Goal: Task Accomplishment & Management: Complete application form

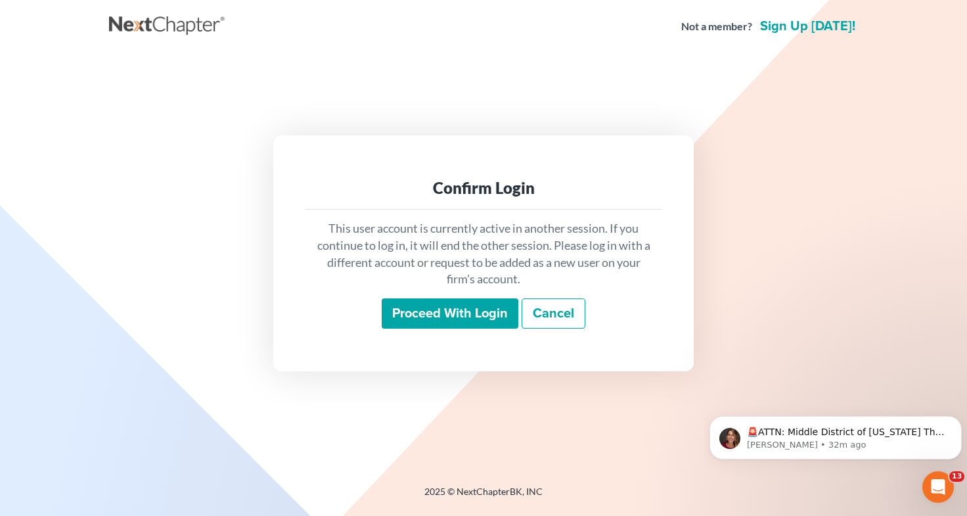
click at [432, 317] on input "Proceed with login" at bounding box center [450, 313] width 137 height 30
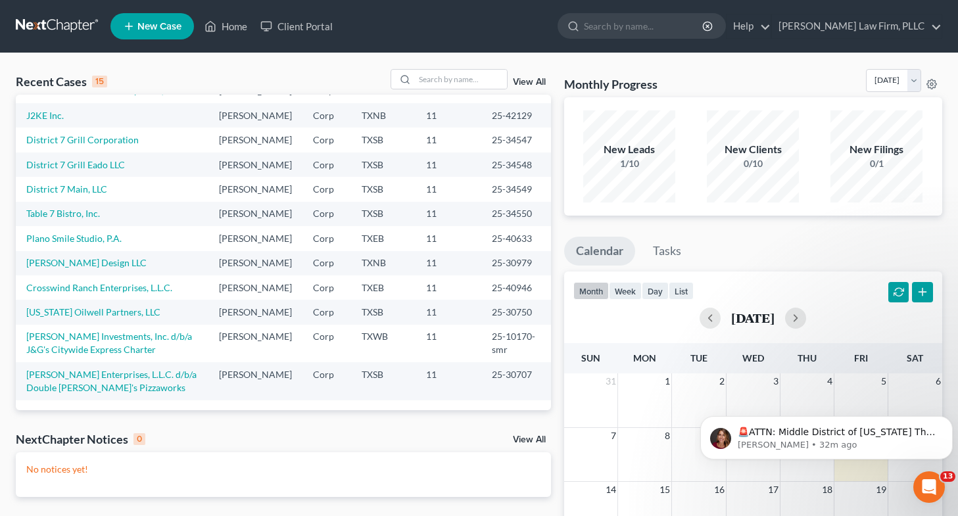
scroll to position [127, 0]
click at [114, 145] on link "District 7 Grill Corporation" at bounding box center [82, 139] width 112 height 11
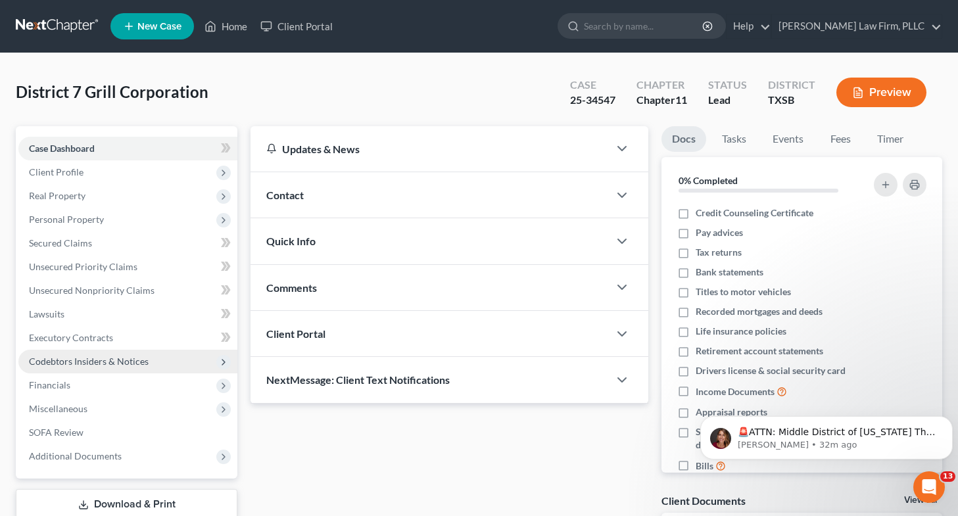
click at [92, 359] on span "Codebtors Insiders & Notices" at bounding box center [89, 361] width 120 height 11
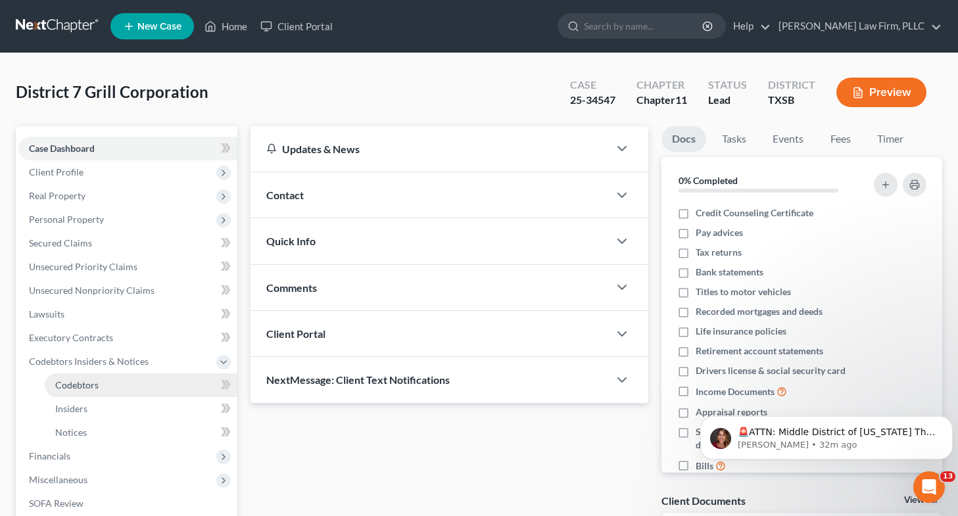
click at [89, 393] on link "Codebtors" at bounding box center [141, 385] width 193 height 24
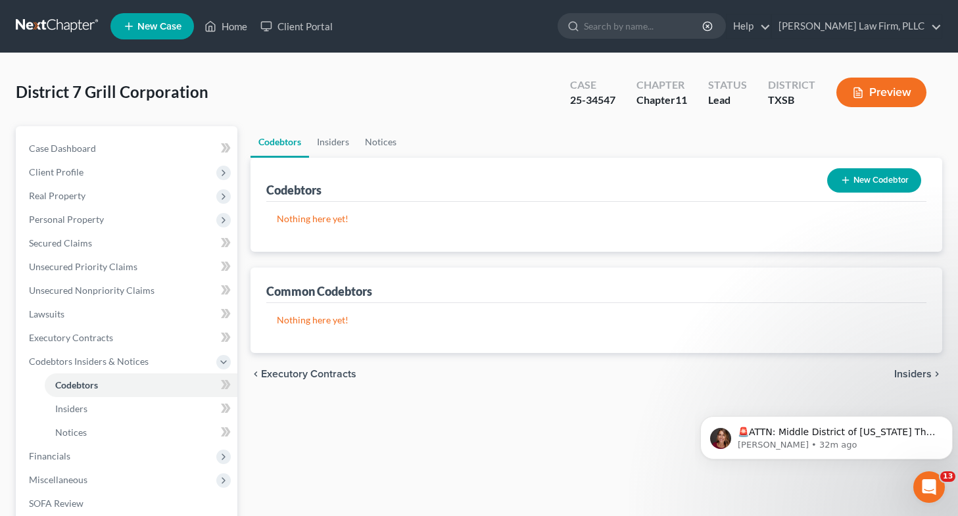
click at [858, 182] on button "New Codebtor" at bounding box center [874, 180] width 94 height 24
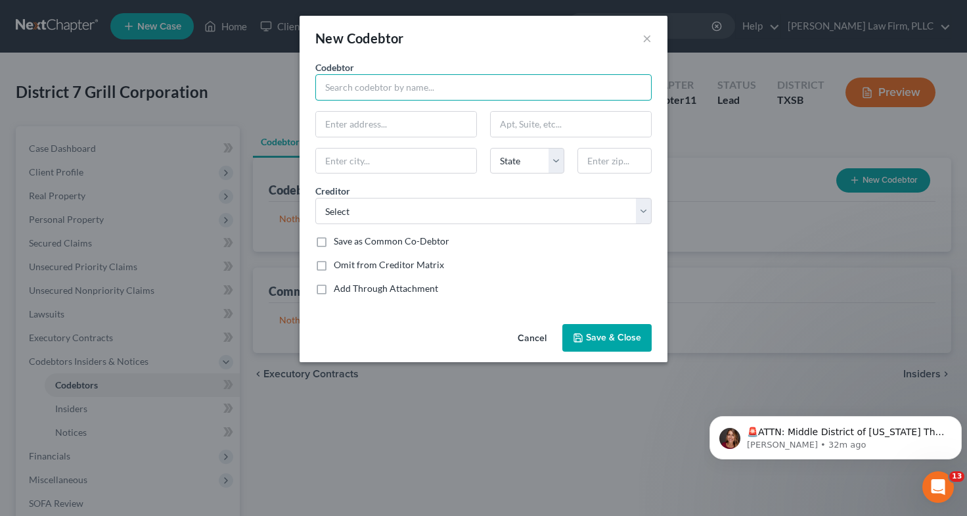
click at [516, 96] on input "text" at bounding box center [483, 87] width 336 height 26
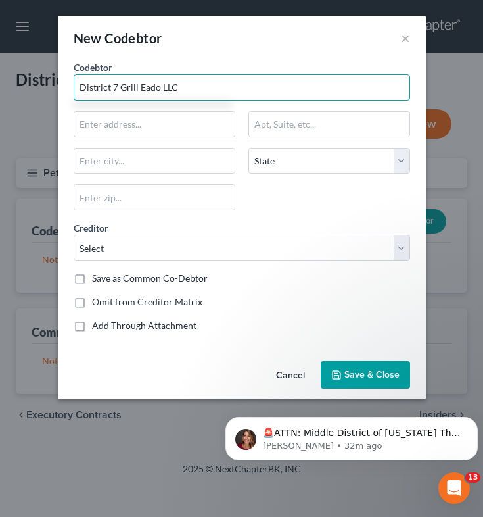
type input "District 7 Grill Eado LLC"
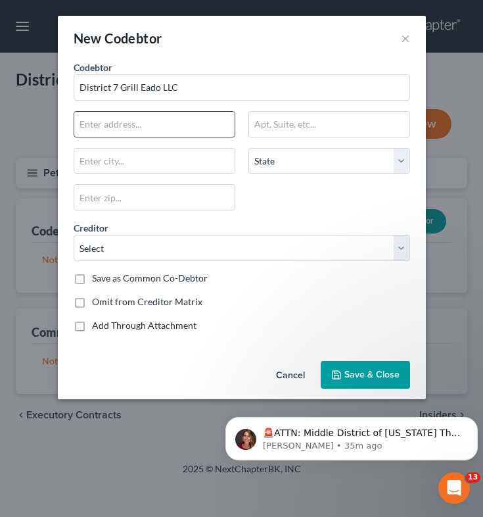
click at [114, 124] on input "text" at bounding box center [154, 124] width 160 height 25
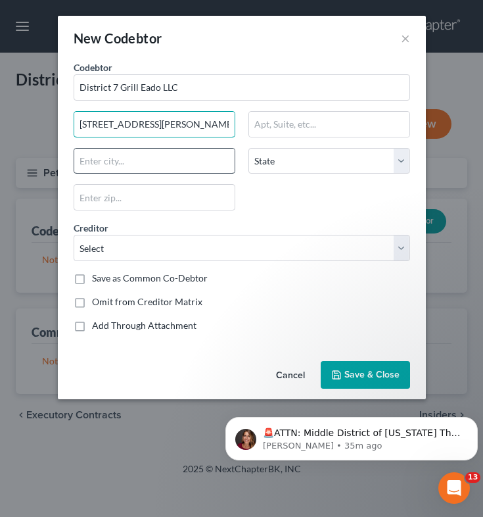
type input "[STREET_ADDRESS][PERSON_NAME]"
click at [106, 166] on input "text" at bounding box center [154, 161] width 160 height 25
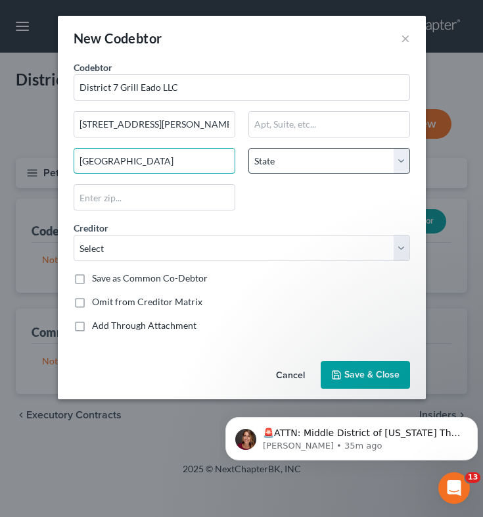
type input "[GEOGRAPHIC_DATA]"
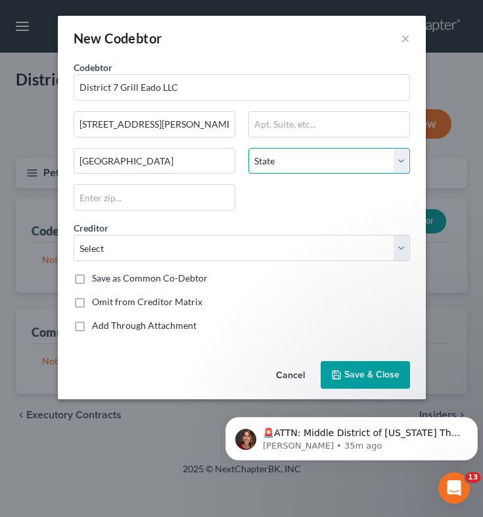
click at [354, 166] on select "State [US_STATE] AK AR AZ CA CO CT DE DC [GEOGRAPHIC_DATA] [GEOGRAPHIC_DATA] GU…" at bounding box center [329, 161] width 162 height 26
select select "45"
click at [248, 148] on select "State [US_STATE] AK AR AZ CA CO CT DE DC [GEOGRAPHIC_DATA] [GEOGRAPHIC_DATA] GU…" at bounding box center [329, 161] width 162 height 26
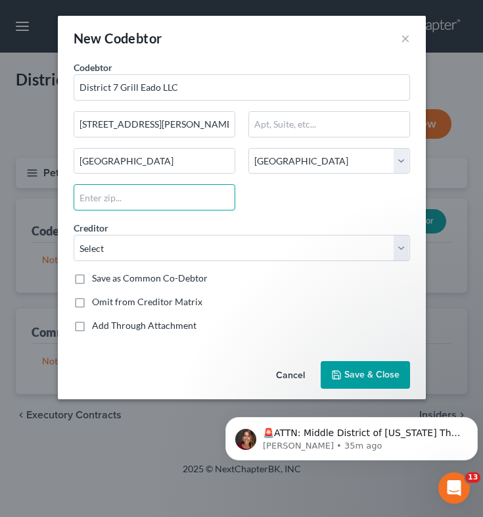
click at [114, 195] on input "text" at bounding box center [155, 197] width 162 height 26
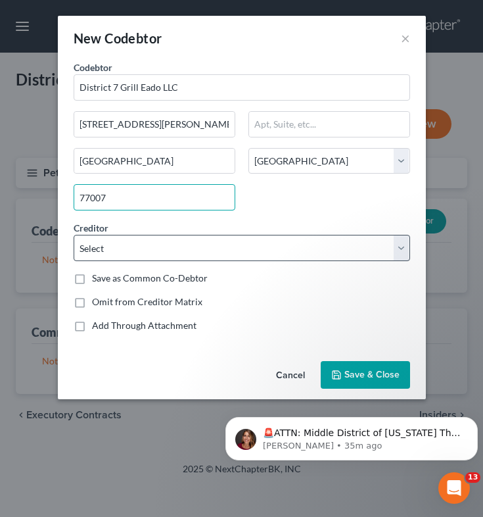
type input "77007"
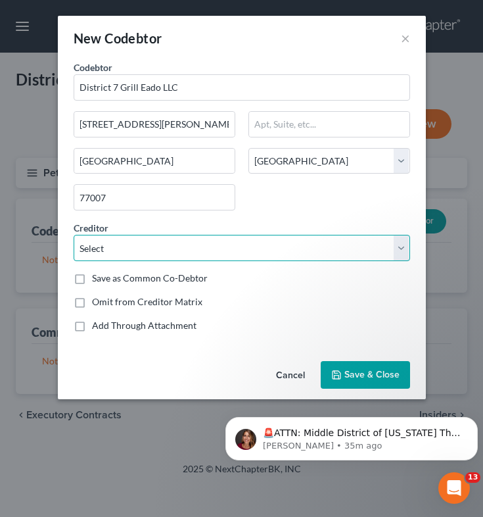
click at [100, 250] on select "Select Kamhos Seafood Lone Star Fruit & Vegetables Inc. Sysco Houston Performan…" at bounding box center [242, 248] width 336 height 26
select select "6"
click at [74, 235] on select "Select Kamhos Seafood Lone Star Fruit & Vegetables Inc. Sysco Houston Performan…" at bounding box center [242, 248] width 336 height 26
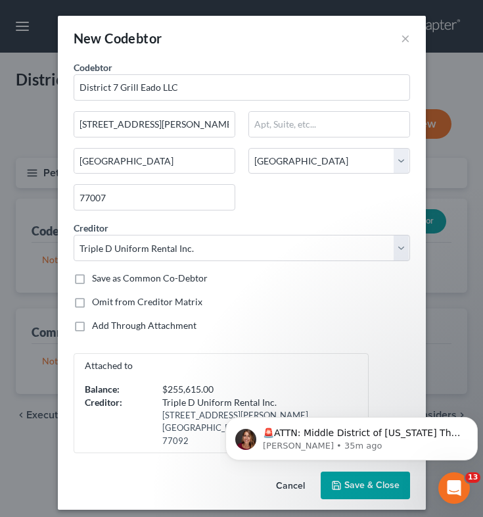
click at [92, 277] on label "Save as Common Co-Debtor" at bounding box center [150, 277] width 116 height 13
click at [97, 277] on input "Save as Common Co-Debtor" at bounding box center [101, 275] width 9 height 9
checkbox input "true"
click at [358, 474] on body "🚨ATTN: Middle District of [US_STATE] The court has added a new Credit Counselin…" at bounding box center [351, 434] width 252 height 81
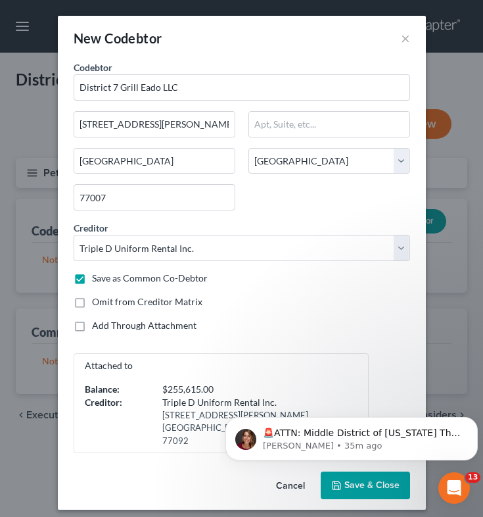
click at [366, 474] on body "🚨ATTN: Middle District of [US_STATE] The court has added a new Credit Counselin…" at bounding box center [351, 434] width 252 height 81
click at [365, 471] on body "🚨ATTN: Middle District of [US_STATE] The court has added a new Credit Counselin…" at bounding box center [351, 434] width 252 height 81
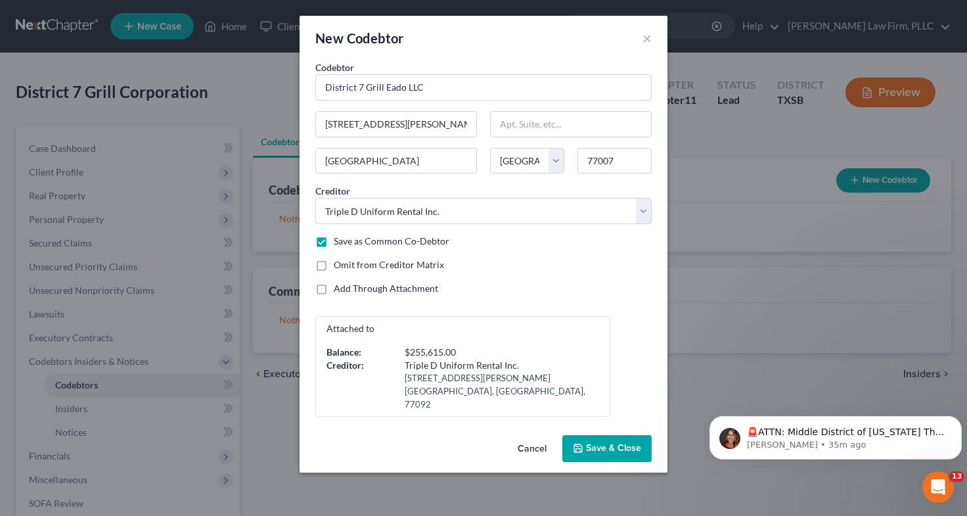
click at [610, 443] on span "Save & Close" at bounding box center [613, 448] width 55 height 11
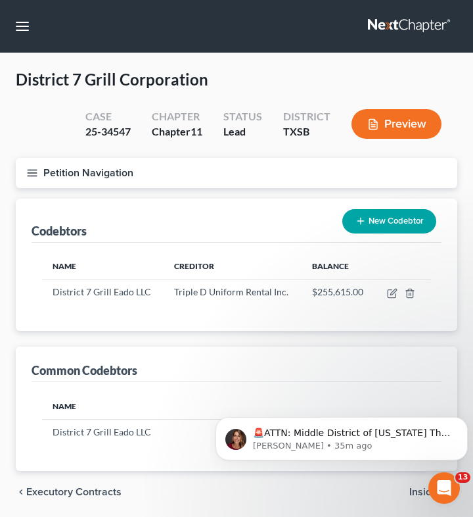
click at [398, 217] on button "New Codebtor" at bounding box center [389, 221] width 94 height 24
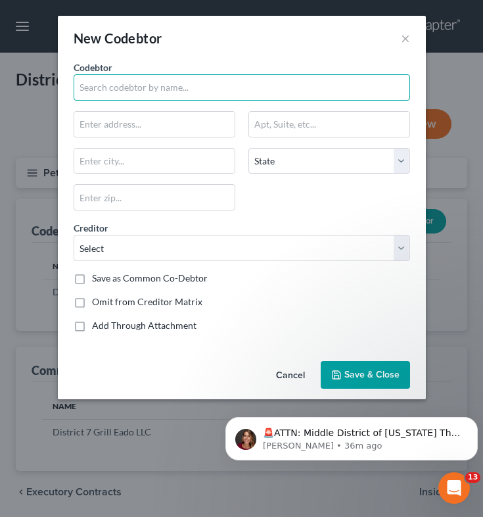
click at [252, 82] on input "text" at bounding box center [242, 87] width 336 height 26
click at [180, 91] on input "District 7" at bounding box center [242, 87] width 336 height 26
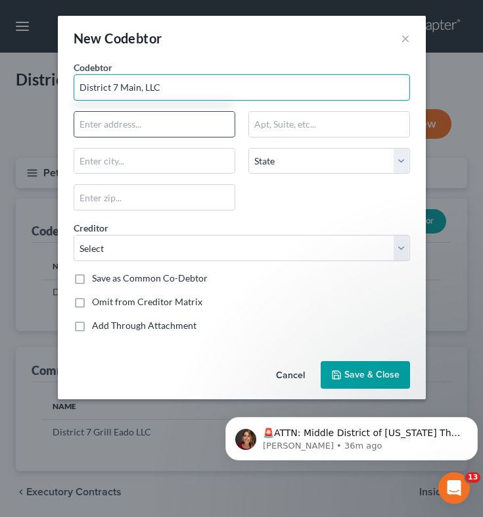
type input "District 7 Main, LLC"
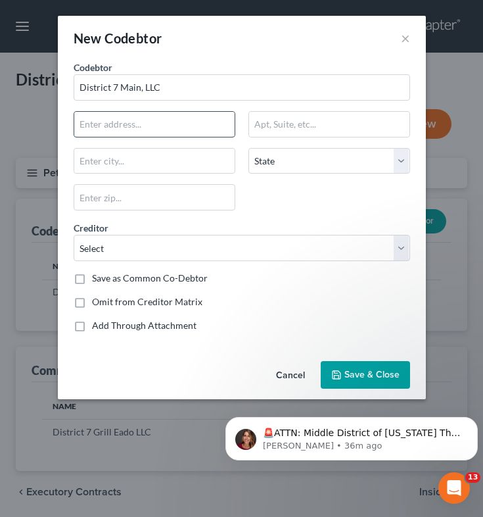
click at [132, 132] on input "text" at bounding box center [154, 124] width 160 height 25
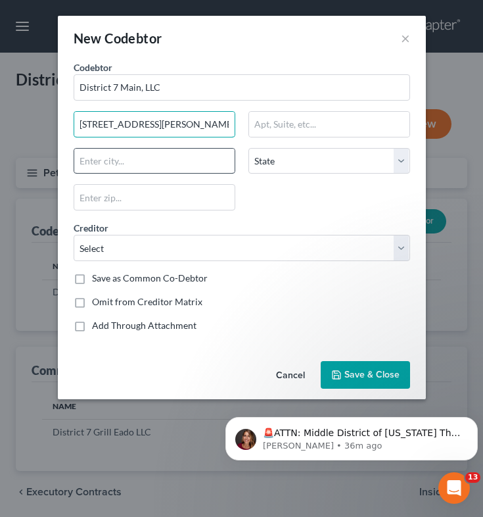
type input "[STREET_ADDRESS][PERSON_NAME]"
click at [101, 165] on input "text" at bounding box center [154, 161] width 160 height 25
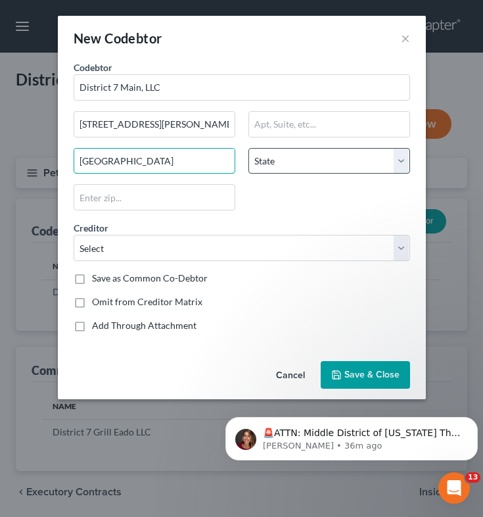
type input "[GEOGRAPHIC_DATA]"
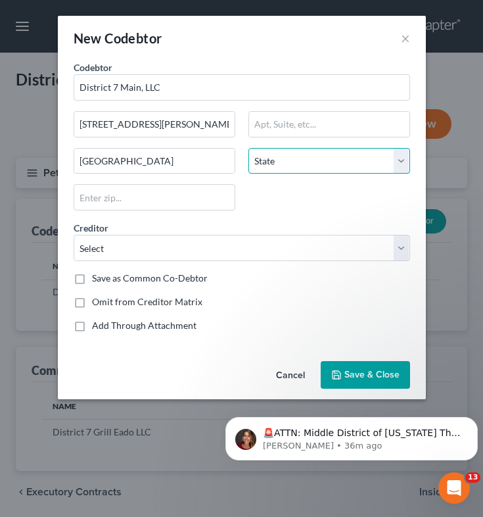
click at [333, 171] on select "State [US_STATE] AK AR AZ CA CO CT DE DC [GEOGRAPHIC_DATA] [GEOGRAPHIC_DATA] GU…" at bounding box center [329, 161] width 162 height 26
select select "45"
click at [248, 148] on select "State [US_STATE] AK AR AZ CA CO CT DE DC [GEOGRAPHIC_DATA] [GEOGRAPHIC_DATA] GU…" at bounding box center [329, 161] width 162 height 26
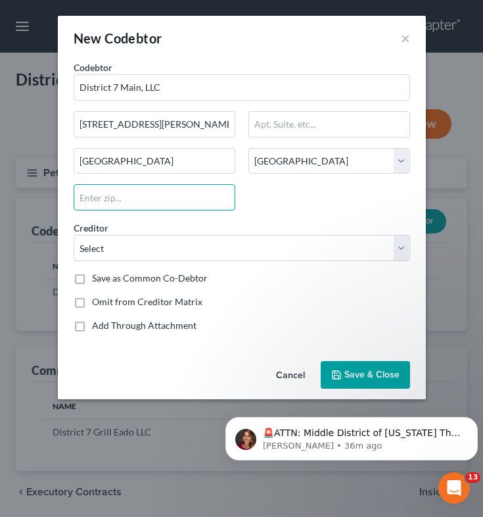
click at [155, 196] on input "text" at bounding box center [155, 197] width 162 height 26
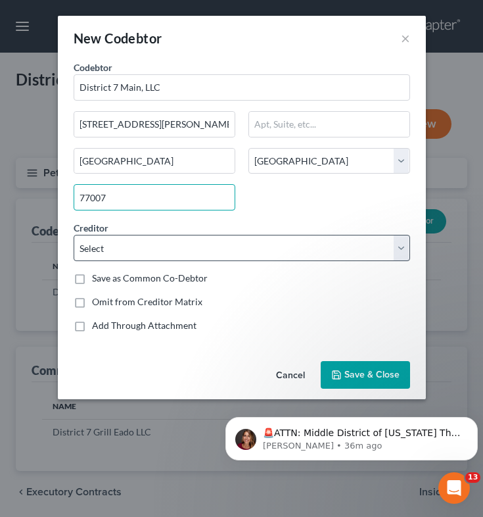
type input "77007"
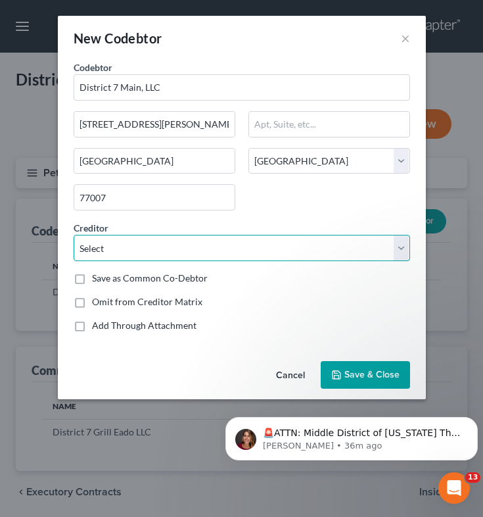
click at [110, 249] on select "Select Kamhos Seafood Lone Star Fruit & Vegetables Inc. Sysco Houston Performan…" at bounding box center [242, 248] width 336 height 26
select select "6"
click at [74, 235] on select "Select Kamhos Seafood Lone Star Fruit & Vegetables Inc. Sysco Houston Performan…" at bounding box center [242, 248] width 336 height 26
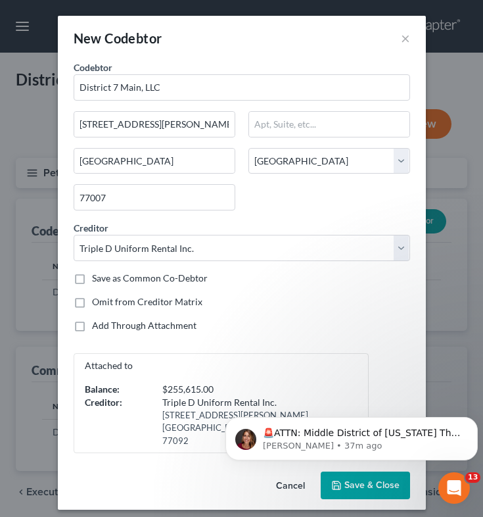
click at [356, 467] on body "🚨ATTN: Middle District of [US_STATE] The court has added a new Credit Counselin…" at bounding box center [351, 434] width 252 height 81
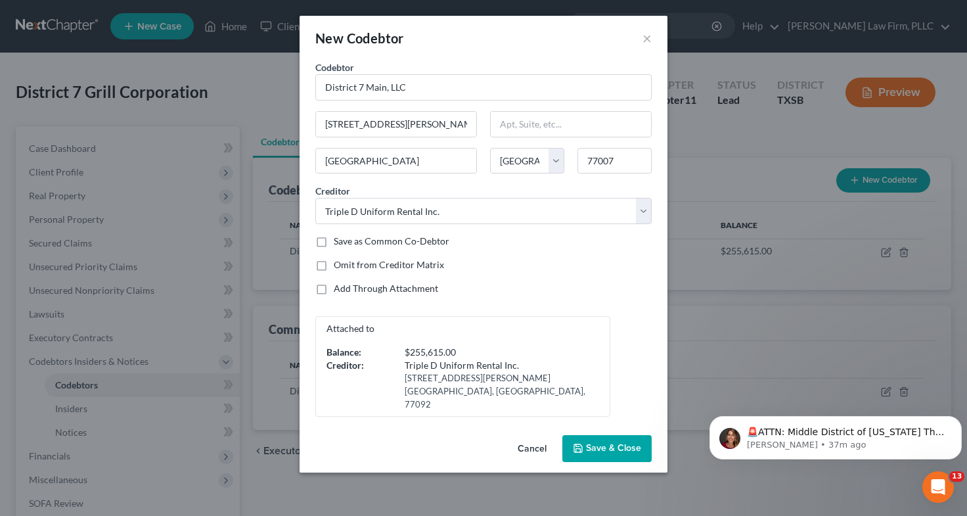
click at [622, 443] on span "Save & Close" at bounding box center [613, 448] width 55 height 11
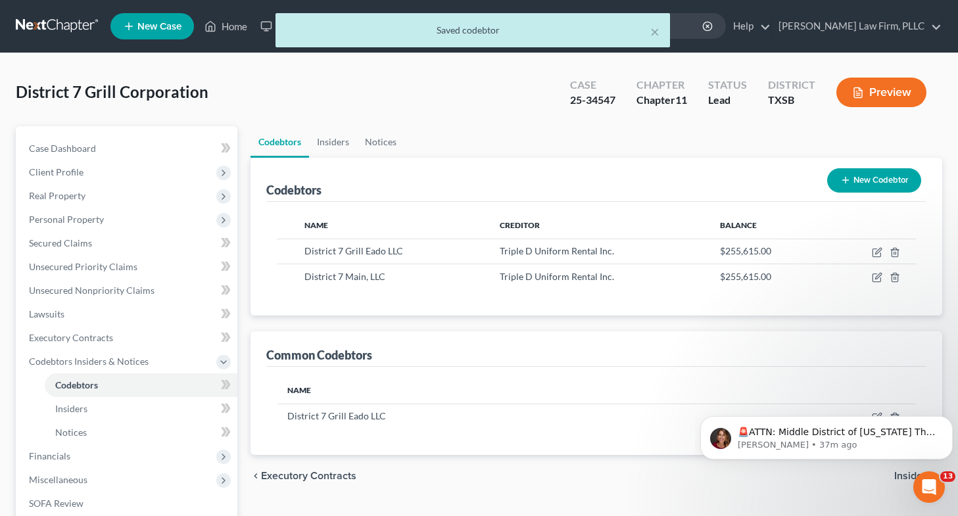
click at [854, 178] on button "New Codebtor" at bounding box center [874, 180] width 94 height 24
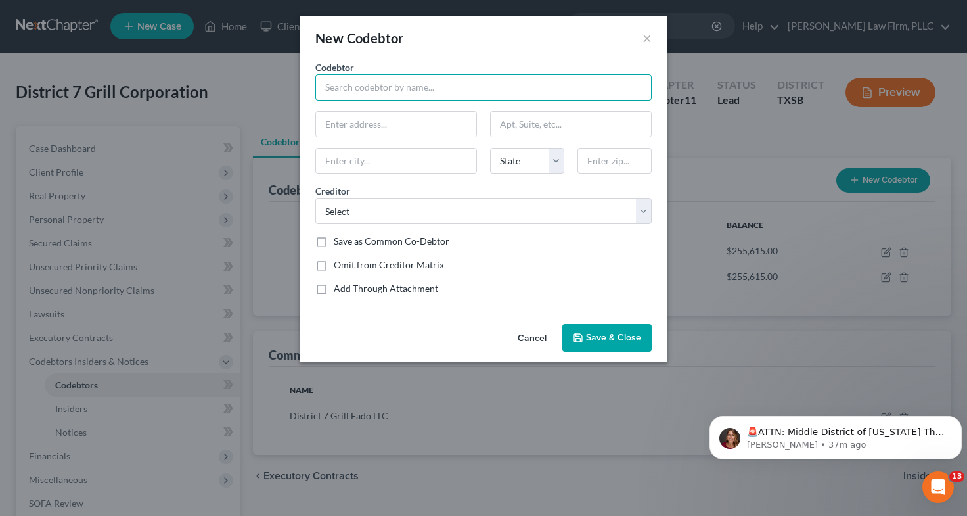
click at [520, 91] on input "text" at bounding box center [483, 87] width 336 height 26
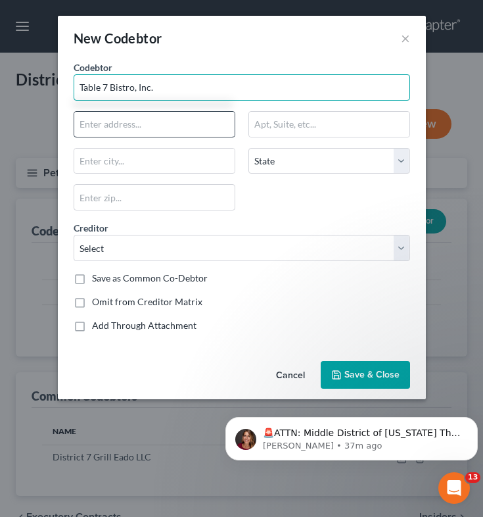
type input "Table 7 Bistro, Inc."
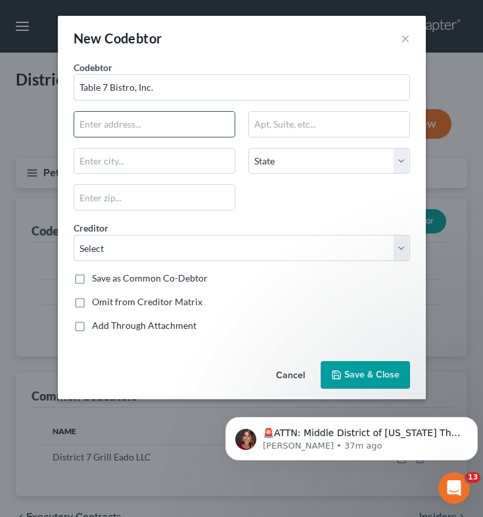
click at [133, 118] on input "text" at bounding box center [154, 124] width 160 height 25
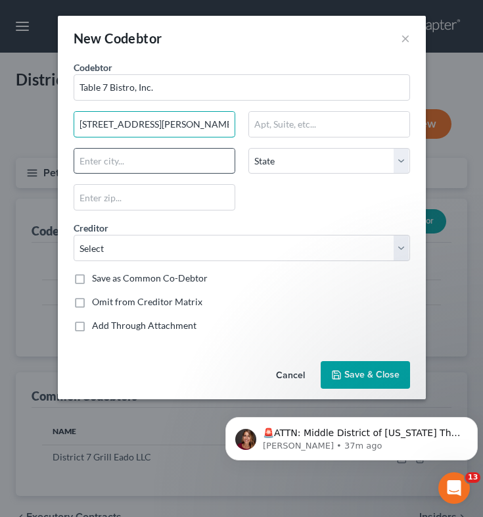
type input "[STREET_ADDRESS][PERSON_NAME]"
click at [96, 158] on input "text" at bounding box center [154, 161] width 160 height 25
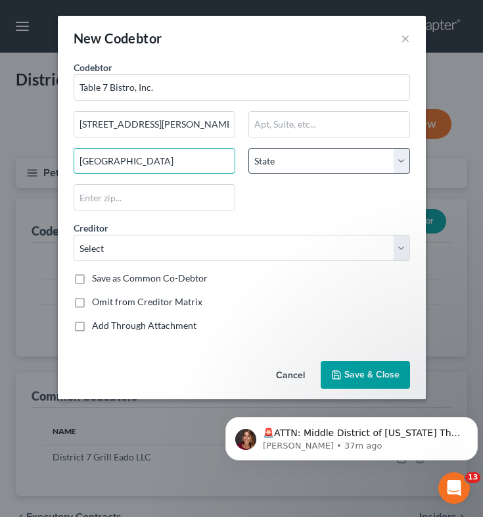
type input "[GEOGRAPHIC_DATA]"
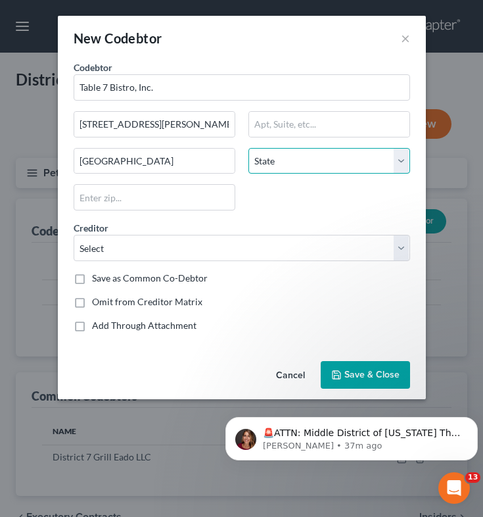
click at [277, 164] on select "State [US_STATE] AK AR AZ CA CO CT DE DC [GEOGRAPHIC_DATA] [GEOGRAPHIC_DATA] GU…" at bounding box center [329, 161] width 162 height 26
select select "45"
click at [248, 148] on select "State [US_STATE] AK AR AZ CA CO CT DE DC [GEOGRAPHIC_DATA] [GEOGRAPHIC_DATA] GU…" at bounding box center [329, 161] width 162 height 26
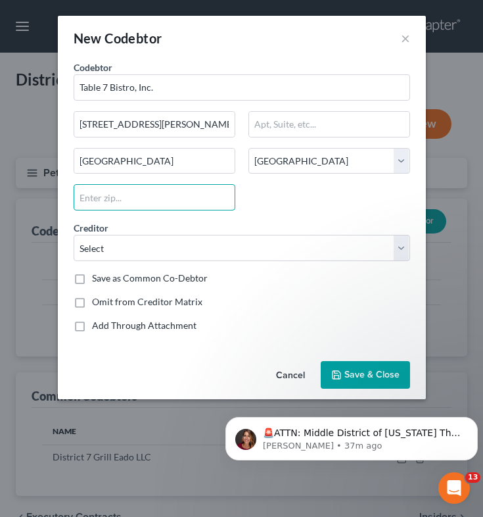
click at [85, 208] on input "text" at bounding box center [155, 197] width 162 height 26
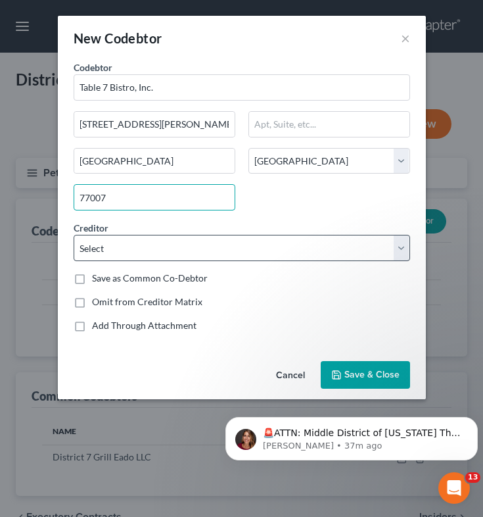
type input "77007"
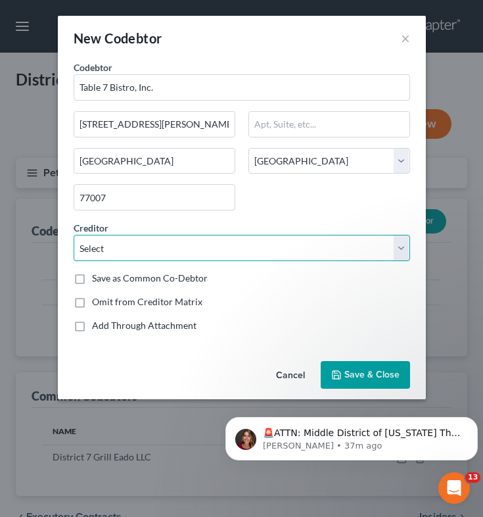
click at [101, 248] on select "Select Kamhos Seafood Lone Star Fruit & Vegetables Inc. Sysco Houston Performan…" at bounding box center [242, 248] width 336 height 26
select select "6"
click at [74, 235] on select "Select Kamhos Seafood Lone Star Fruit & Vegetables Inc. Sysco Houston Performan…" at bounding box center [242, 248] width 336 height 26
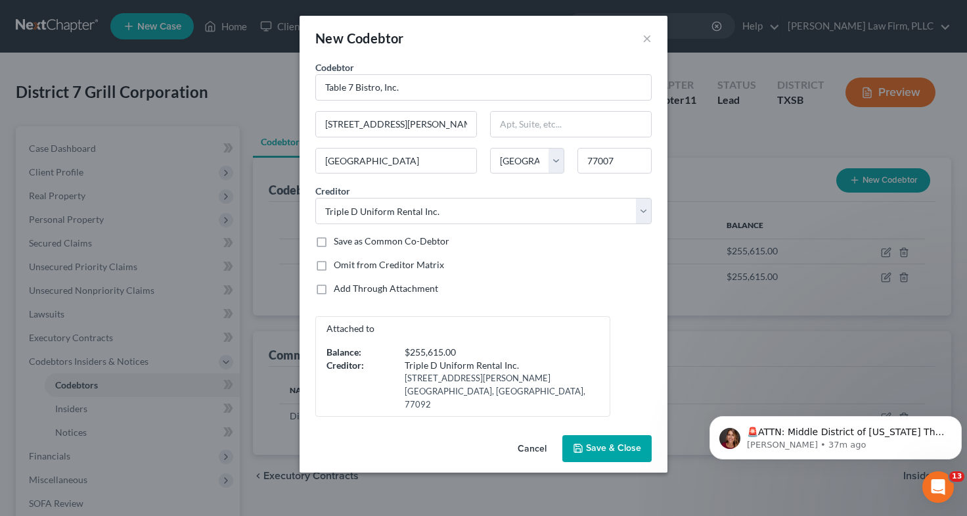
click at [632, 443] on span "Save & Close" at bounding box center [613, 448] width 55 height 11
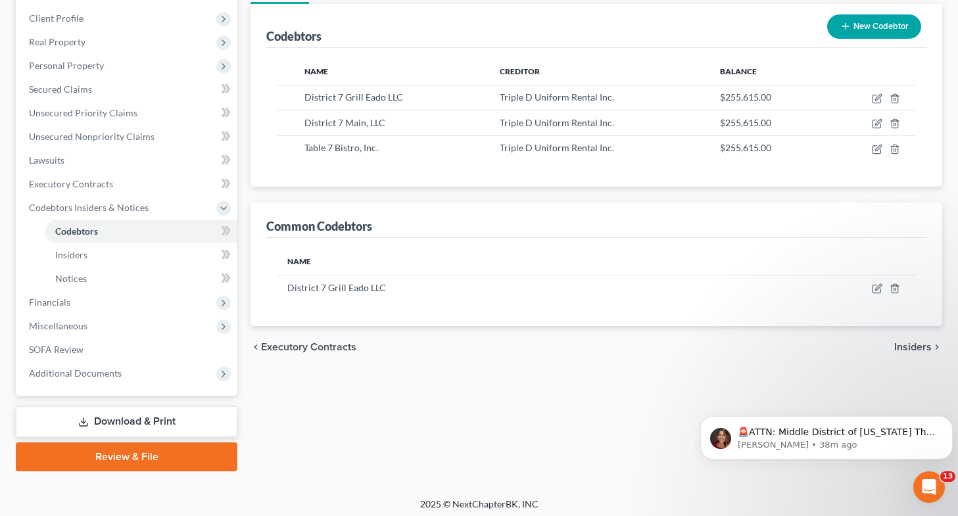
scroll to position [158, 0]
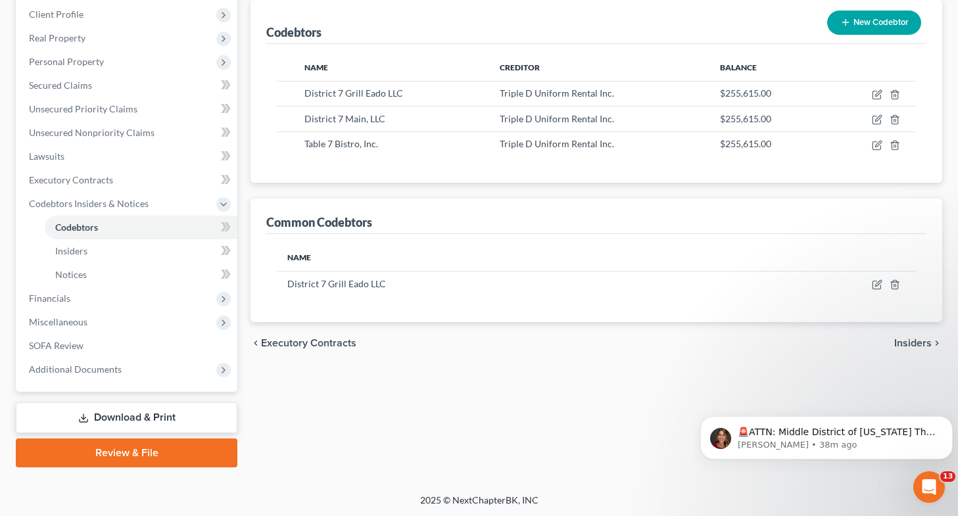
click at [179, 411] on link "Download & Print" at bounding box center [126, 417] width 221 height 31
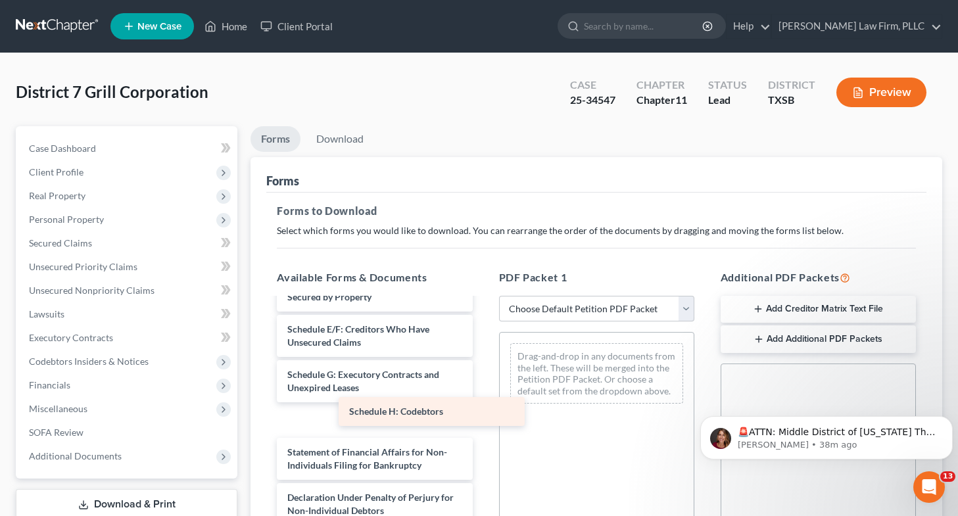
scroll to position [192, 0]
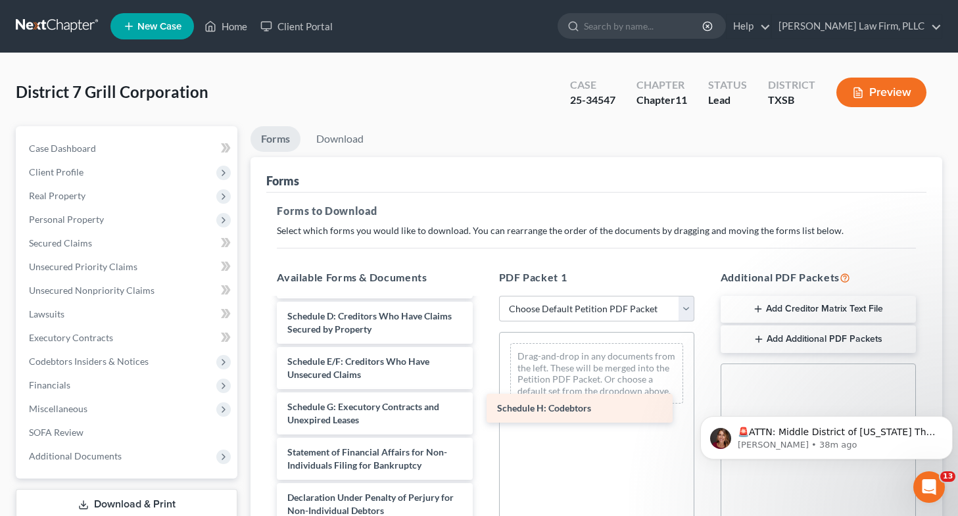
drag, startPoint x: 396, startPoint y: 419, endPoint x: 608, endPoint y: 407, distance: 212.6
click at [482, 407] on div "Schedule H: Codebtors Voluntary Petition for Non-Individuals Filing for Bankrup…" at bounding box center [374, 387] width 216 height 534
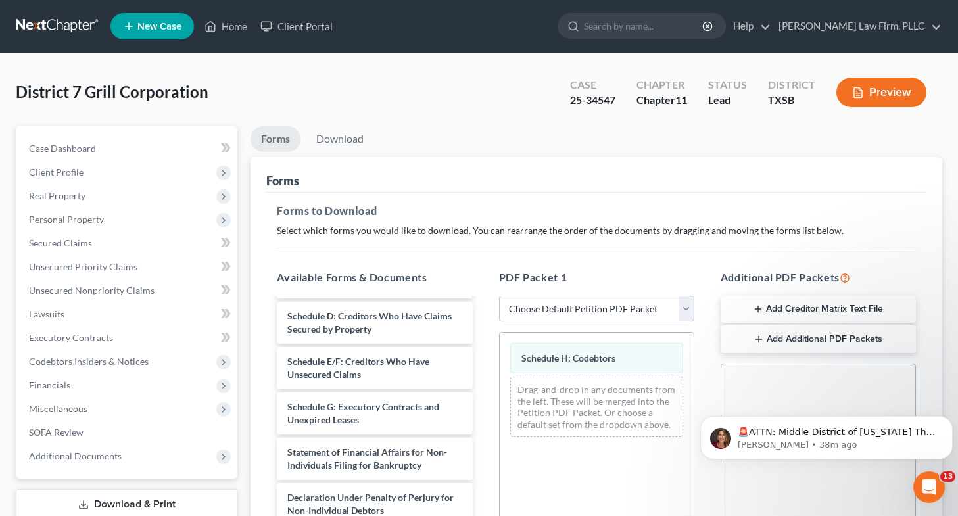
scroll to position [295, 0]
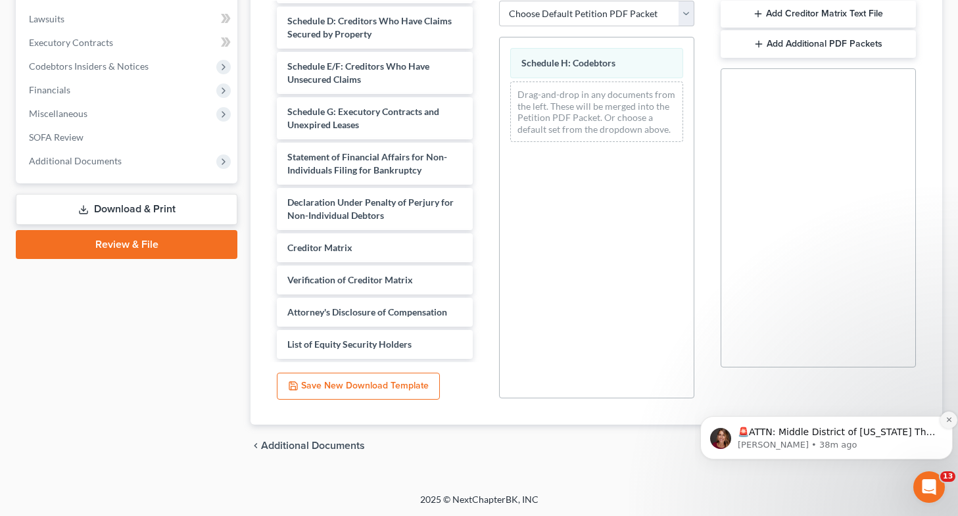
click at [944, 417] on button "Dismiss notification" at bounding box center [948, 419] width 17 height 17
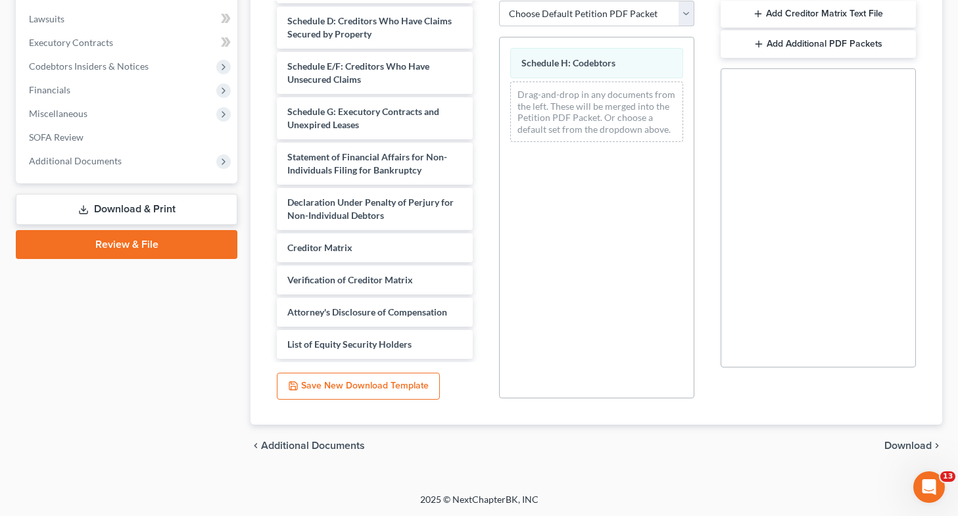
click at [902, 445] on span "Download" at bounding box center [907, 445] width 47 height 11
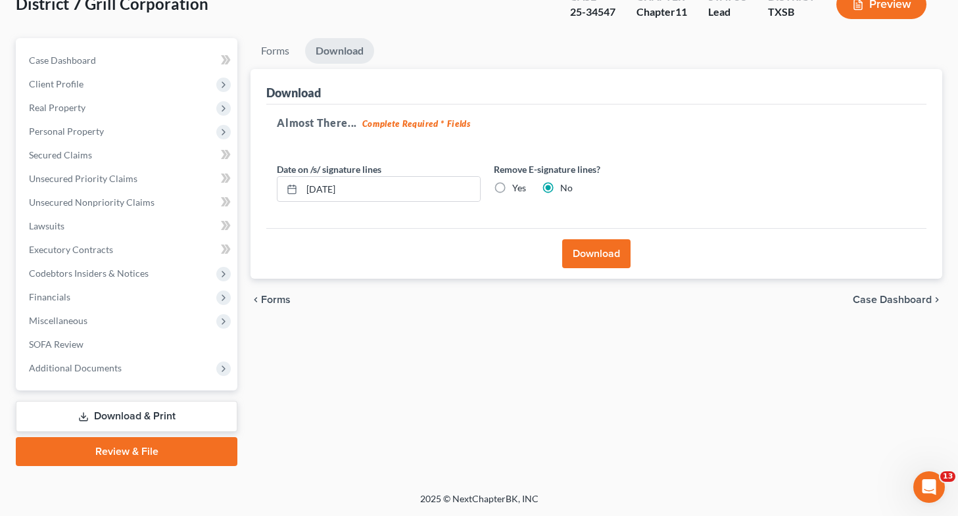
scroll to position [87, 0]
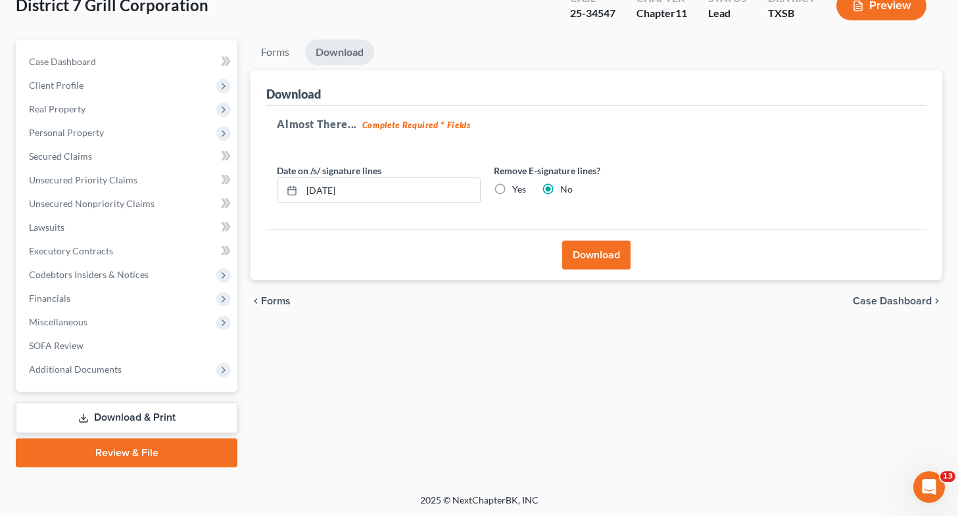
click at [512, 187] on label "Yes" at bounding box center [519, 189] width 14 height 13
click at [517, 187] on input "Yes" at bounding box center [521, 187] width 9 height 9
radio input "true"
radio input "false"
click at [588, 255] on button "Download" at bounding box center [596, 255] width 68 height 29
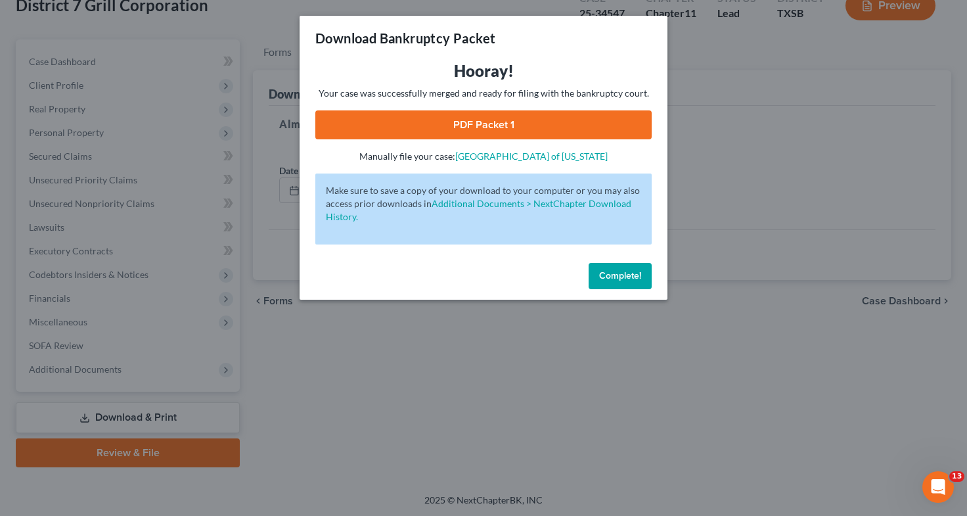
click at [566, 125] on link "PDF Packet 1" at bounding box center [483, 124] width 336 height 29
click at [157, 294] on div "Download Bankruptcy Packet Hooray! Your case was successfully merged and ready …" at bounding box center [483, 258] width 967 height 516
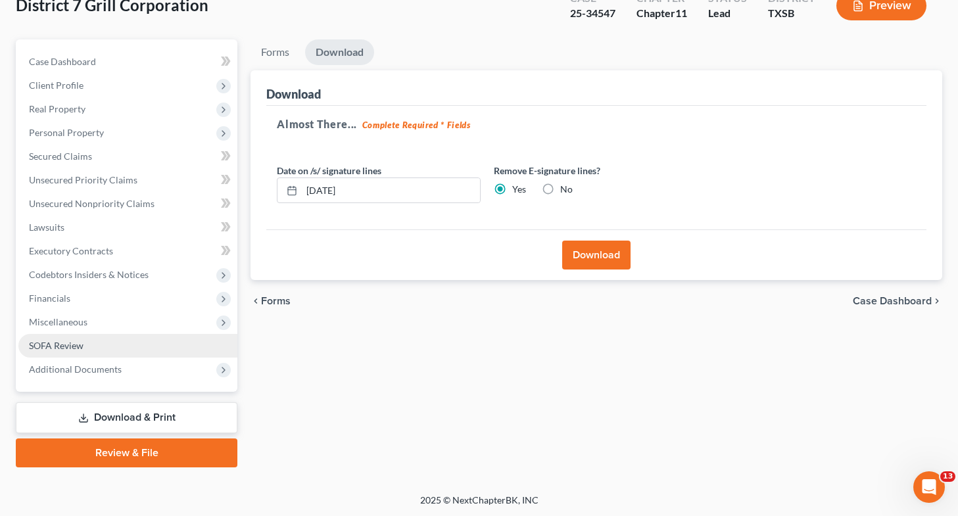
click at [134, 342] on link "SOFA Review" at bounding box center [127, 346] width 219 height 24
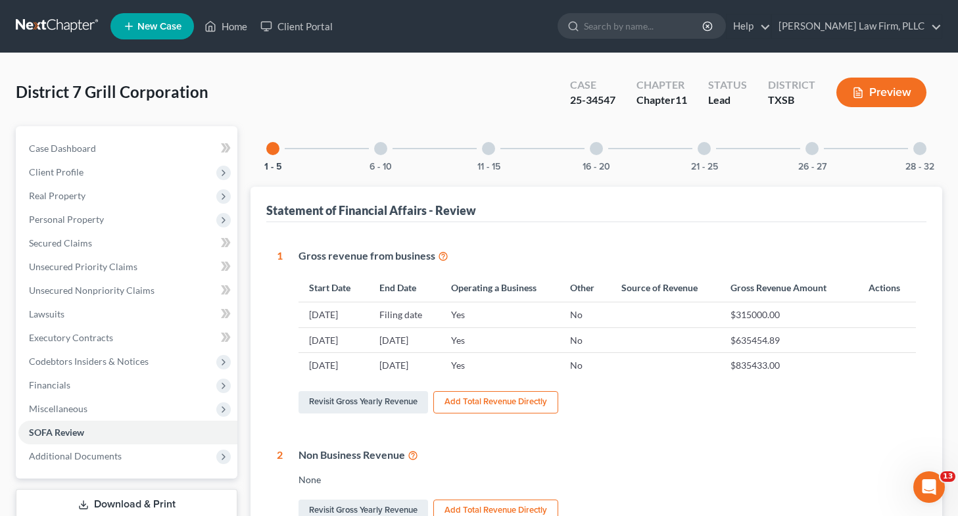
click at [701, 150] on div at bounding box center [703, 148] width 13 height 13
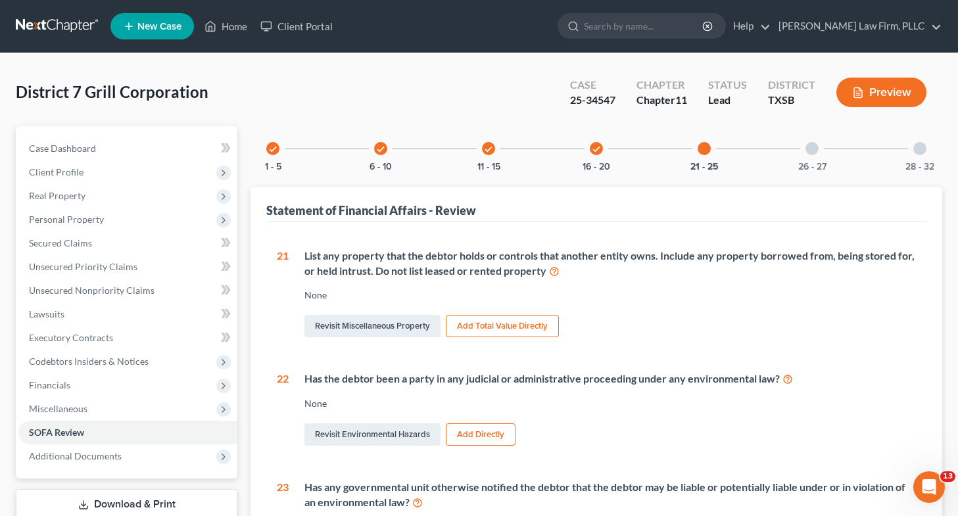
click at [813, 150] on div at bounding box center [811, 148] width 13 height 13
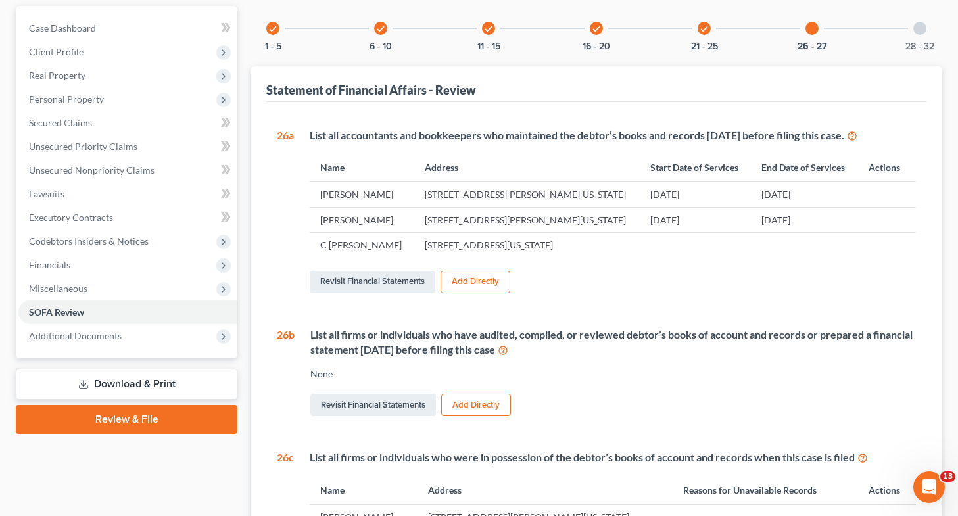
scroll to position [120, 0]
click at [597, 25] on icon "check" at bounding box center [595, 29] width 9 height 9
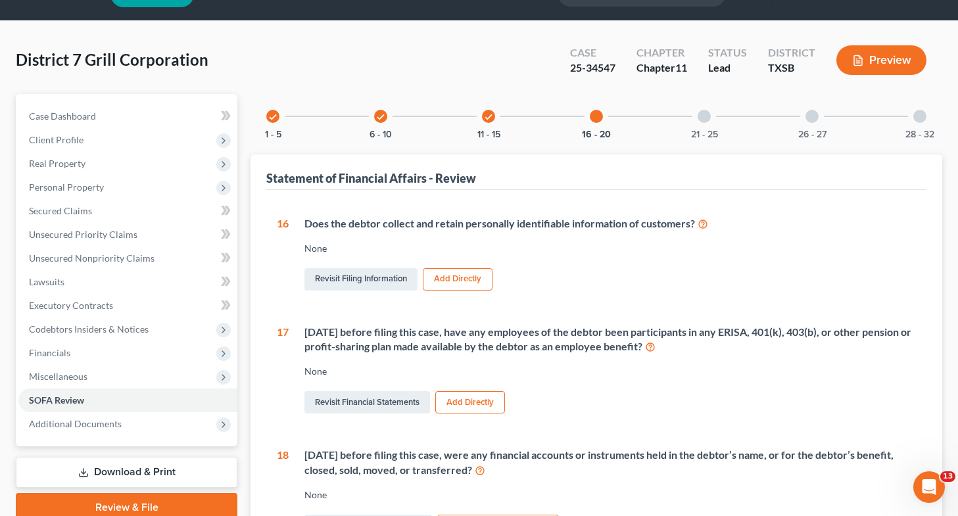
scroll to position [32, 0]
click at [486, 120] on icon "check" at bounding box center [488, 117] width 9 height 9
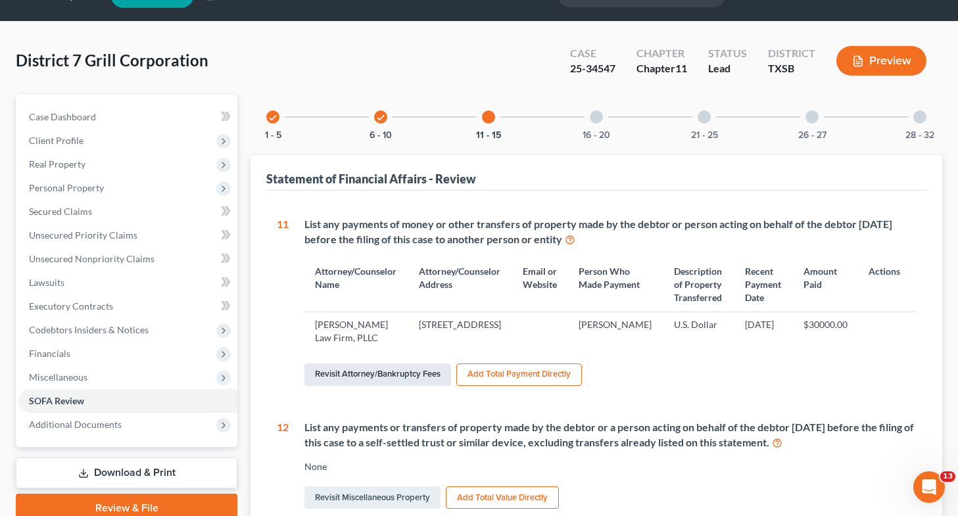
click at [397, 386] on link "Revisit Attorney/Bankruptcy Fees" at bounding box center [377, 374] width 147 height 22
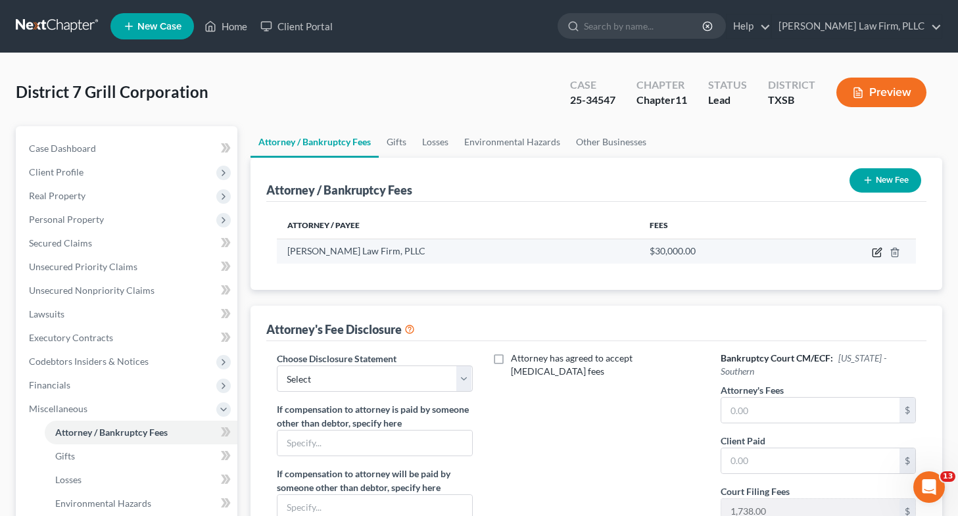
click at [879, 254] on icon "button" at bounding box center [876, 252] width 11 height 11
select select "45"
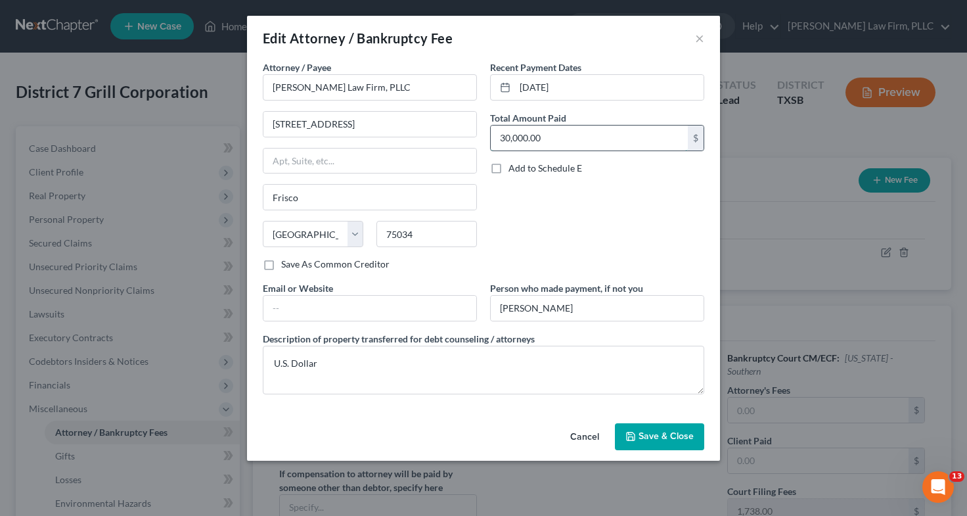
click at [603, 142] on input "30,000.00" at bounding box center [589, 138] width 197 height 25
type input "7,500"
click at [665, 448] on button "Save & Close" at bounding box center [659, 437] width 89 height 28
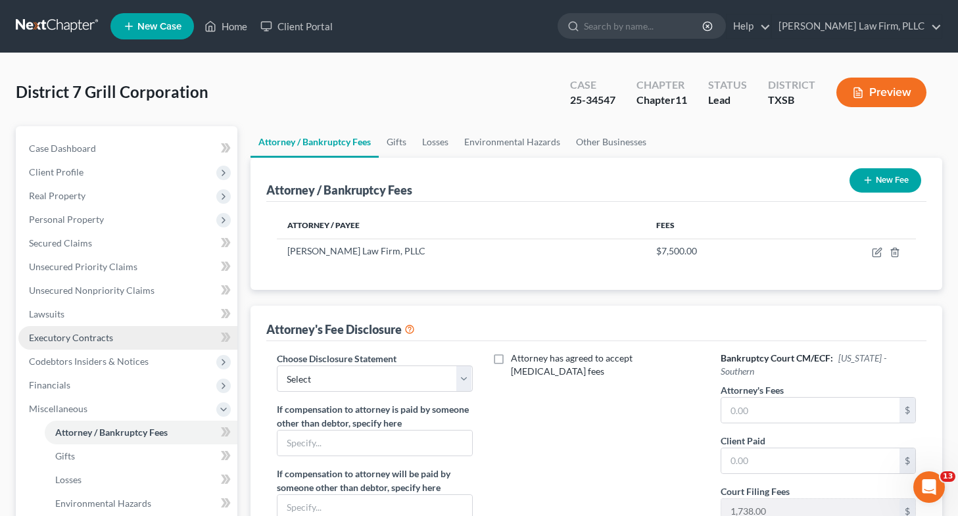
scroll to position [205, 0]
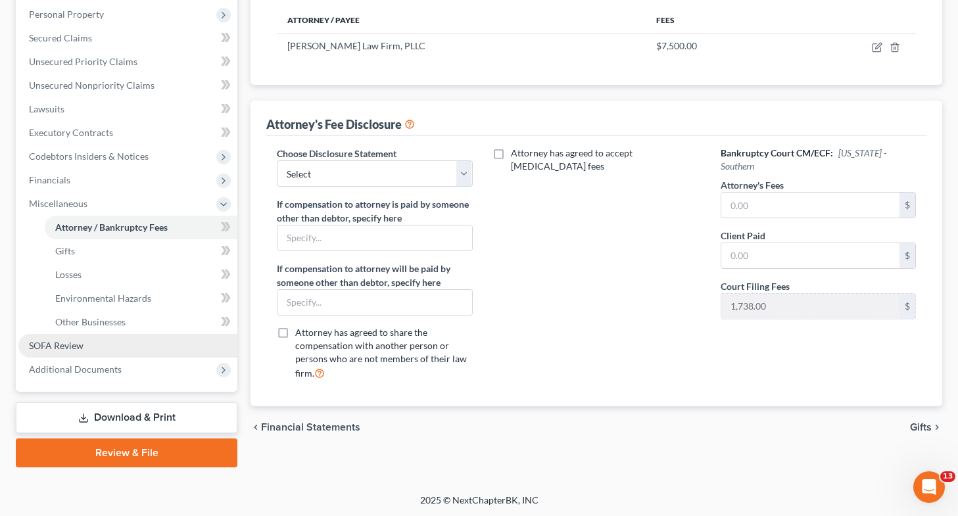
click at [113, 347] on link "SOFA Review" at bounding box center [127, 346] width 219 height 24
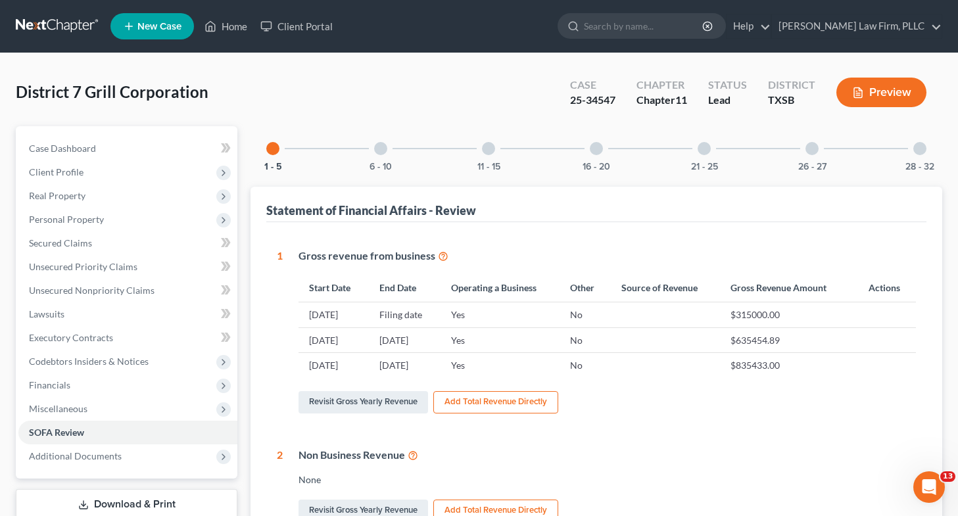
click at [377, 147] on div at bounding box center [380, 148] width 13 height 13
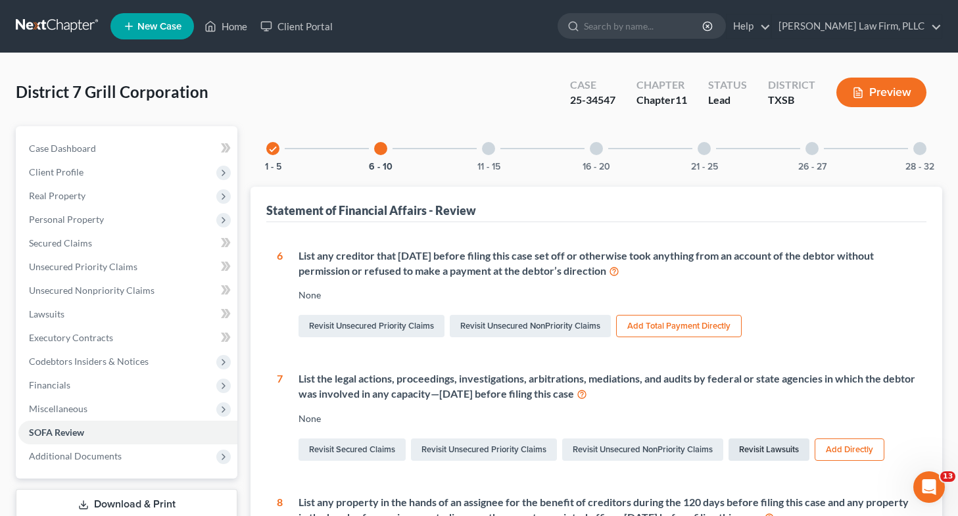
click at [783, 451] on link "Revisit Lawsuits" at bounding box center [768, 449] width 81 height 22
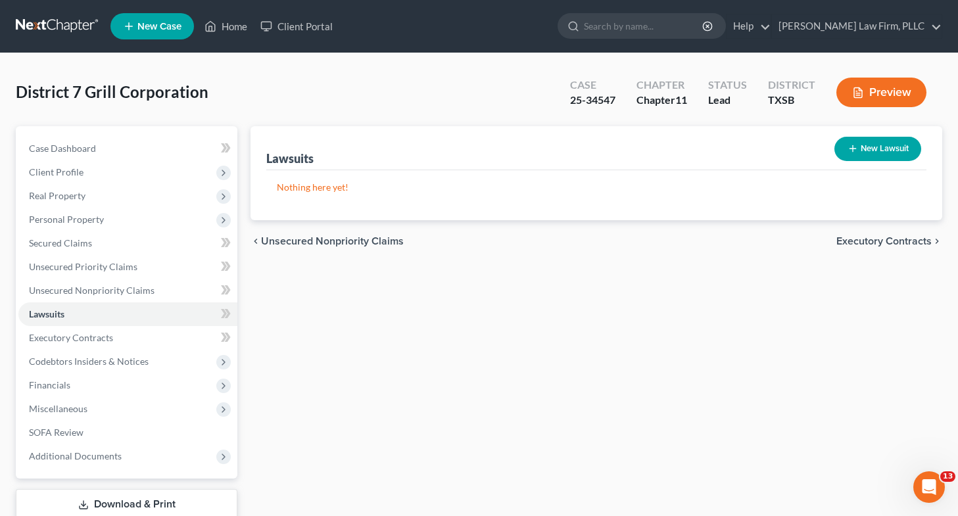
click at [860, 149] on button "New Lawsuit" at bounding box center [877, 149] width 87 height 24
select select "0"
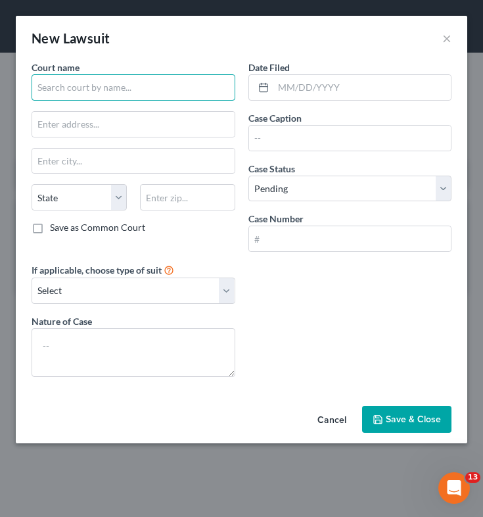
click at [54, 85] on input "text" at bounding box center [134, 87] width 204 height 26
click at [35, 88] on input "District Court of [GEOGRAPHIC_DATA], [US_STATE]" at bounding box center [134, 87] width 204 height 26
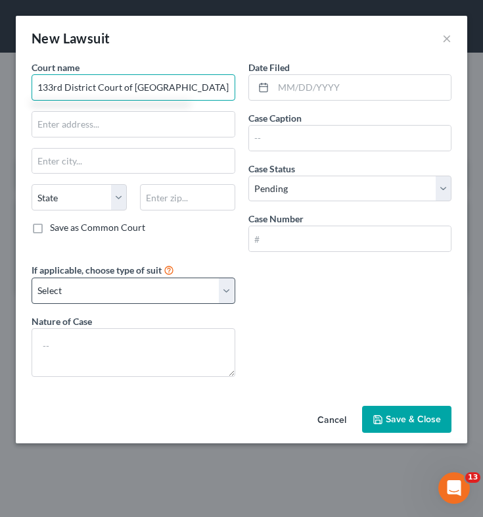
type input "133rd District Court of [GEOGRAPHIC_DATA], [US_STATE]"
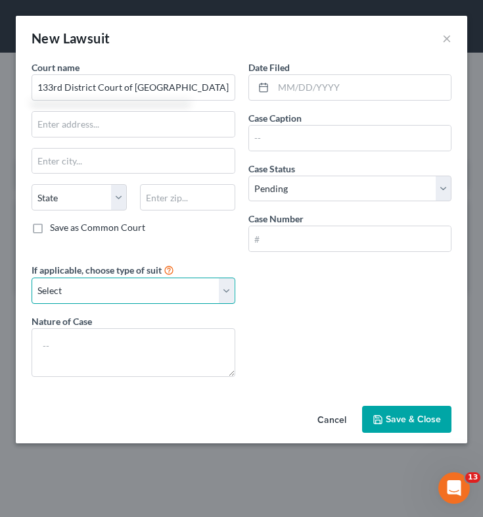
click at [72, 292] on select "Select Repossession Foreclosure Returns Other" at bounding box center [134, 290] width 204 height 26
select select "3"
click at [32, 277] on select "Select Repossession Foreclosure Returns Other" at bounding box center [134, 290] width 204 height 26
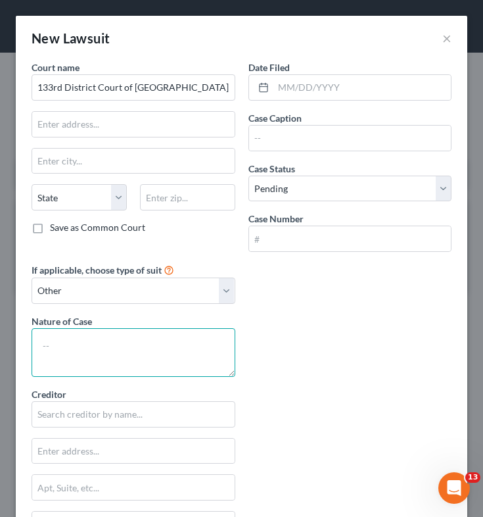
click at [129, 340] on textarea at bounding box center [134, 352] width 204 height 49
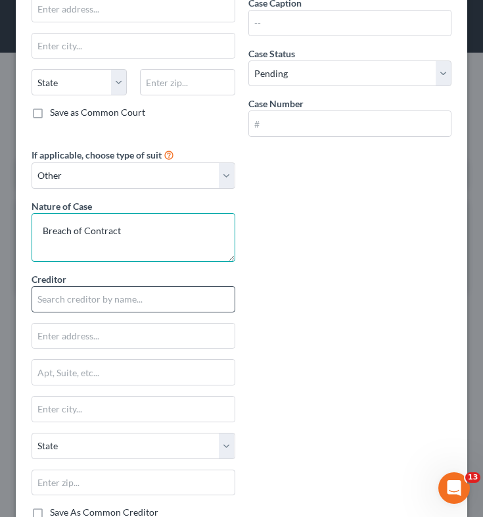
type textarea "Breach of Contract"
click at [147, 304] on input "text" at bounding box center [134, 299] width 204 height 26
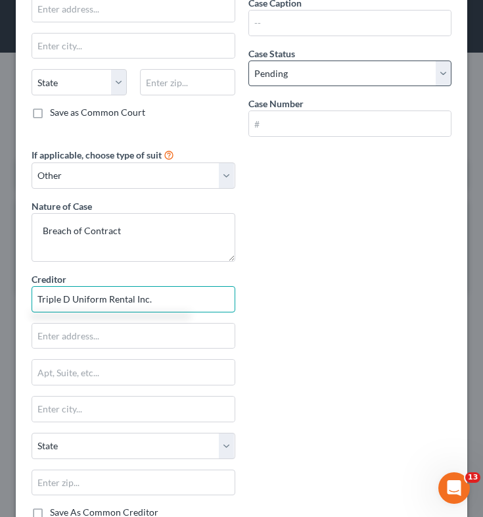
type input "Triple D Uniform Rental Inc."
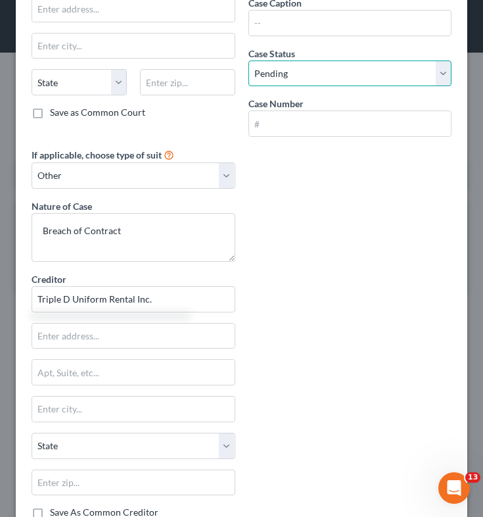
click at [352, 72] on select "Select Pending On Appeal Concluded" at bounding box center [350, 73] width 204 height 26
select select "2"
click at [248, 60] on select "Select Pending On Appeal Concluded" at bounding box center [350, 73] width 204 height 26
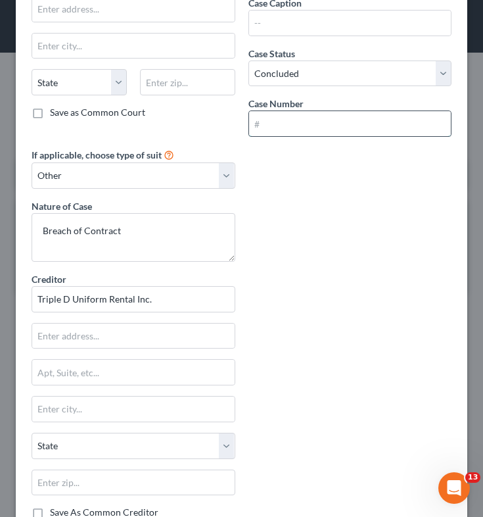
click at [325, 126] on input "text" at bounding box center [350, 123] width 202 height 25
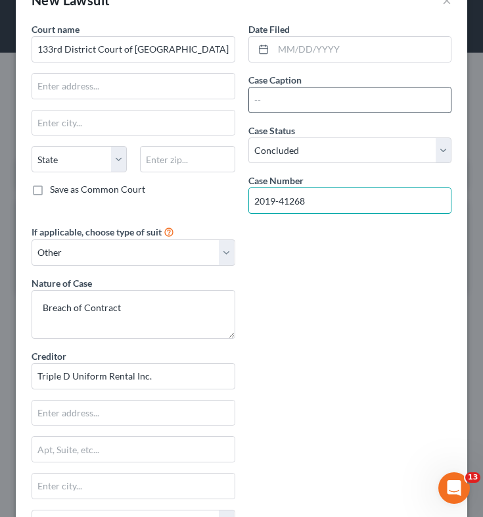
type input "2019-41268"
click at [318, 97] on input "text" at bounding box center [350, 99] width 202 height 25
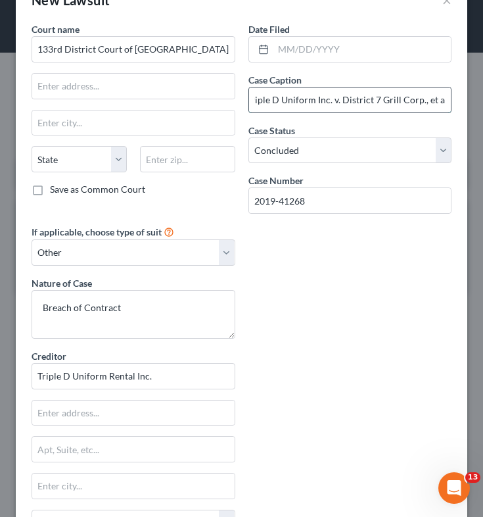
scroll to position [0, 10]
type input "Triple D Uniform Inc. v. District 7 Grill Corp., et al."
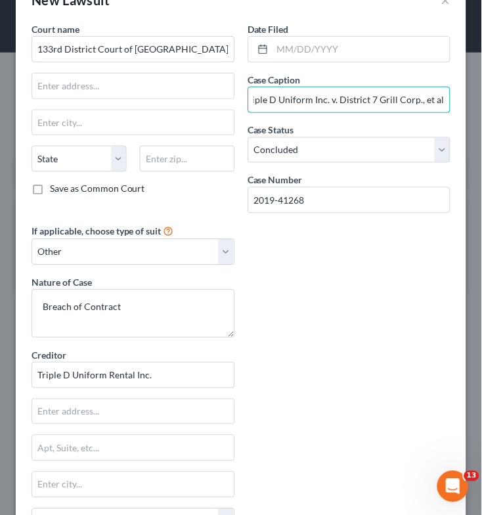
scroll to position [0, 0]
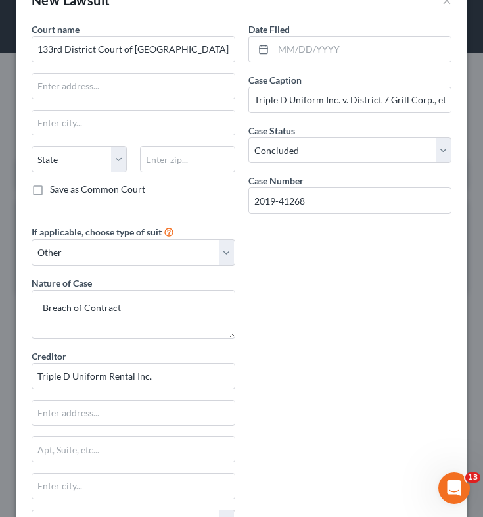
click at [313, 335] on div "Court name * 133rd District Court of [GEOGRAPHIC_DATA], [US_STATE] State [US_ST…" at bounding box center [241, 348] width 433 height 653
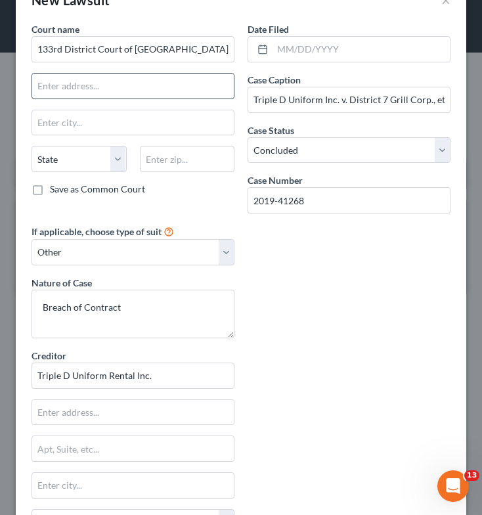
click at [153, 91] on input "text" at bounding box center [133, 86] width 202 height 25
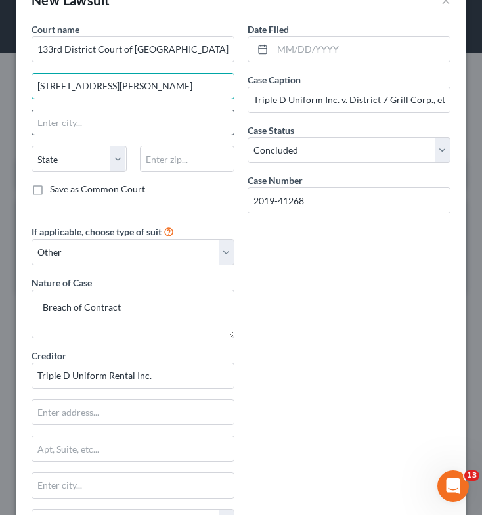
type input "[STREET_ADDRESS][PERSON_NAME]"
click at [134, 120] on input "text" at bounding box center [133, 122] width 202 height 25
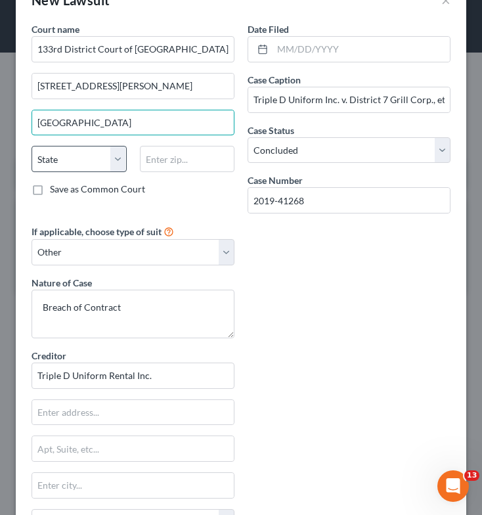
type input "[GEOGRAPHIC_DATA]"
click at [70, 160] on select "State [US_STATE] AK AR AZ CA CO CT DE DC [GEOGRAPHIC_DATA] [GEOGRAPHIC_DATA] GU…" at bounding box center [79, 159] width 95 height 26
select select "45"
click at [32, 146] on select "State [US_STATE] AK AR AZ CA CO CT DE DC [GEOGRAPHIC_DATA] [GEOGRAPHIC_DATA] GU…" at bounding box center [79, 159] width 95 height 26
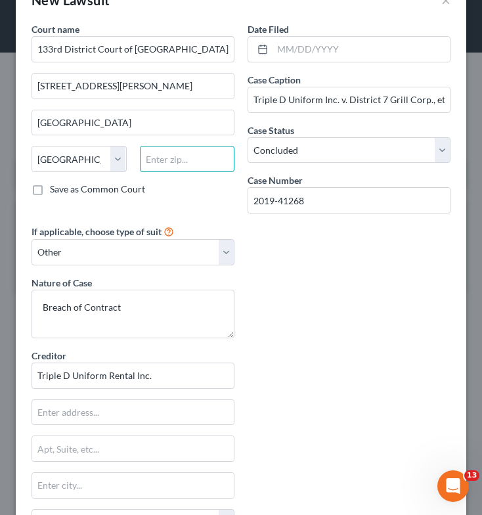
click at [176, 161] on input "text" at bounding box center [187, 159] width 95 height 26
type input "77002"
click at [292, 335] on div "Court name * 133rd District Court of [GEOGRAPHIC_DATA], [US_STATE] [STREET_ADDR…" at bounding box center [241, 348] width 432 height 653
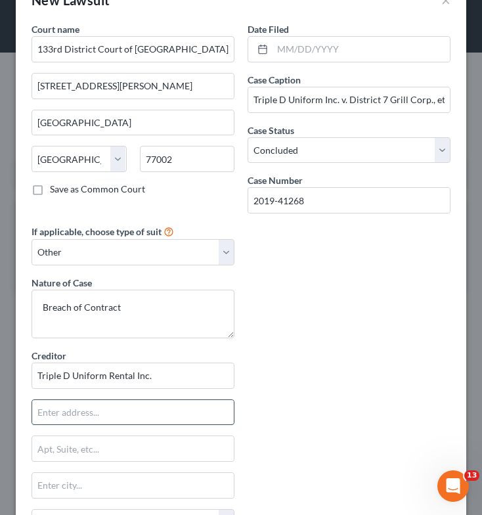
click at [87, 418] on input "text" at bounding box center [133, 412] width 202 height 25
type input "[STREET_ADDRESS][PERSON_NAME]"
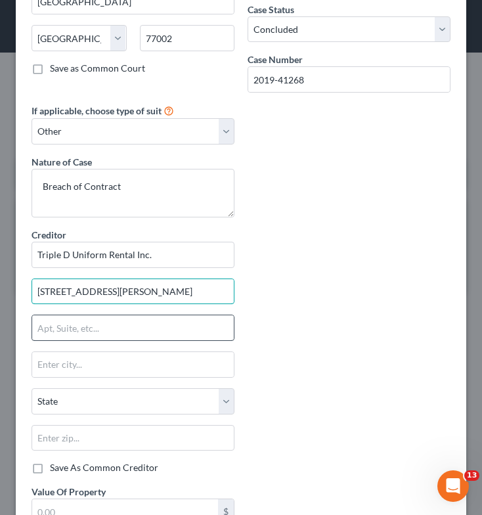
scroll to position [160, 0]
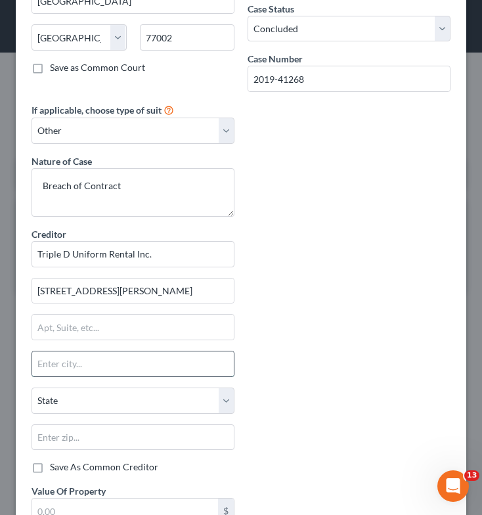
click at [139, 361] on input "text" at bounding box center [133, 364] width 202 height 25
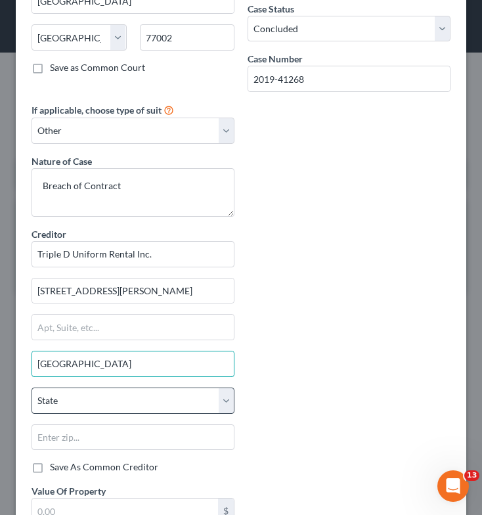
type input "[GEOGRAPHIC_DATA]"
click at [69, 405] on select "State [US_STATE] AK AR AZ CA CO CT DE DC [GEOGRAPHIC_DATA] [GEOGRAPHIC_DATA] GU…" at bounding box center [133, 401] width 203 height 26
select select "45"
click at [32, 388] on select "State [US_STATE] AK AR AZ CA CO CT DE DC [GEOGRAPHIC_DATA] [GEOGRAPHIC_DATA] GU…" at bounding box center [133, 401] width 203 height 26
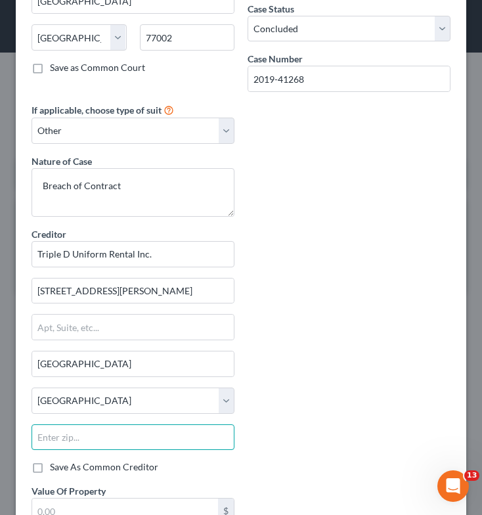
click at [80, 442] on input "text" at bounding box center [133, 438] width 203 height 26
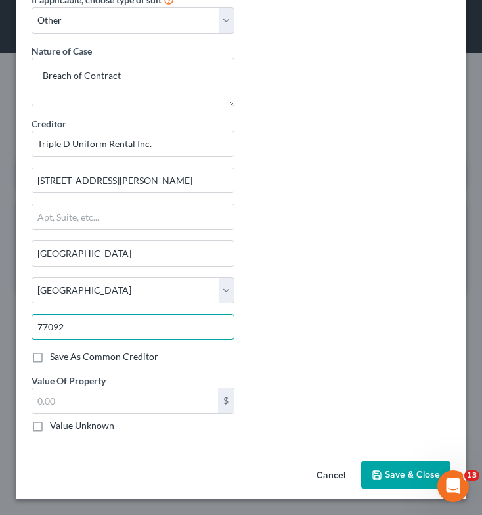
type input "77092"
click at [50, 428] on label "Value Unknown" at bounding box center [82, 425] width 64 height 13
click at [55, 428] on input "Value Unknown" at bounding box center [59, 423] width 9 height 9
checkbox input "true"
type input "0.00"
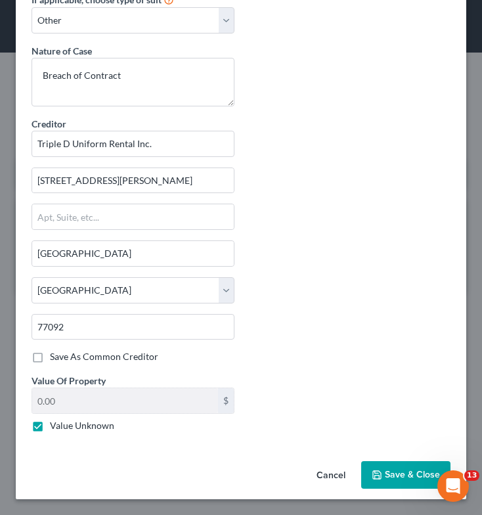
click at [396, 474] on span "Save & Close" at bounding box center [412, 474] width 55 height 11
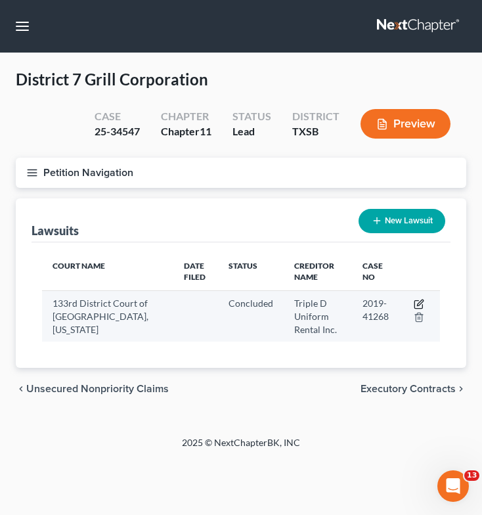
click at [418, 302] on icon "button" at bounding box center [419, 304] width 11 height 11
select select "45"
select select "2"
select select "3"
select select "45"
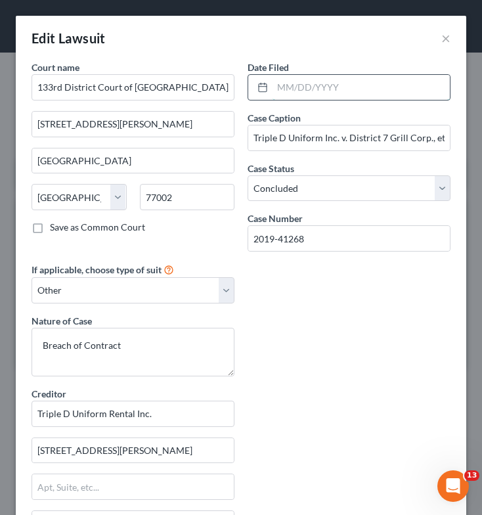
click at [358, 91] on input "text" at bounding box center [361, 87] width 177 height 25
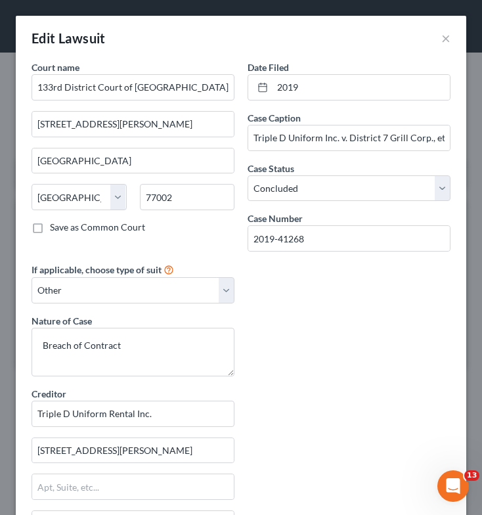
click at [331, 389] on div "Court name * 133rd District Court of [GEOGRAPHIC_DATA], [US_STATE] [STREET_ADDR…" at bounding box center [241, 386] width 432 height 653
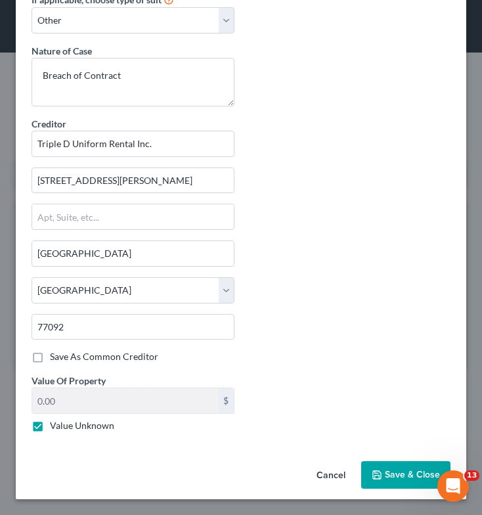
click at [385, 474] on span "Save & Close" at bounding box center [412, 474] width 55 height 11
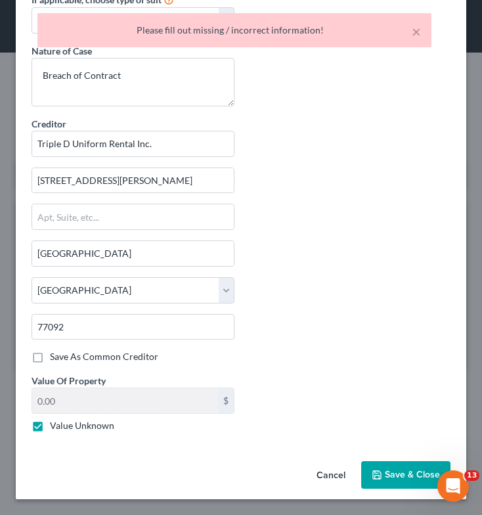
scroll to position [0, 0]
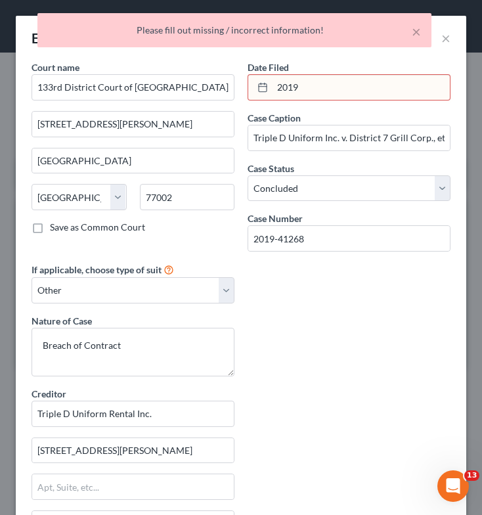
click at [345, 90] on input "2019" at bounding box center [361, 87] width 177 height 25
type input "2"
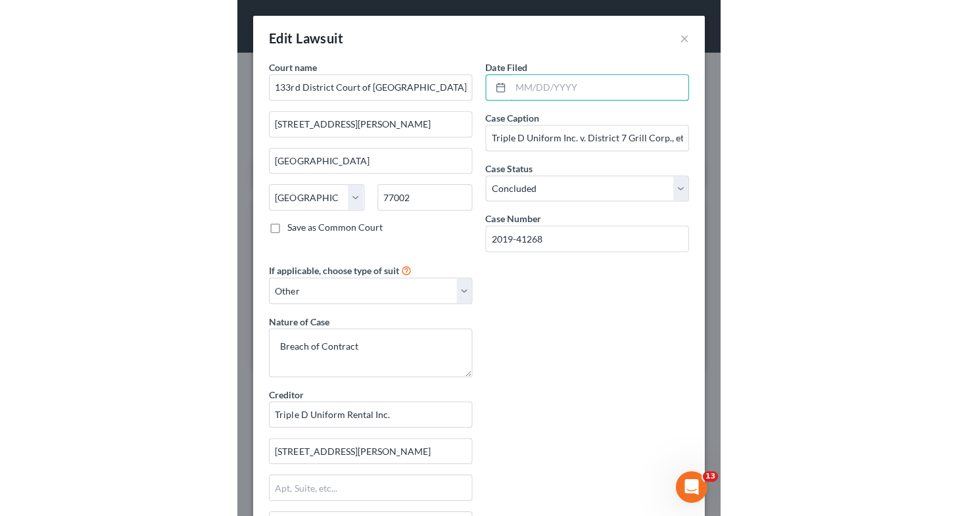
scroll to position [270, 0]
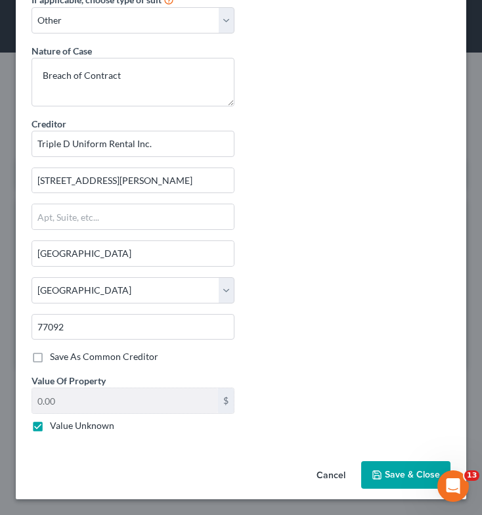
click at [396, 469] on span "Save & Close" at bounding box center [412, 474] width 55 height 11
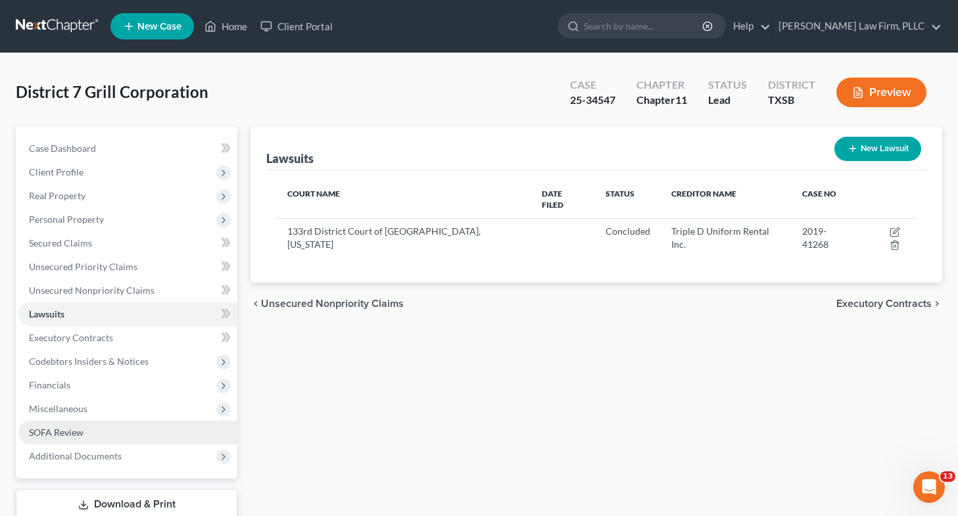
click at [131, 425] on link "SOFA Review" at bounding box center [127, 433] width 219 height 24
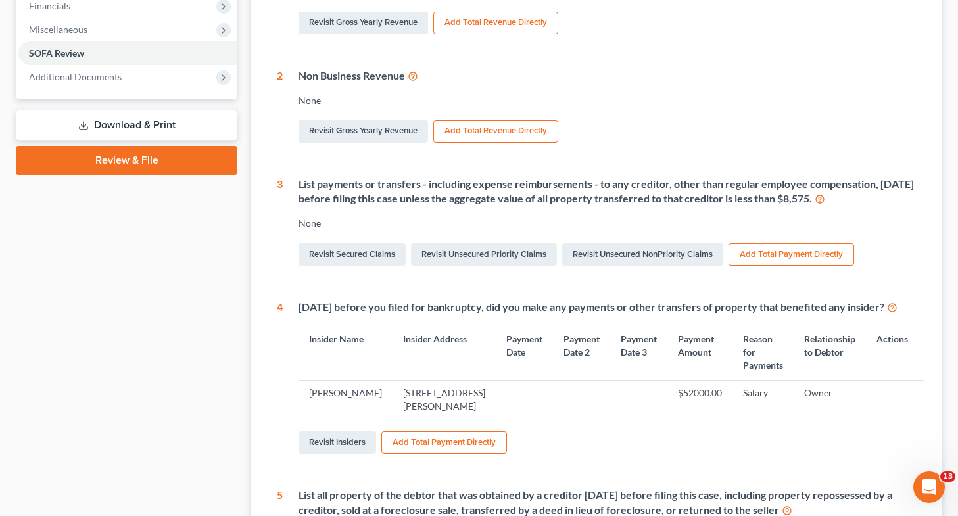
scroll to position [385, 0]
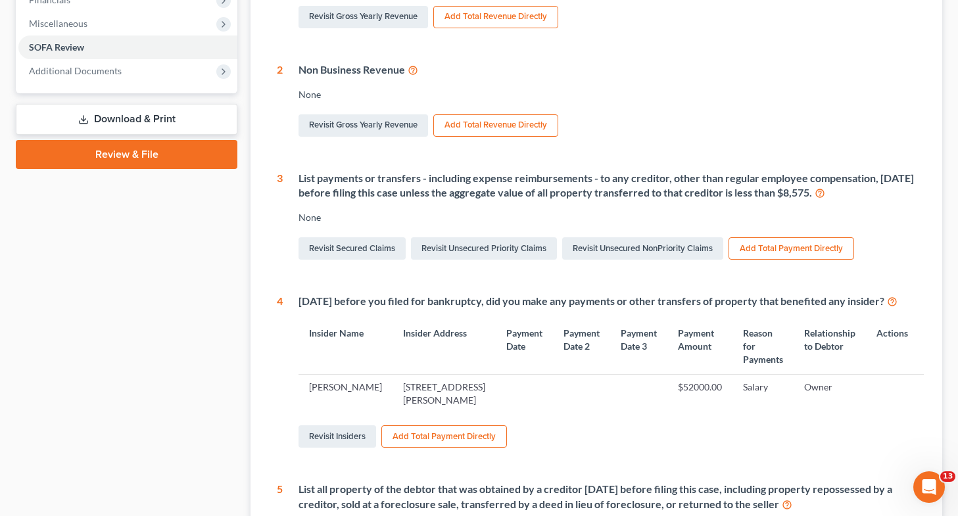
click at [165, 131] on link "Download & Print" at bounding box center [126, 119] width 221 height 31
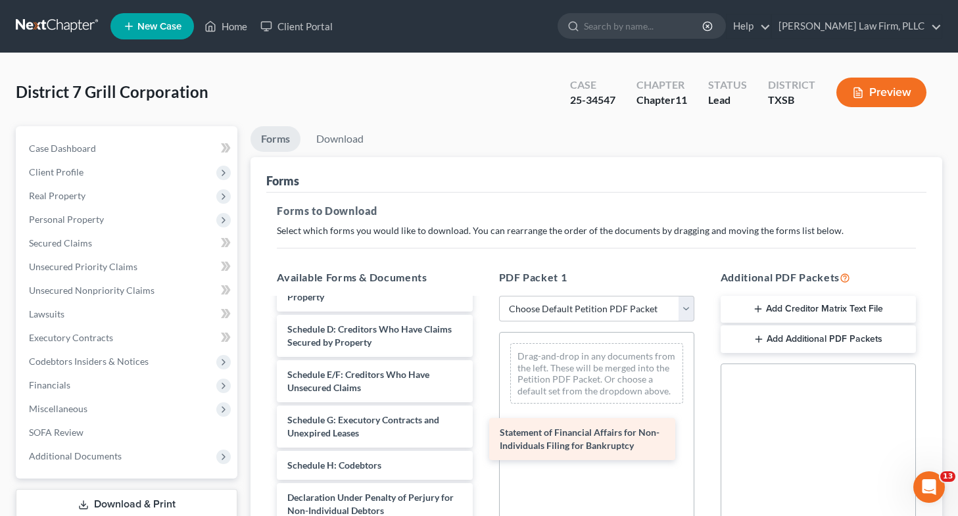
scroll to position [179, 0]
drag, startPoint x: 356, startPoint y: 461, endPoint x: 647, endPoint y: 457, distance: 291.2
click at [482, 457] on div "Statement of Financial Affairs for Non-Individuals Filing for Bankruptcy Volunt…" at bounding box center [374, 393] width 216 height 520
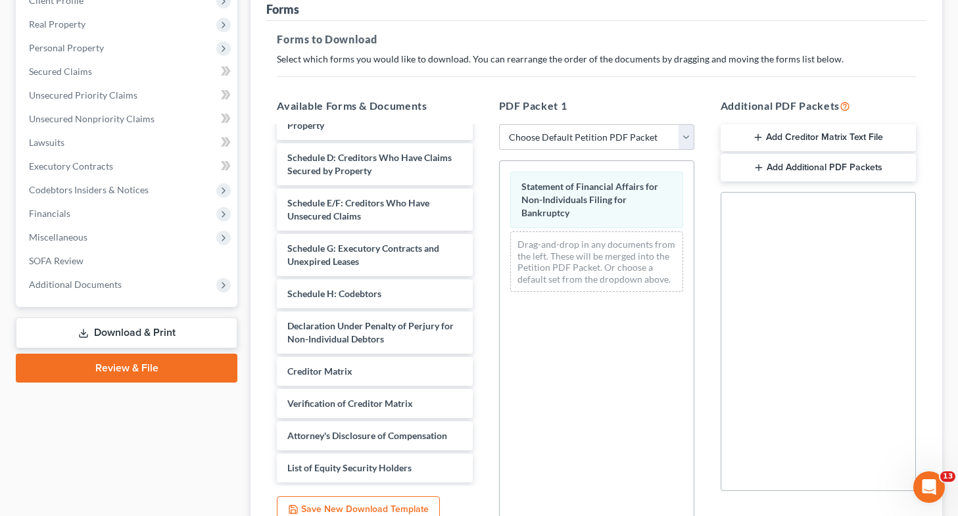
scroll to position [295, 0]
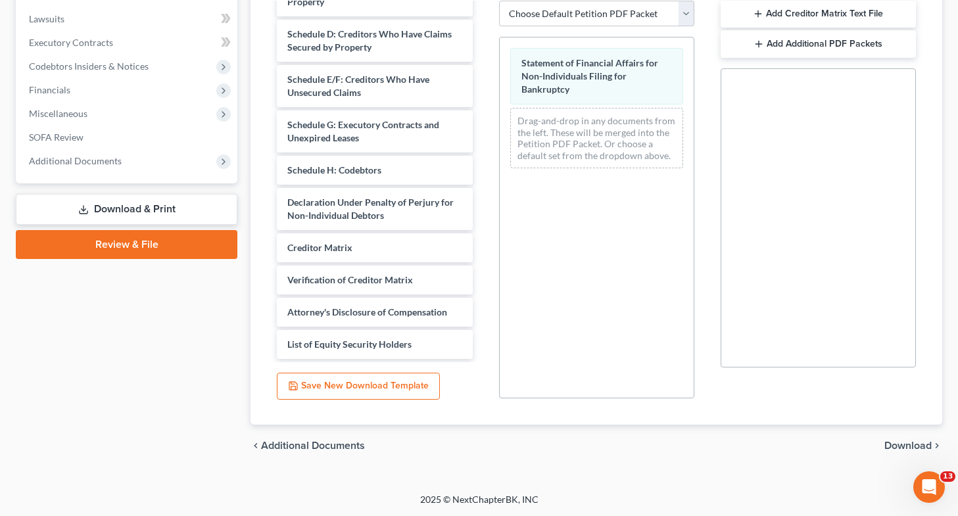
click at [888, 441] on span "Download" at bounding box center [907, 445] width 47 height 11
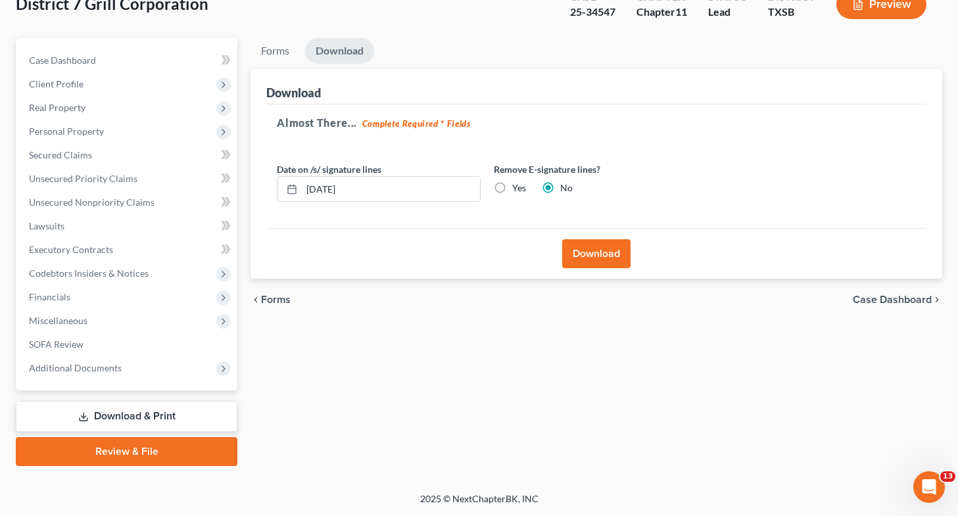
scroll to position [87, 0]
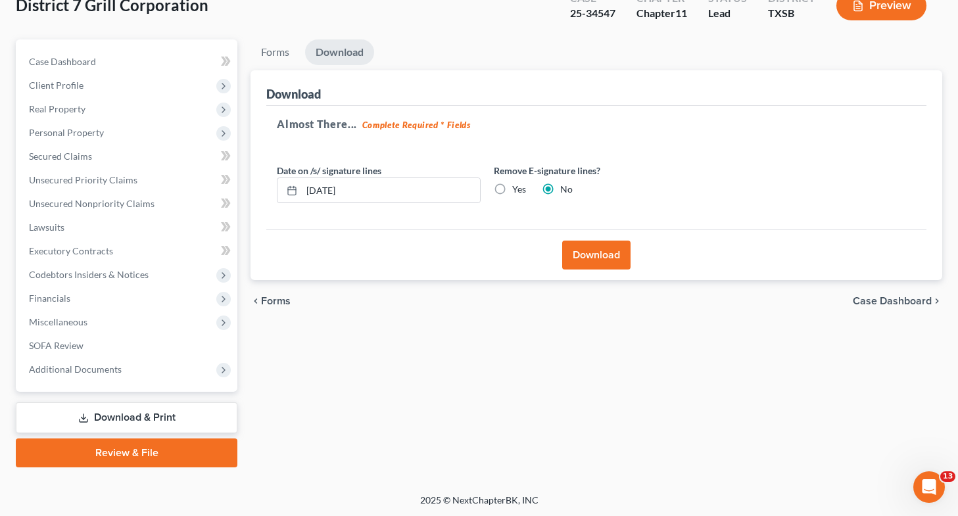
click at [512, 191] on label "Yes" at bounding box center [519, 189] width 14 height 13
click at [517, 191] on input "Yes" at bounding box center [521, 187] width 9 height 9
radio input "true"
radio input "false"
click at [602, 265] on button "Download" at bounding box center [596, 255] width 68 height 29
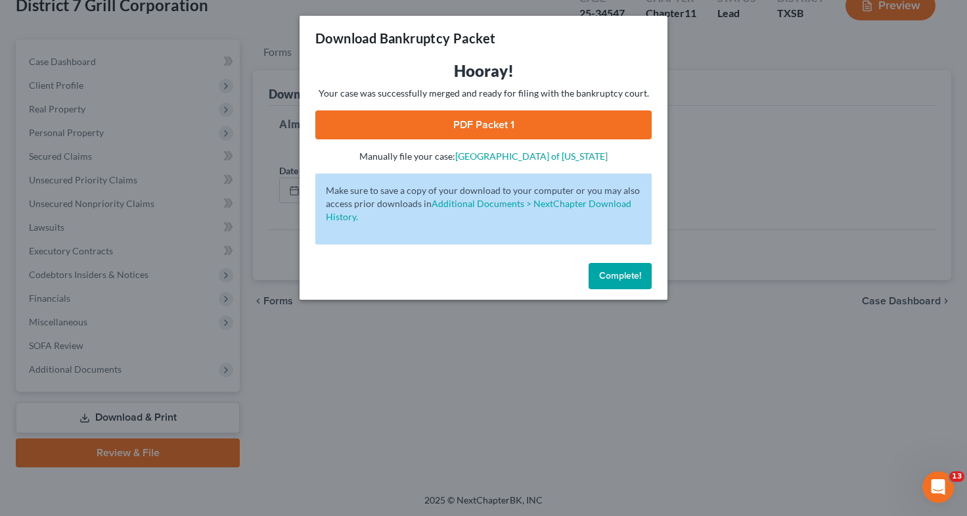
click at [530, 122] on link "PDF Packet 1" at bounding box center [483, 124] width 336 height 29
click at [439, 390] on div "Download Bankruptcy Packet Hooray! Your case was successfully merged and ready …" at bounding box center [483, 258] width 967 height 516
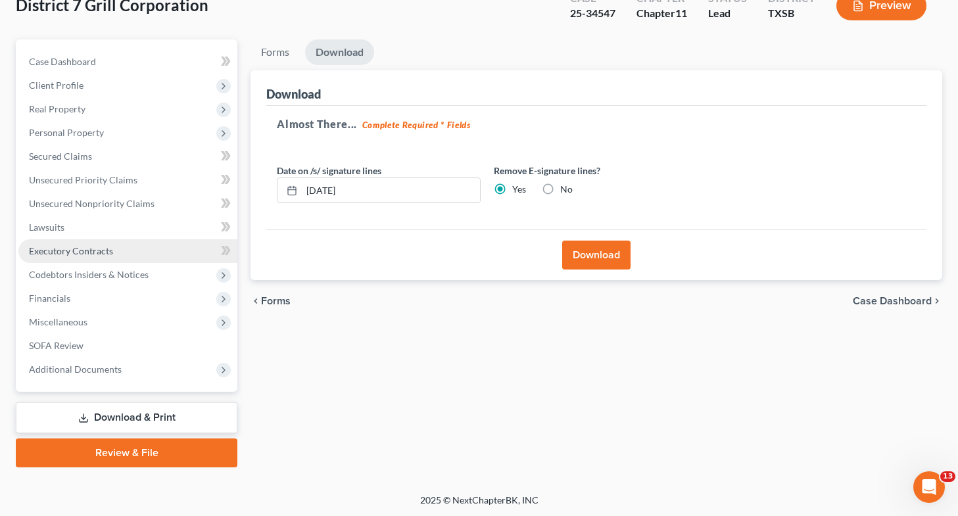
scroll to position [0, 0]
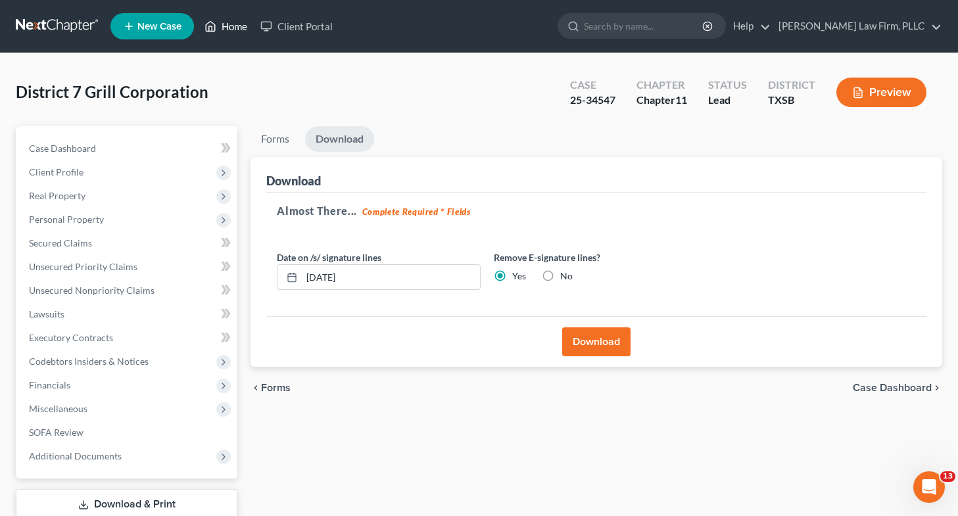
click at [236, 33] on link "Home" at bounding box center [226, 26] width 56 height 24
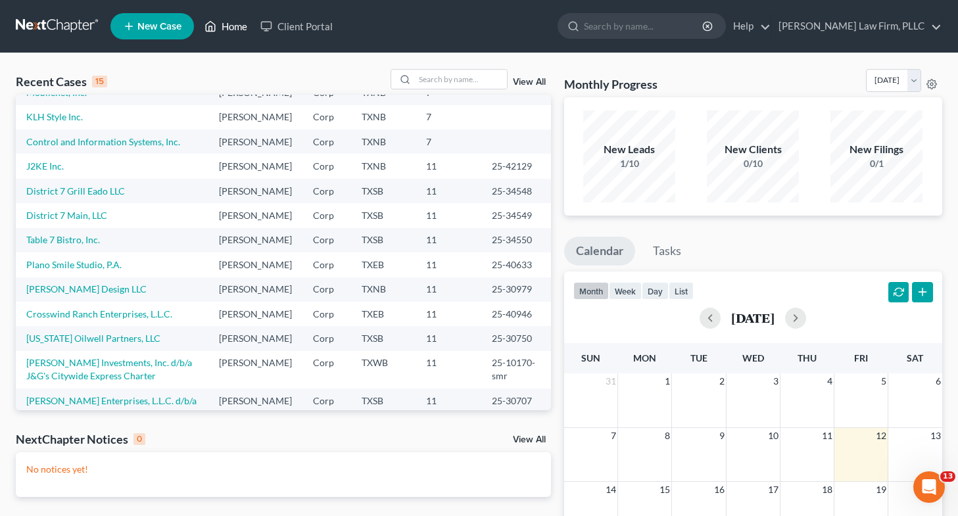
scroll to position [91, 0]
click at [105, 196] on link "District 7 Grill Eado LLC" at bounding box center [75, 190] width 99 height 11
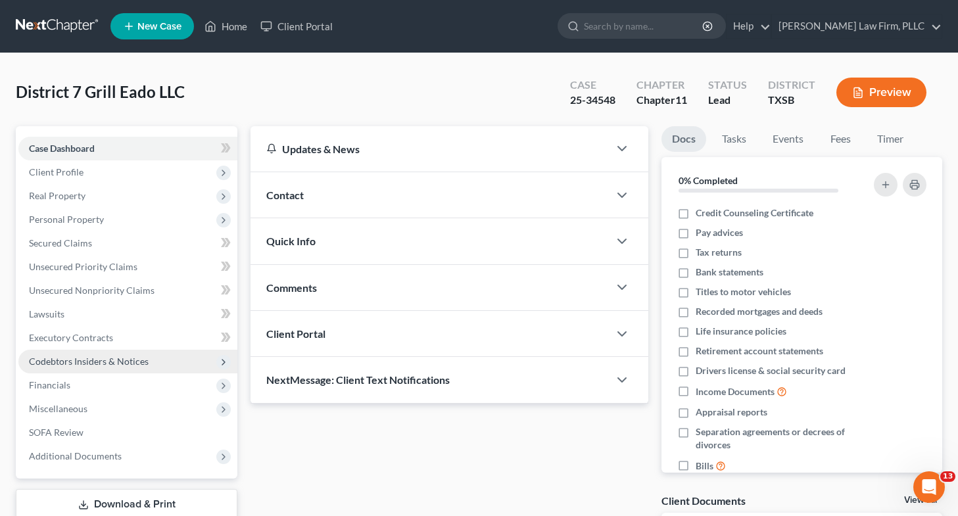
click at [106, 357] on span "Codebtors Insiders & Notices" at bounding box center [89, 361] width 120 height 11
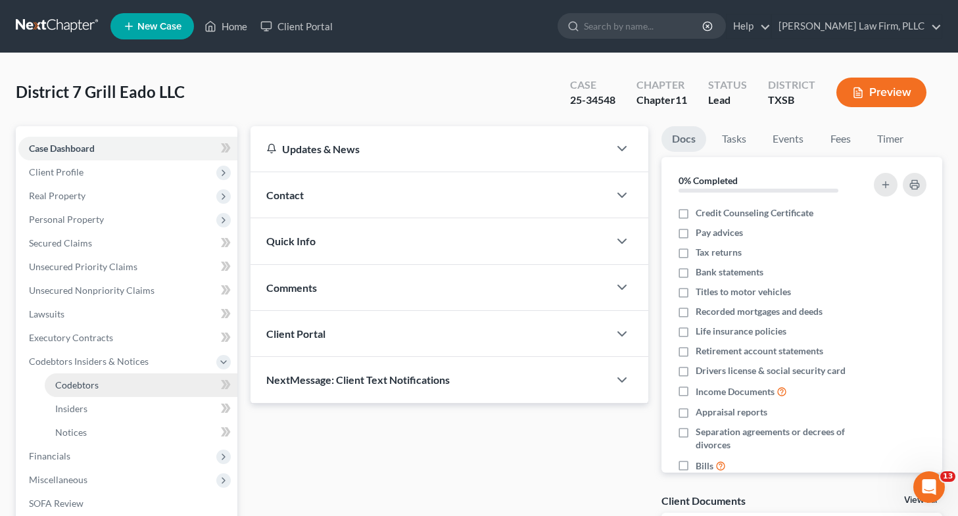
click at [104, 380] on link "Codebtors" at bounding box center [141, 385] width 193 height 24
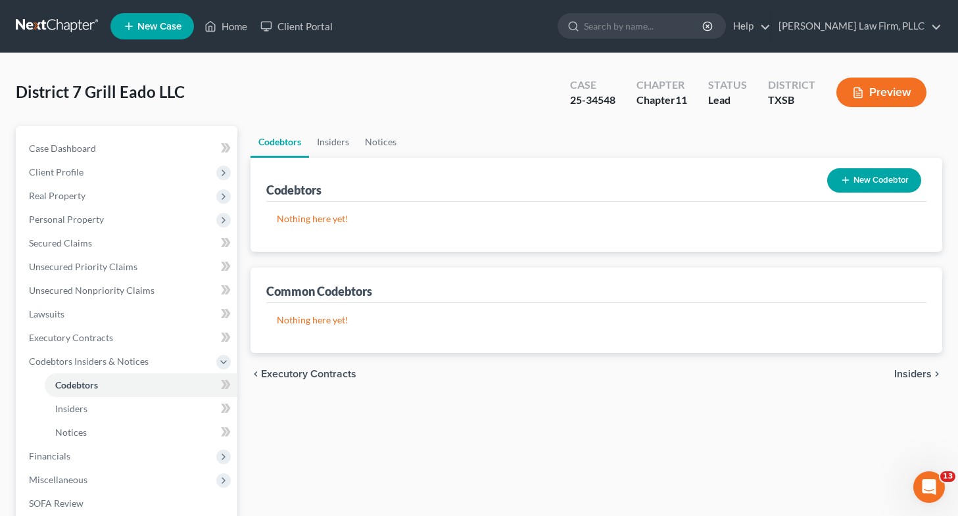
click at [863, 188] on button "New Codebtor" at bounding box center [874, 180] width 94 height 24
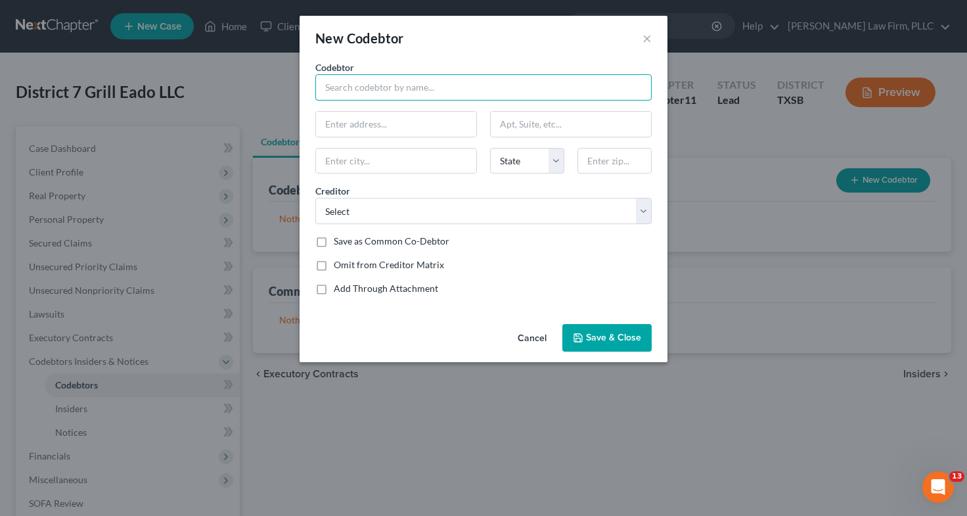
click at [526, 89] on input "text" at bounding box center [483, 87] width 336 height 26
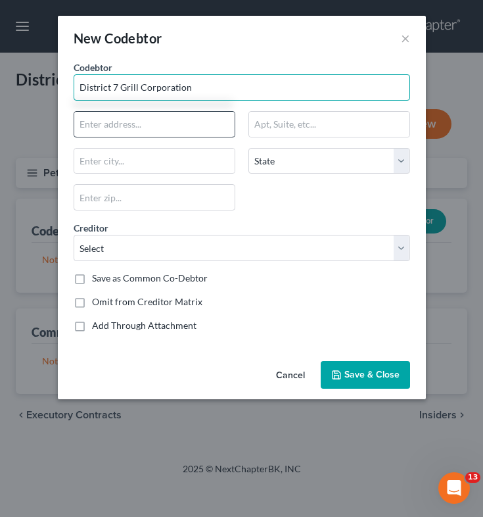
type input "District 7 Grill Corporation"
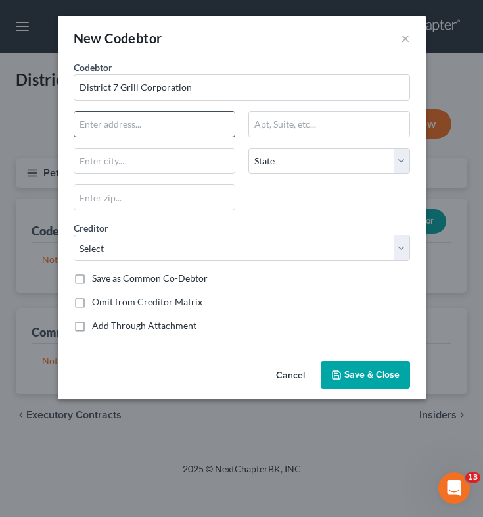
click at [180, 123] on input "text" at bounding box center [154, 124] width 160 height 25
type input "501 [GEOGRAPHIC_DATA]"
type input "[GEOGRAPHIC_DATA]"
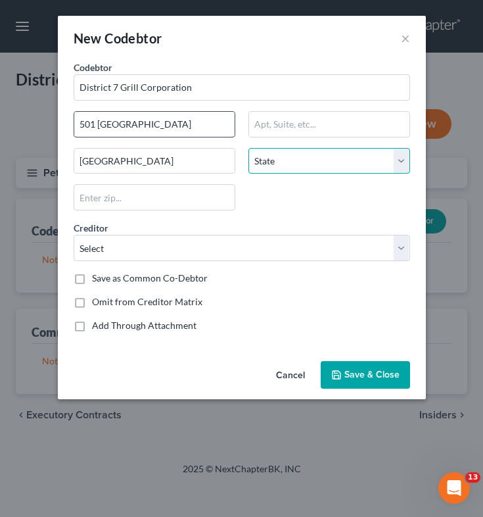
select select "45"
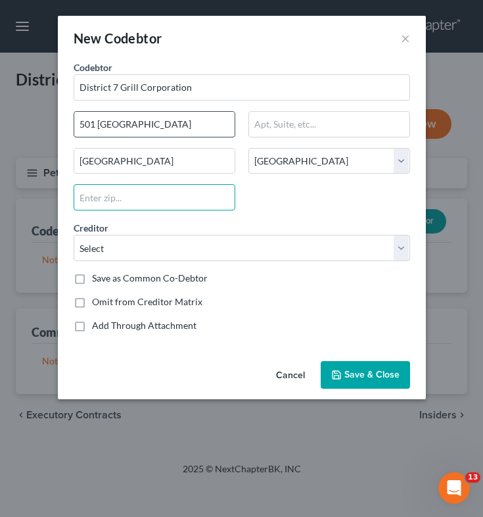
type input "77007"
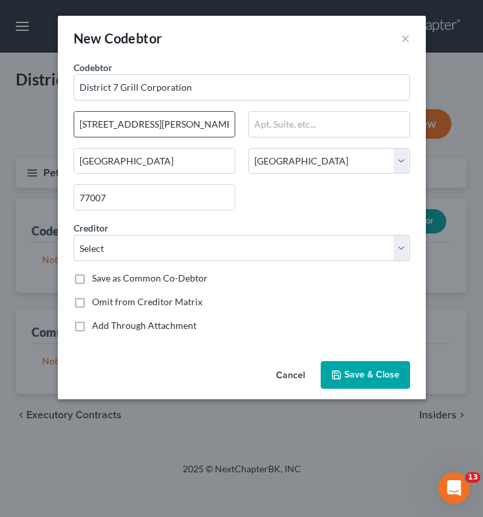
click at [138, 123] on input "[STREET_ADDRESS][PERSON_NAME][US_STATE]" at bounding box center [154, 124] width 160 height 25
type input "[STREET_ADDRESS][PERSON_NAME]"
click at [264, 216] on div "Codebtor * District 7 Grill Corporation Codebtor * District 7 Grill Corporation…" at bounding box center [242, 201] width 350 height 282
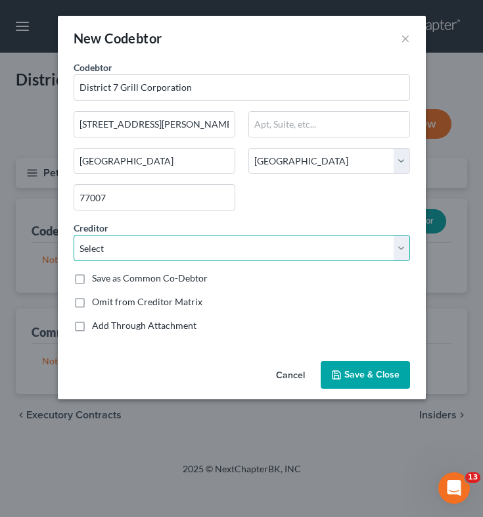
click at [296, 246] on select "Select [PERSON_NAME] Law Firm, PLLC Triple D Uniform Rental Inc. Knorvek LLC Co…" at bounding box center [242, 248] width 336 height 26
select select "1"
click at [74, 235] on select "Select [PERSON_NAME] Law Firm, PLLC Triple D Uniform Rental Inc. Knorvek LLC Co…" at bounding box center [242, 248] width 336 height 26
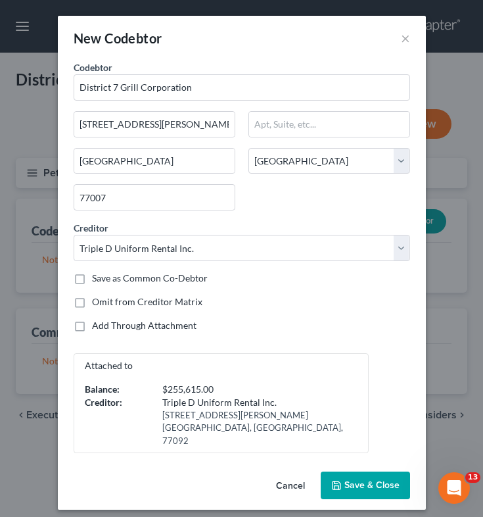
click at [360, 479] on span "Save & Close" at bounding box center [371, 484] width 55 height 11
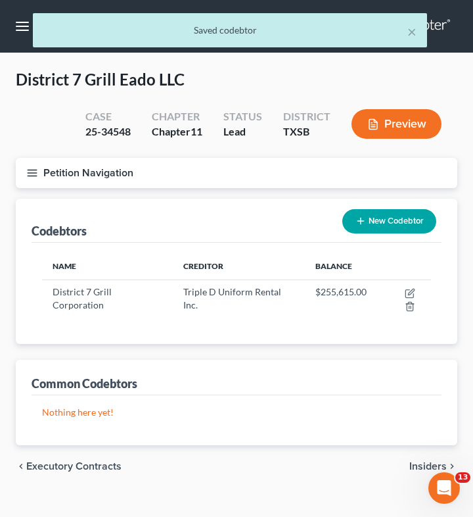
click at [379, 220] on button "New Codebtor" at bounding box center [389, 221] width 94 height 24
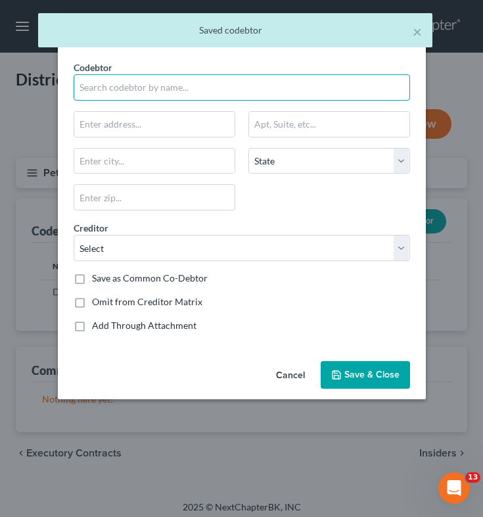
click at [176, 90] on input "text" at bounding box center [242, 87] width 336 height 26
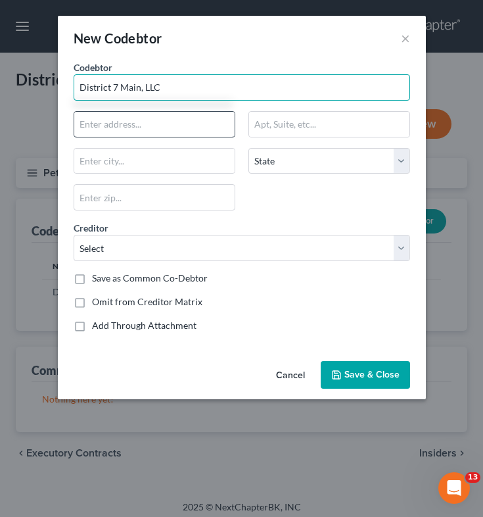
type input "District 7 Main, LLC"
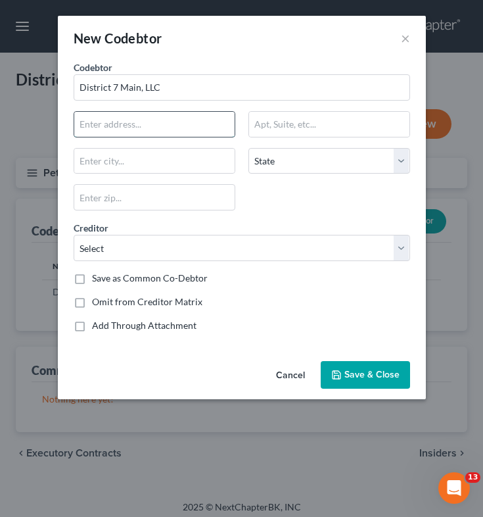
click at [172, 126] on input "text" at bounding box center [154, 124] width 160 height 25
type input "501 [GEOGRAPHIC_DATA]"
type input "[GEOGRAPHIC_DATA]"
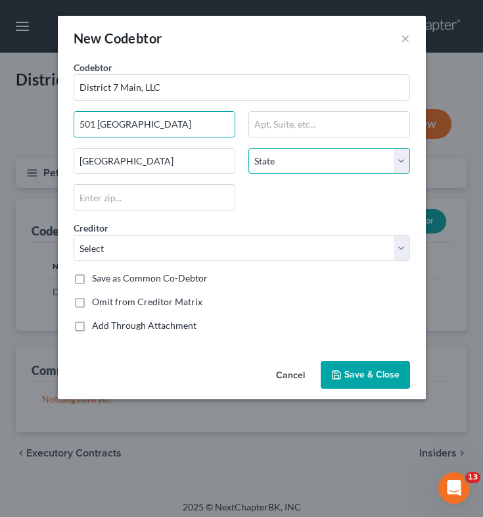
select select "45"
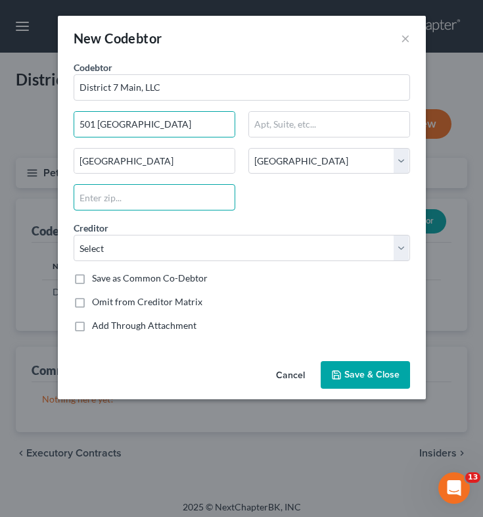
type input "77007"
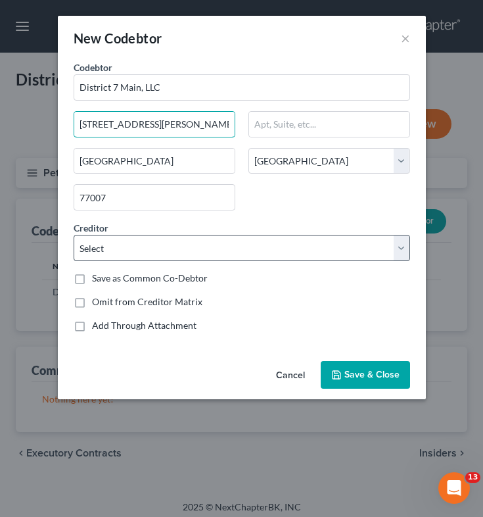
type input "[STREET_ADDRESS][PERSON_NAME]"
click at [157, 244] on select "Select [PERSON_NAME] Law Firm, PLLC Triple D Uniform Rental Inc. Knorvek LLC Co…" at bounding box center [242, 248] width 336 height 26
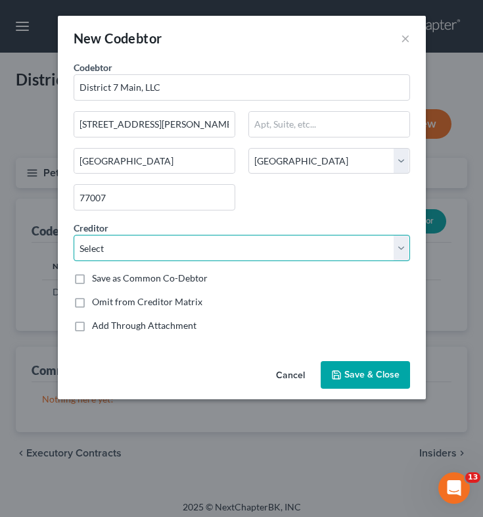
select select "1"
click at [74, 235] on select "Select [PERSON_NAME] Law Firm, PLLC Triple D Uniform Rental Inc. Knorvek LLC Co…" at bounding box center [242, 248] width 336 height 26
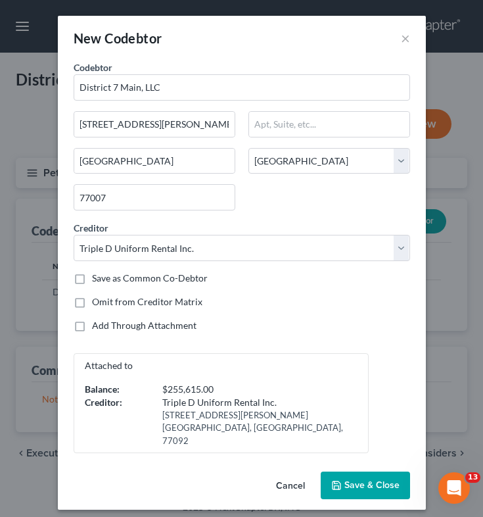
click at [364, 479] on span "Save & Close" at bounding box center [371, 484] width 55 height 11
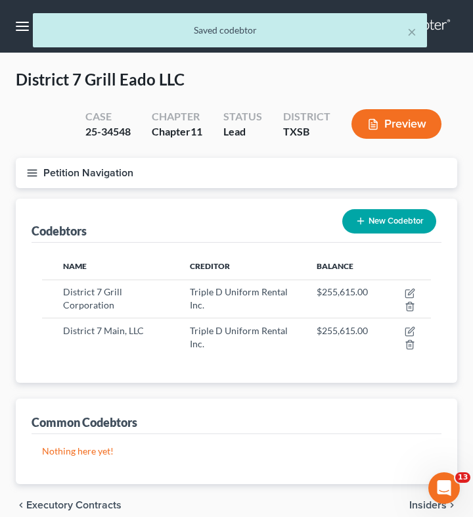
click at [363, 221] on icon "button" at bounding box center [361, 221] width 11 height 11
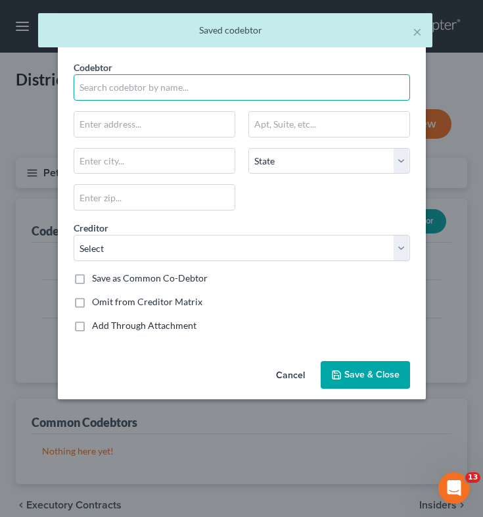
click at [208, 90] on input "text" at bounding box center [242, 87] width 336 height 26
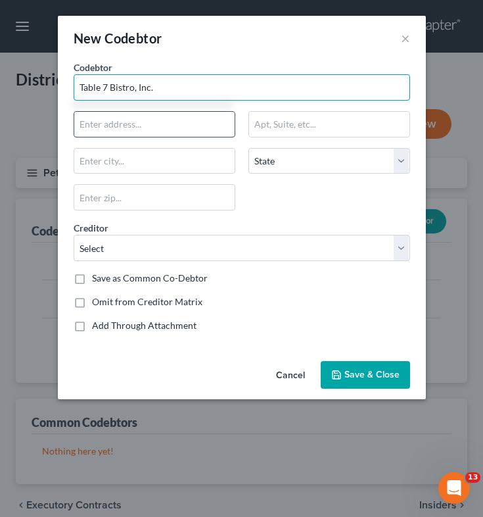
type input "Table 7 Bistro, Inc."
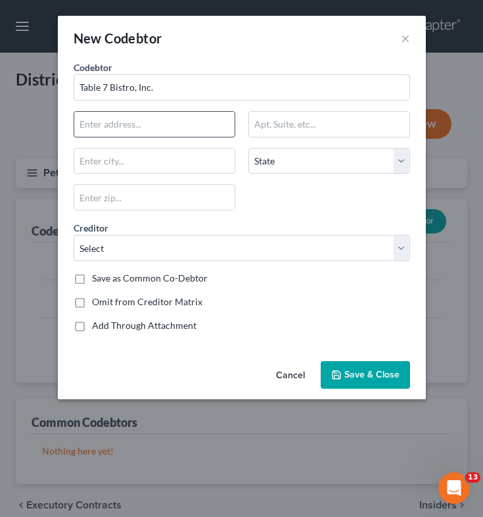
click at [181, 135] on input "text" at bounding box center [154, 124] width 160 height 25
type input "501 [GEOGRAPHIC_DATA]"
type input "[GEOGRAPHIC_DATA]"
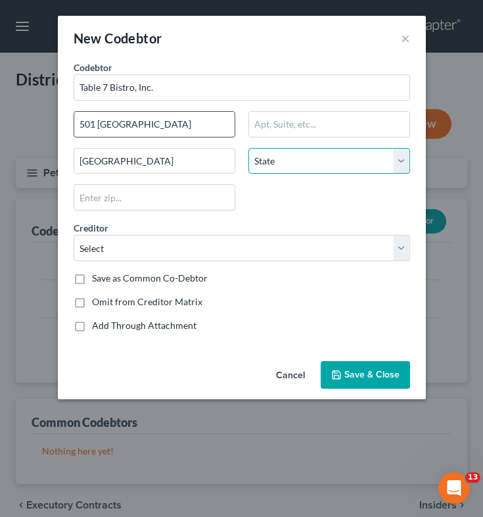
select select "45"
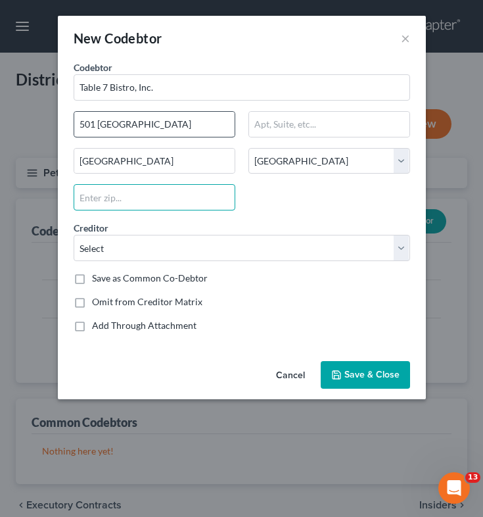
type input "77007"
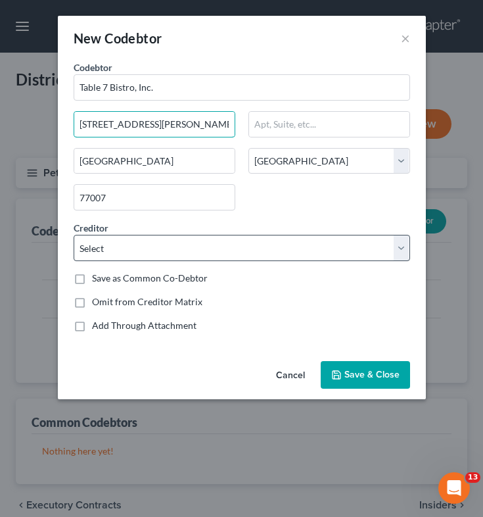
type input "[STREET_ADDRESS][PERSON_NAME]"
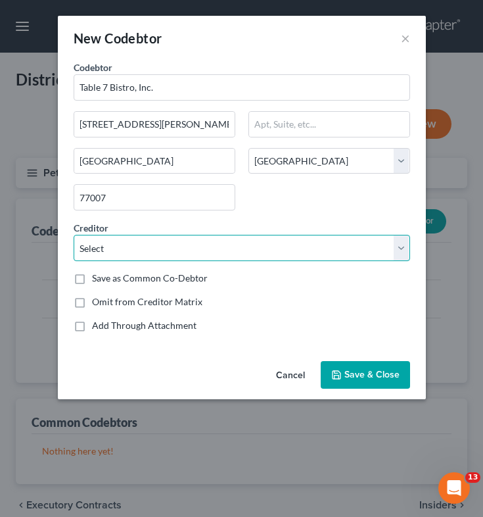
click at [137, 254] on select "Select [PERSON_NAME] Law Firm, PLLC Triple D Uniform Rental Inc. Knorvek LLC Co…" at bounding box center [242, 248] width 336 height 26
select select "1"
click at [74, 235] on select "Select [PERSON_NAME] Law Firm, PLLC Triple D Uniform Rental Inc. Knorvek LLC Co…" at bounding box center [242, 248] width 336 height 26
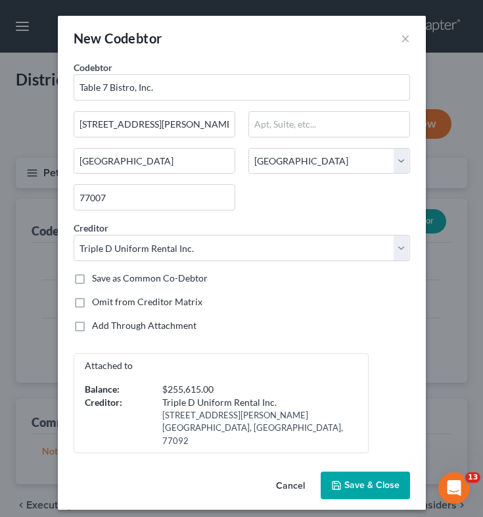
click at [369, 471] on button "Save & Close" at bounding box center [365, 485] width 89 height 28
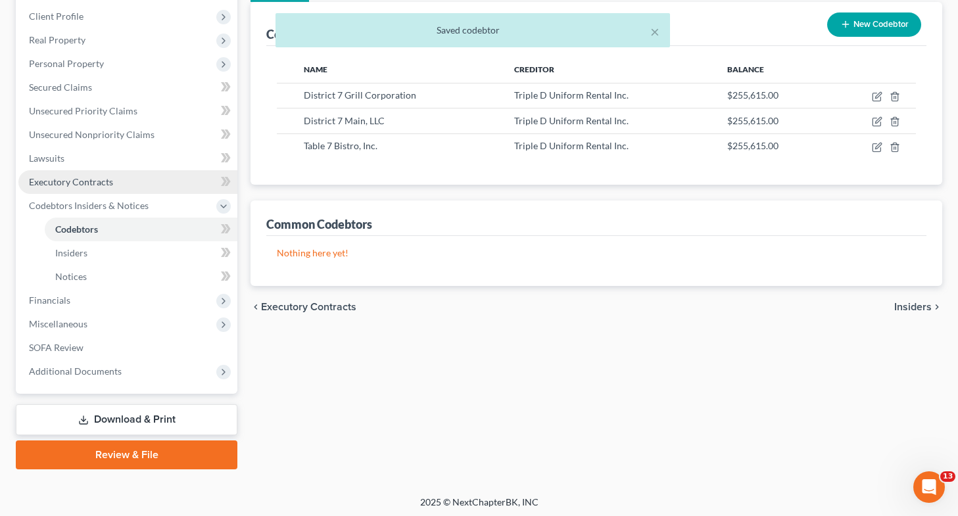
scroll to position [158, 0]
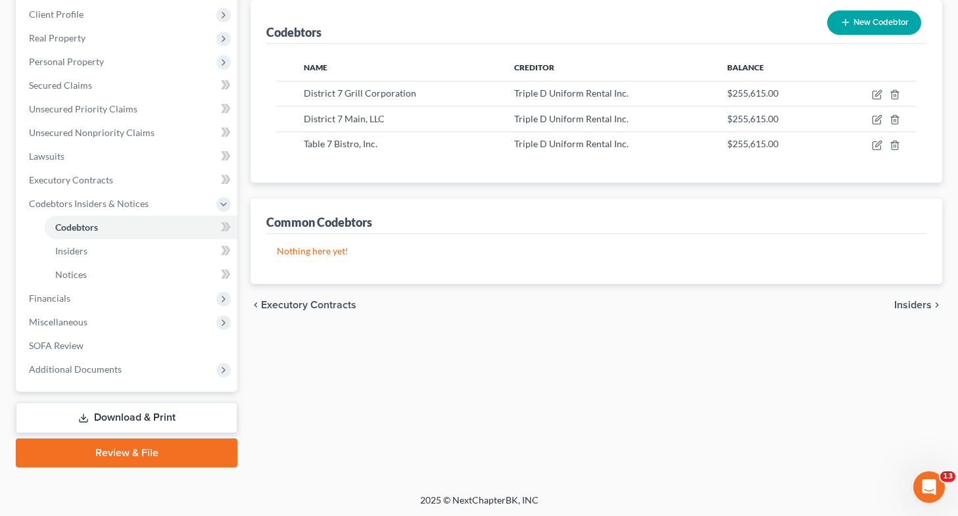
click at [128, 413] on link "Download & Print" at bounding box center [126, 417] width 221 height 31
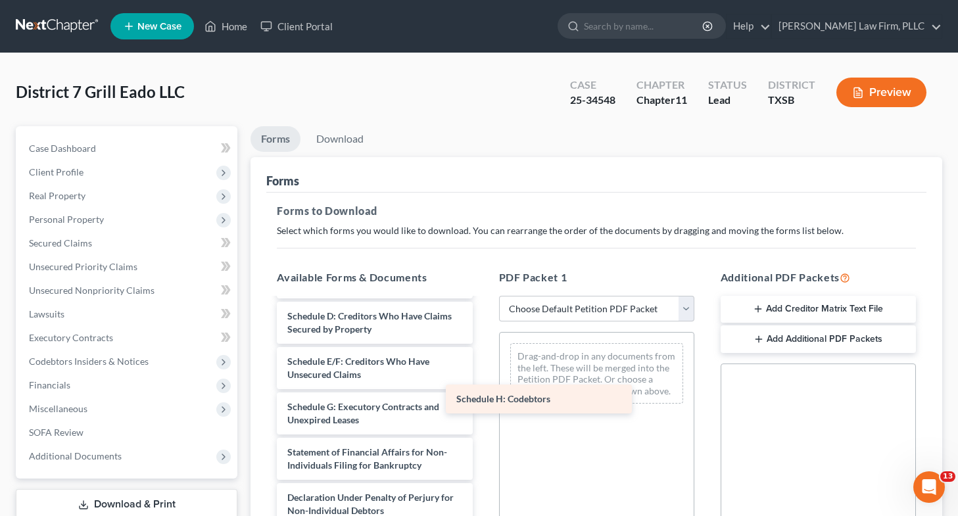
scroll to position [192, 0]
drag, startPoint x: 348, startPoint y: 412, endPoint x: 550, endPoint y: 391, distance: 202.8
click at [482, 391] on div "Schedule H: Codebtors Voluntary Petition for Non-Individuals Filing for Bankrup…" at bounding box center [374, 387] width 216 height 534
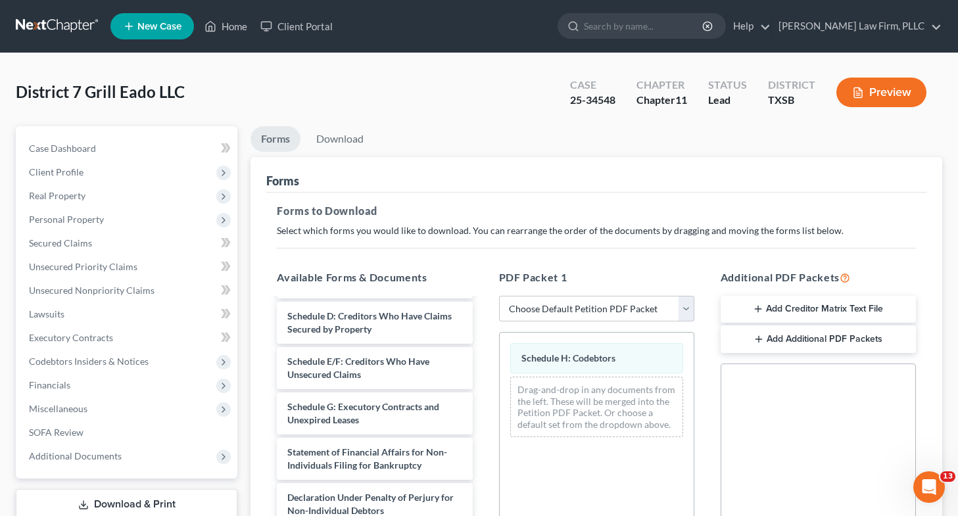
scroll to position [295, 0]
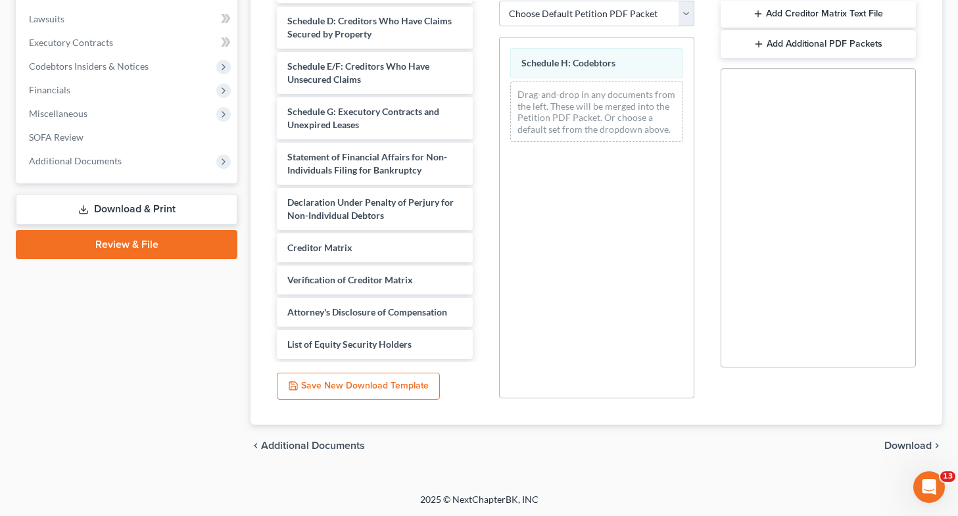
click at [889, 444] on span "Download" at bounding box center [907, 445] width 47 height 11
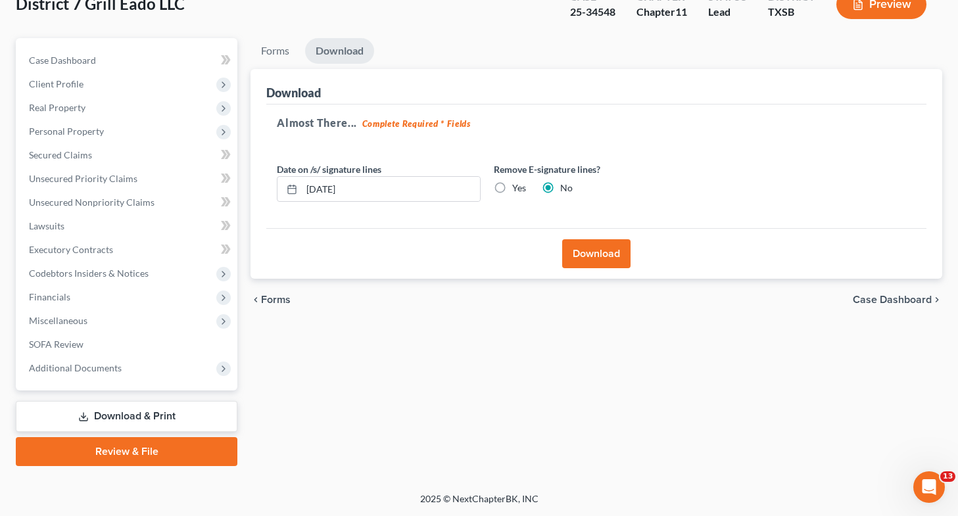
scroll to position [87, 0]
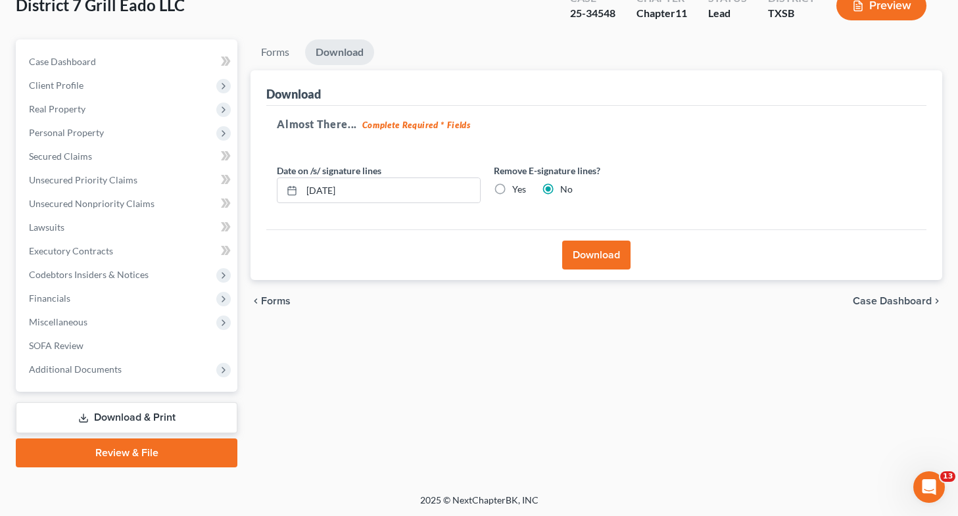
click at [512, 191] on label "Yes" at bounding box center [519, 189] width 14 height 13
click at [517, 191] on input "Yes" at bounding box center [521, 187] width 9 height 9
radio input "true"
radio input "false"
click at [576, 258] on button "Download" at bounding box center [596, 255] width 68 height 29
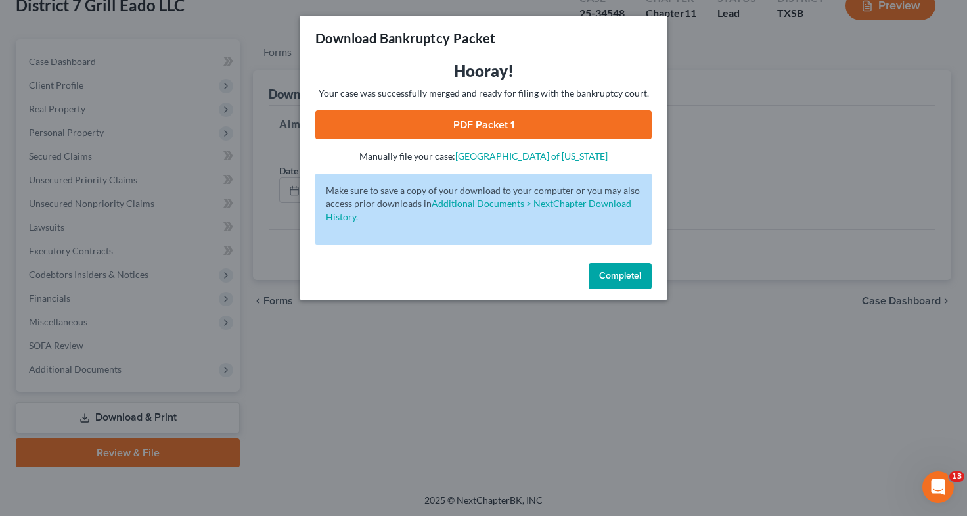
click at [415, 133] on link "PDF Packet 1" at bounding box center [483, 124] width 336 height 29
click at [116, 342] on div "Download Bankruptcy Packet Hooray! Your case was successfully merged and ready …" at bounding box center [483, 258] width 967 height 516
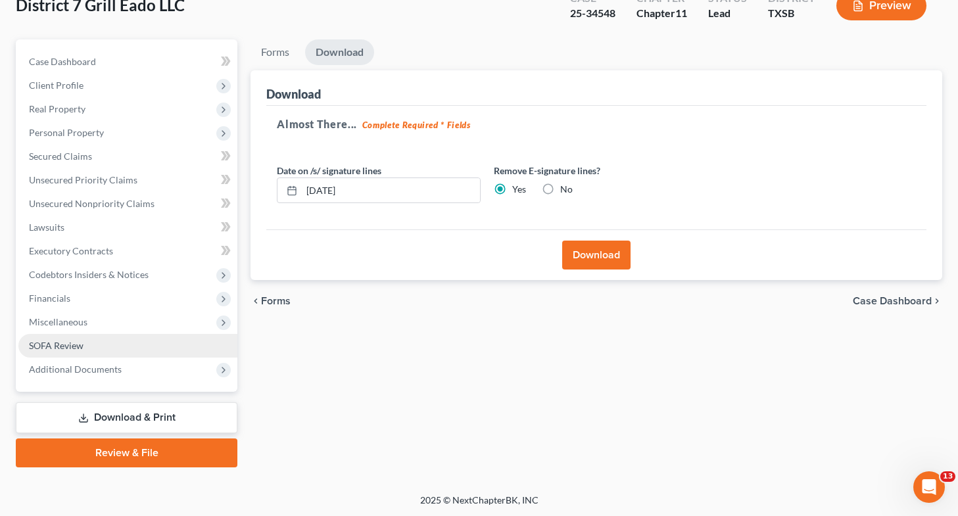
click at [116, 342] on link "SOFA Review" at bounding box center [127, 346] width 219 height 24
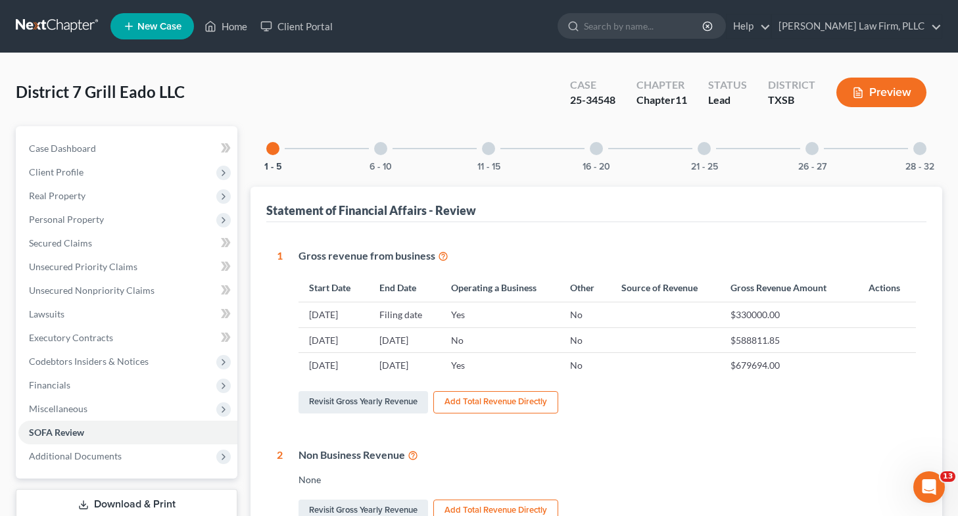
click at [596, 146] on div at bounding box center [595, 148] width 13 height 13
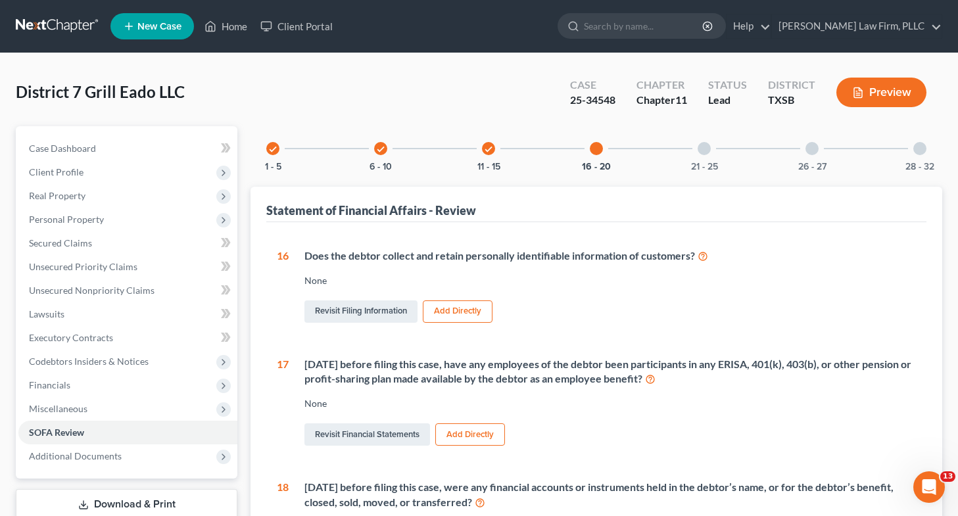
click at [703, 147] on div at bounding box center [703, 148] width 13 height 13
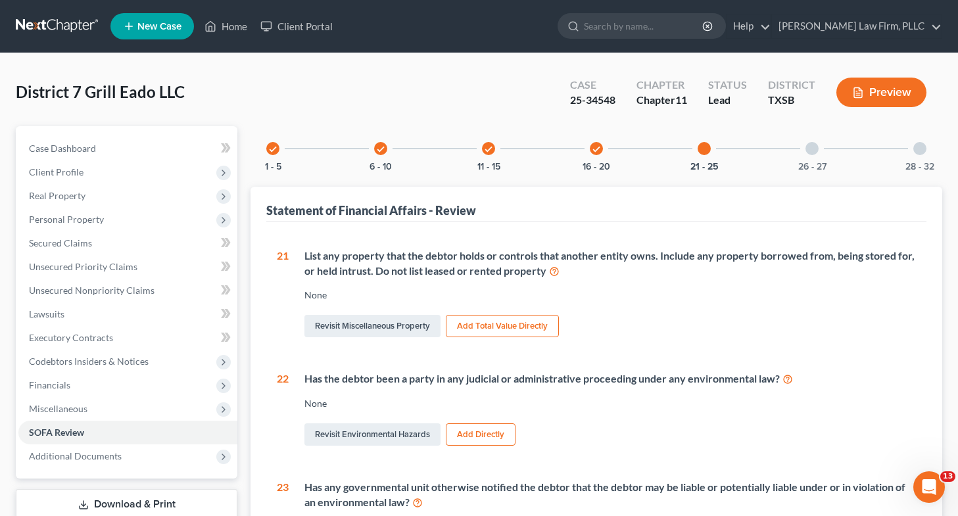
click at [812, 147] on div at bounding box center [811, 148] width 13 height 13
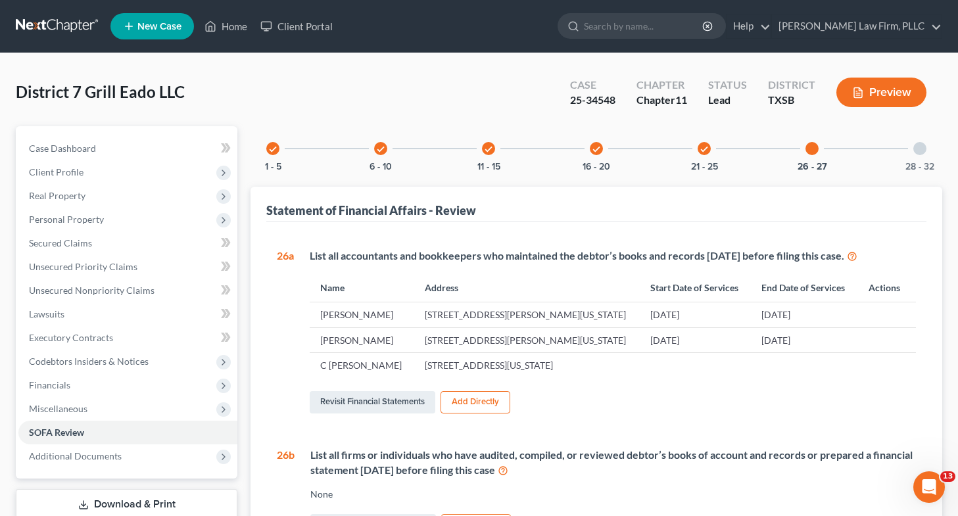
click at [484, 147] on icon "check" at bounding box center [488, 149] width 9 height 9
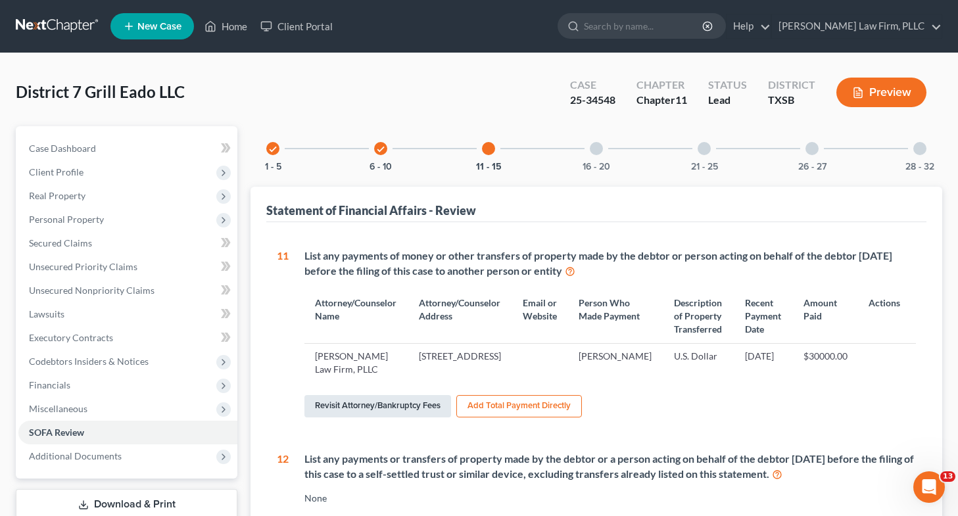
click at [395, 417] on link "Revisit Attorney/Bankruptcy Fees" at bounding box center [377, 406] width 147 height 22
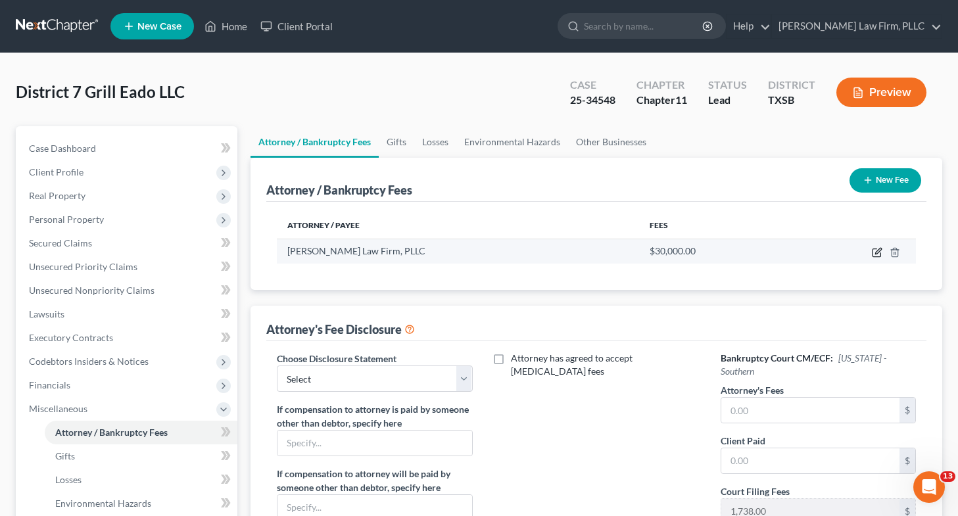
click at [875, 252] on icon "button" at bounding box center [878, 251] width 6 height 6
select select "45"
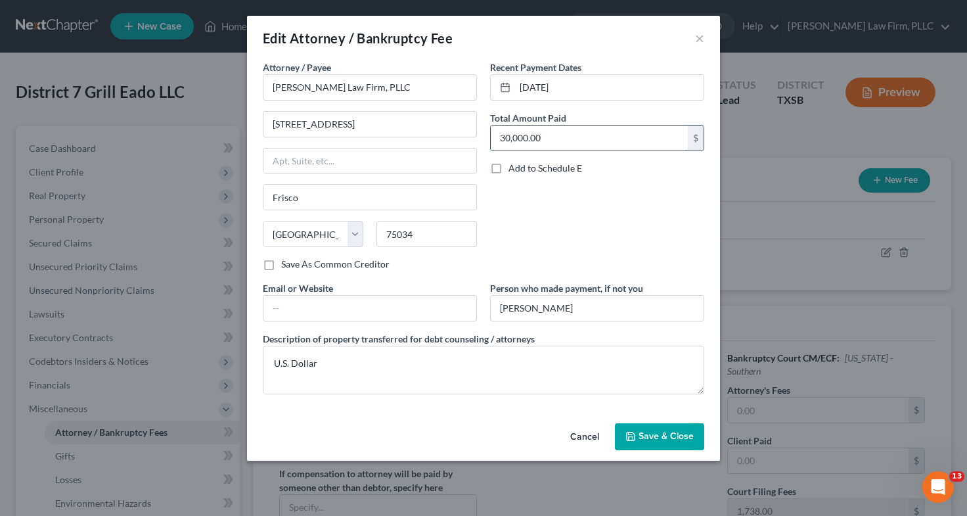
click at [565, 136] on input "30,000.00" at bounding box center [589, 138] width 197 height 25
type input "7,500"
click at [666, 437] on span "Save & Close" at bounding box center [666, 436] width 55 height 11
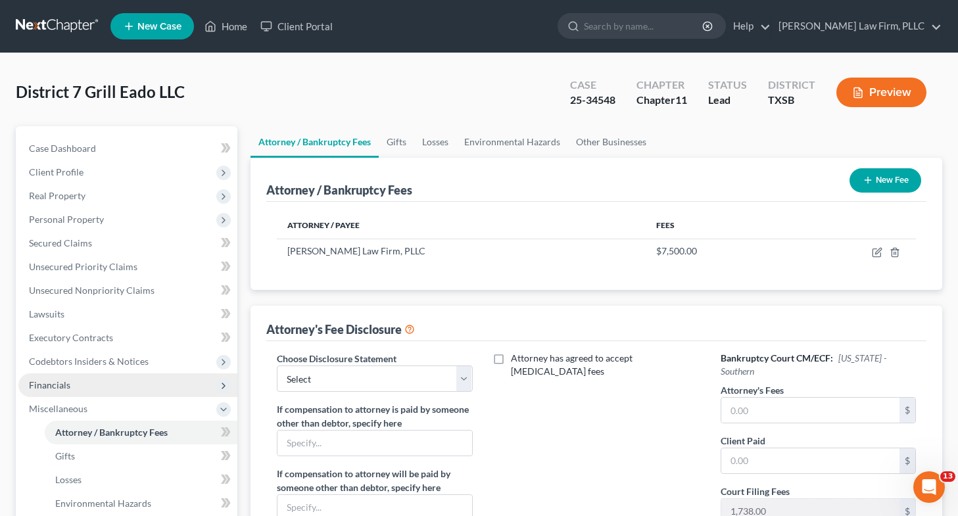
scroll to position [205, 0]
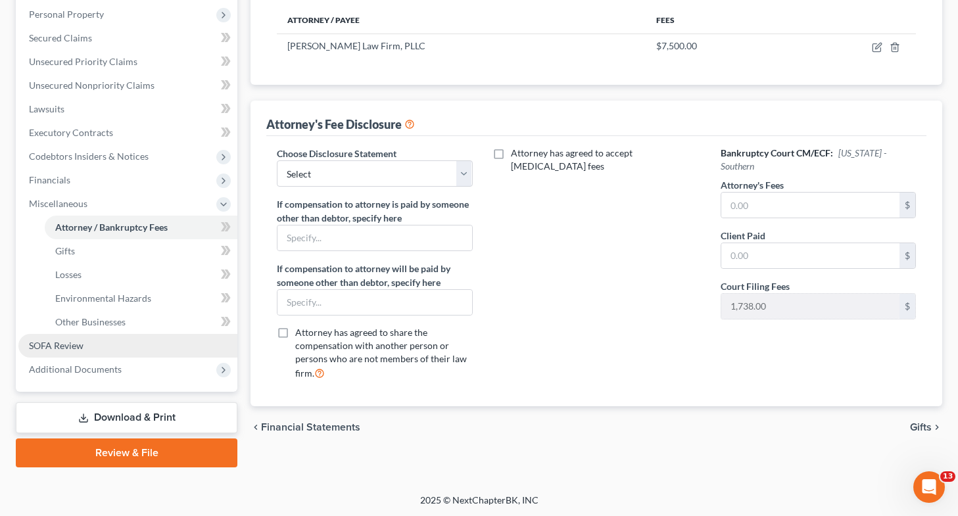
click at [126, 347] on link "SOFA Review" at bounding box center [127, 346] width 219 height 24
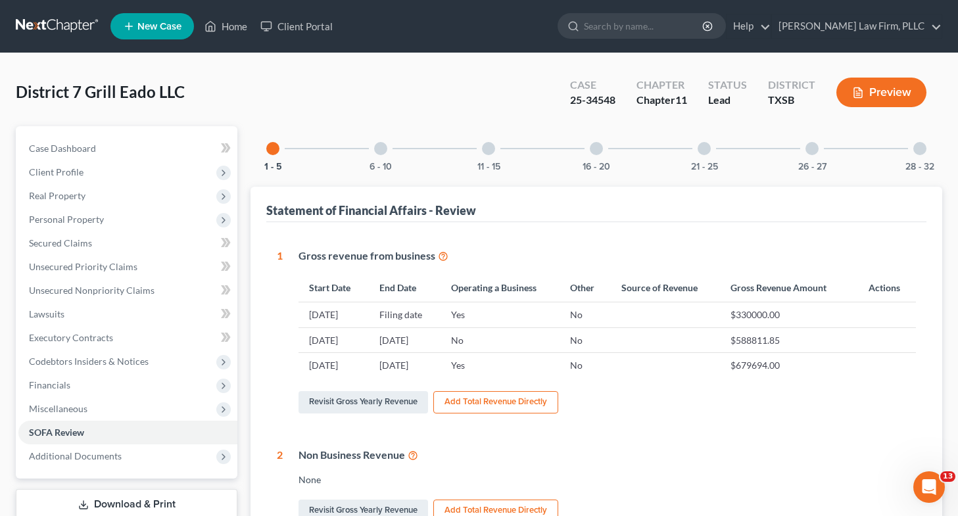
click at [382, 150] on div at bounding box center [380, 148] width 13 height 13
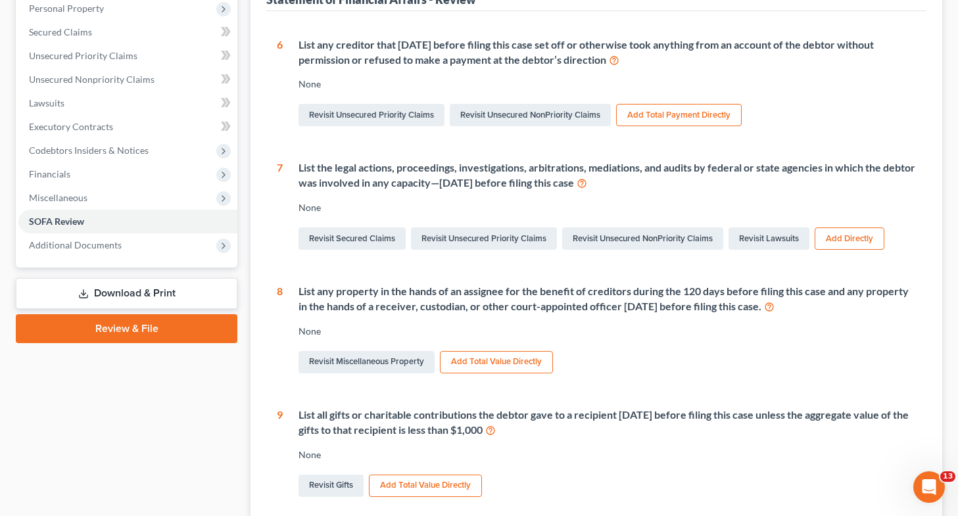
scroll to position [212, 0]
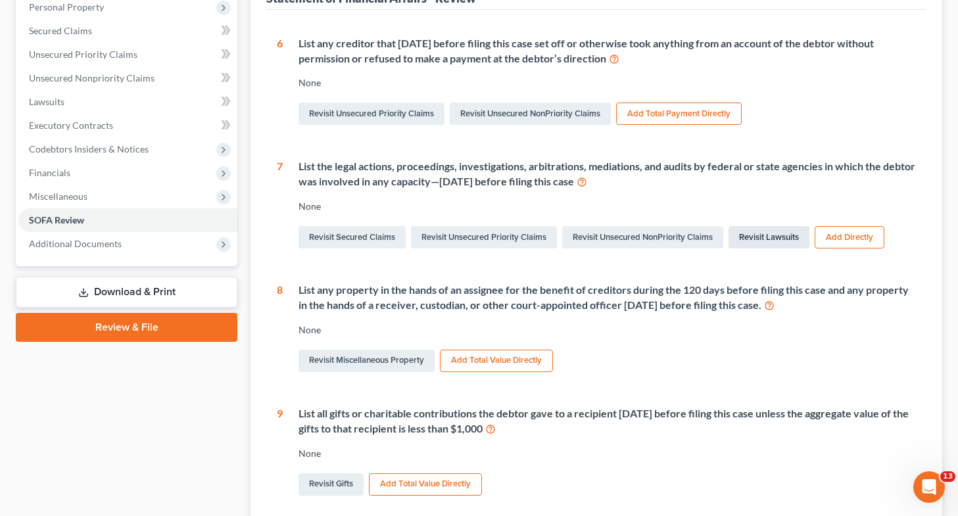
click at [780, 243] on link "Revisit Lawsuits" at bounding box center [768, 237] width 81 height 22
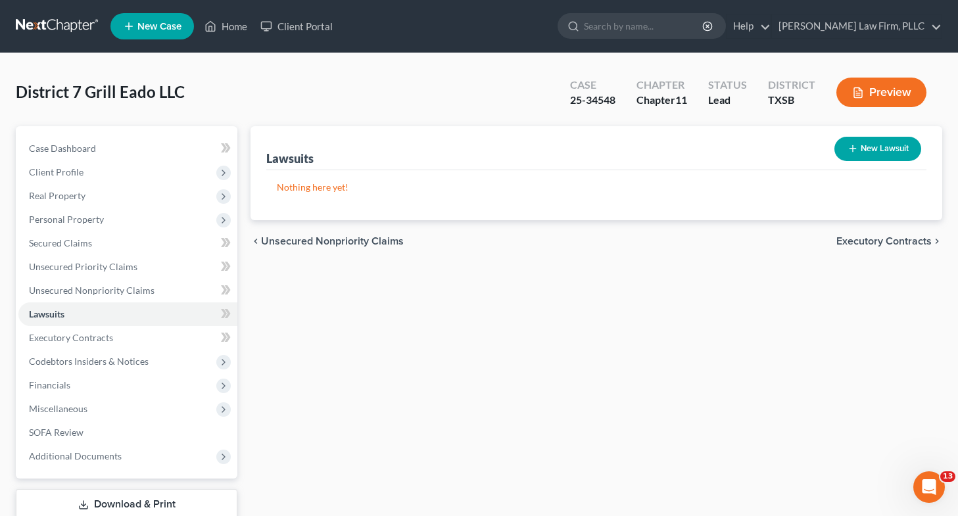
click at [868, 149] on button "New Lawsuit" at bounding box center [877, 149] width 87 height 24
select select "0"
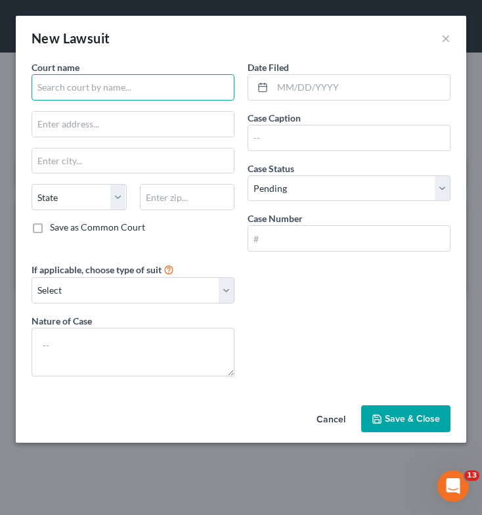
click at [62, 95] on input "text" at bounding box center [133, 87] width 203 height 26
type input "133rd District Court of [GEOGRAPHIC_DATA], [US_STATE]"
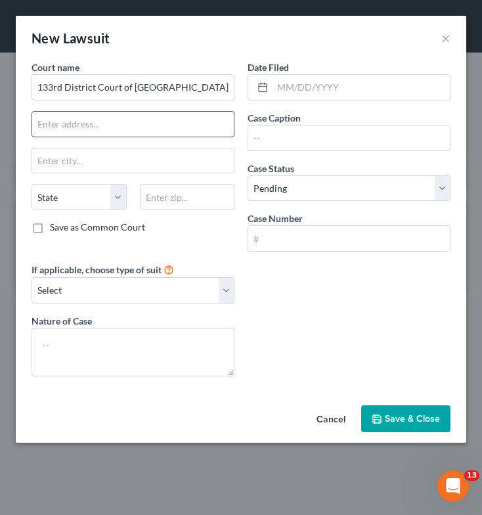
click at [127, 124] on input "text" at bounding box center [133, 124] width 202 height 25
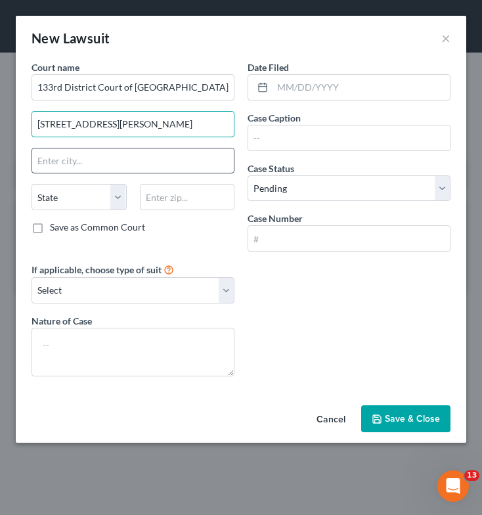
type input "[STREET_ADDRESS][PERSON_NAME]"
click at [102, 161] on input "text" at bounding box center [133, 161] width 202 height 25
type input "Houst"
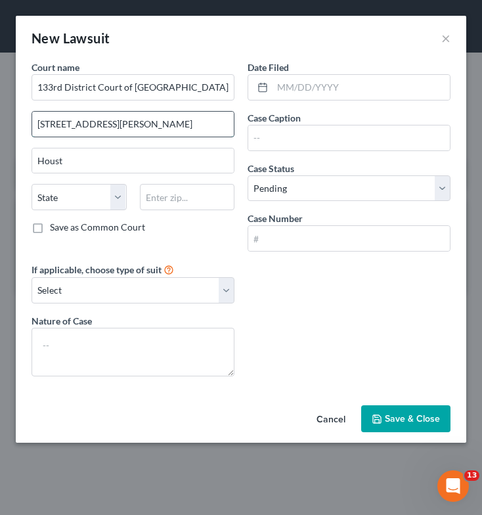
click at [115, 126] on input "[STREET_ADDRESS][PERSON_NAME]" at bounding box center [133, 124] width 202 height 25
type input "[STREET_ADDRESS][PERSON_NAME]"
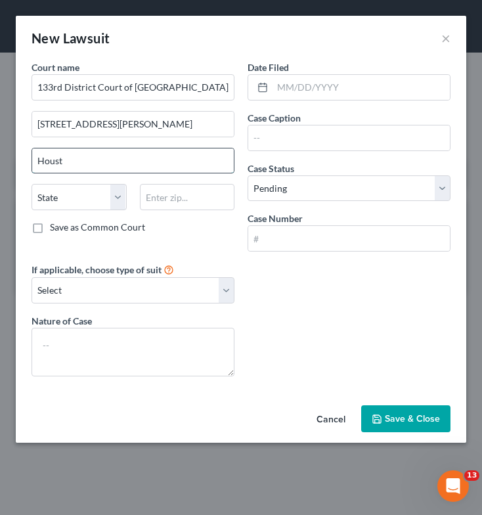
click at [108, 158] on input "Houst" at bounding box center [133, 161] width 202 height 25
type input "[GEOGRAPHIC_DATA]"
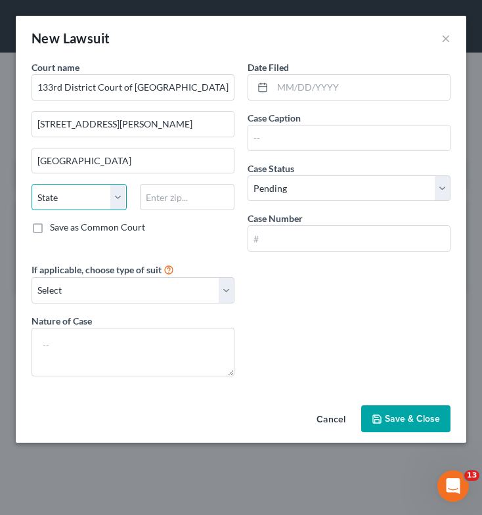
click at [74, 191] on select "State [US_STATE] AK AR AZ CA CO CT DE DC [GEOGRAPHIC_DATA] [GEOGRAPHIC_DATA] GU…" at bounding box center [79, 197] width 95 height 26
select select "45"
click at [32, 184] on select "State [US_STATE] AK AR AZ CA CO CT DE DC [GEOGRAPHIC_DATA] [GEOGRAPHIC_DATA] GU…" at bounding box center [79, 197] width 95 height 26
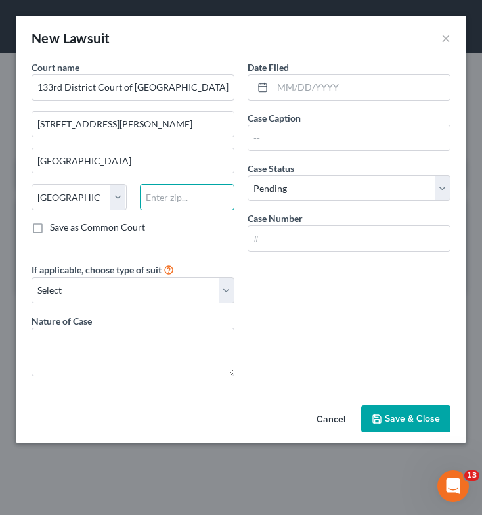
click at [192, 193] on input "text" at bounding box center [187, 197] width 95 height 26
type input "77002"
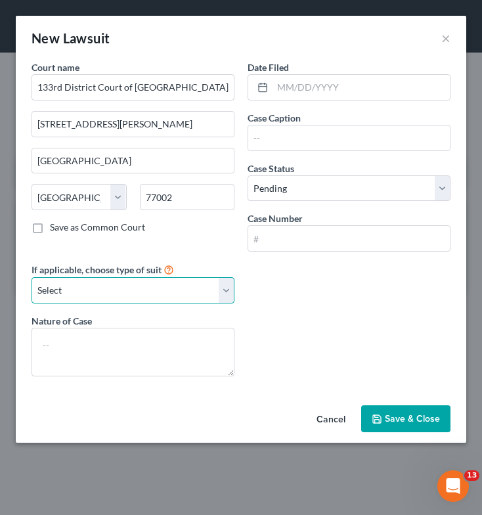
click at [144, 293] on select "Select Repossession Foreclosure Returns Other" at bounding box center [133, 290] width 203 height 26
select select "3"
click at [32, 277] on select "Select Repossession Foreclosure Returns Other" at bounding box center [133, 290] width 203 height 26
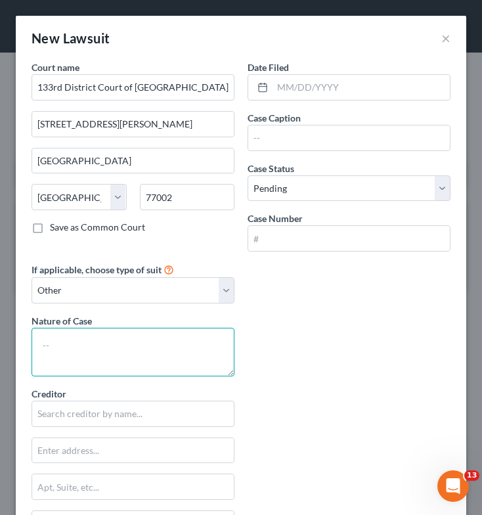
click at [136, 346] on textarea at bounding box center [133, 352] width 203 height 49
type textarea "Breach of Contract"
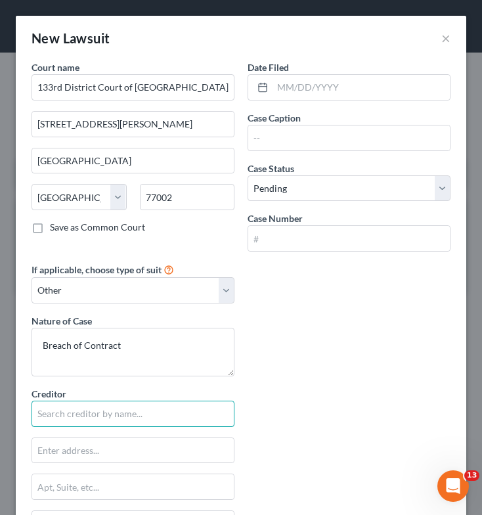
click at [191, 407] on input "text" at bounding box center [133, 414] width 203 height 26
click at [119, 416] on input "Triple D Uniform" at bounding box center [133, 414] width 203 height 26
type input "Triple D Uniform Inc."
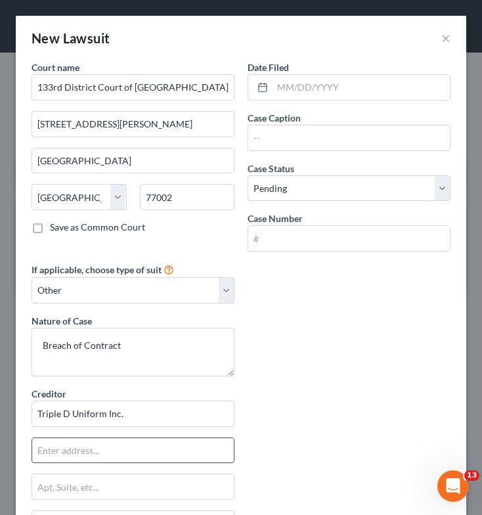
click at [81, 453] on input "text" at bounding box center [133, 450] width 202 height 25
type input "[STREET_ADDRESS][PERSON_NAME]"
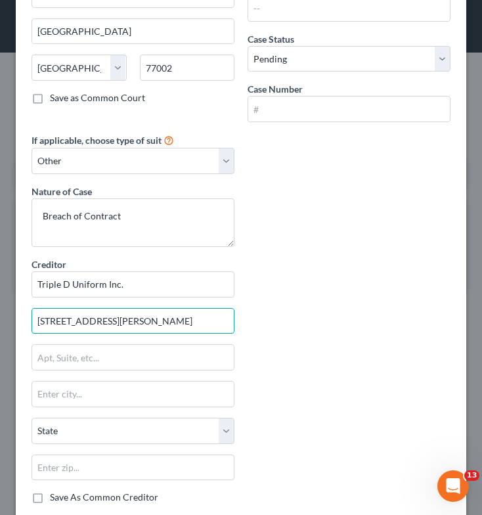
scroll to position [161, 0]
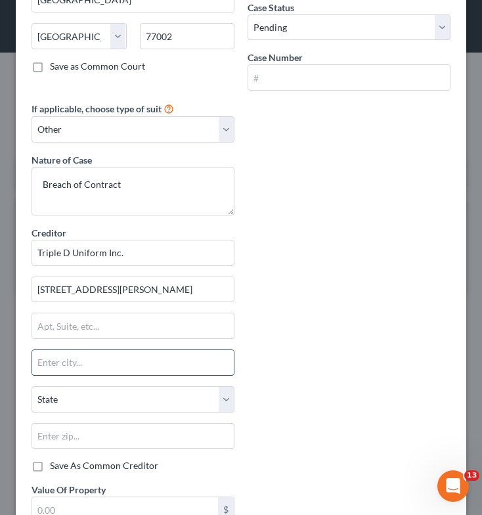
click at [158, 361] on input "text" at bounding box center [133, 362] width 202 height 25
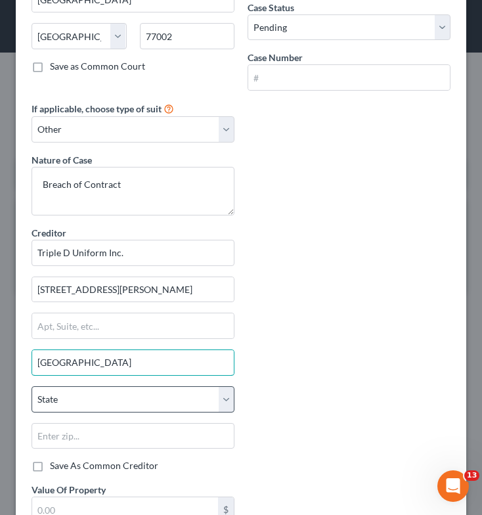
type input "[GEOGRAPHIC_DATA]"
click at [78, 403] on select "State [US_STATE] AK AR AZ CA CO CT DE DC [GEOGRAPHIC_DATA] [GEOGRAPHIC_DATA] GU…" at bounding box center [133, 399] width 203 height 26
select select "45"
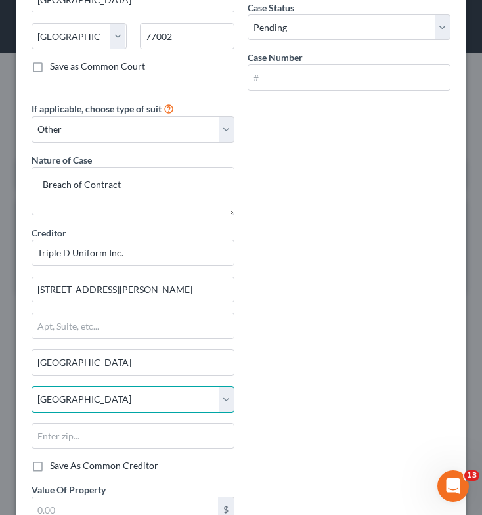
click at [32, 386] on select "State [US_STATE] AK AR AZ CA CO CT DE DC [GEOGRAPHIC_DATA] [GEOGRAPHIC_DATA] GU…" at bounding box center [133, 399] width 203 height 26
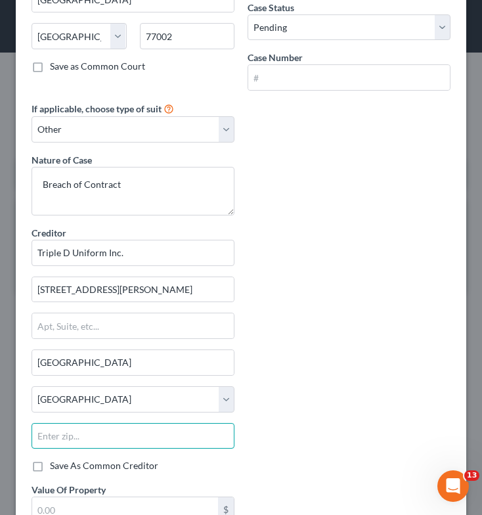
click at [89, 434] on input "text" at bounding box center [133, 436] width 203 height 26
type input "77092"
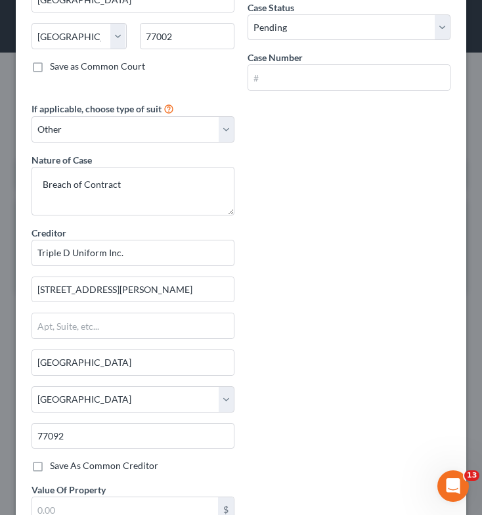
scroll to position [270, 0]
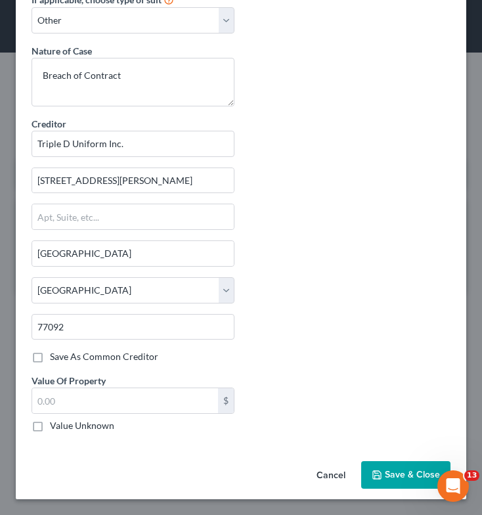
drag, startPoint x: 40, startPoint y: 427, endPoint x: 415, endPoint y: 264, distance: 409.1
click at [50, 427] on label "Value Unknown" at bounding box center [82, 425] width 64 height 13
click at [55, 427] on input "Value Unknown" at bounding box center [59, 423] width 9 height 9
checkbox input "true"
type input "0.00"
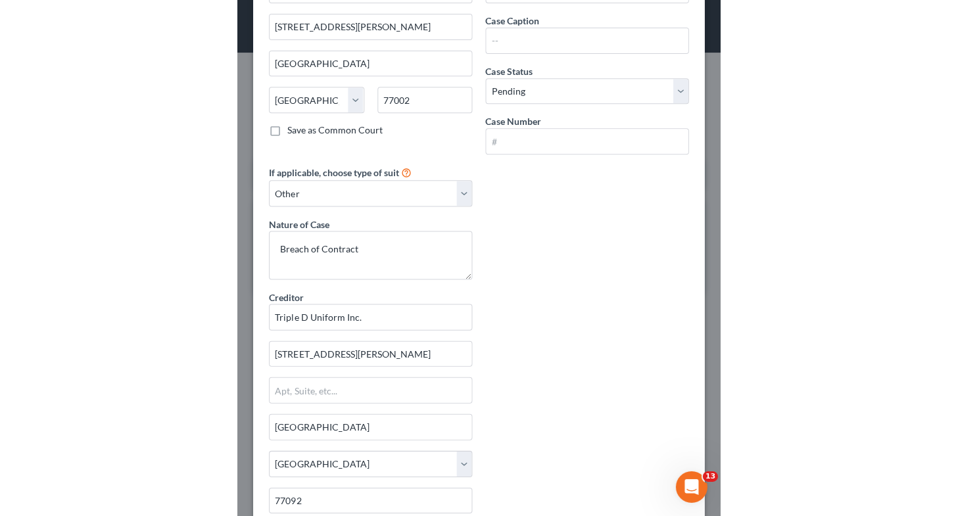
scroll to position [0, 0]
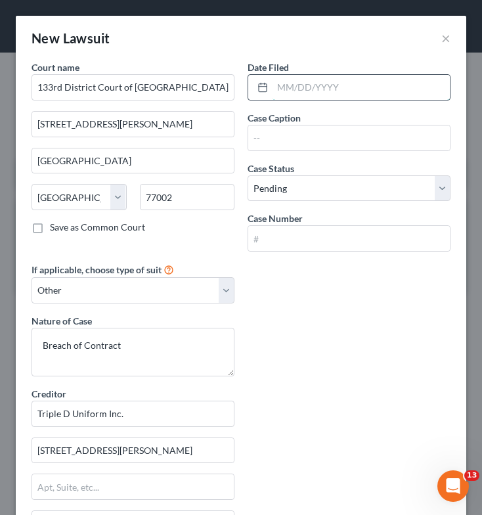
click at [329, 88] on input "text" at bounding box center [361, 87] width 177 height 25
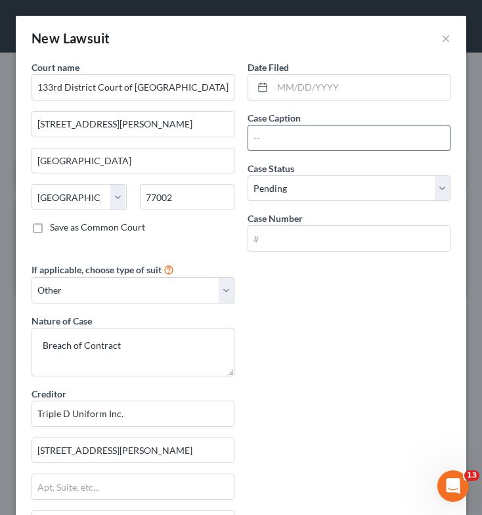
click at [262, 142] on input "text" at bounding box center [349, 138] width 202 height 25
type input "Triple D Uniform Inc. v. District 7 Grill Corp., et al."
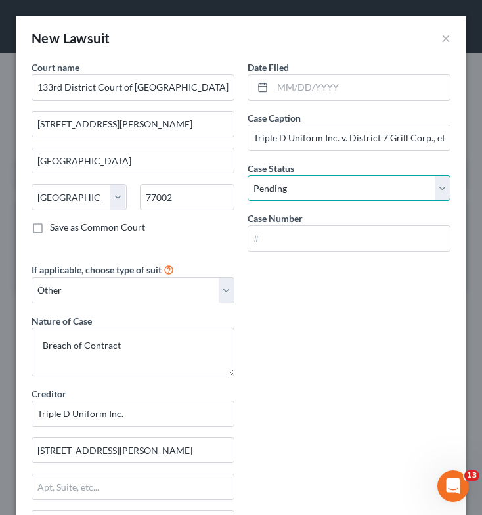
click at [328, 191] on select "Select Pending On Appeal Concluded" at bounding box center [349, 188] width 203 height 26
select select "2"
click at [248, 175] on select "Select Pending On Appeal Concluded" at bounding box center [349, 188] width 203 height 26
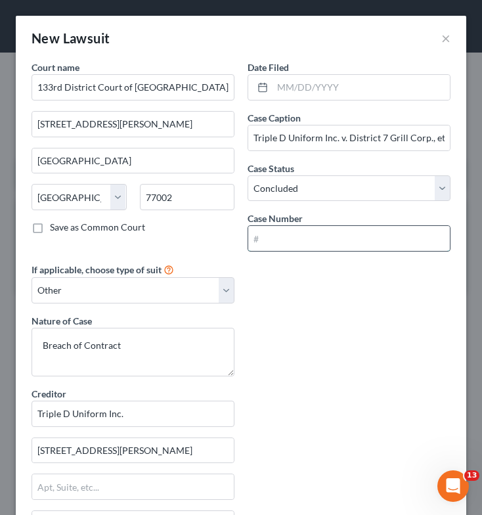
click at [323, 243] on input "text" at bounding box center [349, 238] width 202 height 25
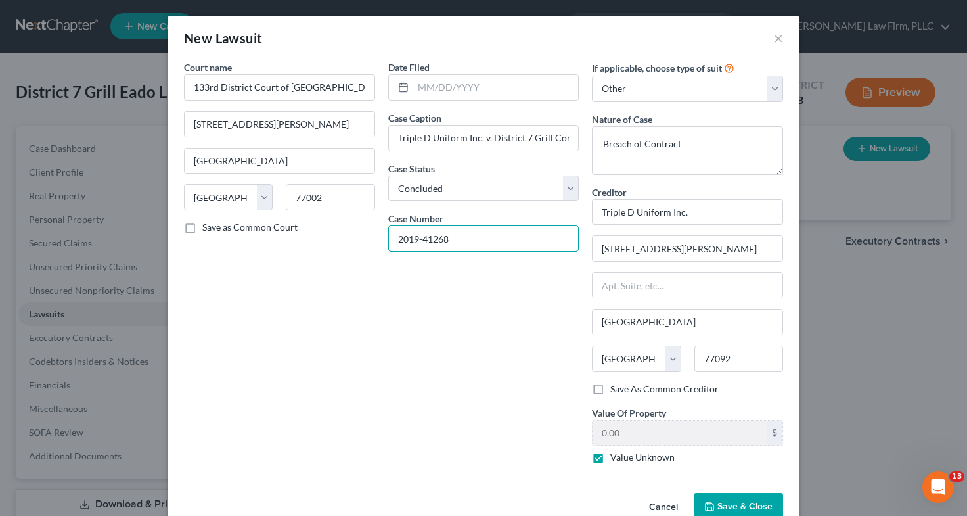
type input "2019-41268"
click at [734, 496] on button "Save & Close" at bounding box center [738, 507] width 89 height 28
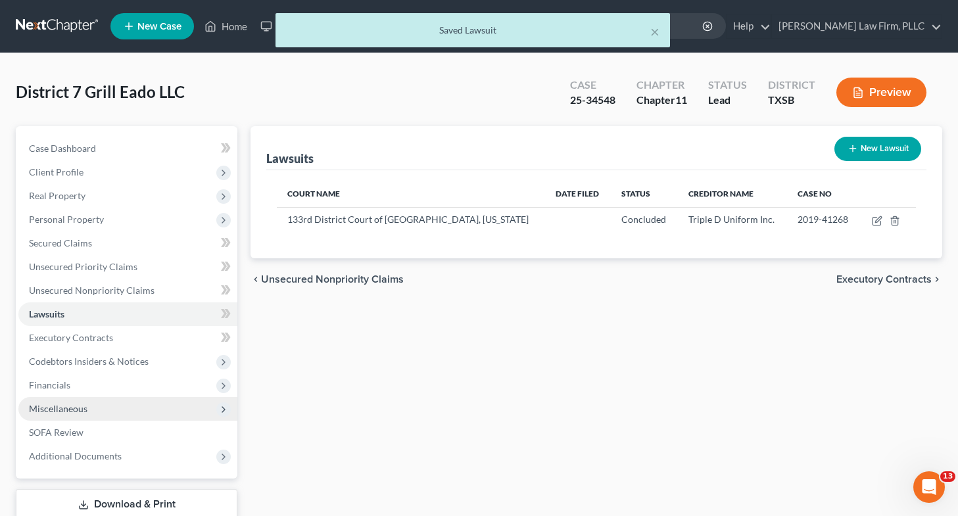
scroll to position [87, 0]
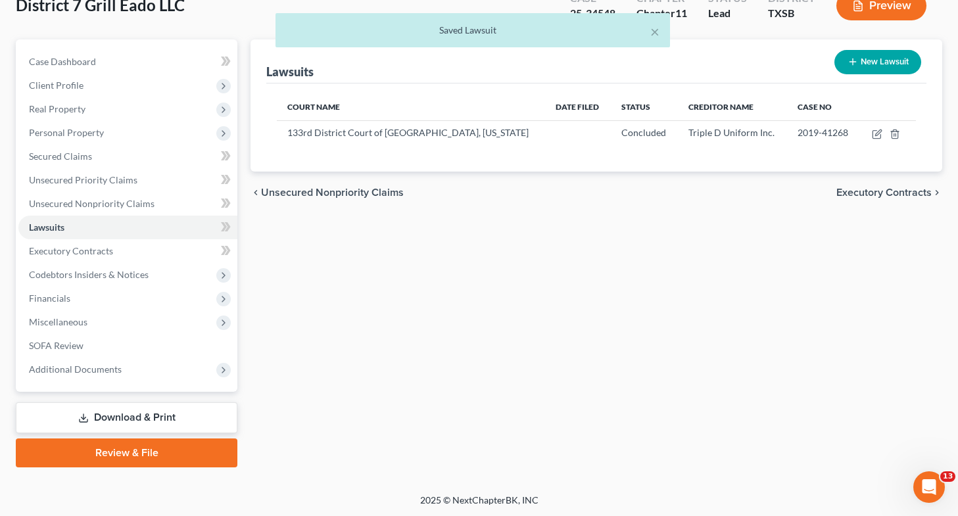
click at [166, 411] on link "Download & Print" at bounding box center [126, 417] width 221 height 31
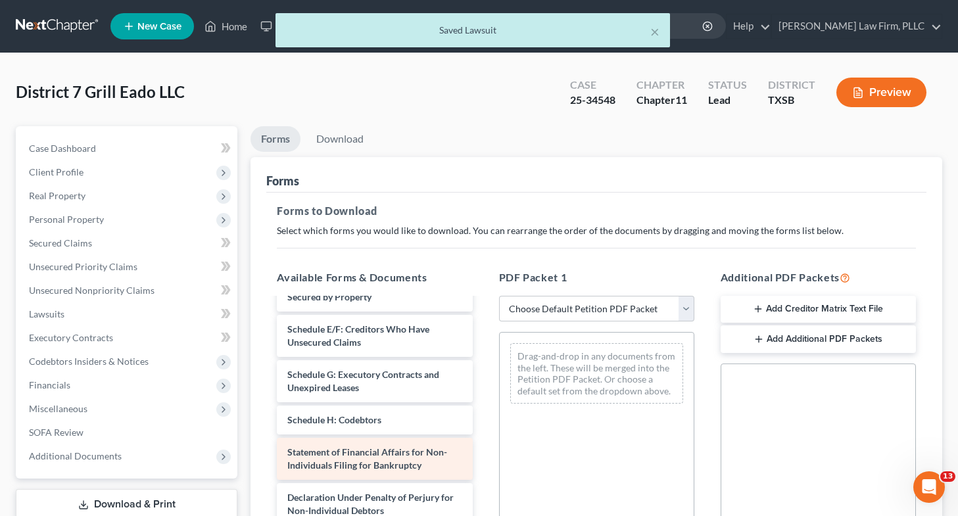
scroll to position [179, 0]
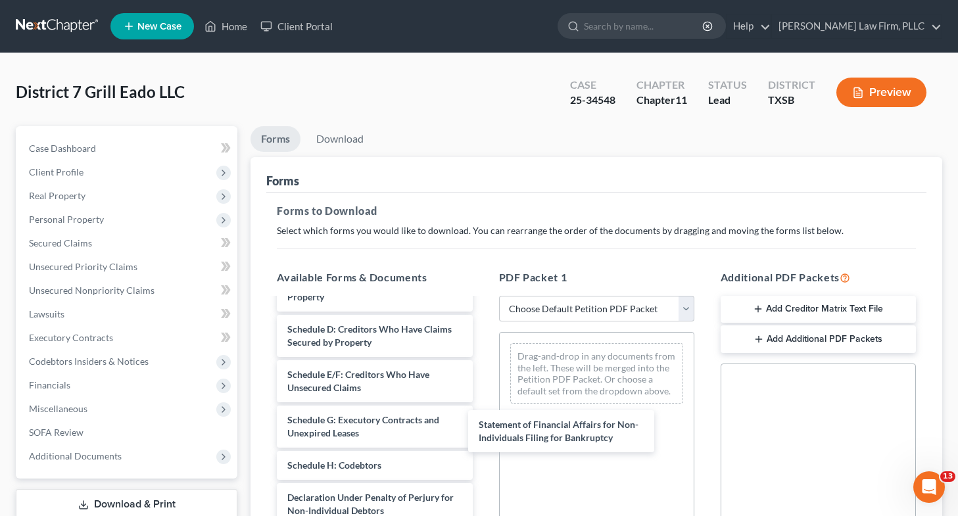
click at [482, 438] on div "Statement of Financial Affairs for Non-Individuals Filing for Bankruptcy Volunt…" at bounding box center [374, 393] width 216 height 520
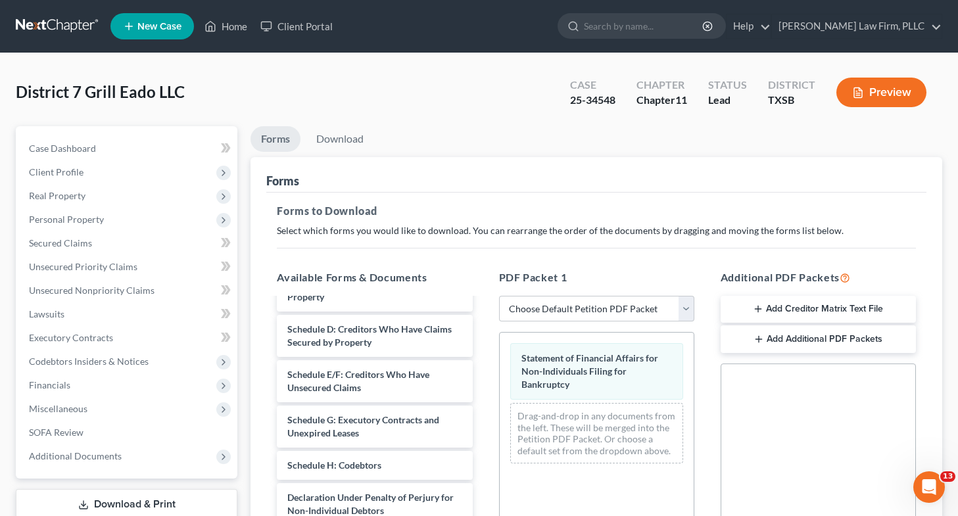
scroll to position [295, 0]
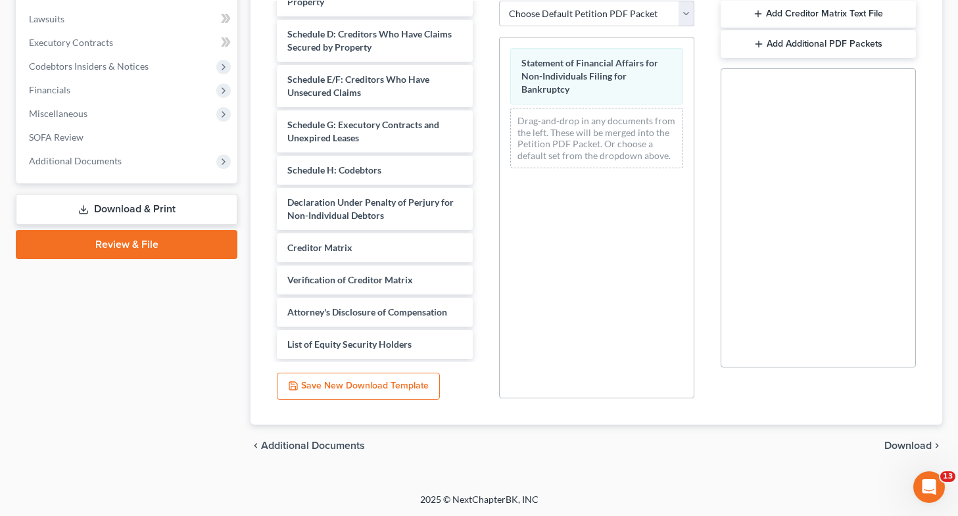
click at [900, 446] on span "Download" at bounding box center [907, 445] width 47 height 11
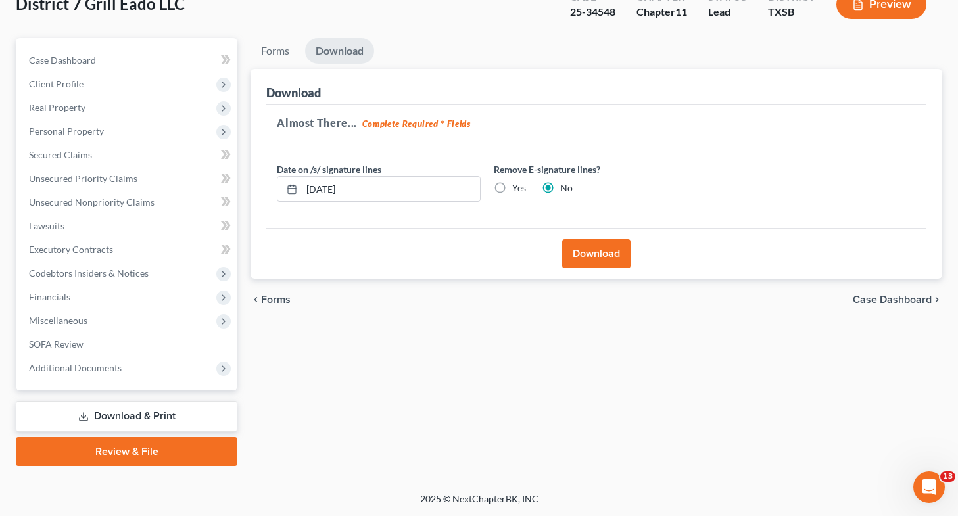
scroll to position [87, 0]
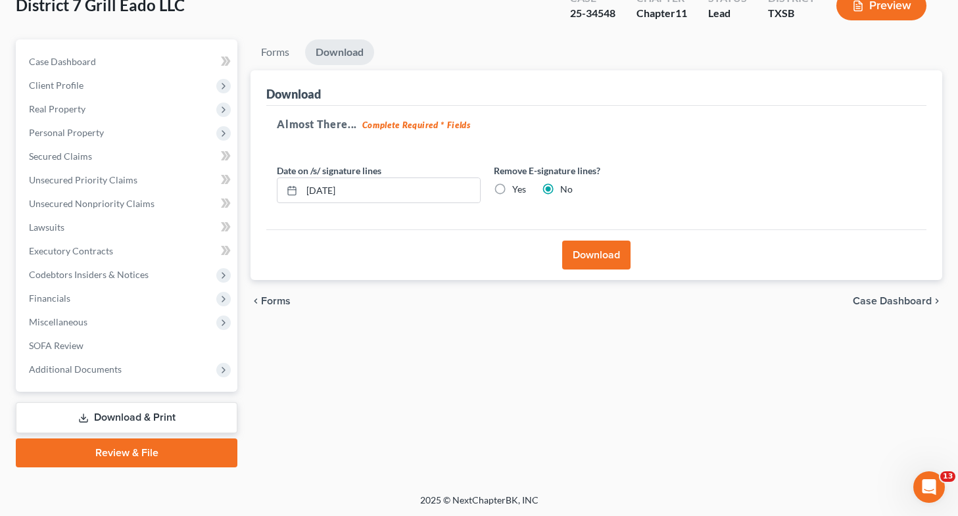
click at [512, 189] on label "Yes" at bounding box center [519, 189] width 14 height 13
click at [517, 189] on input "Yes" at bounding box center [521, 187] width 9 height 9
radio input "true"
radio input "false"
click at [574, 264] on button "Download" at bounding box center [596, 255] width 68 height 29
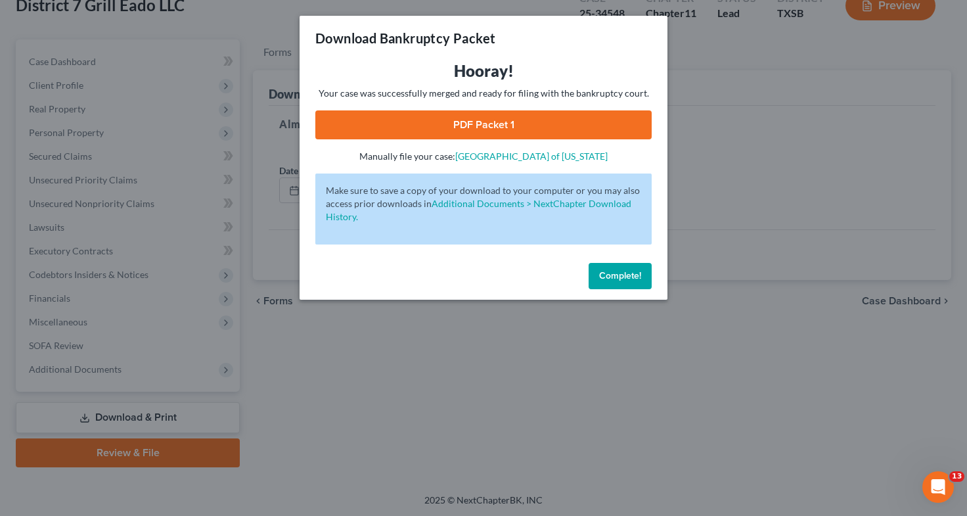
click at [486, 120] on link "PDF Packet 1" at bounding box center [483, 124] width 336 height 29
click at [428, 448] on div "Download Bankruptcy Packet Hooray! Your case was successfully merged and ready …" at bounding box center [483, 258] width 967 height 516
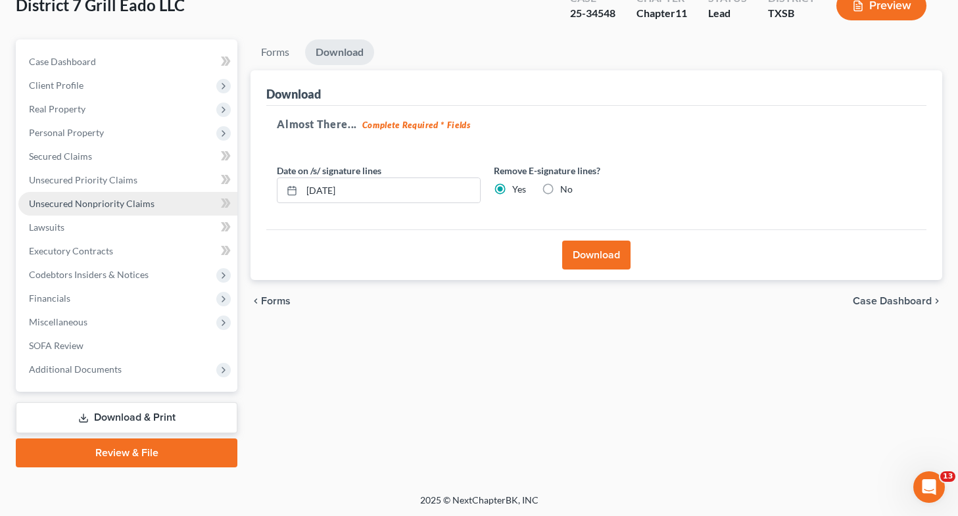
scroll to position [0, 0]
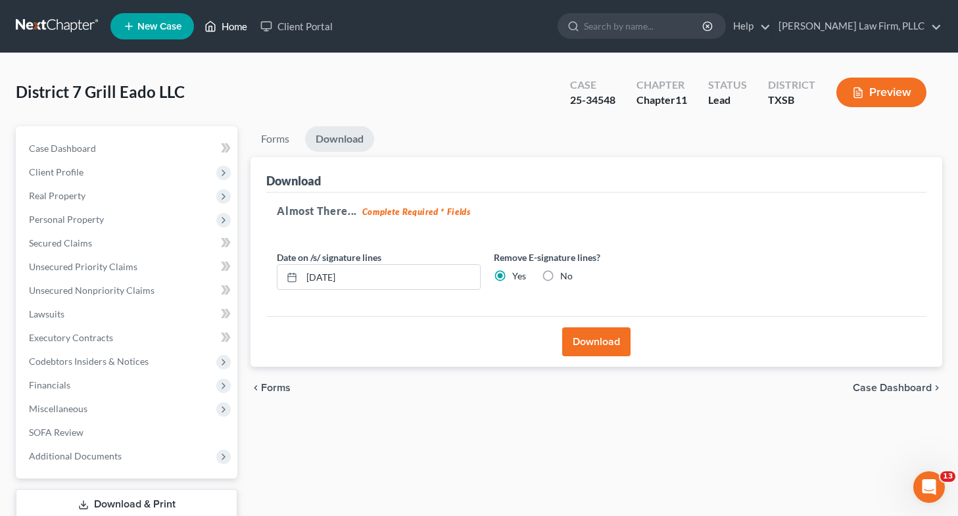
click at [229, 26] on link "Home" at bounding box center [226, 26] width 56 height 24
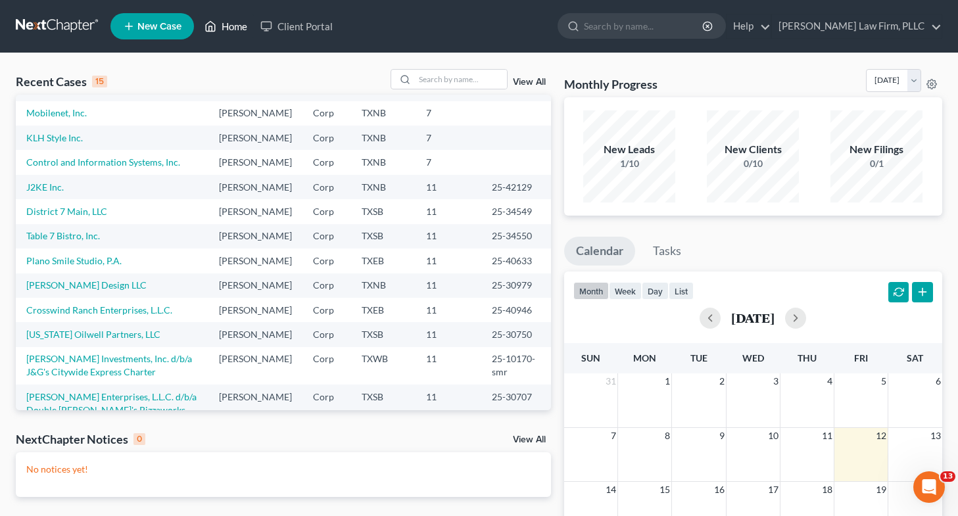
scroll to position [95, 0]
click at [87, 216] on link "District 7 Main, LLC" at bounding box center [66, 210] width 81 height 11
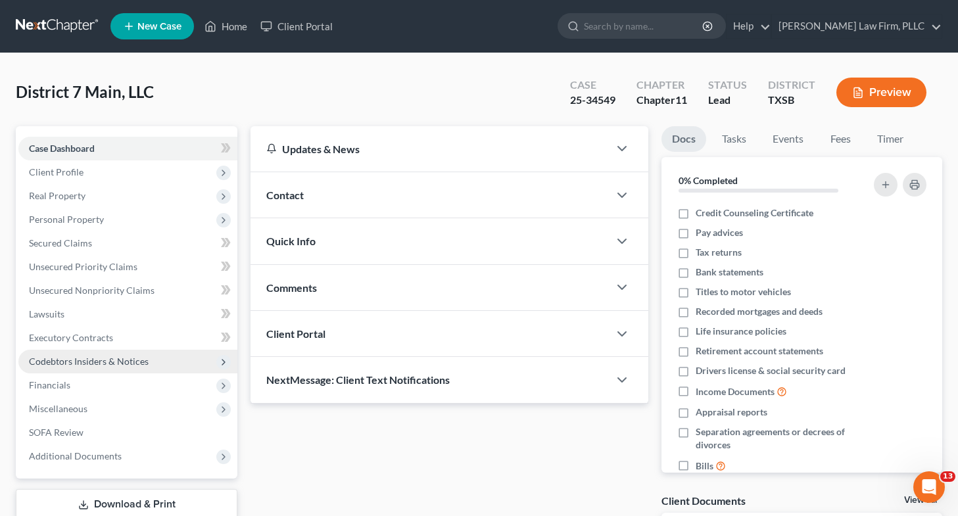
click at [82, 356] on span "Codebtors Insiders & Notices" at bounding box center [89, 361] width 120 height 11
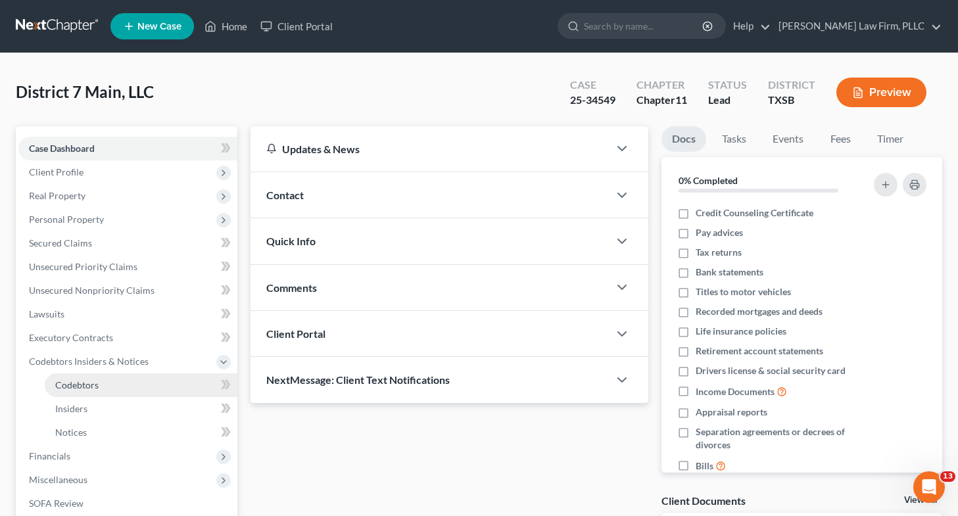
click at [156, 393] on link "Codebtors" at bounding box center [141, 385] width 193 height 24
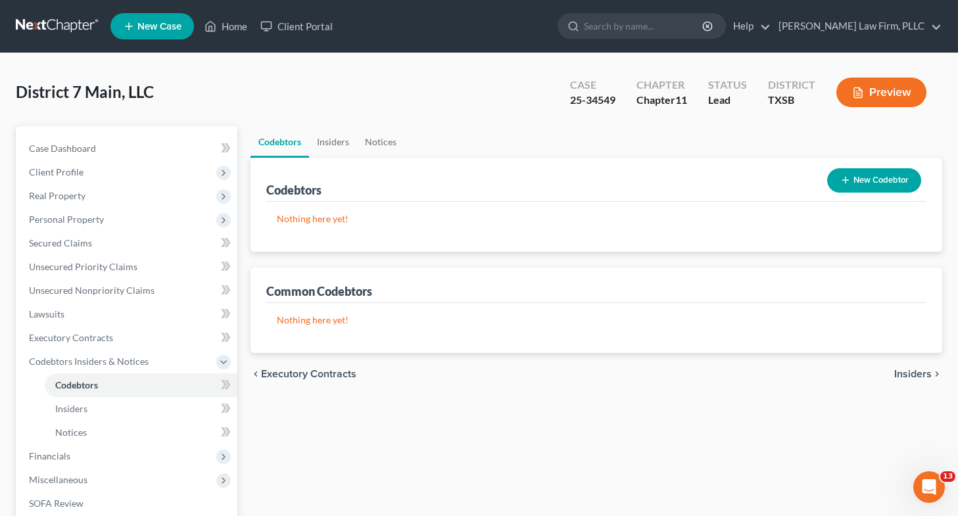
click at [877, 181] on button "New Codebtor" at bounding box center [874, 180] width 94 height 24
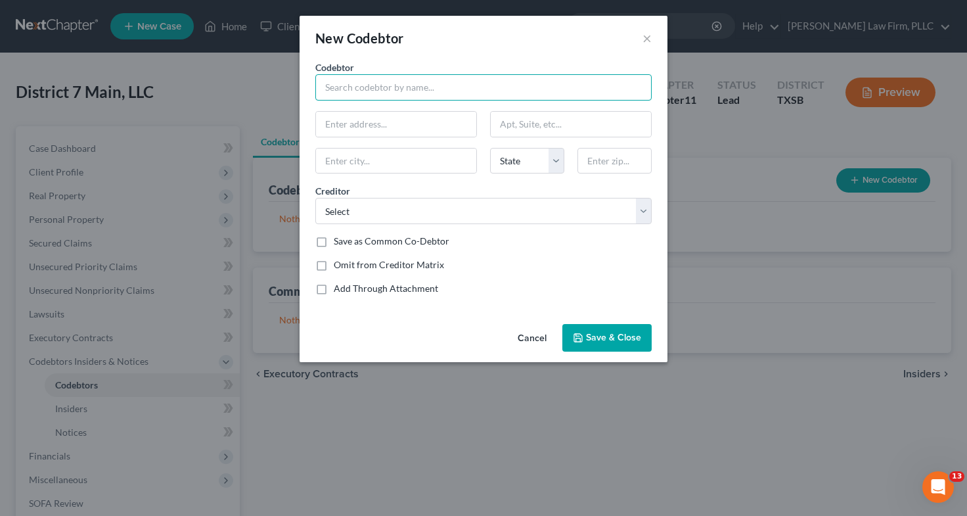
click at [497, 92] on input "text" at bounding box center [483, 87] width 336 height 26
type input "District 7 Grill Corporation"
click at [416, 124] on input "text" at bounding box center [396, 124] width 160 height 25
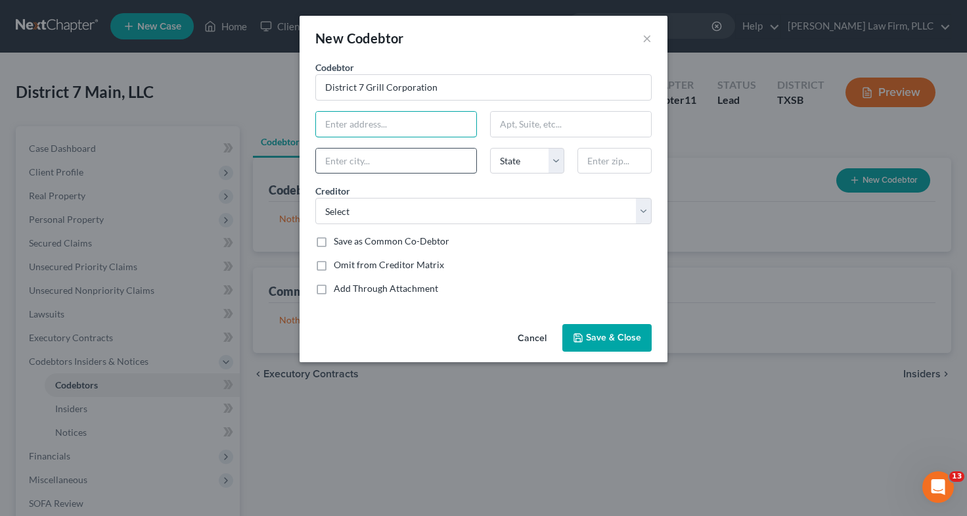
type input "501 [GEOGRAPHIC_DATA]"
type input "[GEOGRAPHIC_DATA]"
select select "45"
type input "77007"
type input "[STREET_ADDRESS][PERSON_NAME]"
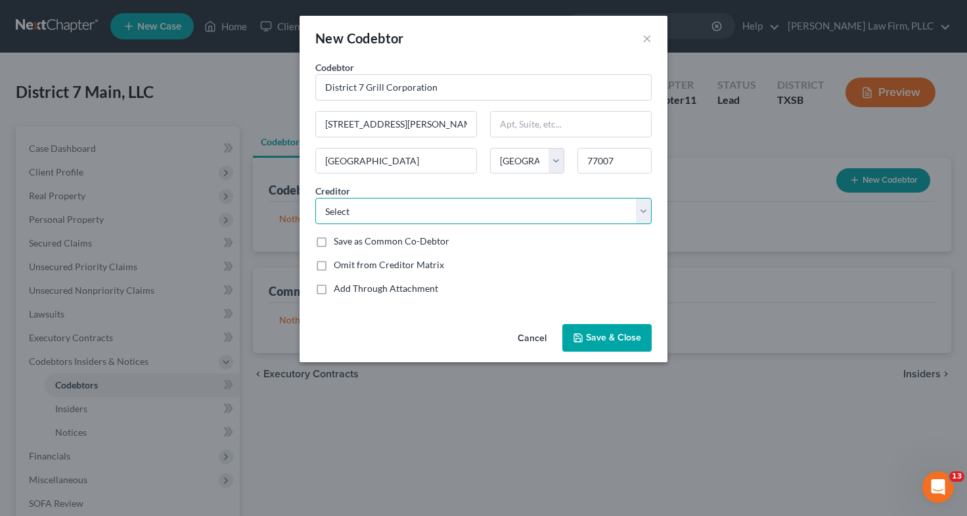
click at [346, 214] on select "Select Hartford Underwriters Insurance Co Kamhos Seafood Freepoint Energy Solut…" at bounding box center [483, 211] width 336 height 26
select select "11"
click at [315, 198] on select "Select Hartford Underwriters Insurance Co Kamhos Seafood Freepoint Energy Solut…" at bounding box center [483, 211] width 336 height 26
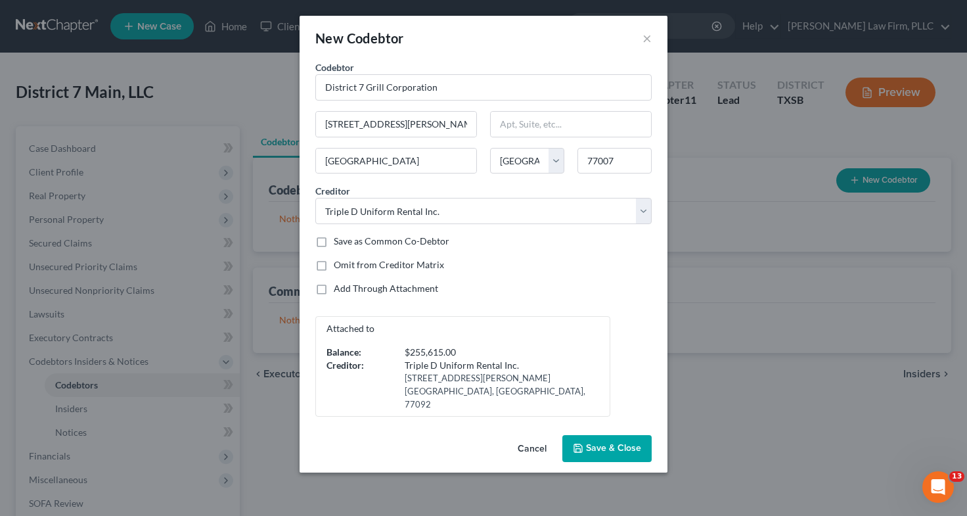
click at [611, 443] on span "Save & Close" at bounding box center [613, 448] width 55 height 11
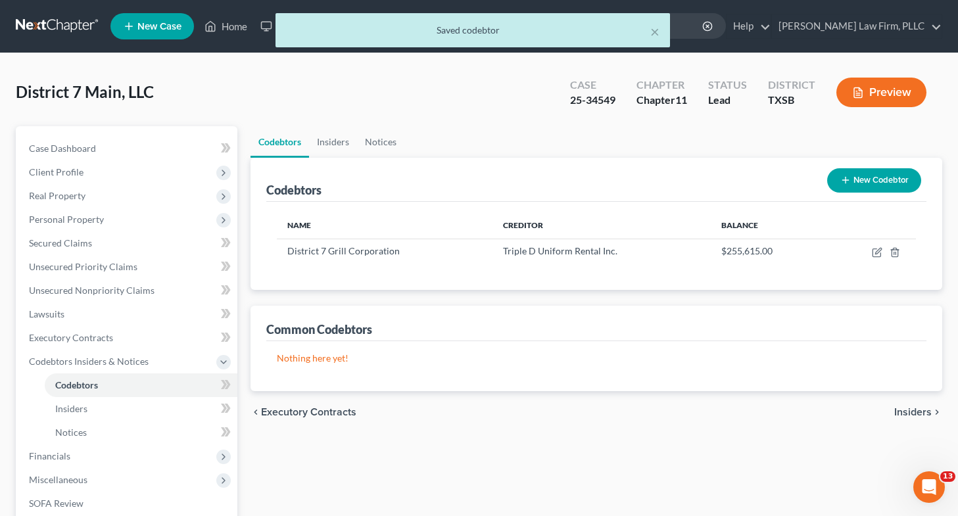
click at [854, 179] on button "New Codebtor" at bounding box center [874, 180] width 94 height 24
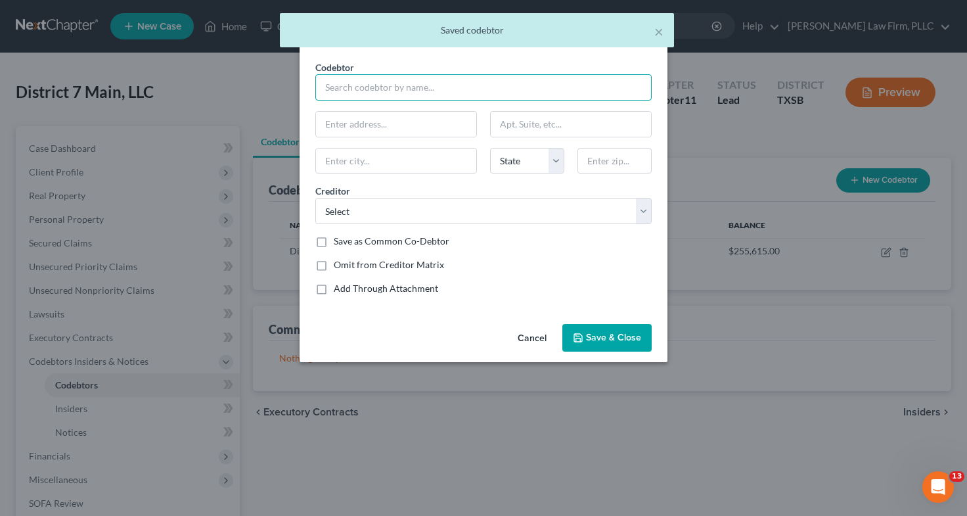
click at [501, 94] on input "text" at bounding box center [483, 87] width 336 height 26
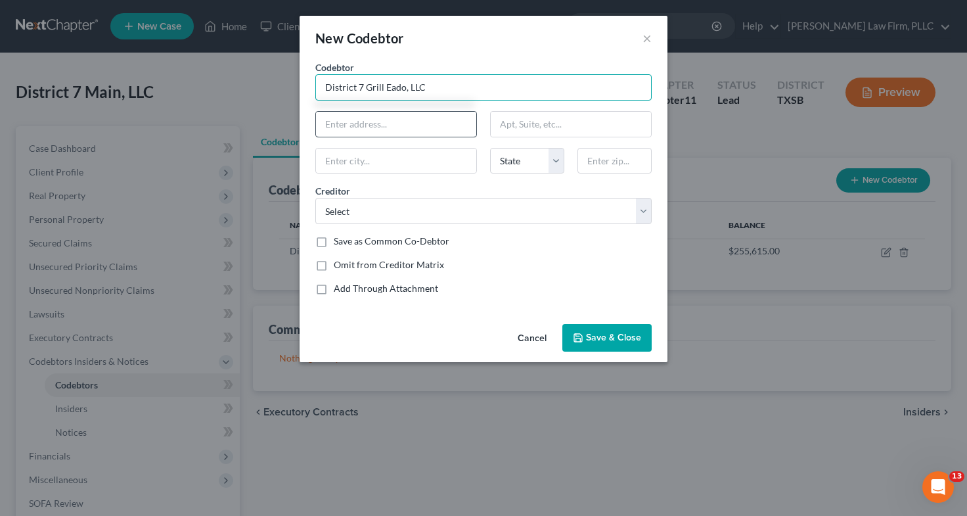
type input "District 7 Grill Eado, LLC"
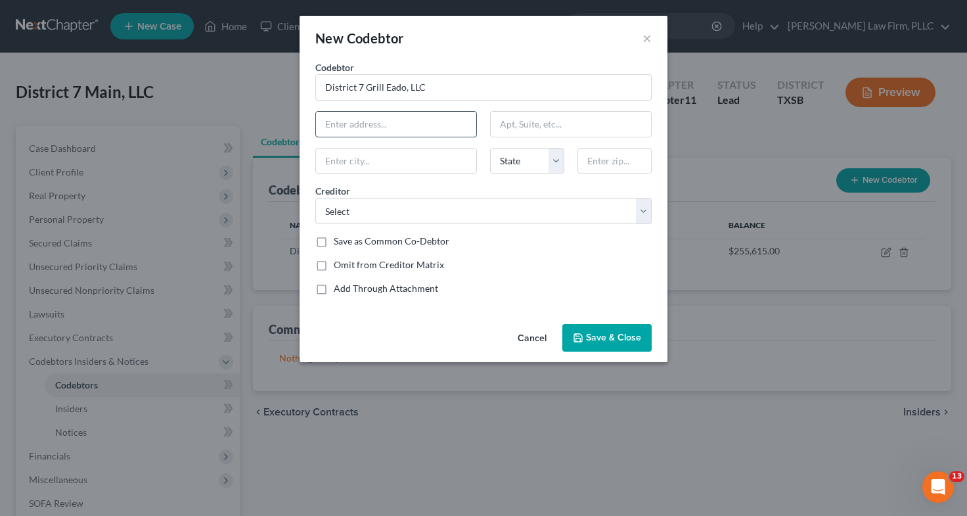
click at [434, 125] on input "text" at bounding box center [396, 124] width 160 height 25
type input "501 [GEOGRAPHIC_DATA]"
type input "[GEOGRAPHIC_DATA]"
select select "45"
type input "77007"
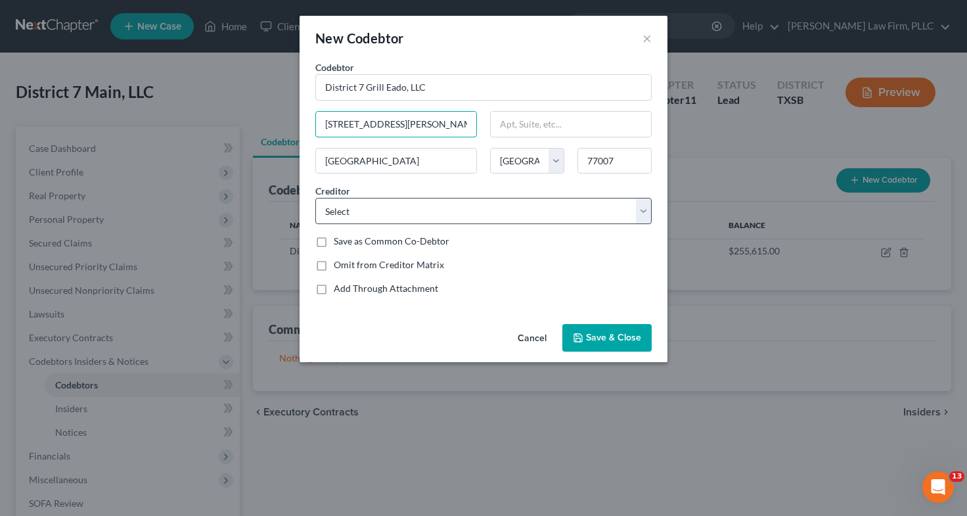
type input "[STREET_ADDRESS][PERSON_NAME]"
click at [421, 206] on select "Select Hartford Underwriters Insurance Co Kamhos Seafood Freepoint Energy Solut…" at bounding box center [483, 211] width 336 height 26
select select "11"
click at [315, 198] on select "Select Hartford Underwriters Insurance Co Kamhos Seafood Freepoint Energy Solut…" at bounding box center [483, 211] width 336 height 26
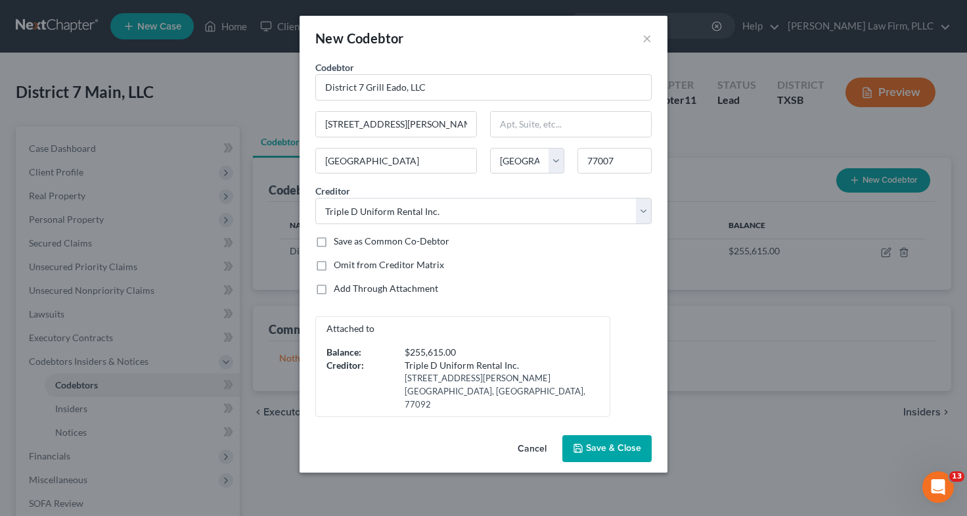
click at [591, 443] on span "Save & Close" at bounding box center [613, 448] width 55 height 11
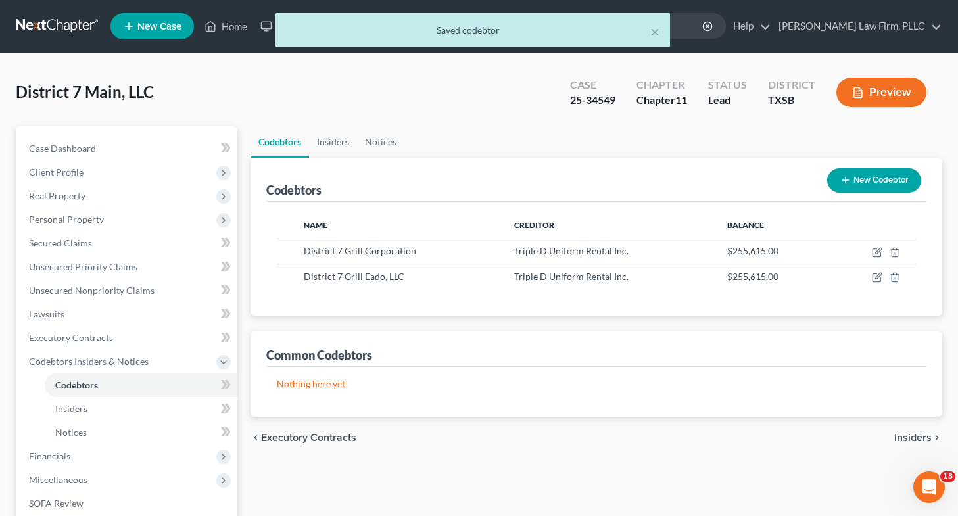
click at [861, 177] on button "New Codebtor" at bounding box center [874, 180] width 94 height 24
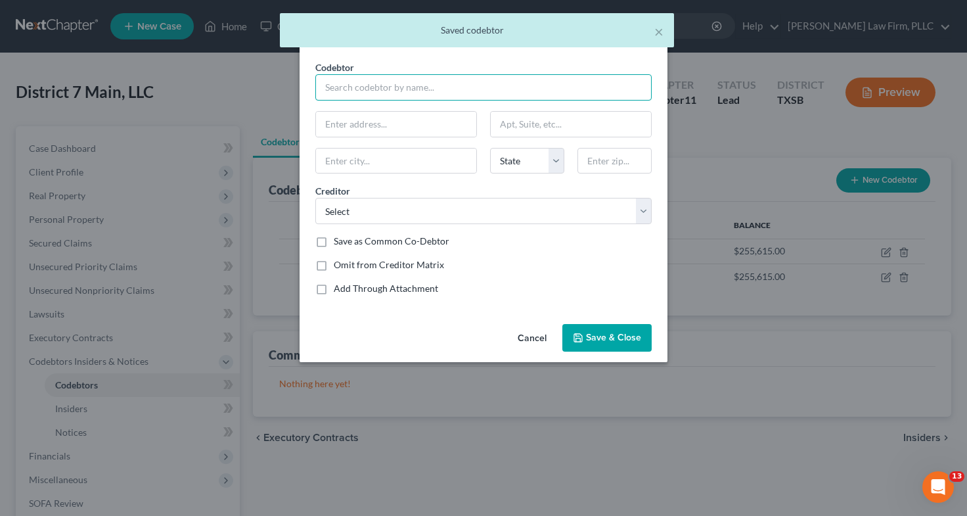
click at [538, 92] on input "text" at bounding box center [483, 87] width 336 height 26
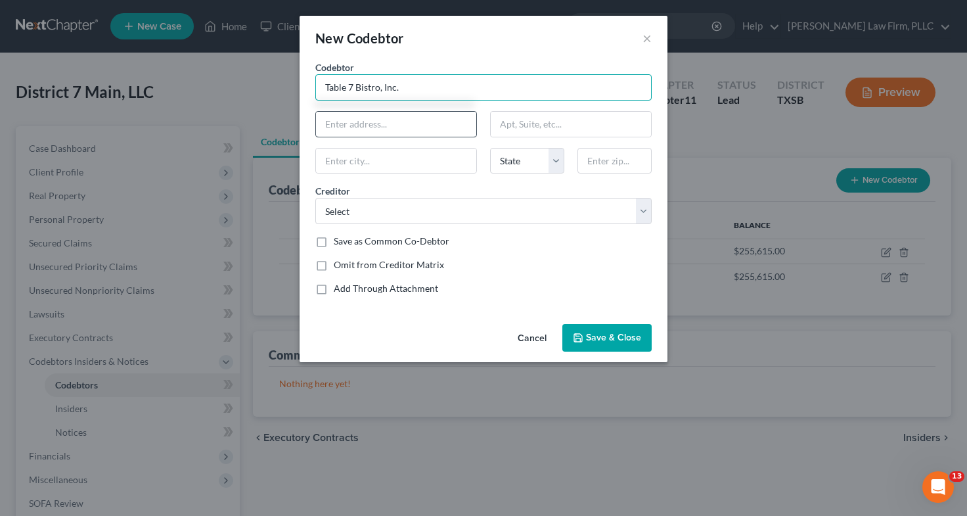
type input "Table 7 Bistro, Inc."
click at [445, 127] on input "text" at bounding box center [396, 124] width 160 height 25
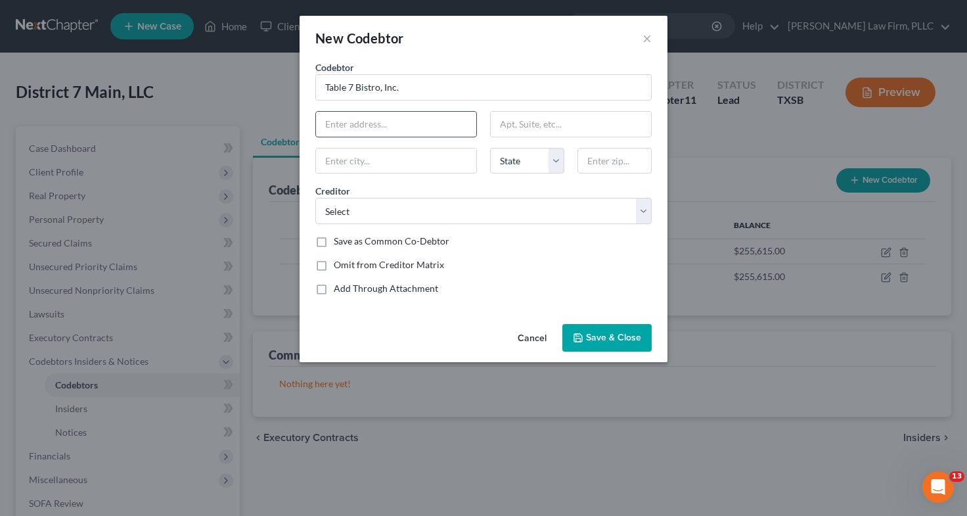
type input "501 [GEOGRAPHIC_DATA]"
type input "[GEOGRAPHIC_DATA]"
select select "45"
type input "77007"
type input "[STREET_ADDRESS][PERSON_NAME]"
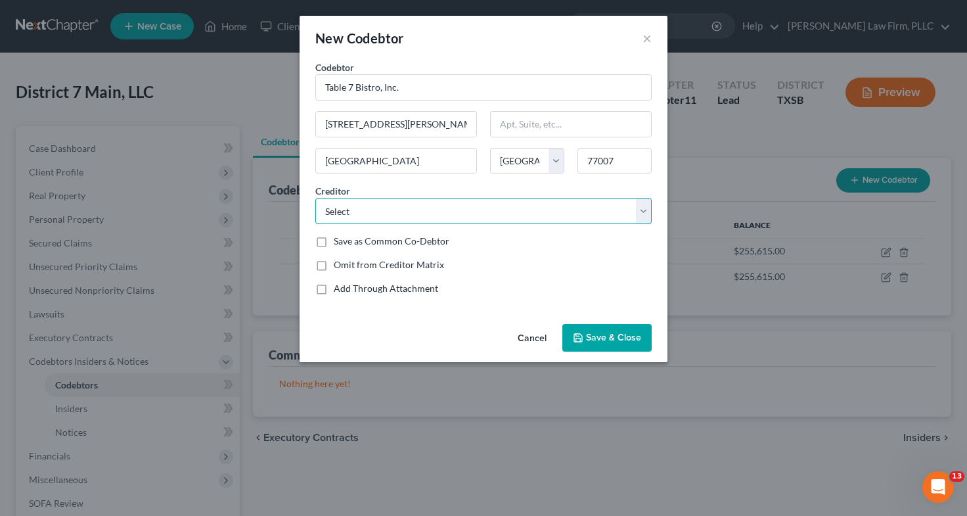
click at [368, 208] on select "Select Hartford Underwriters Insurance Co Kamhos Seafood Freepoint Energy Solut…" at bounding box center [483, 211] width 336 height 26
select select "11"
click at [315, 198] on select "Select Hartford Underwriters Insurance Co Kamhos Seafood Freepoint Energy Solut…" at bounding box center [483, 211] width 336 height 26
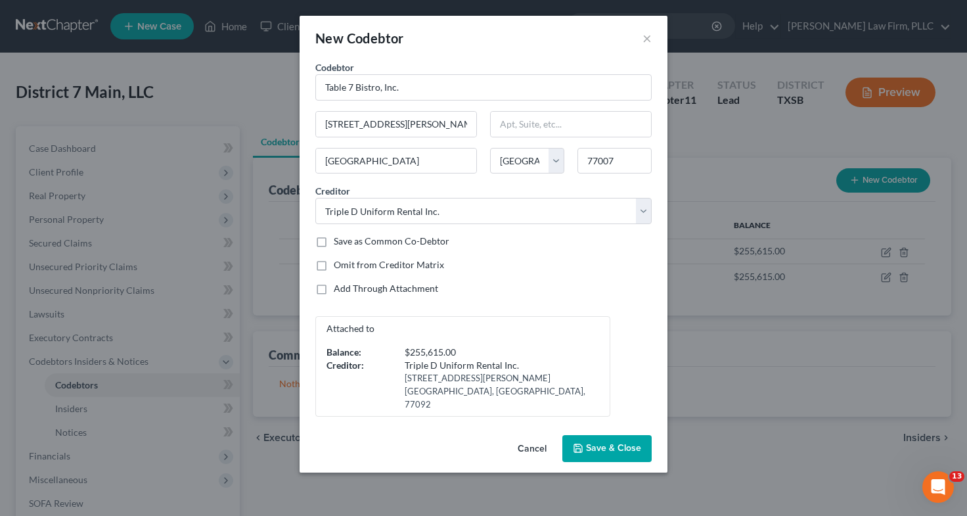
click at [589, 443] on span "Save & Close" at bounding box center [613, 448] width 55 height 11
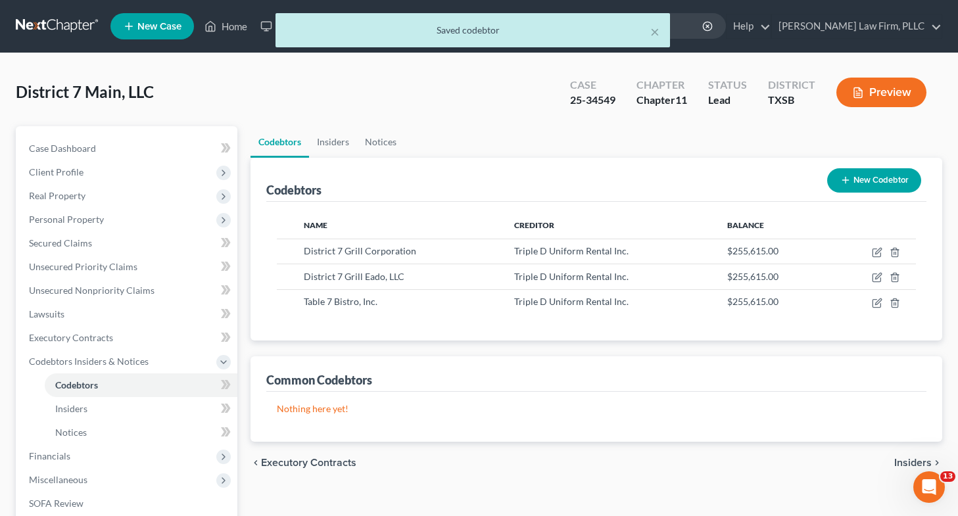
click at [539, 147] on ul "Codebtors Insiders Notices" at bounding box center [595, 142] width 691 height 32
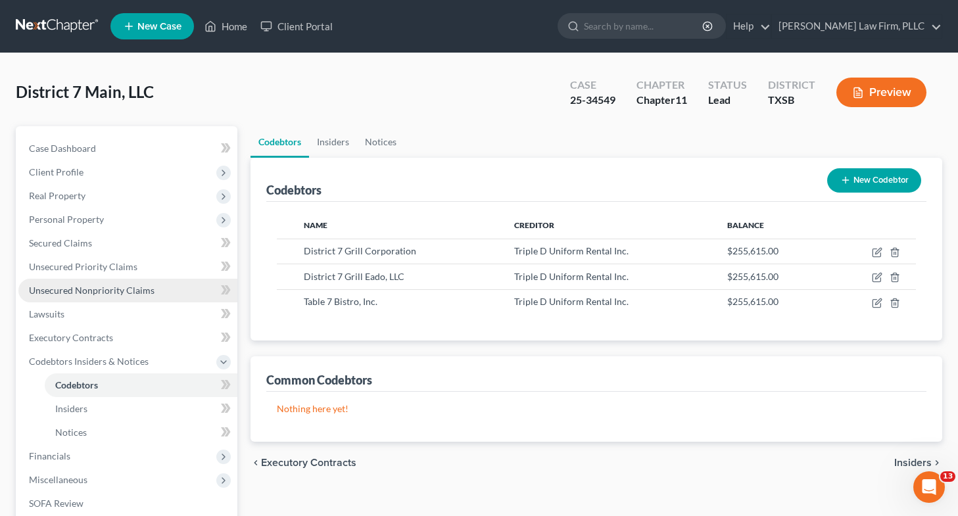
scroll to position [158, 0]
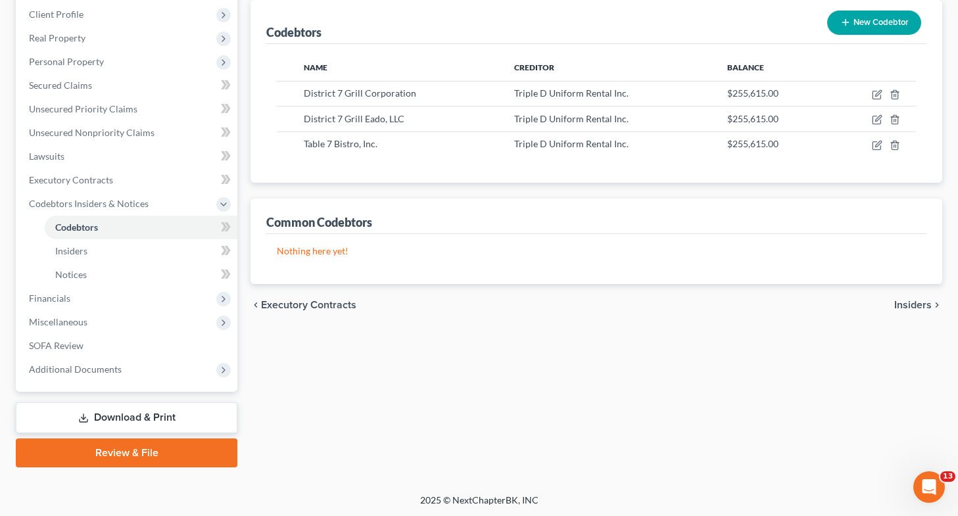
click at [126, 417] on link "Download & Print" at bounding box center [126, 417] width 221 height 31
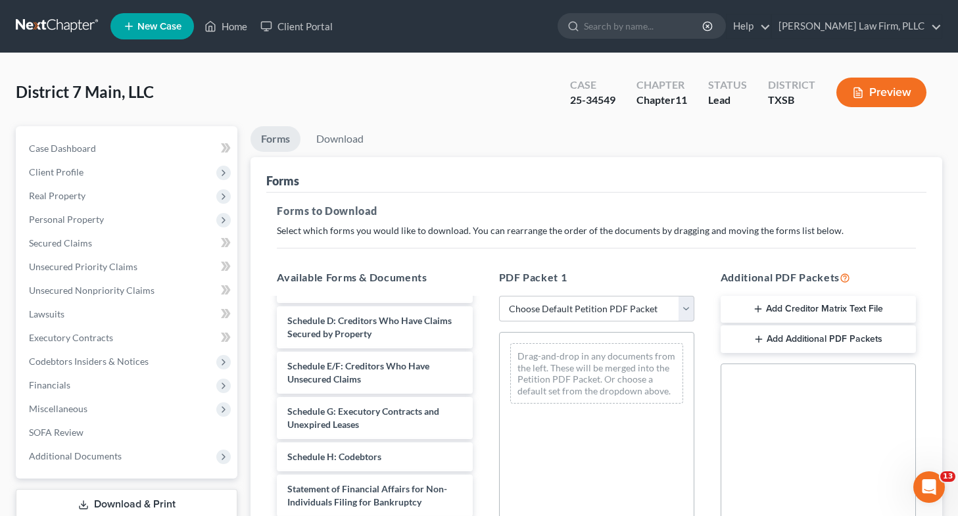
scroll to position [175, 0]
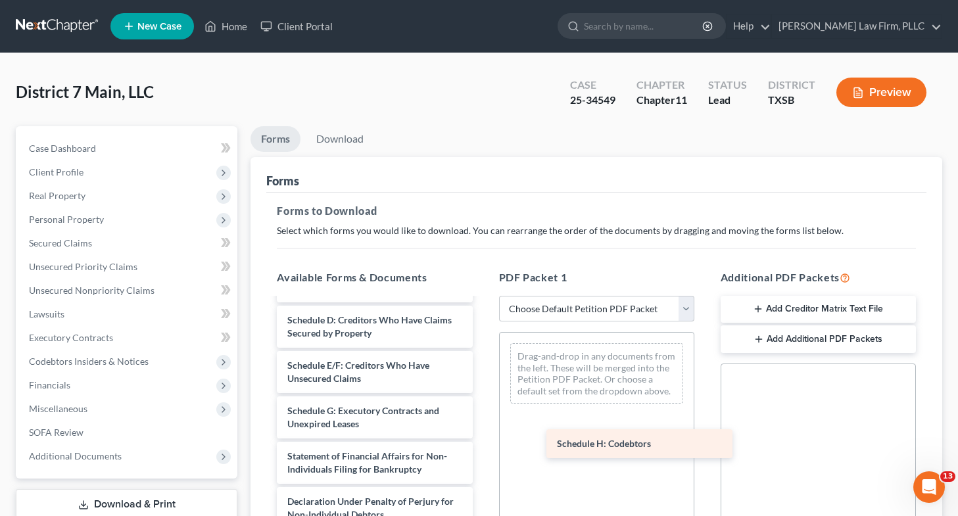
drag, startPoint x: 398, startPoint y: 465, endPoint x: 668, endPoint y: 440, distance: 271.3
click at [482, 440] on div "Schedule H: Codebtors Voluntary Petition for Non-Individuals Filing for Bankrup…" at bounding box center [374, 391] width 216 height 534
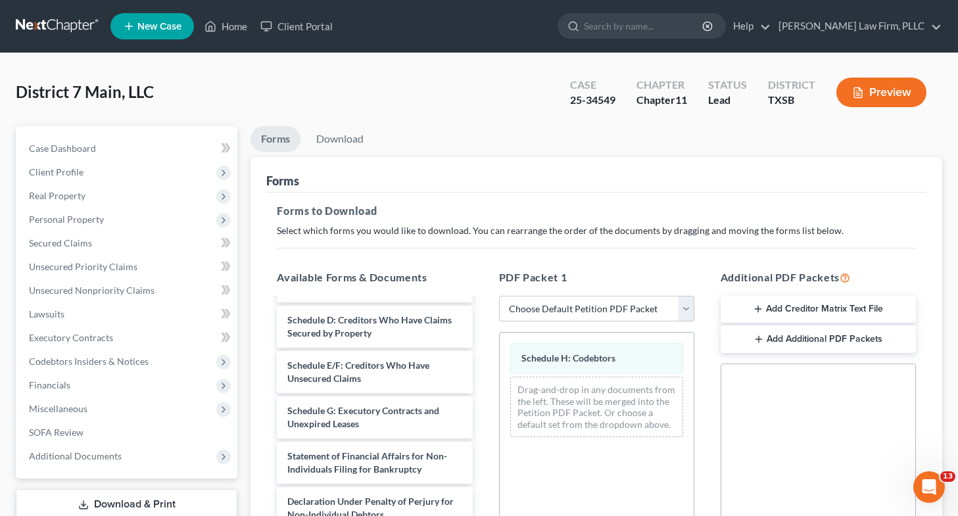
scroll to position [295, 0]
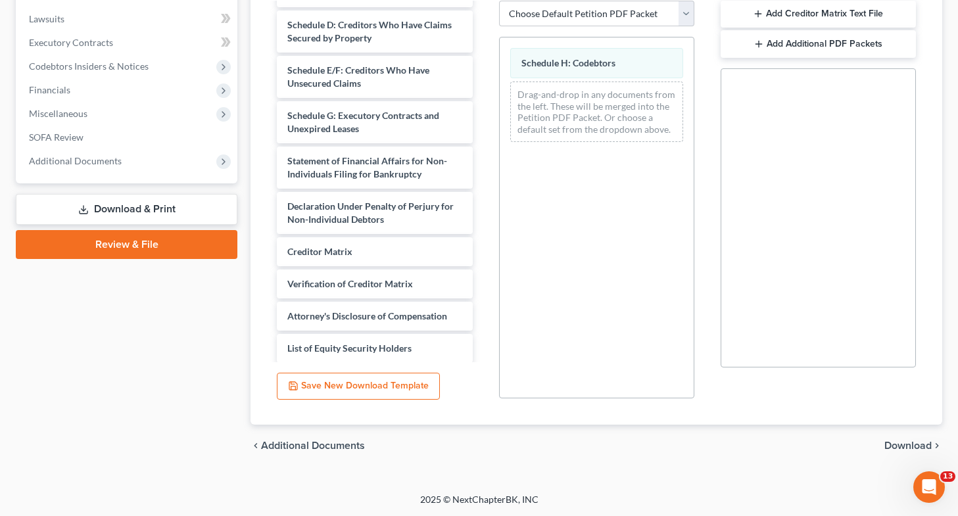
click at [910, 446] on span "Download" at bounding box center [907, 445] width 47 height 11
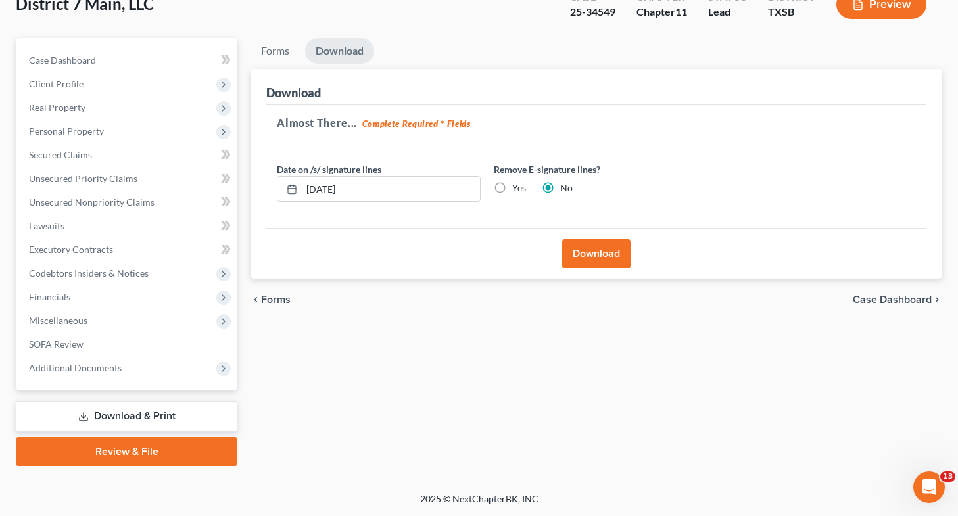
scroll to position [87, 0]
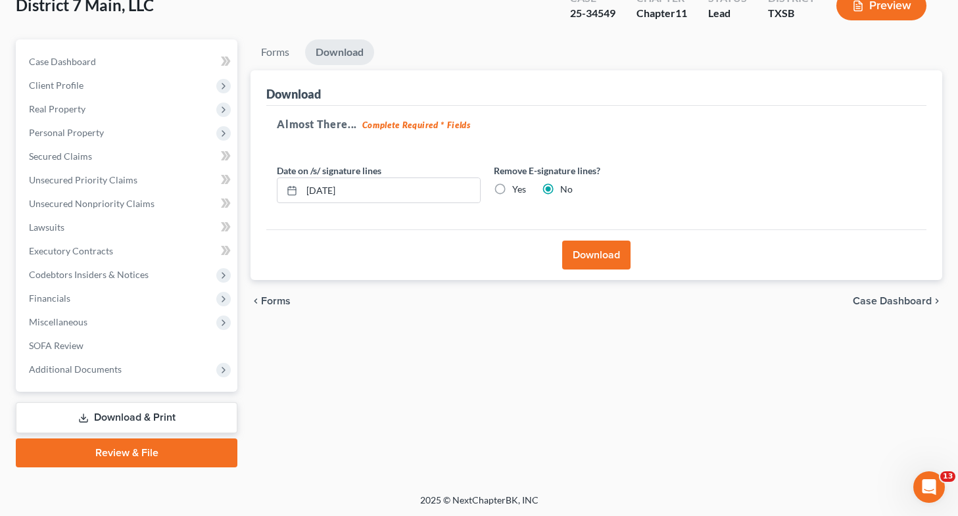
click at [512, 187] on label "Yes" at bounding box center [519, 189] width 14 height 13
click at [517, 187] on input "Yes" at bounding box center [521, 187] width 9 height 9
radio input "true"
radio input "false"
click at [595, 258] on button "Download" at bounding box center [596, 255] width 68 height 29
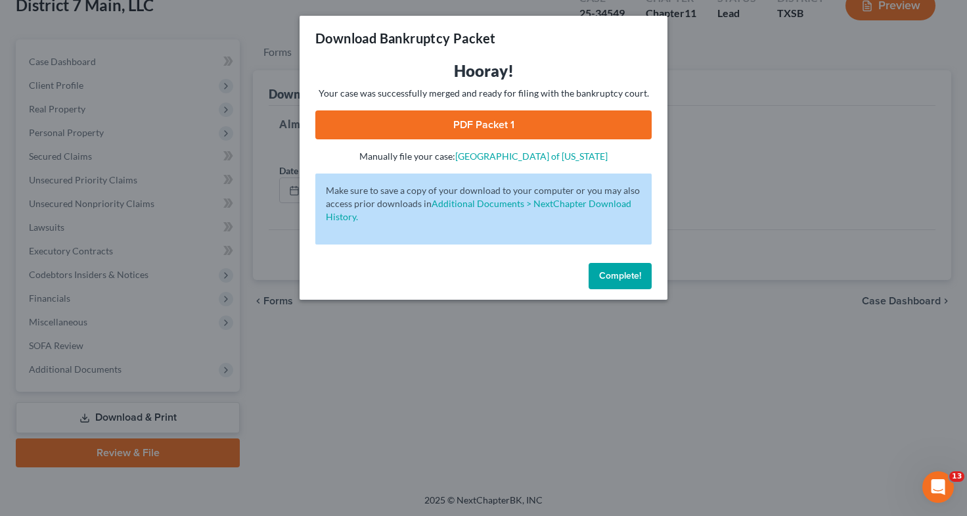
click at [488, 131] on link "PDF Packet 1" at bounding box center [483, 124] width 336 height 29
click at [141, 272] on div "Download Bankruptcy Packet Hooray! Your case was successfully merged and ready …" at bounding box center [483, 258] width 967 height 516
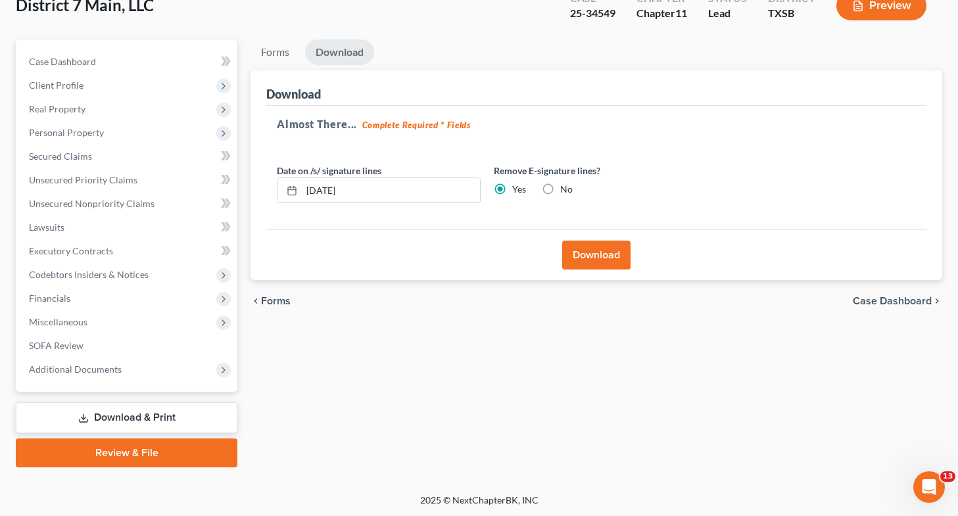
click at [141, 272] on span "Codebtors Insiders & Notices" at bounding box center [89, 274] width 120 height 11
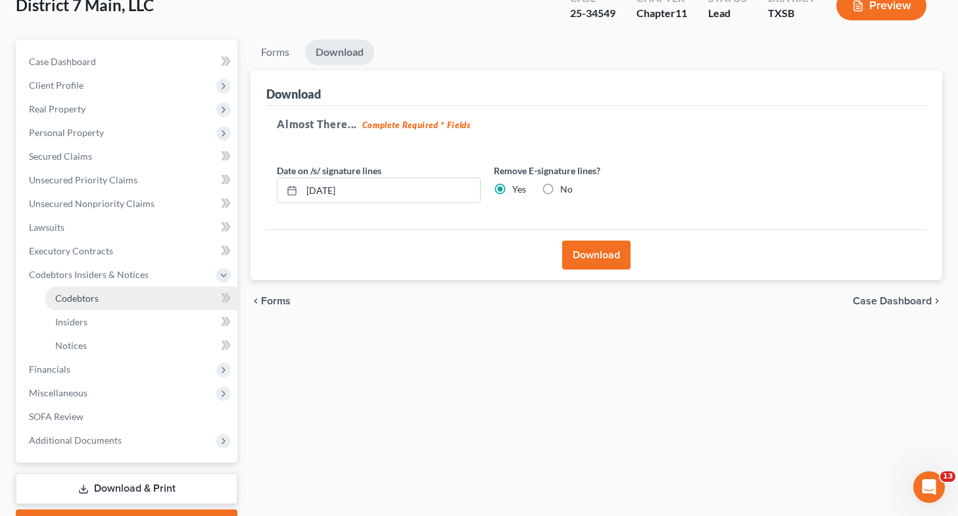
click at [145, 301] on link "Codebtors" at bounding box center [141, 299] width 193 height 24
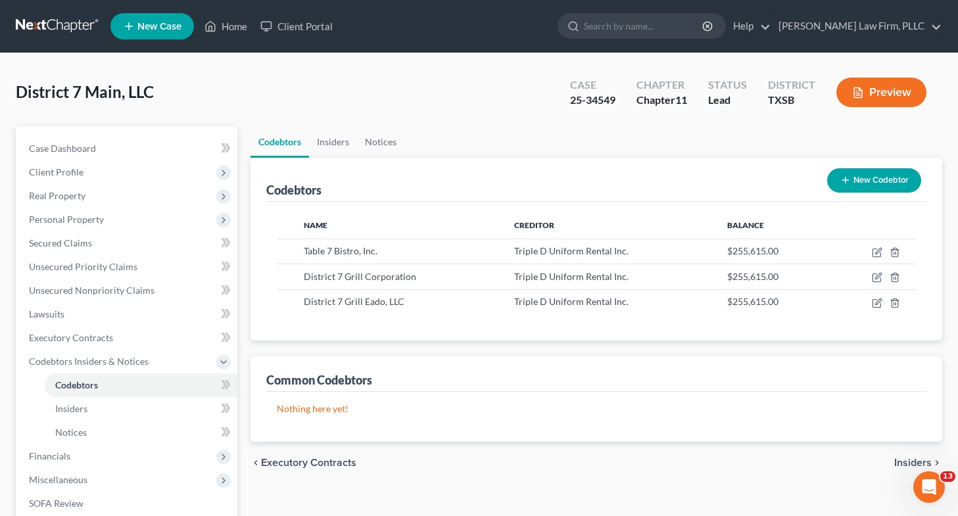
click at [883, 176] on button "New Codebtor" at bounding box center [874, 180] width 94 height 24
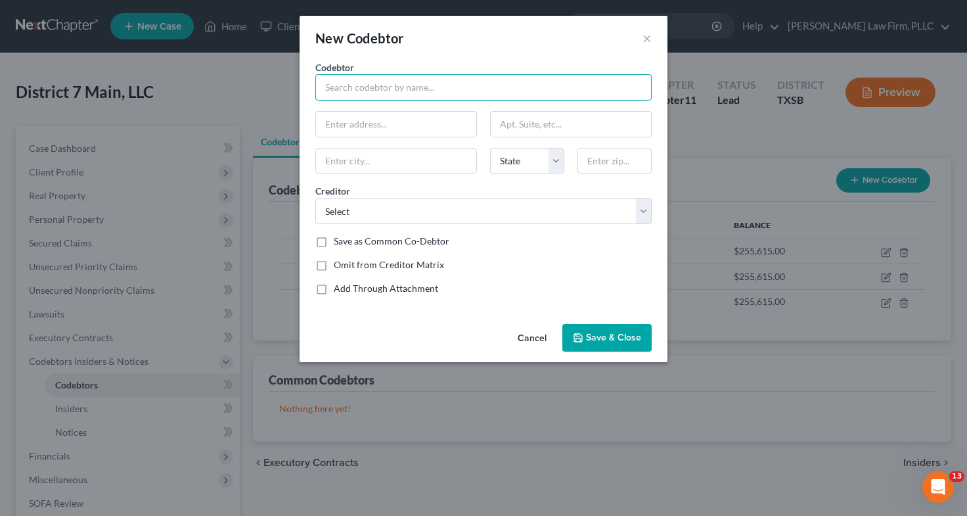
click at [491, 88] on input "text" at bounding box center [483, 87] width 336 height 26
type input "District 7 Pizzeria, LLC"
click at [402, 125] on input "text" at bounding box center [396, 124] width 160 height 25
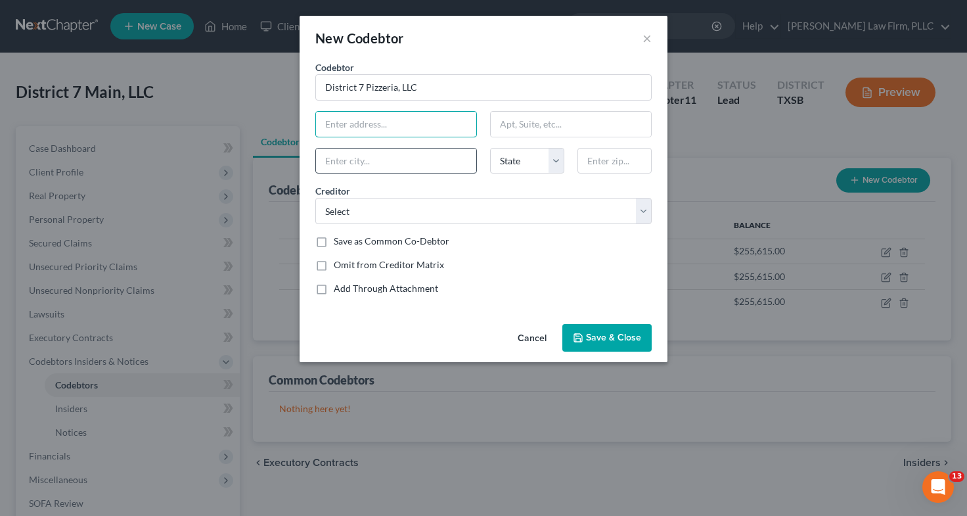
type input "501 [GEOGRAPHIC_DATA]"
type input "[GEOGRAPHIC_DATA]"
select select "45"
type input "77007"
type input "[STREET_ADDRESS][PERSON_NAME]"
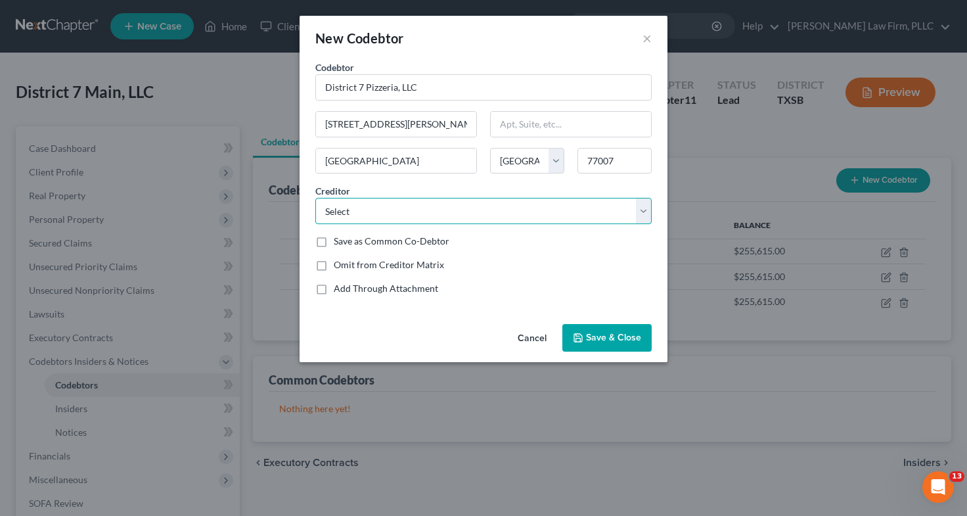
click at [394, 206] on select "Select Hartford Underwriters Insurance Co Kamhos Seafood Freepoint Energy Solut…" at bounding box center [483, 211] width 336 height 26
select select "11"
click at [315, 198] on select "Select Hartford Underwriters Insurance Co Kamhos Seafood Freepoint Energy Solut…" at bounding box center [483, 211] width 336 height 26
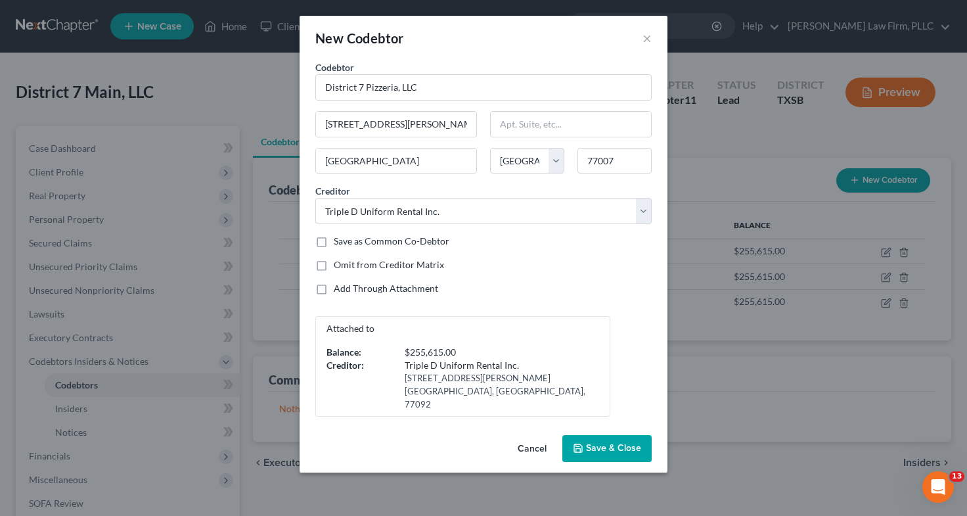
click at [599, 443] on span "Save & Close" at bounding box center [613, 448] width 55 height 11
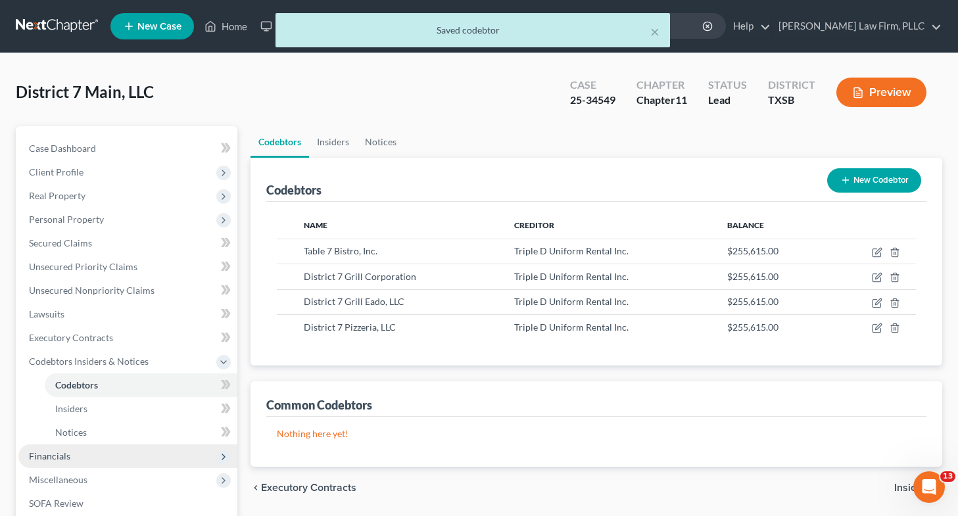
scroll to position [158, 0]
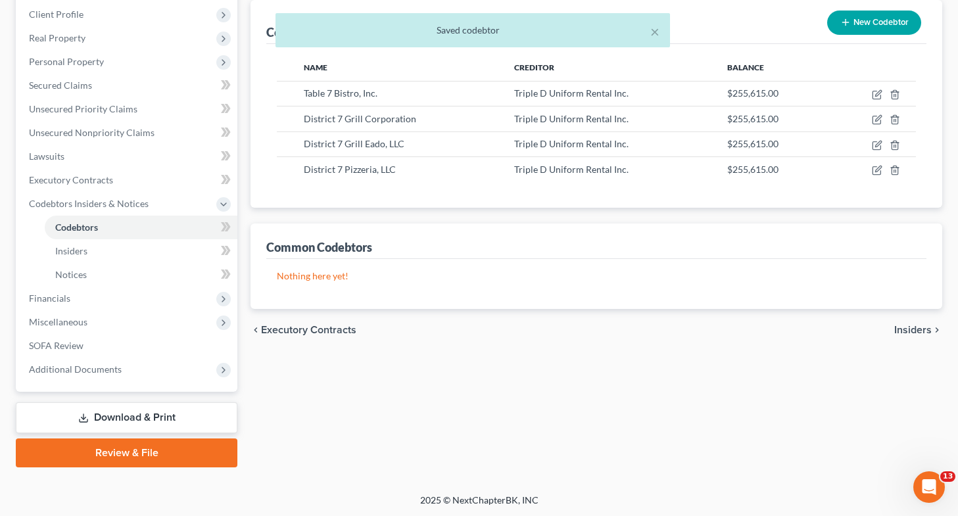
click at [144, 416] on link "Download & Print" at bounding box center [126, 417] width 221 height 31
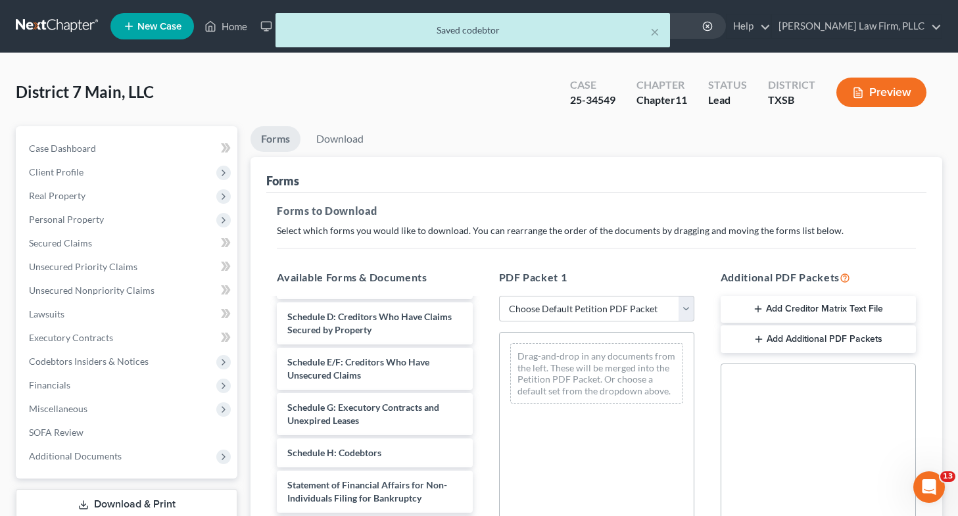
scroll to position [179, 0]
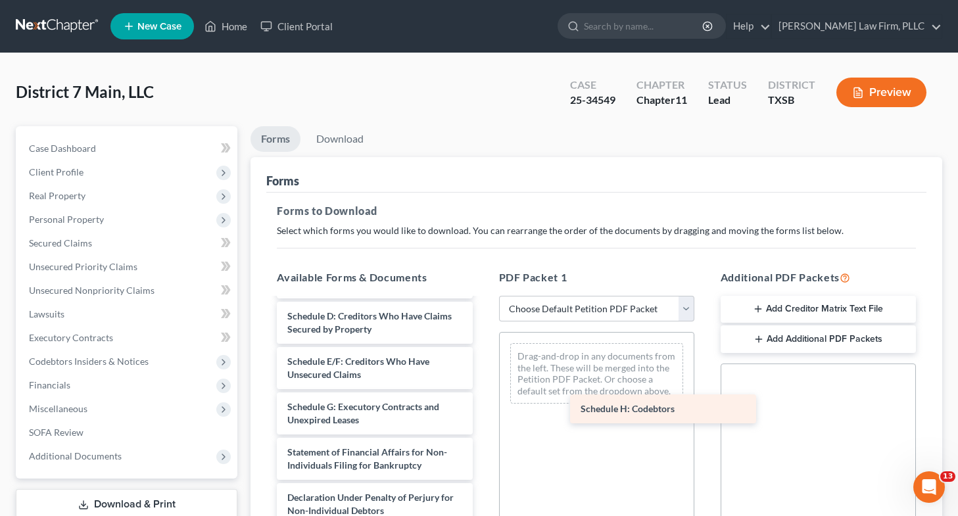
drag, startPoint x: 365, startPoint y: 470, endPoint x: 682, endPoint y: 414, distance: 321.7
click at [482, 414] on div "Schedule H: Codebtors Voluntary Petition for Non-Individuals Filing for Bankrup…" at bounding box center [374, 387] width 216 height 534
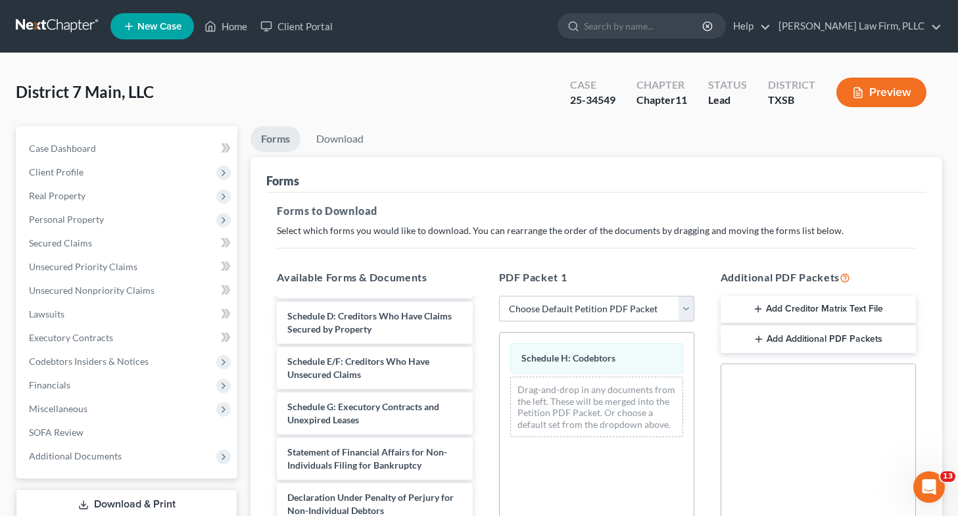
scroll to position [295, 0]
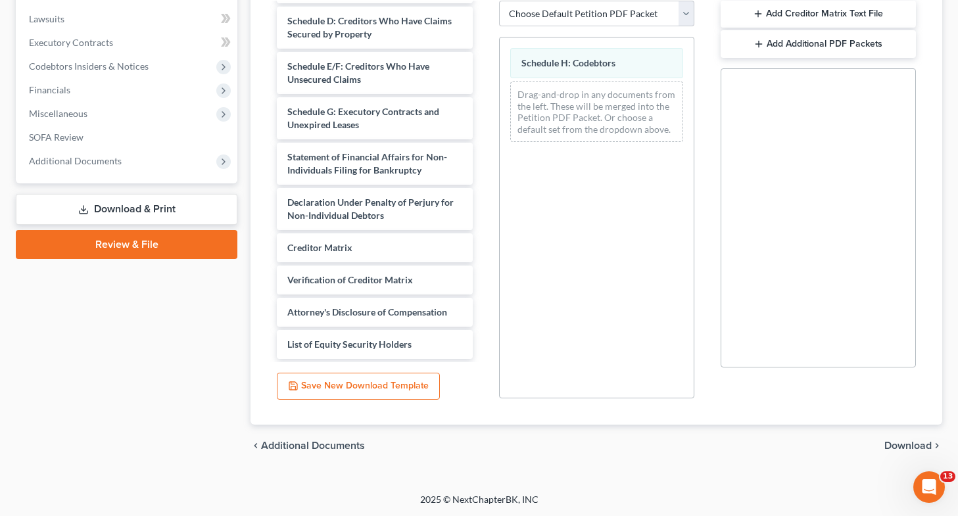
click at [883, 447] on div "chevron_left Additional Documents Download chevron_right" at bounding box center [595, 446] width 691 height 42
click at [892, 448] on span "Download" at bounding box center [907, 445] width 47 height 11
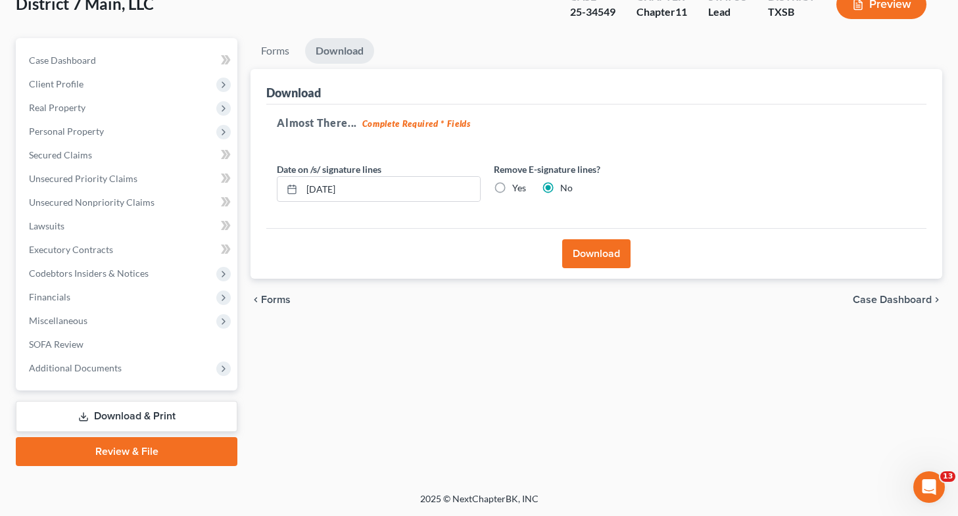
scroll to position [87, 0]
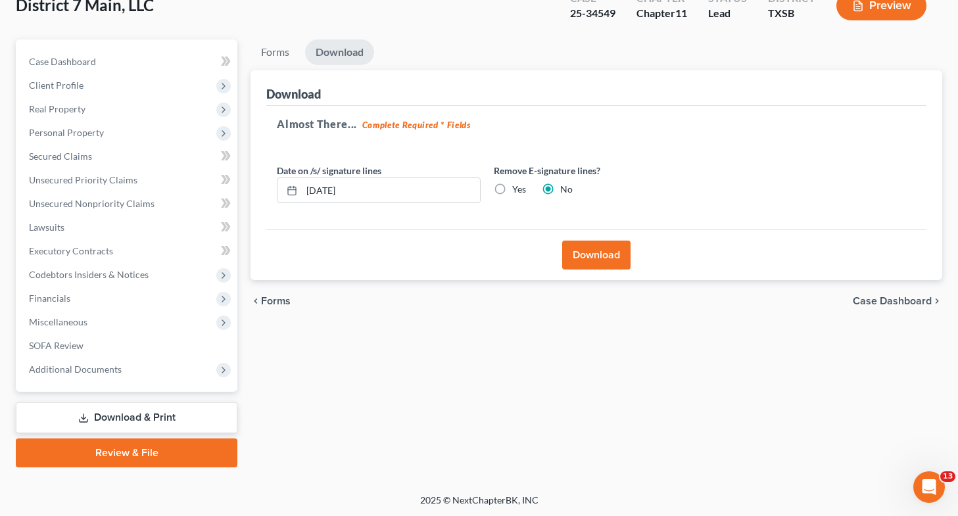
click at [512, 183] on label "Yes" at bounding box center [519, 189] width 14 height 13
click at [517, 183] on input "Yes" at bounding box center [521, 187] width 9 height 9
radio input "true"
radio input "false"
click at [592, 253] on button "Download" at bounding box center [596, 255] width 68 height 29
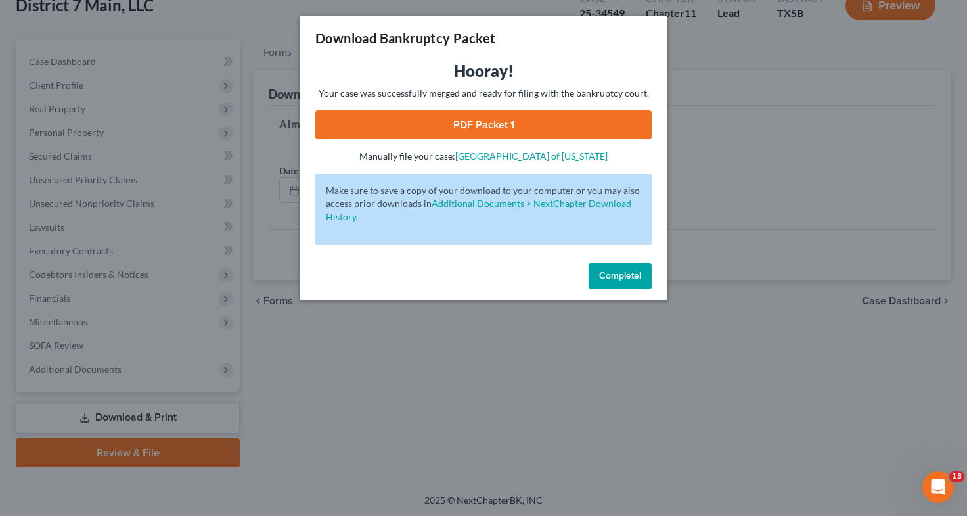
click at [443, 124] on link "PDF Packet 1" at bounding box center [483, 124] width 336 height 29
click at [116, 311] on div "Download Bankruptcy Packet Hooray! Your case was successfully merged and ready …" at bounding box center [483, 258] width 967 height 516
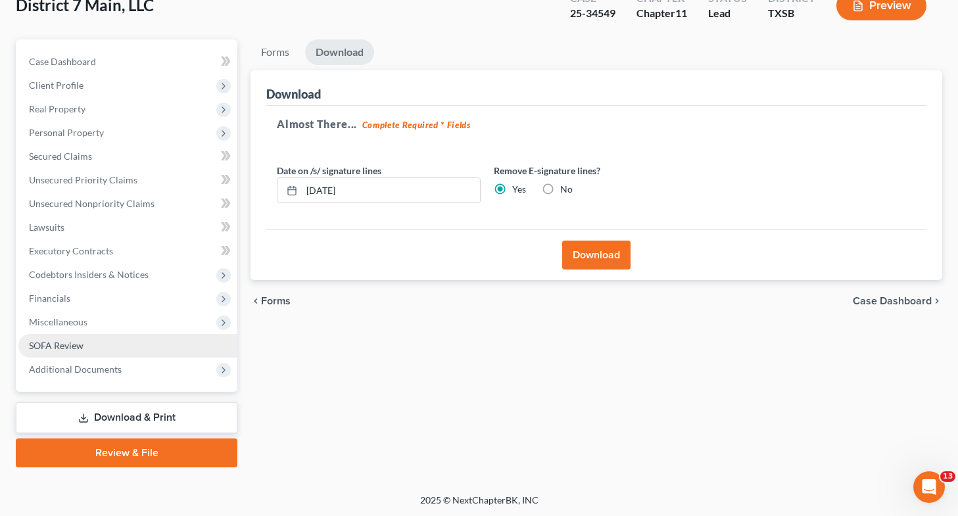
click at [110, 344] on link "SOFA Review" at bounding box center [127, 346] width 219 height 24
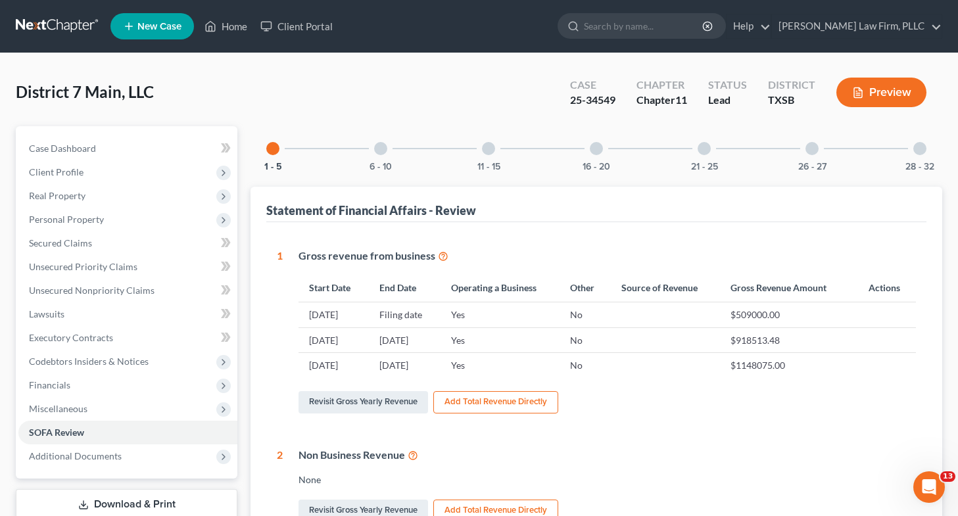
click at [491, 147] on div at bounding box center [488, 148] width 13 height 13
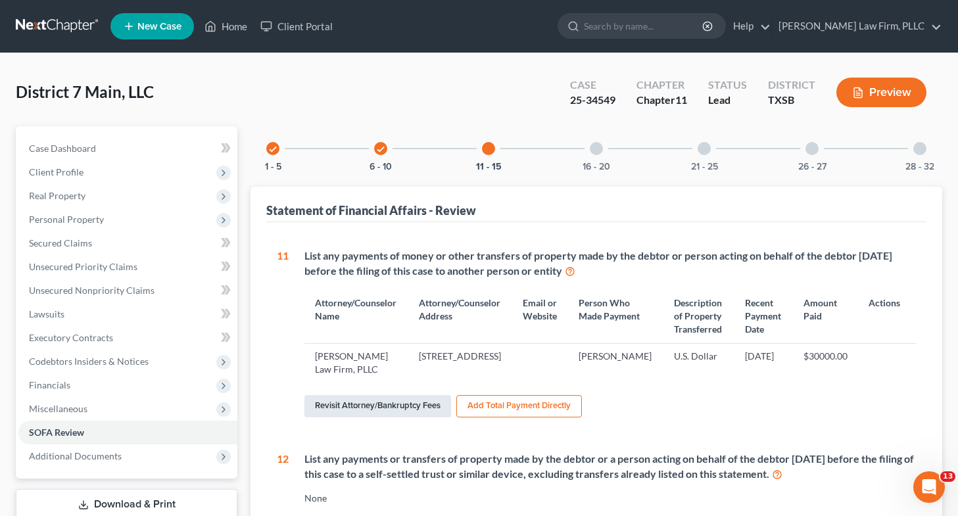
click at [409, 417] on link "Revisit Attorney/Bankruptcy Fees" at bounding box center [377, 406] width 147 height 22
select select "0"
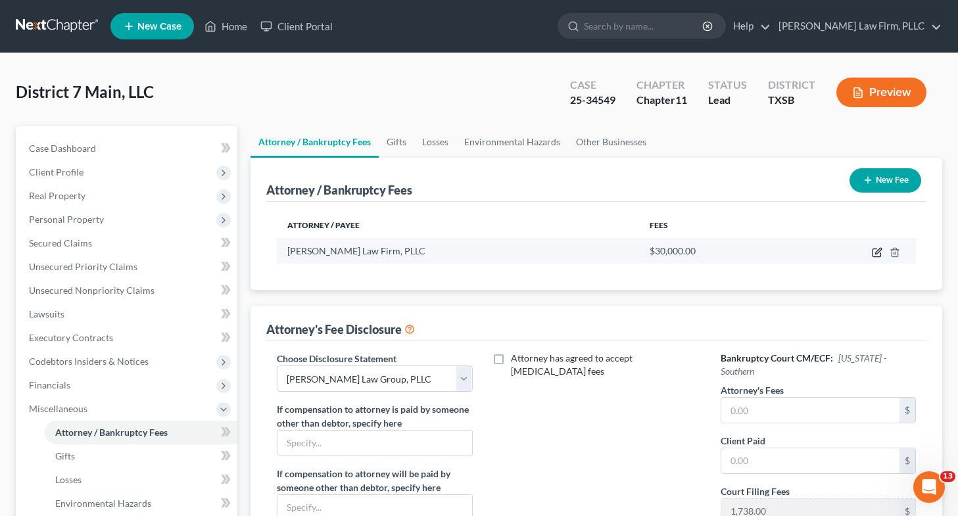
click at [874, 252] on icon "button" at bounding box center [876, 252] width 11 height 11
select select "45"
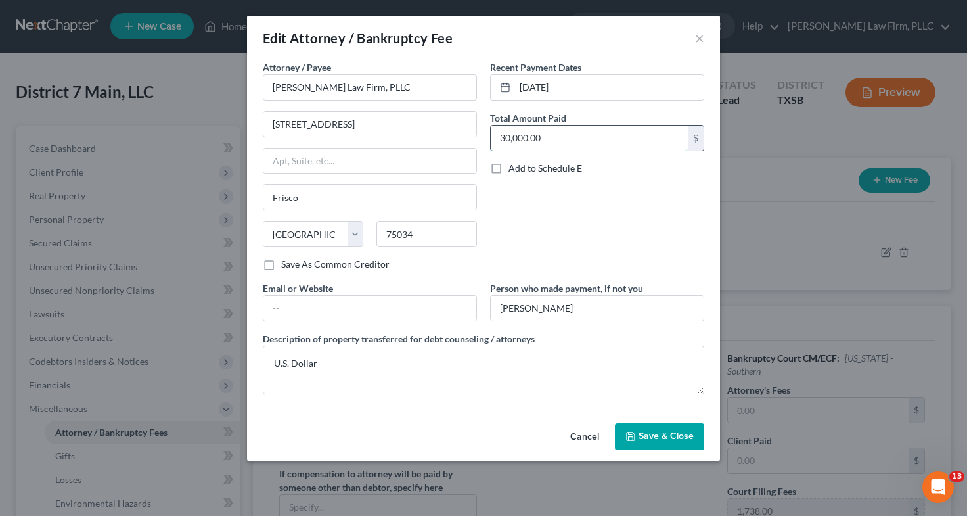
click at [570, 136] on input "30,000.00" at bounding box center [589, 138] width 197 height 25
type input "7,500"
click at [650, 436] on span "Save & Close" at bounding box center [666, 436] width 55 height 11
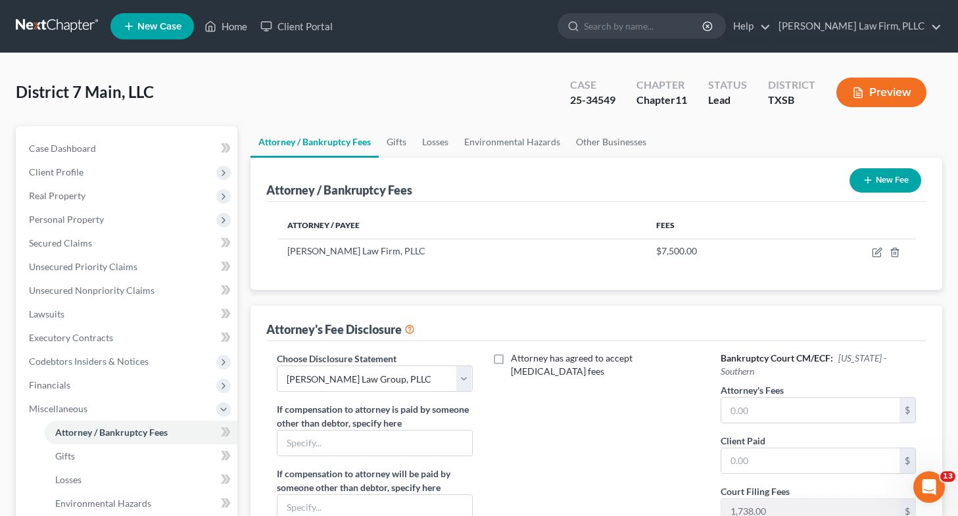
scroll to position [133, 0]
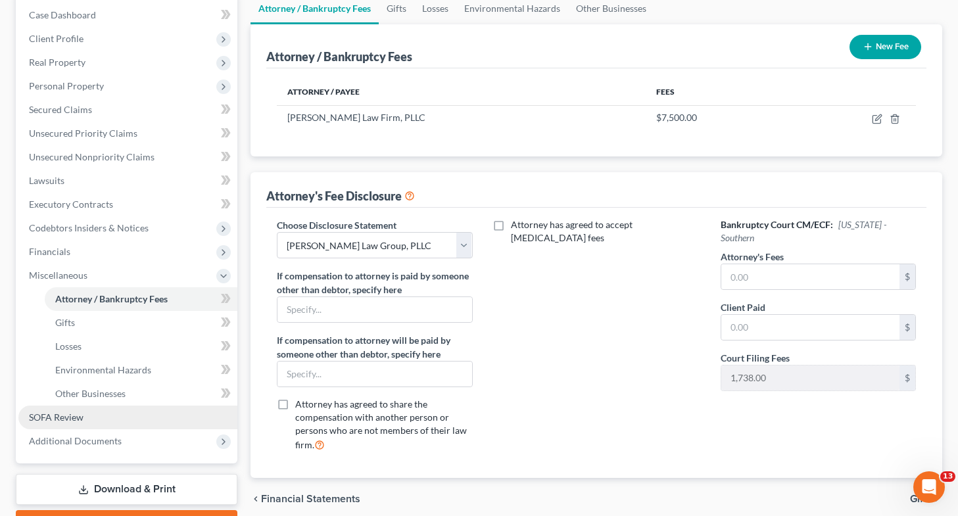
click at [94, 419] on link "SOFA Review" at bounding box center [127, 417] width 219 height 24
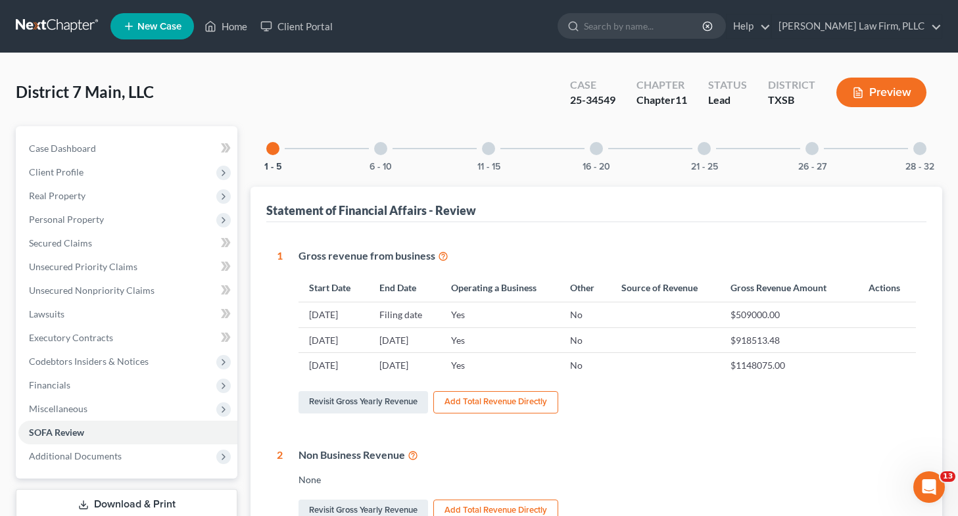
click at [381, 153] on div at bounding box center [380, 148] width 13 height 13
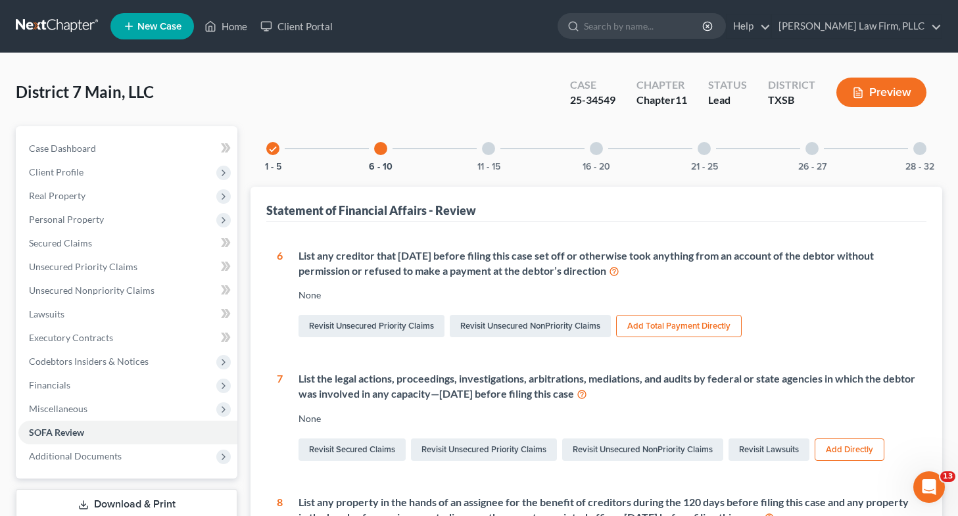
scroll to position [175, 0]
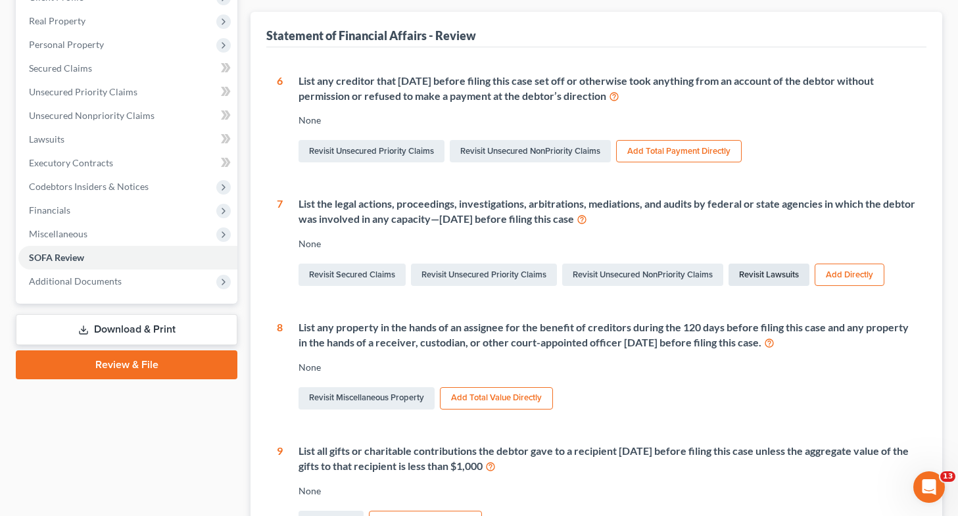
click at [760, 275] on link "Revisit Lawsuits" at bounding box center [768, 275] width 81 height 22
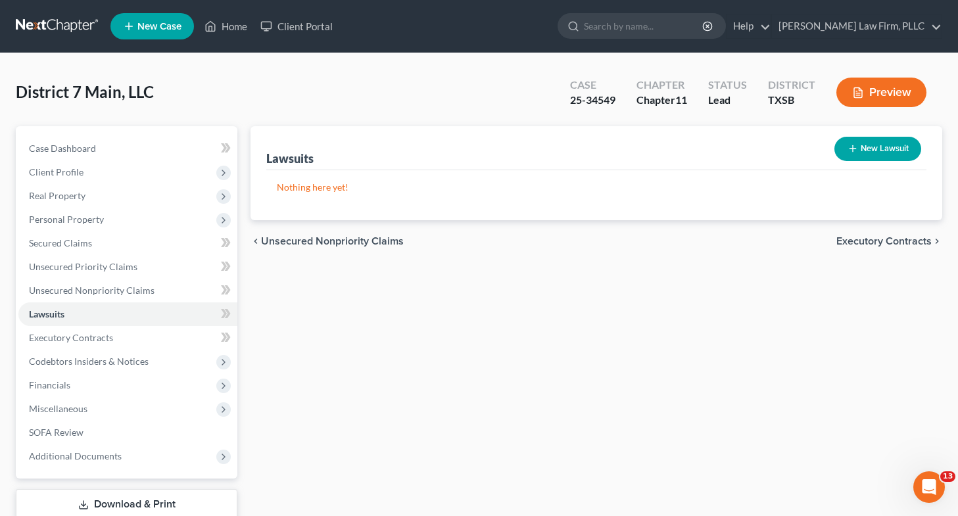
click at [860, 150] on button "New Lawsuit" at bounding box center [877, 149] width 87 height 24
select select "0"
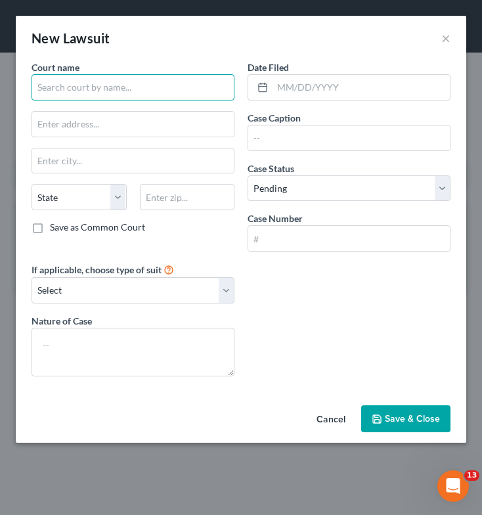
click at [127, 89] on input "text" at bounding box center [133, 87] width 203 height 26
type input "T"
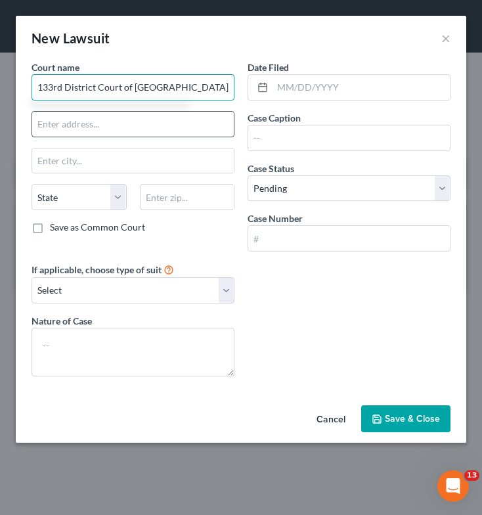
type input "133rd District Court of [GEOGRAPHIC_DATA], [US_STATE]"
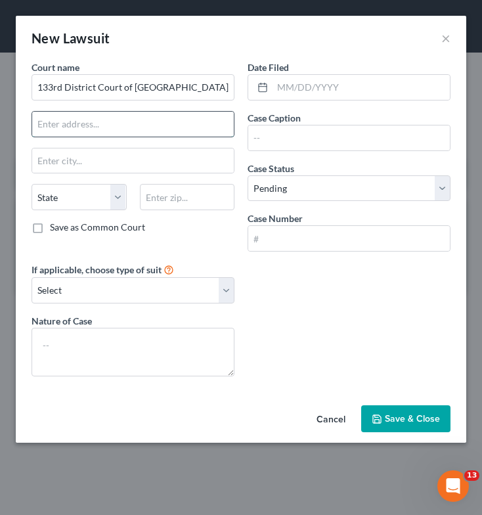
click at [125, 126] on input "text" at bounding box center [133, 124] width 202 height 25
click at [137, 122] on input "text" at bounding box center [133, 124] width 202 height 25
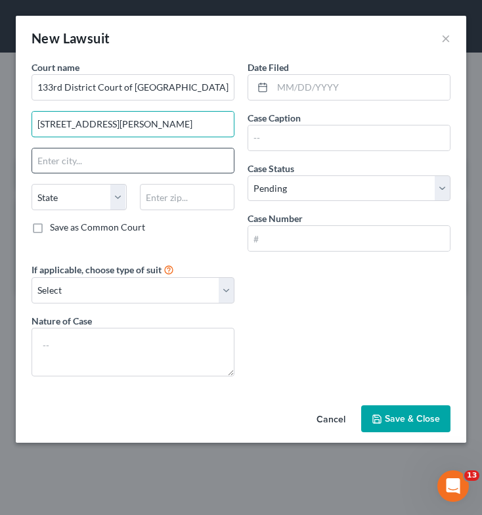
type input "[STREET_ADDRESS][PERSON_NAME]"
click at [122, 161] on input "text" at bounding box center [133, 161] width 202 height 25
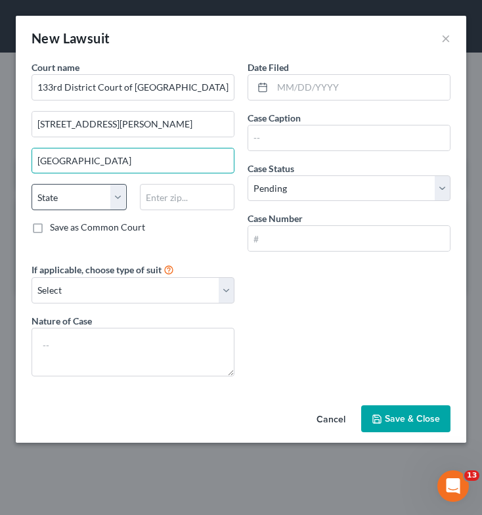
type input "[GEOGRAPHIC_DATA]"
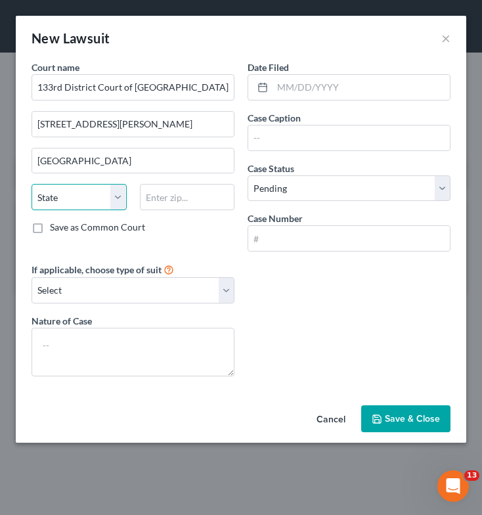
click at [78, 195] on select "State [US_STATE] AK AR AZ CA CO CT DE DC [GEOGRAPHIC_DATA] [GEOGRAPHIC_DATA] GU…" at bounding box center [79, 197] width 95 height 26
select select "45"
click at [32, 184] on select "State [US_STATE] AK AR AZ CA CO CT DE DC [GEOGRAPHIC_DATA] [GEOGRAPHIC_DATA] GU…" at bounding box center [79, 197] width 95 height 26
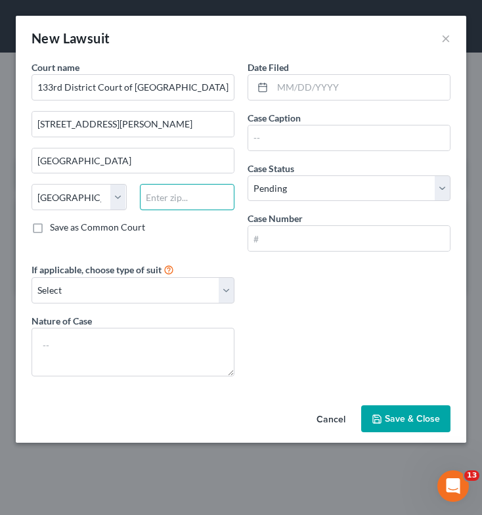
click at [185, 203] on input "text" at bounding box center [187, 197] width 95 height 26
type input "77002"
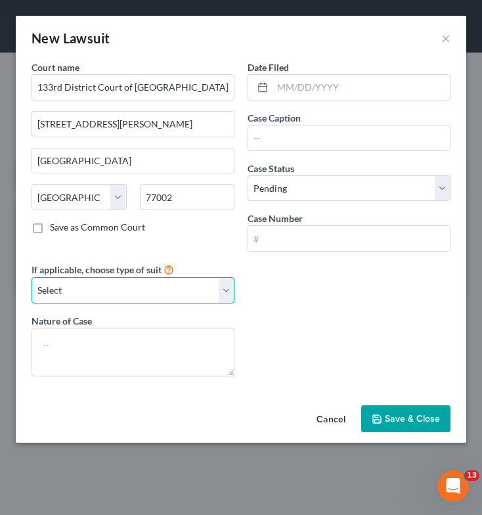
click at [151, 290] on select "Select Repossession Foreclosure Returns Other" at bounding box center [133, 290] width 203 height 26
select select "3"
click at [32, 277] on select "Select Repossession Foreclosure Returns Other" at bounding box center [133, 290] width 203 height 26
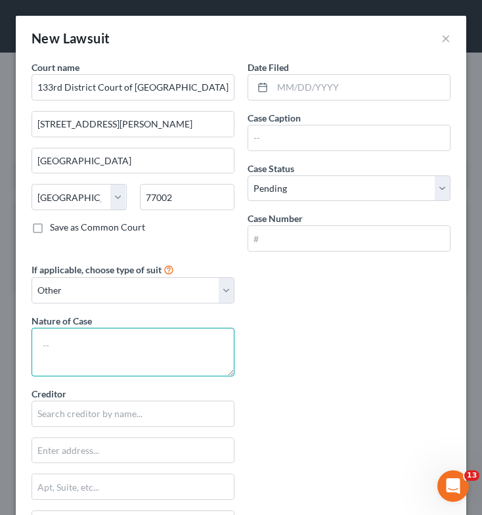
click at [107, 345] on textarea at bounding box center [133, 352] width 203 height 49
type textarea "Breach of Contract"
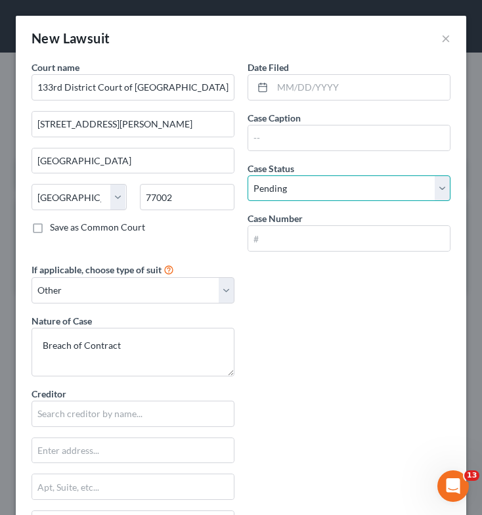
click at [304, 189] on select "Select Pending On Appeal Concluded" at bounding box center [349, 188] width 203 height 26
select select "2"
click at [248, 175] on select "Select Pending On Appeal Concluded" at bounding box center [349, 188] width 203 height 26
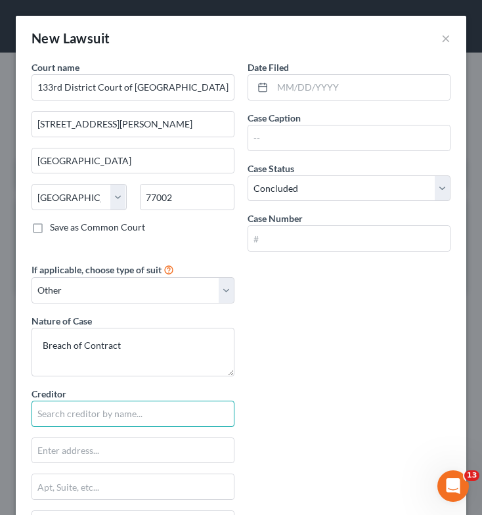
click at [66, 419] on input "text" at bounding box center [133, 414] width 203 height 26
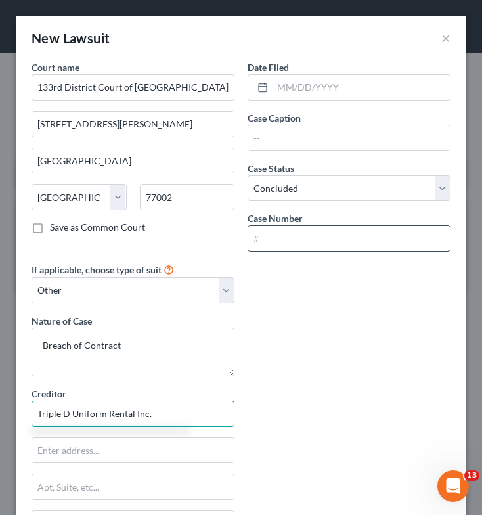
type input "Triple D Uniform Rental Inc."
click at [277, 238] on input "text" at bounding box center [349, 238] width 202 height 25
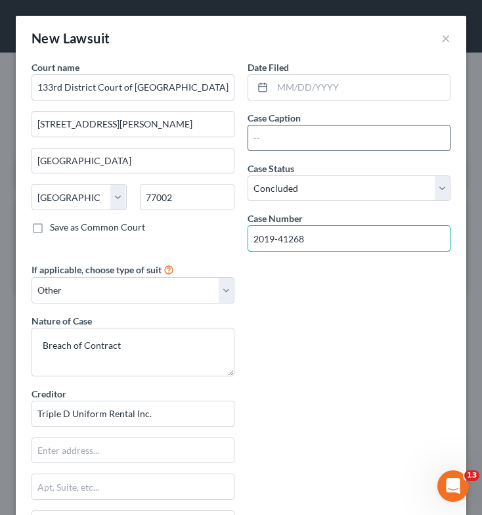
type input "2019-41268"
click at [319, 131] on input "text" at bounding box center [349, 138] width 202 height 25
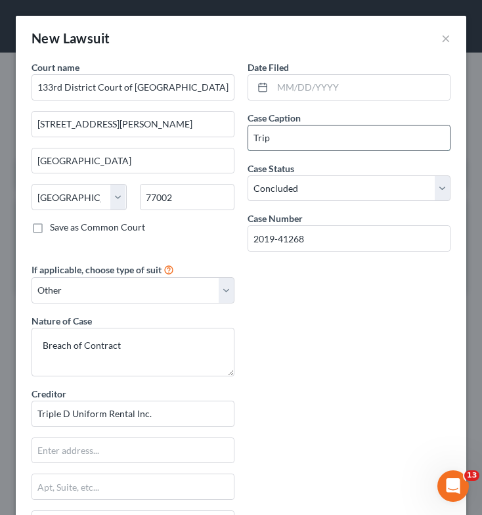
type input "Triple D Uniform Inc. v. District 7 Grill Corp., et al."
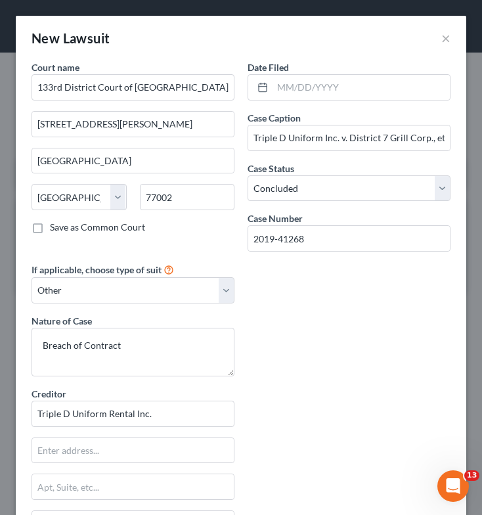
click at [349, 334] on div "Court name * 133rd District Court of [GEOGRAPHIC_DATA], [US_STATE] [STREET_ADDR…" at bounding box center [241, 386] width 432 height 653
click at [96, 450] on input "text" at bounding box center [133, 450] width 202 height 25
type input "[STREET_ADDRESS][PERSON_NAME]"
click at [284, 398] on div "Court name * 133rd District Court of [GEOGRAPHIC_DATA], [US_STATE] [STREET_ADDR…" at bounding box center [241, 386] width 432 height 653
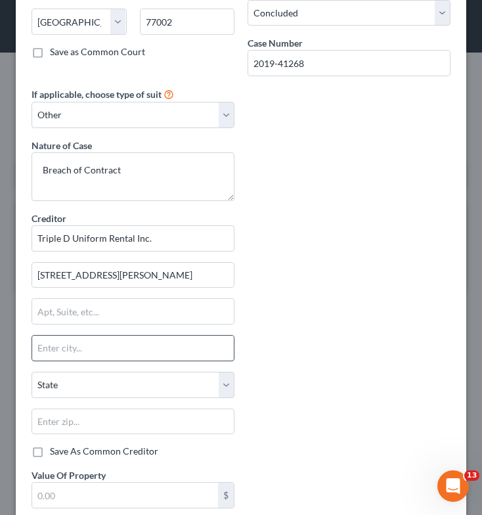
click at [122, 341] on input "text" at bounding box center [133, 348] width 202 height 25
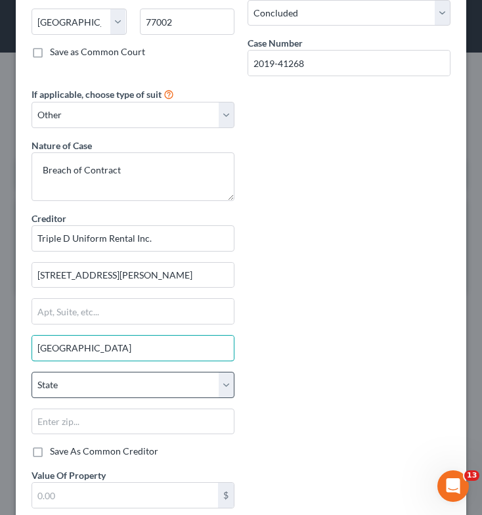
type input "[GEOGRAPHIC_DATA]"
click at [77, 388] on select "State [US_STATE] AK AR AZ CA CO CT DE DC [GEOGRAPHIC_DATA] [GEOGRAPHIC_DATA] GU…" at bounding box center [133, 385] width 203 height 26
select select "45"
click at [32, 372] on select "State [US_STATE] AK AR AZ CA CO CT DE DC [GEOGRAPHIC_DATA] [GEOGRAPHIC_DATA] GU…" at bounding box center [133, 385] width 203 height 26
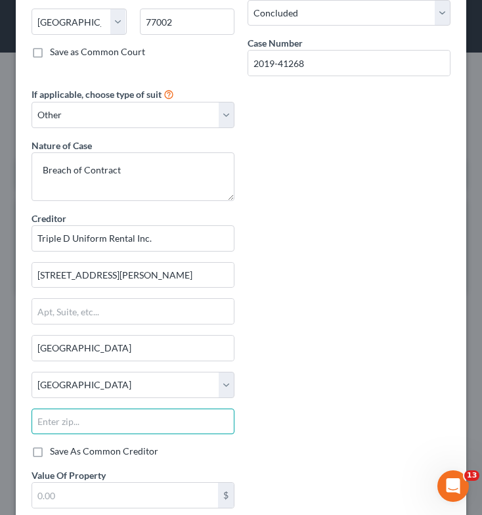
click at [81, 423] on input "text" at bounding box center [133, 422] width 203 height 26
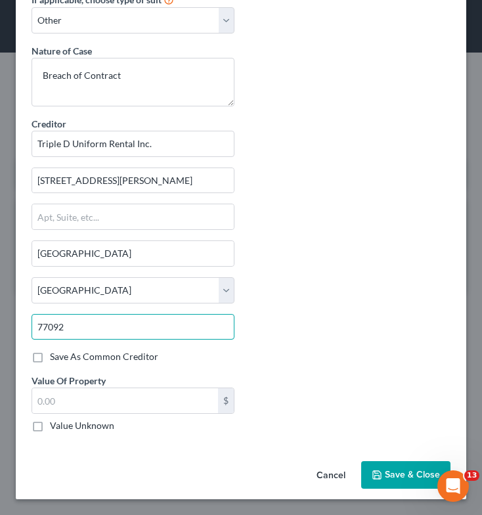
type input "77092"
click at [50, 423] on label "Value Unknown" at bounding box center [82, 425] width 64 height 13
click at [55, 423] on input "Value Unknown" at bounding box center [59, 423] width 9 height 9
checkbox input "true"
type input "0.00"
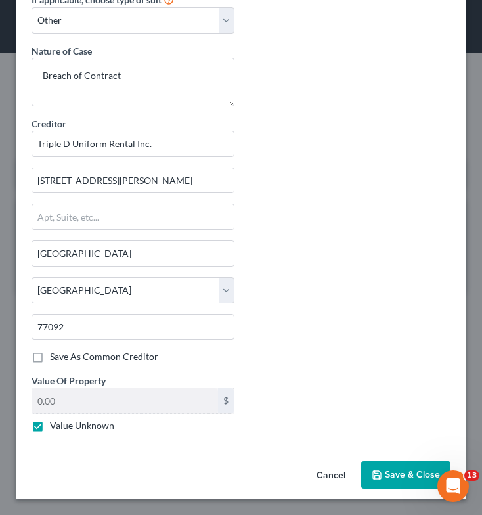
click at [389, 479] on span "Save & Close" at bounding box center [412, 474] width 55 height 11
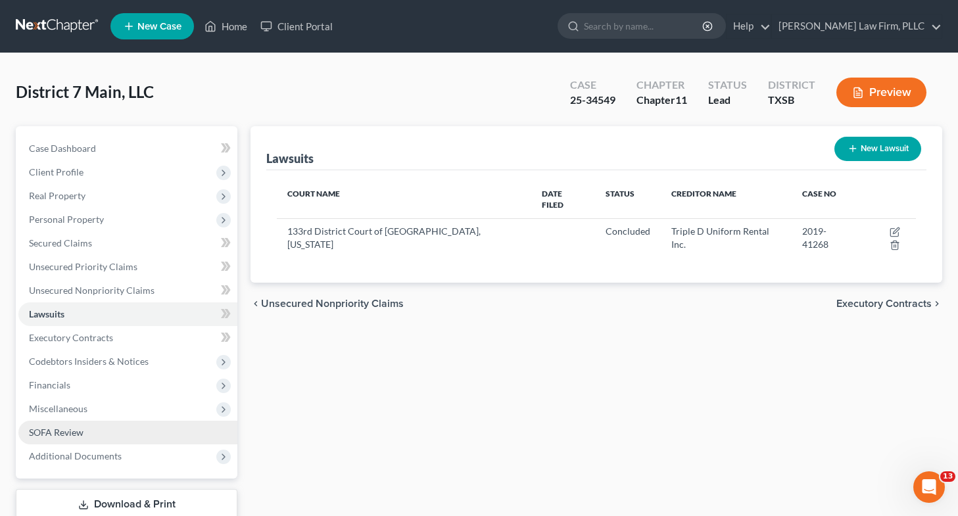
scroll to position [87, 0]
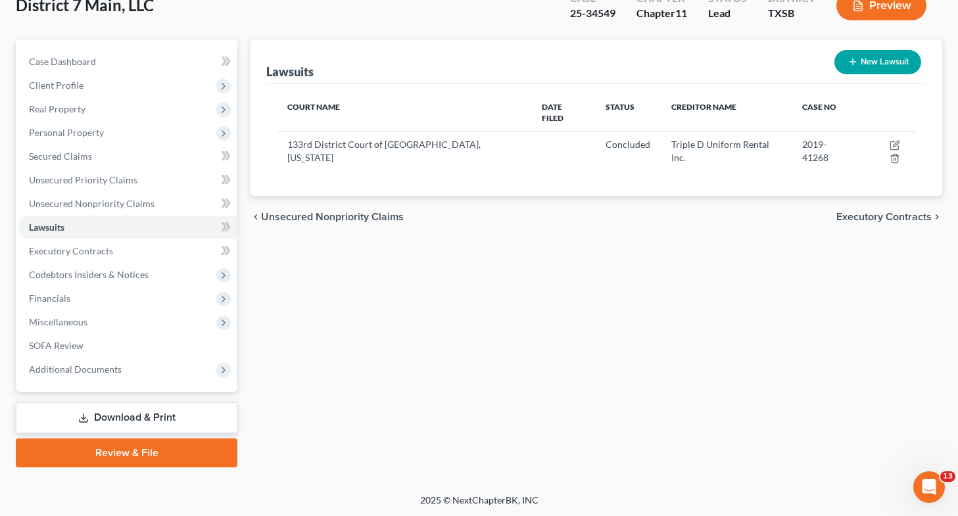
click at [140, 413] on link "Download & Print" at bounding box center [126, 417] width 221 height 31
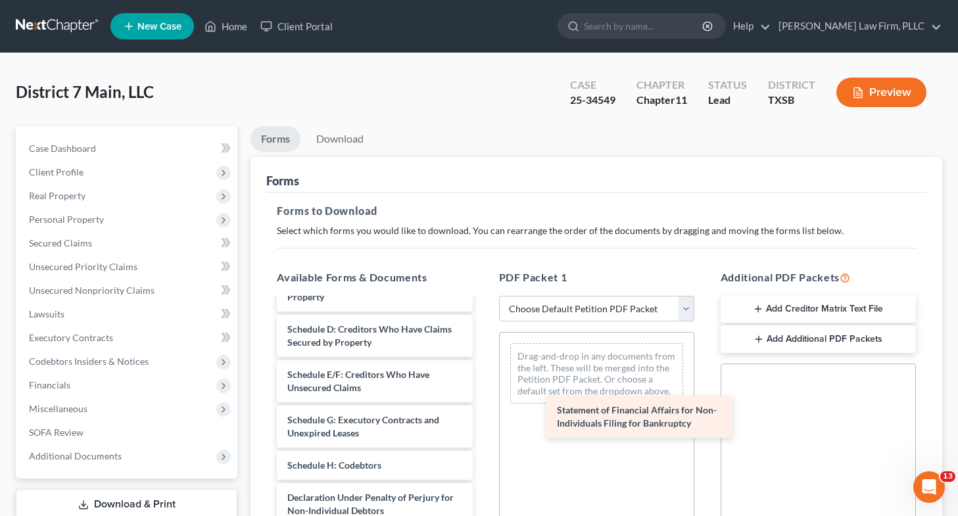
scroll to position [179, 0]
drag, startPoint x: 358, startPoint y: 462, endPoint x: 629, endPoint y: 421, distance: 273.9
click at [482, 421] on div "Statement of Financial Affairs for Non-Individuals Filing for Bankruptcy Volunt…" at bounding box center [374, 393] width 216 height 520
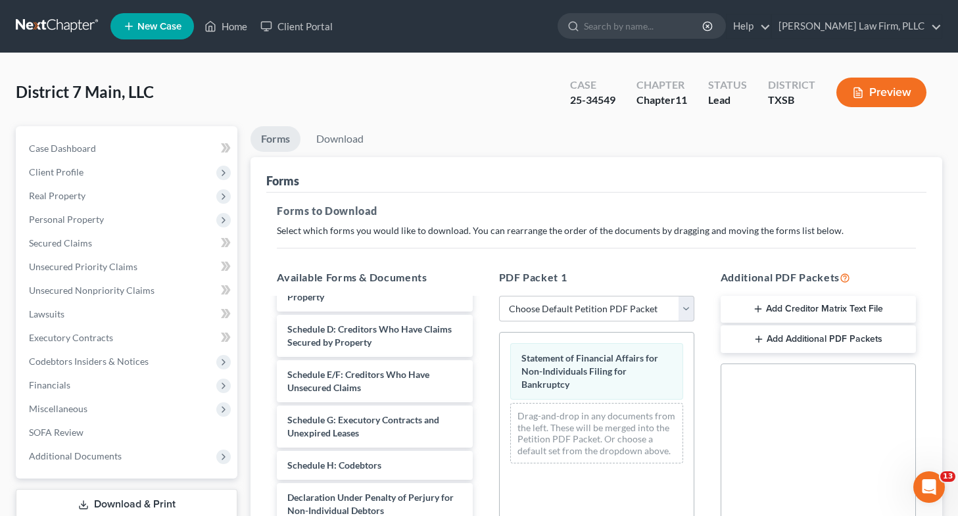
scroll to position [295, 0]
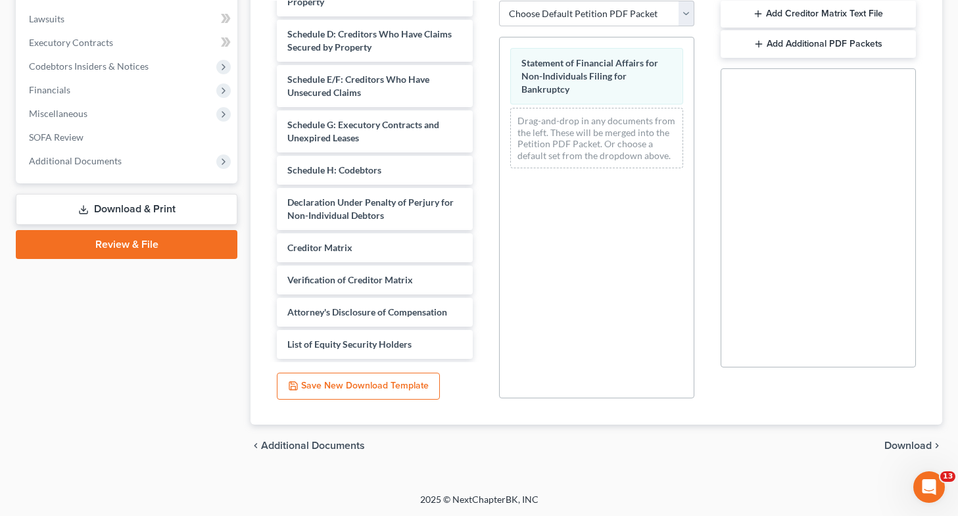
click at [890, 446] on span "Download" at bounding box center [907, 445] width 47 height 11
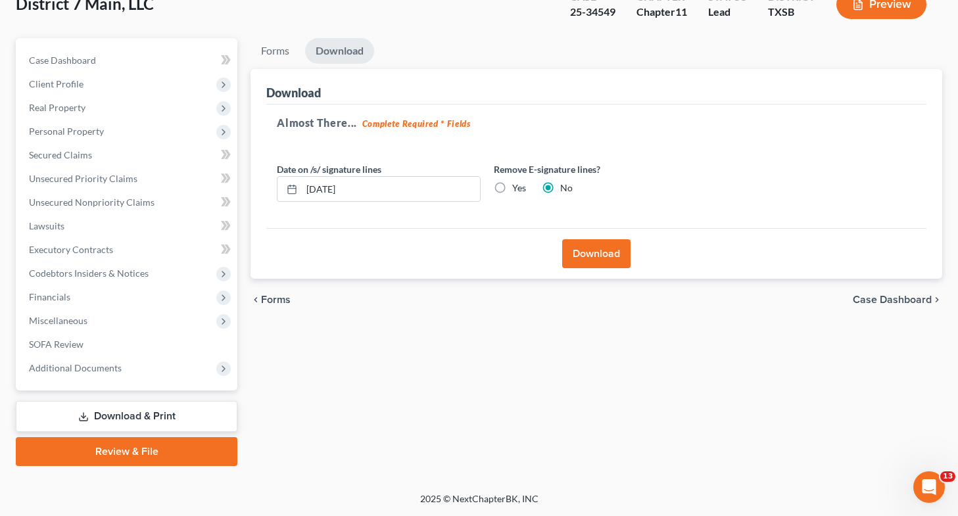
scroll to position [87, 0]
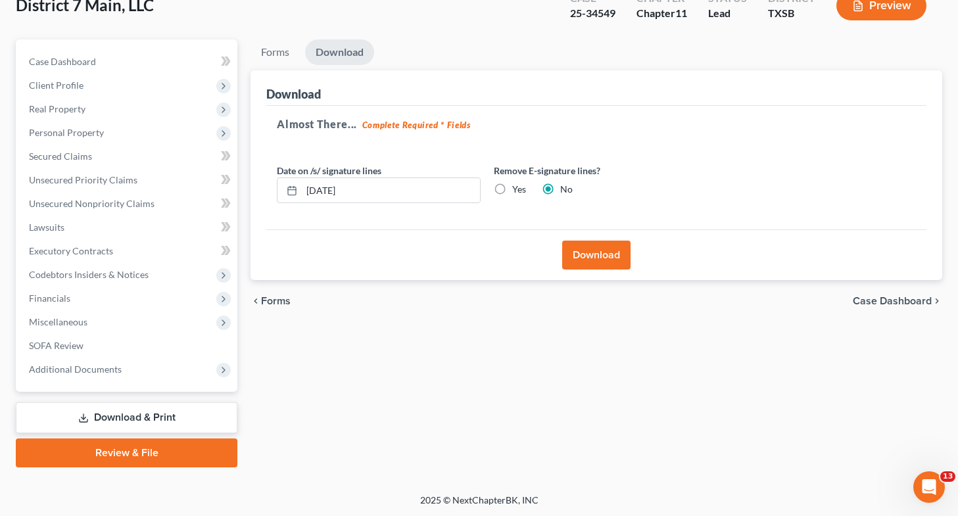
click at [512, 189] on label "Yes" at bounding box center [519, 189] width 14 height 13
click at [517, 189] on input "Yes" at bounding box center [521, 187] width 9 height 9
radio input "true"
radio input "false"
click at [589, 250] on button "Download" at bounding box center [596, 255] width 68 height 29
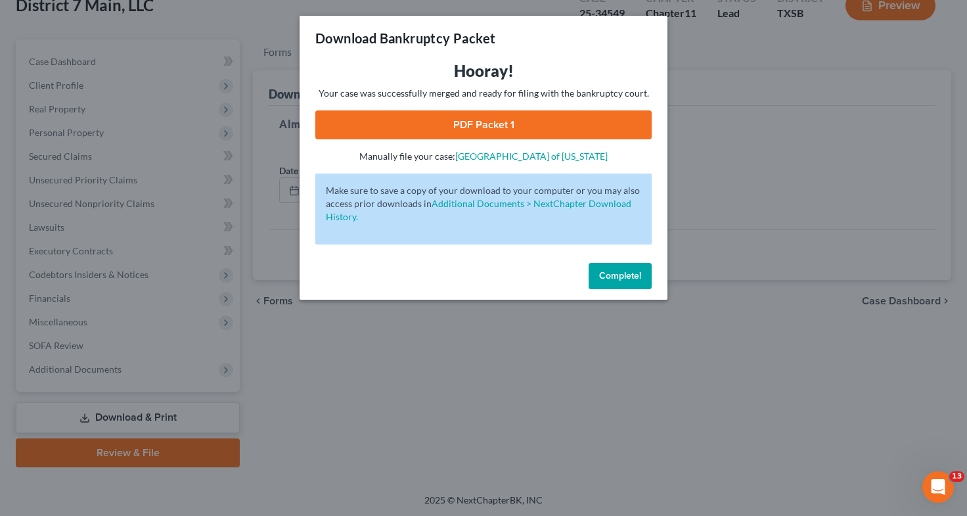
click at [499, 123] on link "PDF Packet 1" at bounding box center [483, 124] width 336 height 29
click at [331, 364] on div "Download Bankruptcy Packet Hooray! Your case was successfully merged and ready …" at bounding box center [483, 258] width 967 height 516
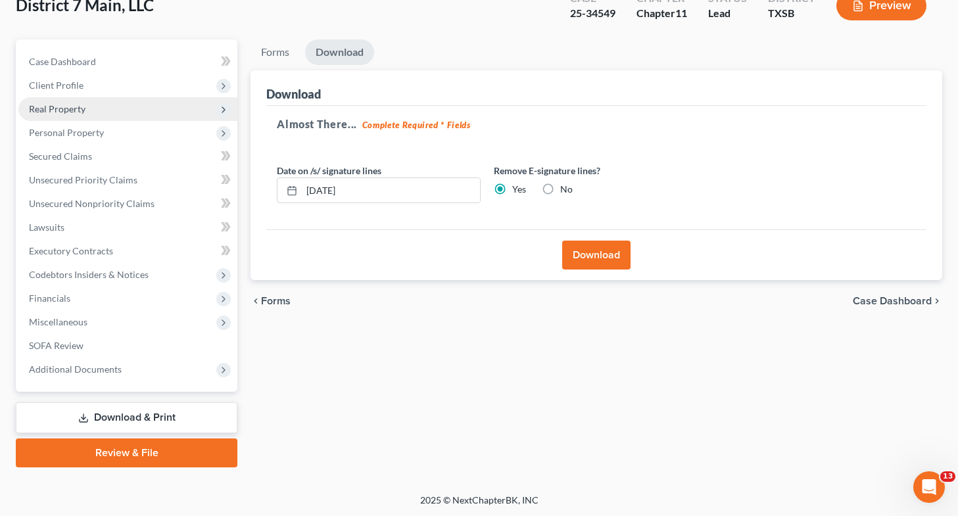
scroll to position [0, 0]
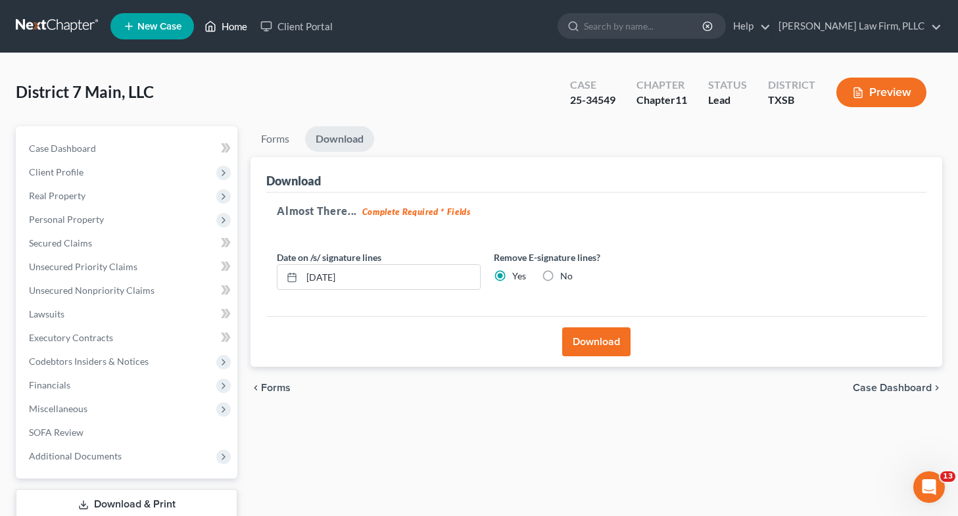
click at [225, 26] on link "Home" at bounding box center [226, 26] width 56 height 24
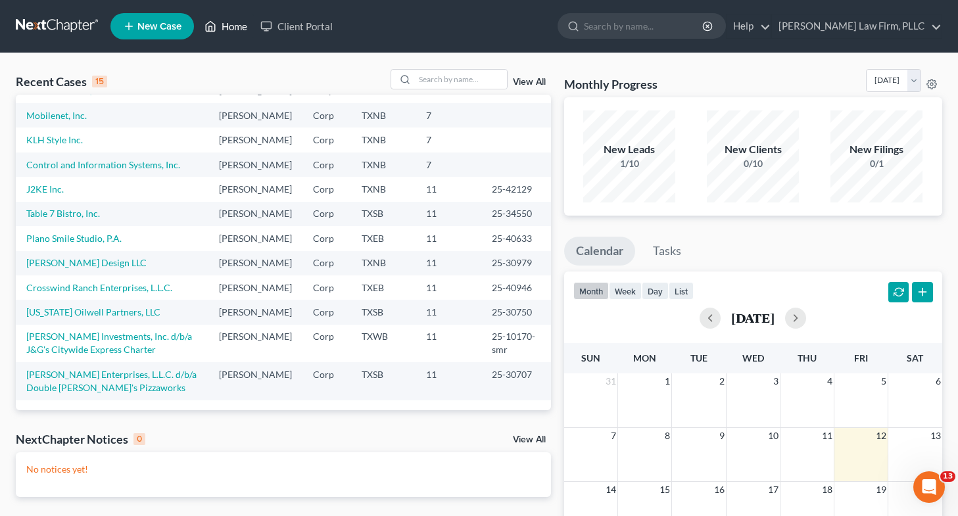
scroll to position [192, 0]
click at [78, 219] on link "Table 7 Bistro, Inc." at bounding box center [63, 213] width 74 height 11
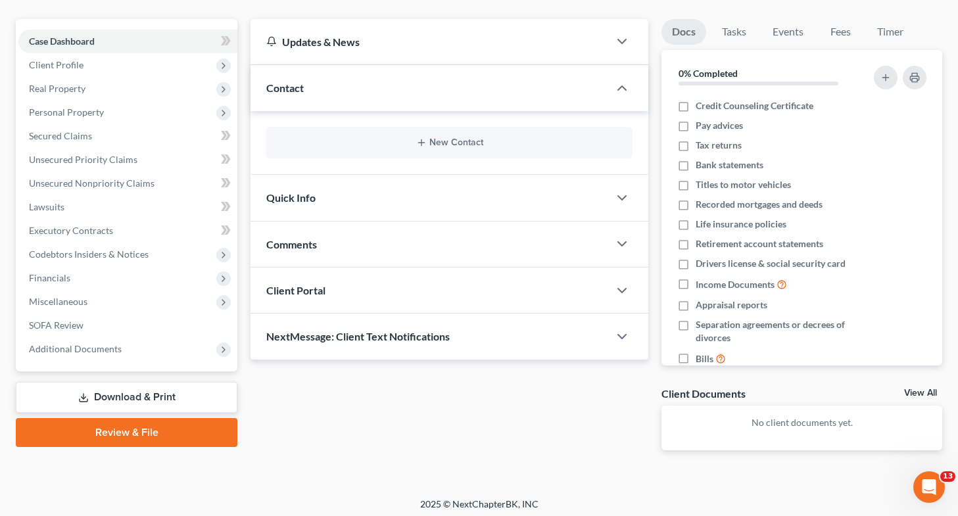
scroll to position [112, 0]
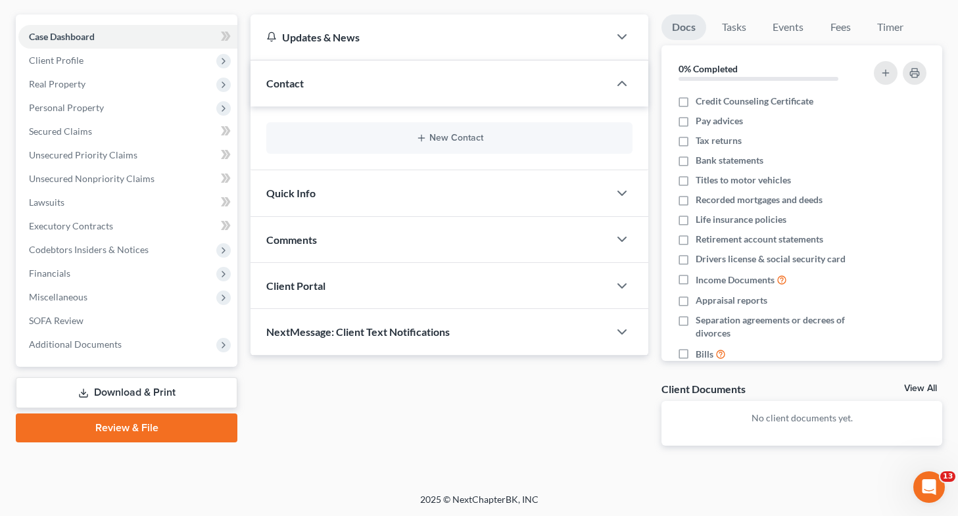
click at [78, 244] on span "Codebtors Insiders & Notices" at bounding box center [89, 249] width 120 height 11
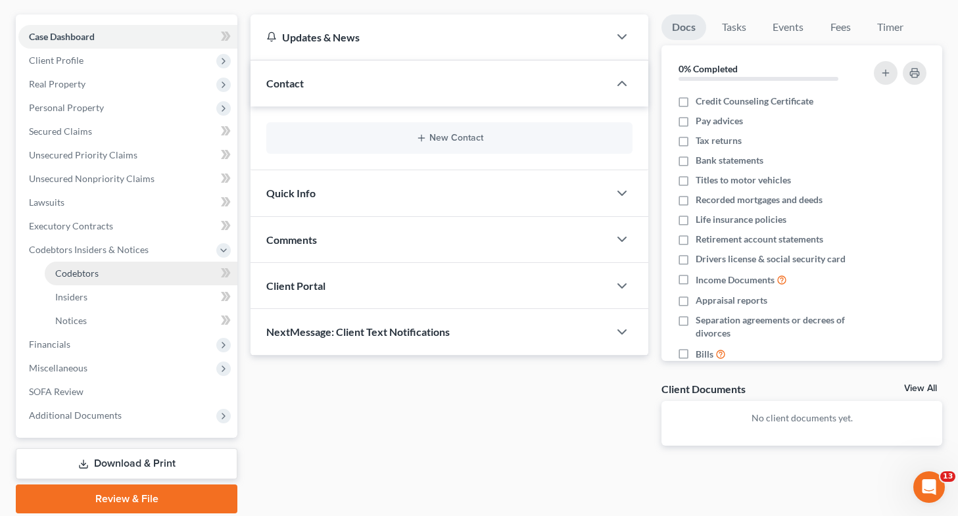
click at [83, 273] on span "Codebtors" at bounding box center [76, 272] width 43 height 11
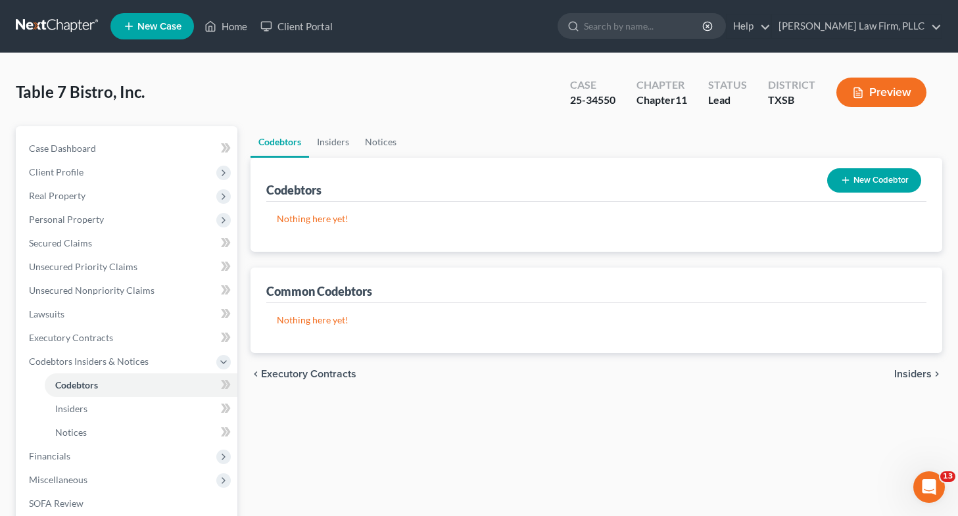
click at [854, 181] on button "New Codebtor" at bounding box center [874, 180] width 94 height 24
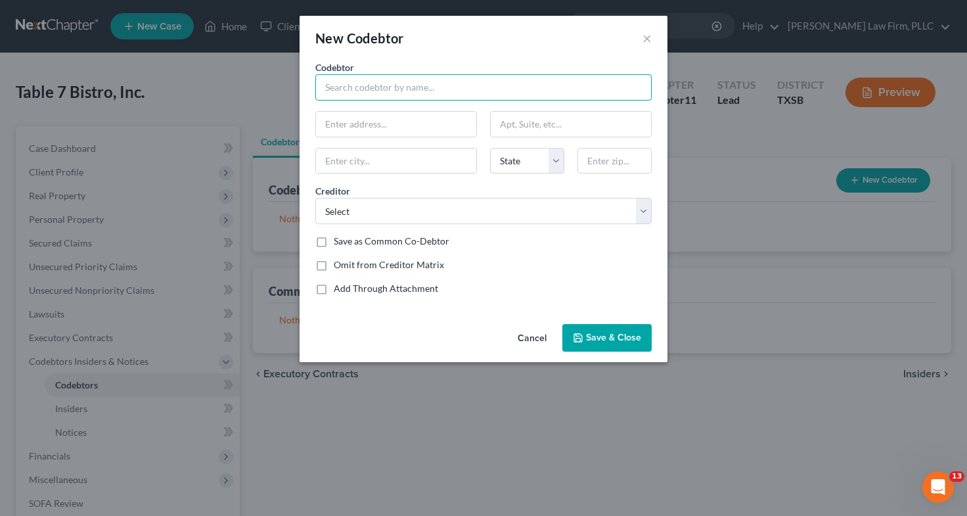
click at [411, 91] on input "text" at bounding box center [483, 87] width 336 height 26
type input "District 7 Grill Corporation"
click at [408, 119] on input "text" at bounding box center [396, 124] width 160 height 25
type input "501 [GEOGRAPHIC_DATA]"
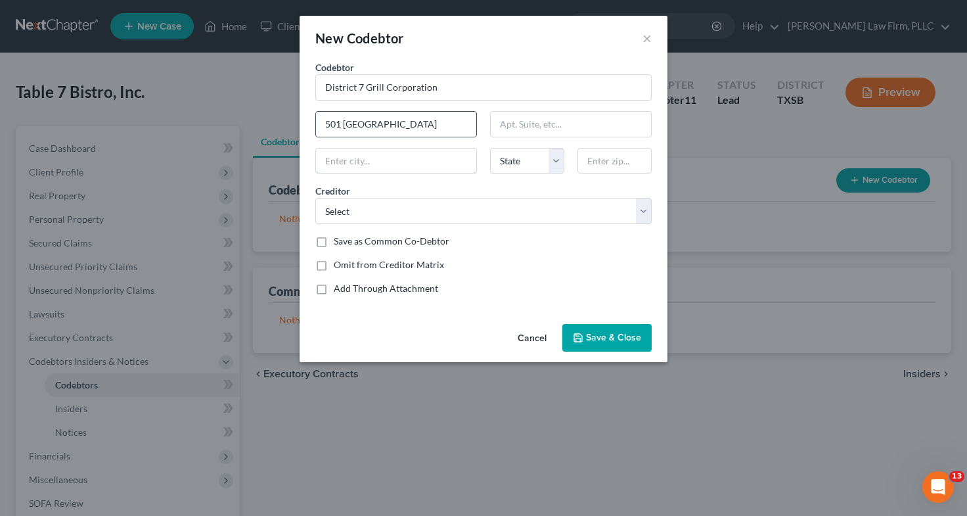
type input "[GEOGRAPHIC_DATA]"
select select "45"
type input "77007"
click at [416, 131] on input "501 [GEOGRAPHIC_DATA]" at bounding box center [396, 124] width 160 height 25
type input "[STREET_ADDRESS][PERSON_NAME]"
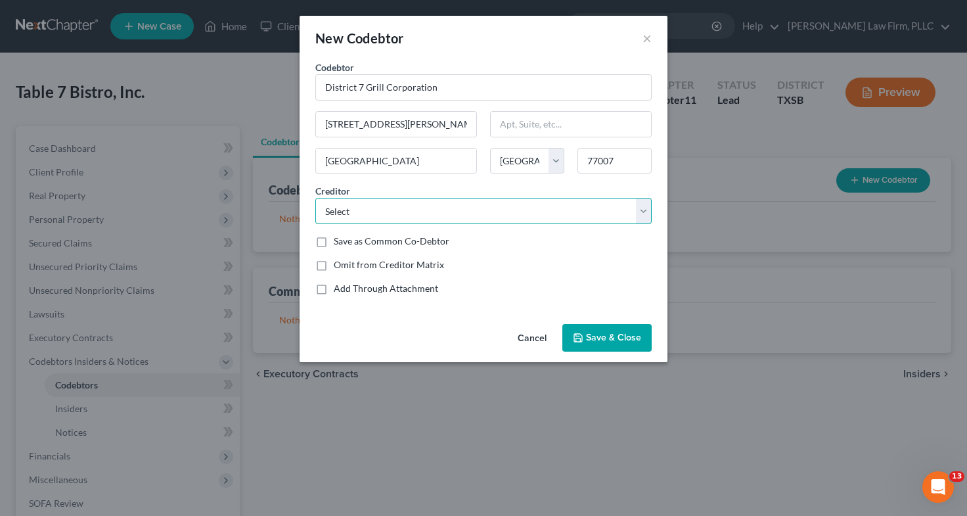
click at [349, 214] on select "Select The HartFord [PERSON_NAME] Foods Performance Food Service PayFacto [GEOG…" at bounding box center [483, 211] width 336 height 26
select select "7"
click at [315, 198] on select "Select The HartFord [PERSON_NAME] Foods Performance Food Service PayFacto [GEOG…" at bounding box center [483, 211] width 336 height 26
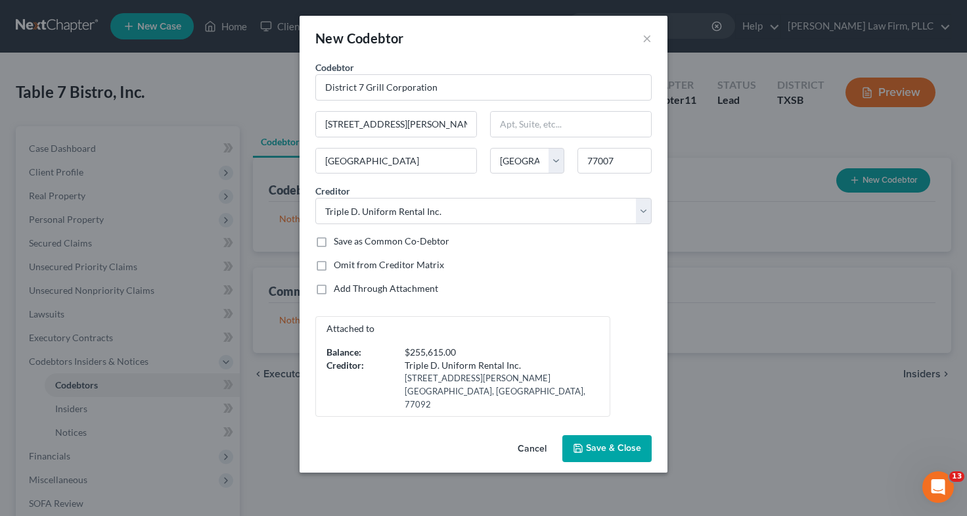
click at [589, 435] on button "Save & Close" at bounding box center [607, 449] width 89 height 28
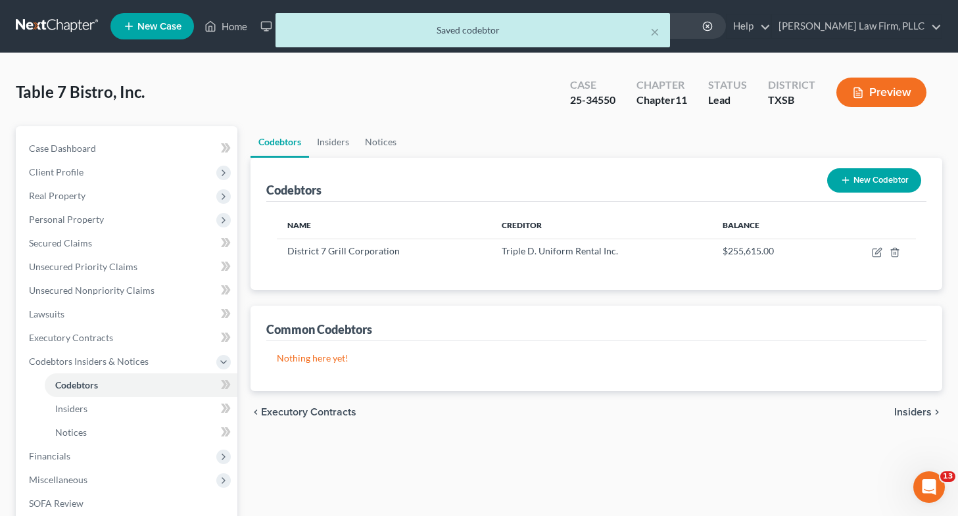
click at [845, 178] on icon "button" at bounding box center [845, 180] width 11 height 11
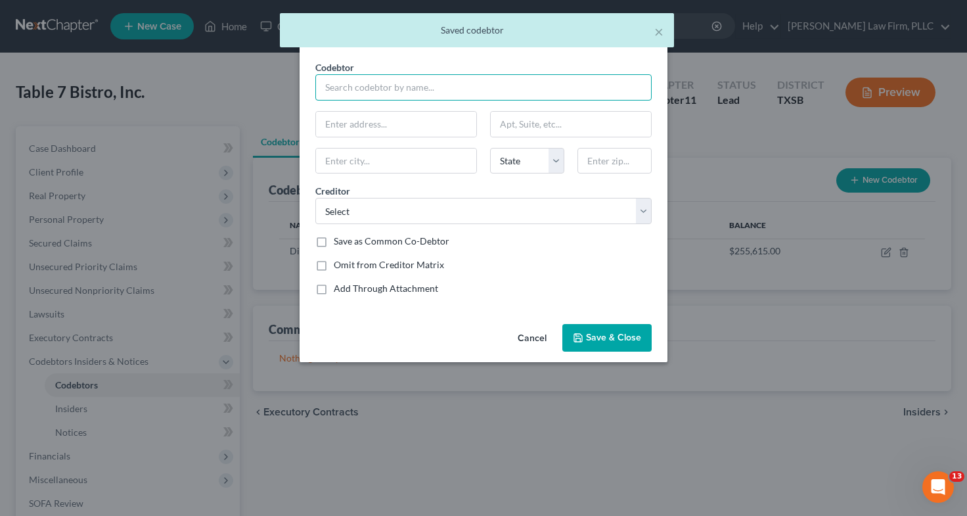
click at [419, 91] on input "text" at bounding box center [483, 87] width 336 height 26
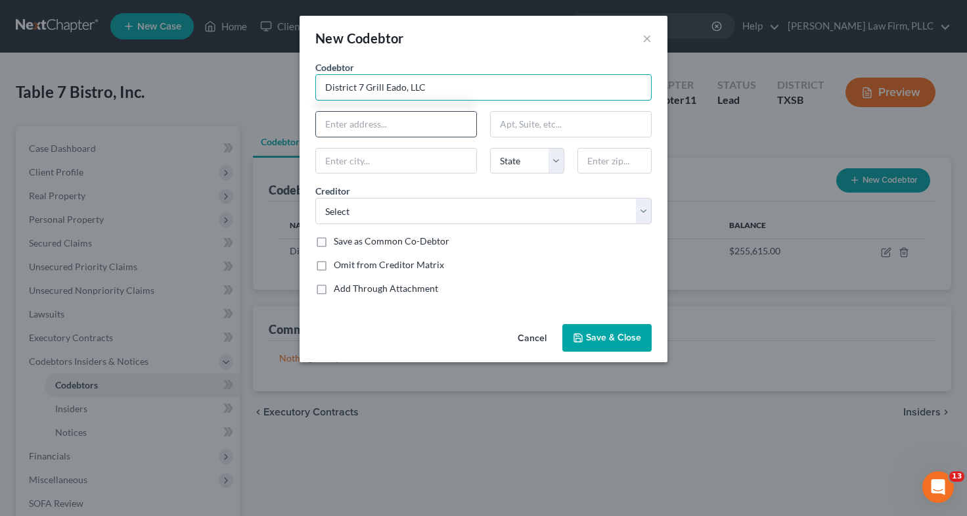
type input "District 7 Grill Eado, LLC"
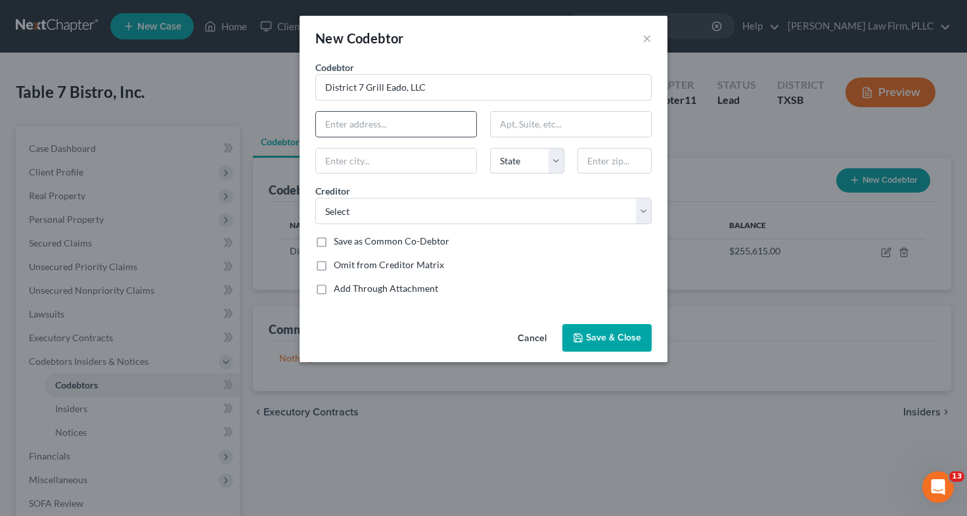
click at [409, 126] on input "text" at bounding box center [396, 124] width 160 height 25
type input "501 [GEOGRAPHIC_DATA]"
type input "[GEOGRAPHIC_DATA]"
select select "45"
type input "77007"
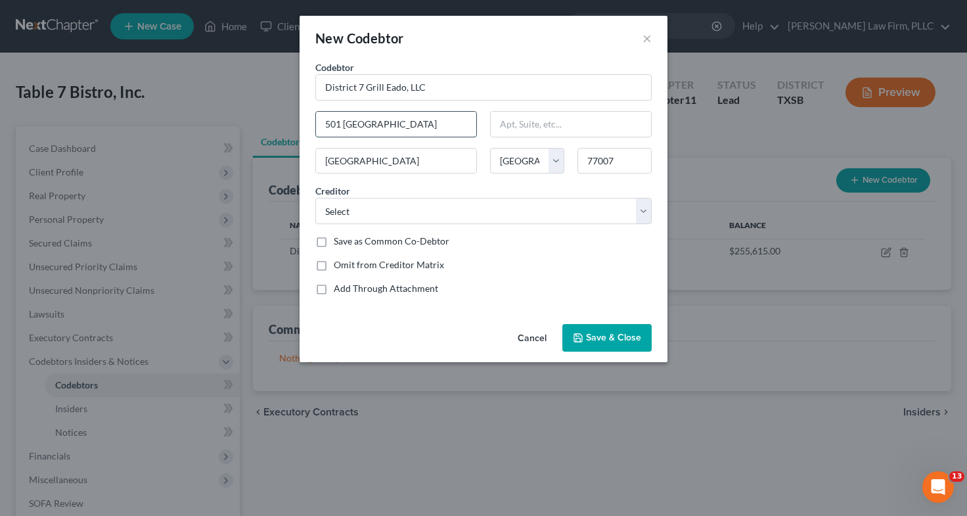
click at [426, 128] on input "501 [GEOGRAPHIC_DATA]" at bounding box center [396, 124] width 160 height 25
type input "[STREET_ADDRESS][PERSON_NAME]"
click at [378, 211] on select "Select The HartFord [PERSON_NAME] Foods Performance Food Service PayFacto [GEOG…" at bounding box center [483, 211] width 336 height 26
select select "7"
click at [315, 198] on select "Select The HartFord [PERSON_NAME] Foods Performance Food Service PayFacto [GEOG…" at bounding box center [483, 211] width 336 height 26
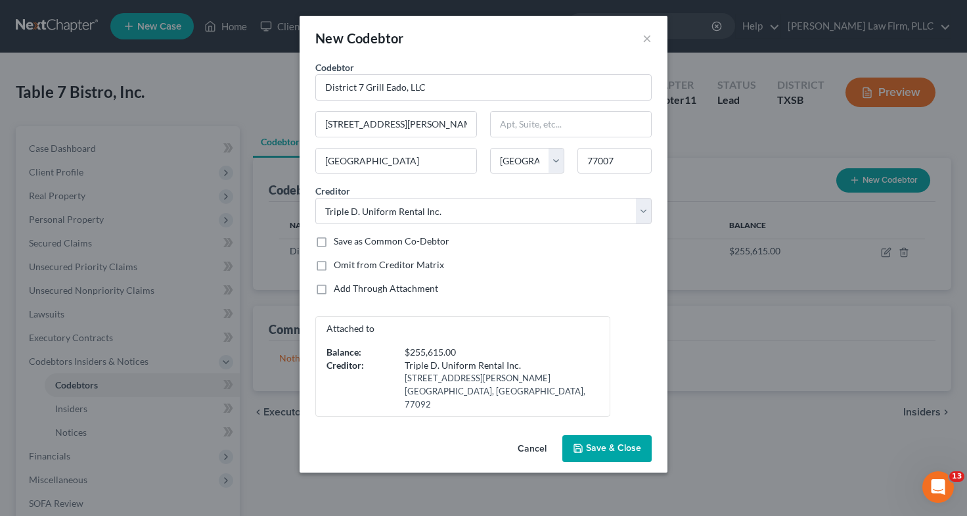
click at [620, 443] on span "Save & Close" at bounding box center [613, 448] width 55 height 11
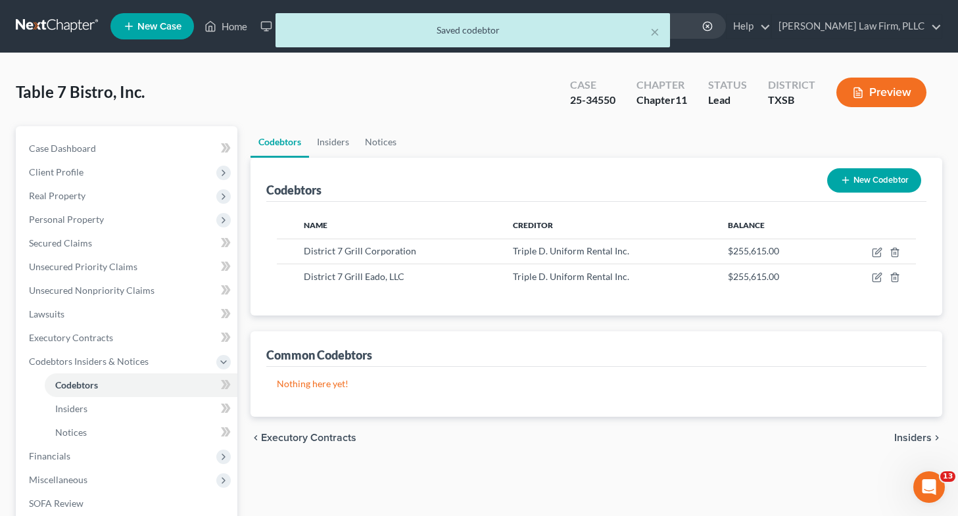
click at [848, 183] on icon "button" at bounding box center [845, 180] width 11 height 11
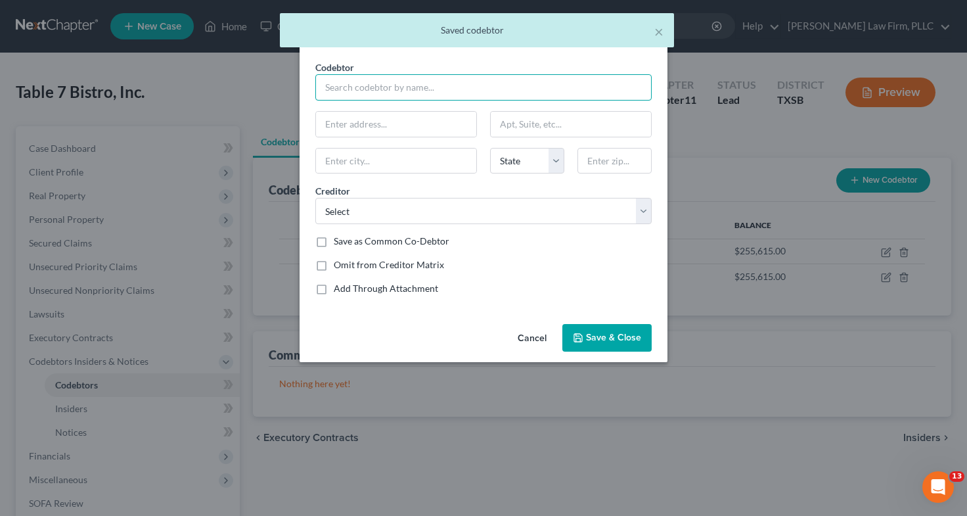
click at [421, 90] on input "text" at bounding box center [483, 87] width 336 height 26
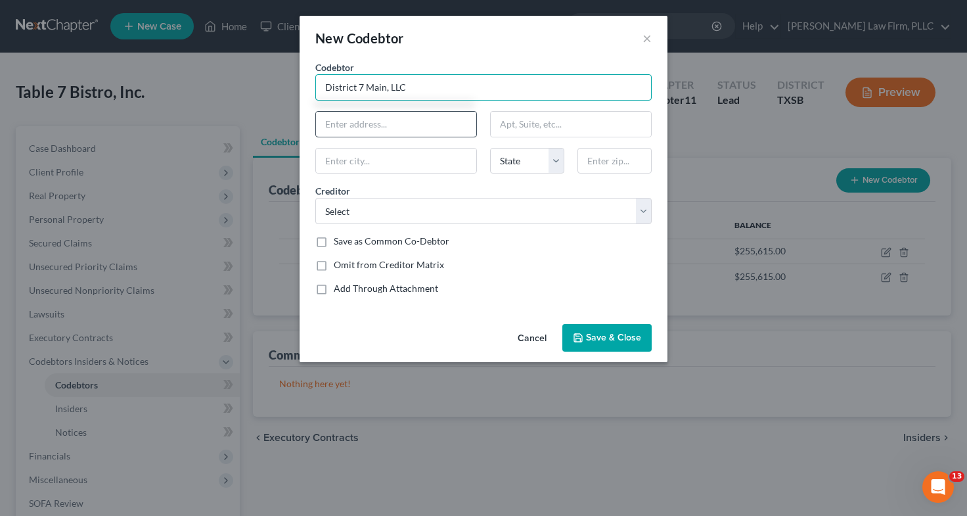
type input "District 7 Main, LLC"
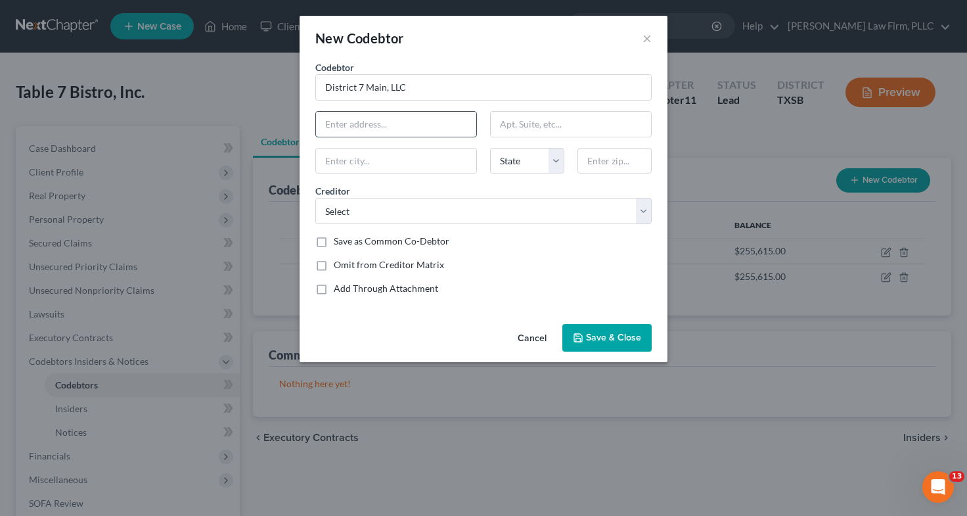
click at [406, 122] on input "text" at bounding box center [396, 124] width 160 height 25
type input "501 [GEOGRAPHIC_DATA]"
type input "[GEOGRAPHIC_DATA]"
select select "45"
type input "77007"
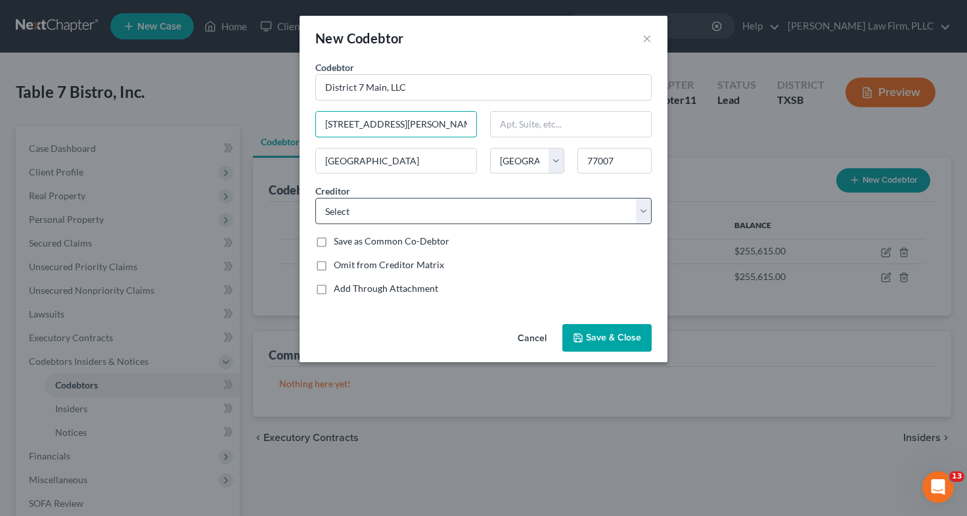
type input "[STREET_ADDRESS][PERSON_NAME]"
click at [360, 208] on select "Select The HartFord [PERSON_NAME] Foods Performance Food Service PayFacto [GEOG…" at bounding box center [483, 211] width 336 height 26
select select "7"
click at [315, 198] on select "Select The HartFord [PERSON_NAME] Foods Performance Food Service PayFacto [GEOG…" at bounding box center [483, 211] width 336 height 26
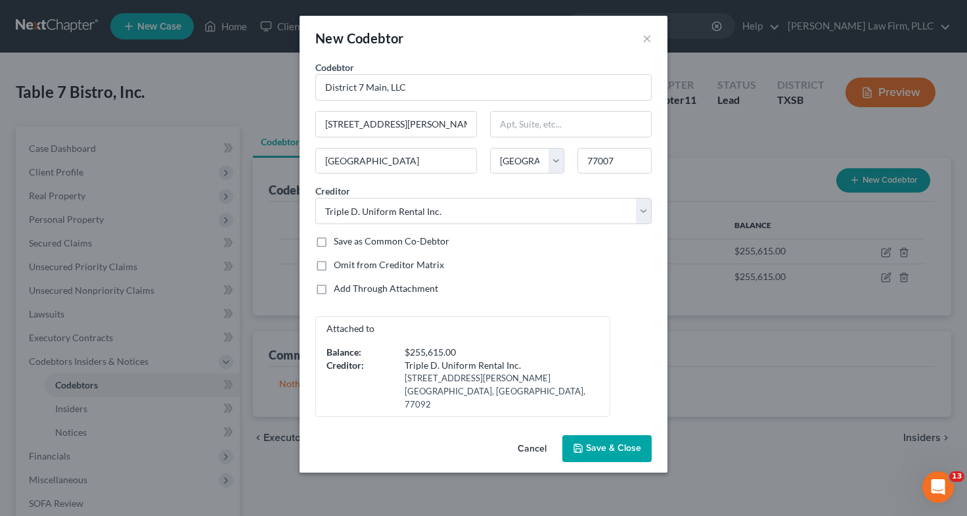
click at [616, 443] on span "Save & Close" at bounding box center [613, 448] width 55 height 11
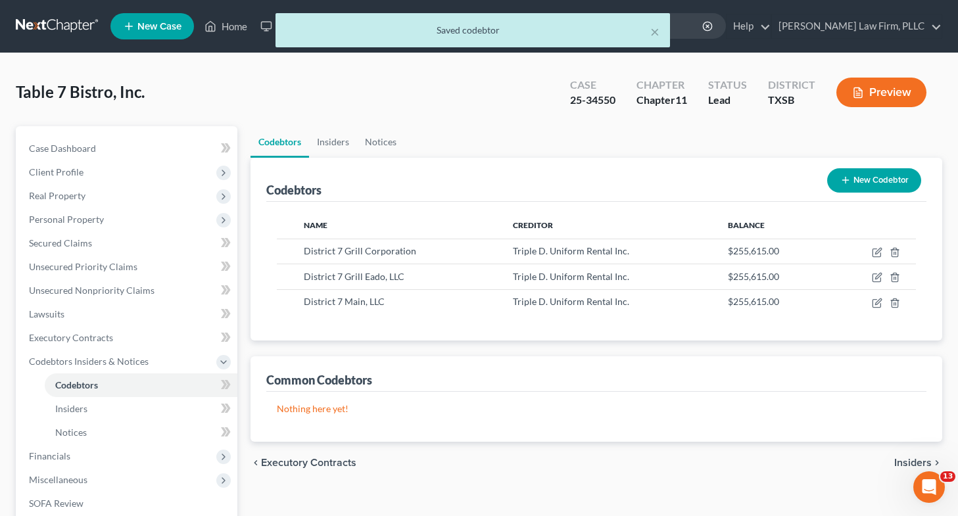
click at [853, 176] on button "New Codebtor" at bounding box center [874, 180] width 94 height 24
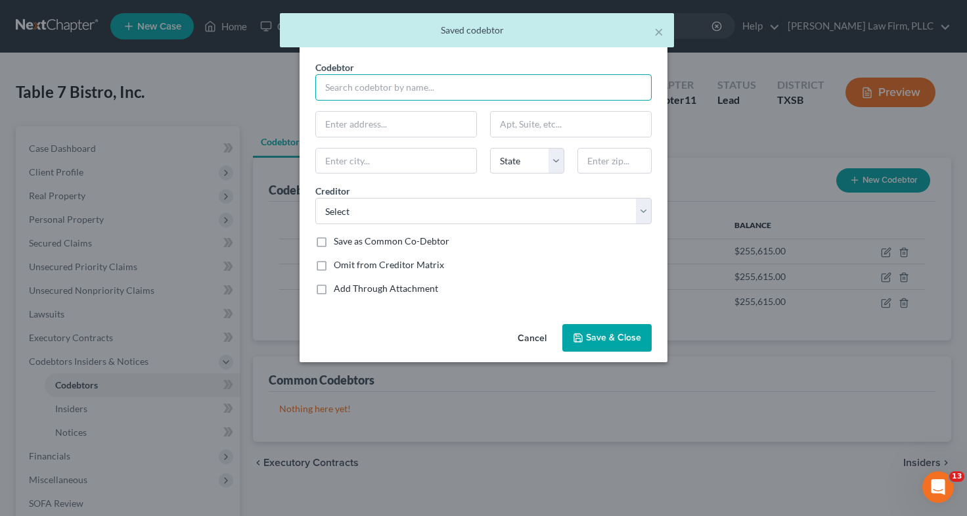
click at [445, 82] on input "text" at bounding box center [483, 87] width 336 height 26
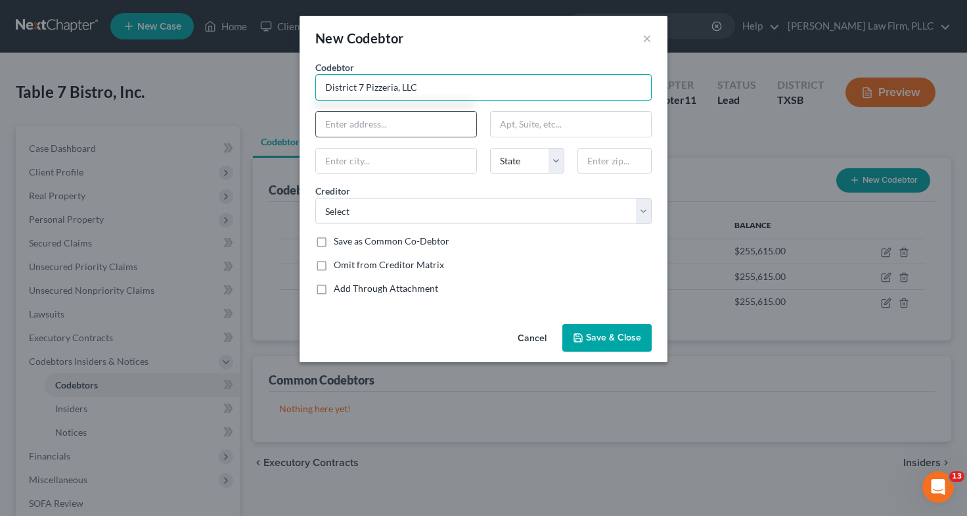
type input "District 7 Pizzeria, LLC"
click at [419, 126] on input "text" at bounding box center [396, 124] width 160 height 25
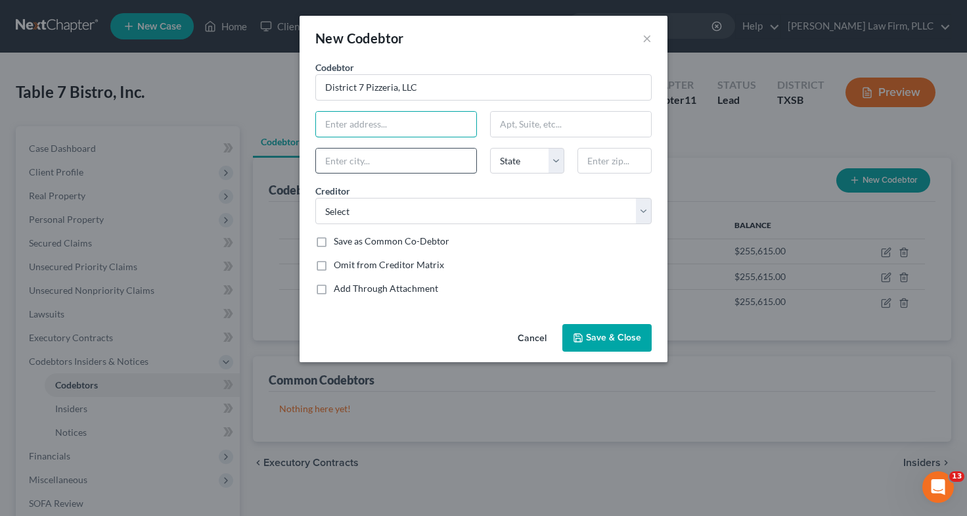
type input "501 [GEOGRAPHIC_DATA]"
type input "[GEOGRAPHIC_DATA]"
select select "45"
type input "77007"
click at [417, 127] on input "501 [GEOGRAPHIC_DATA]" at bounding box center [396, 124] width 160 height 25
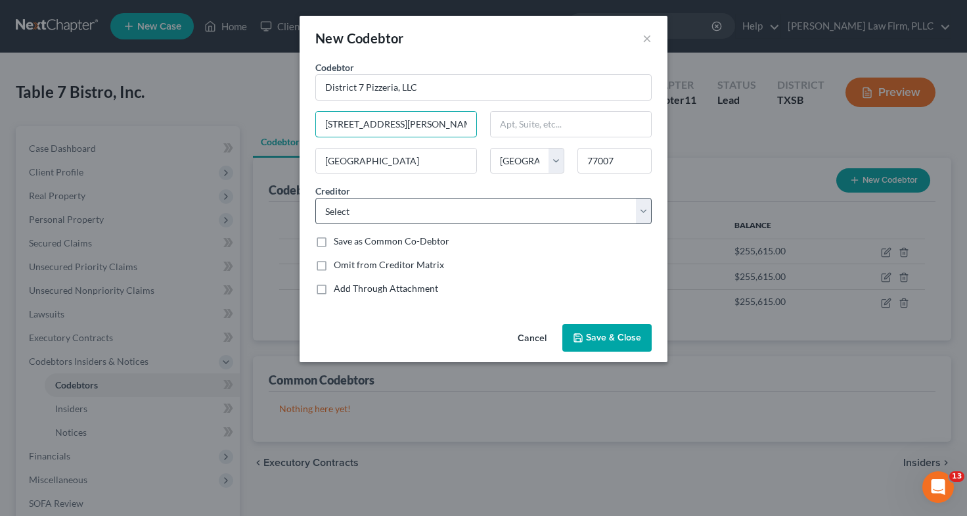
type input "[STREET_ADDRESS][PERSON_NAME]"
click at [379, 207] on select "Select The HartFord [PERSON_NAME] Foods Performance Food Service PayFacto [GEOG…" at bounding box center [483, 211] width 336 height 26
select select "7"
click at [315, 198] on select "Select The HartFord [PERSON_NAME] Foods Performance Food Service PayFacto [GEOG…" at bounding box center [483, 211] width 336 height 26
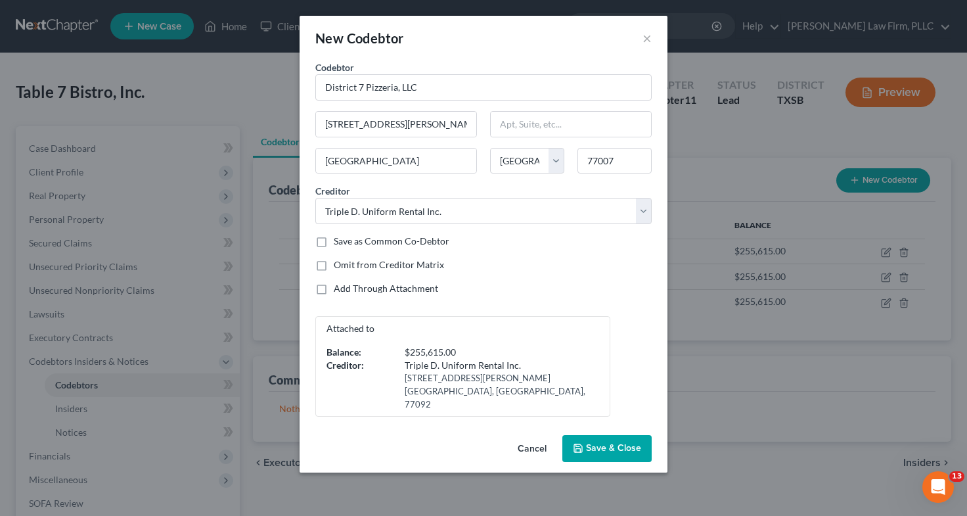
click at [604, 443] on span "Save & Close" at bounding box center [613, 448] width 55 height 11
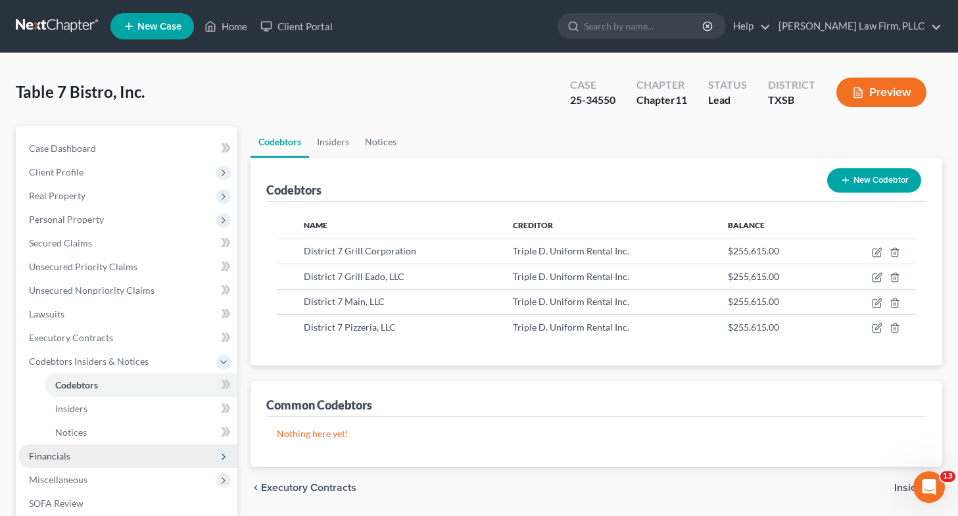
scroll to position [80, 0]
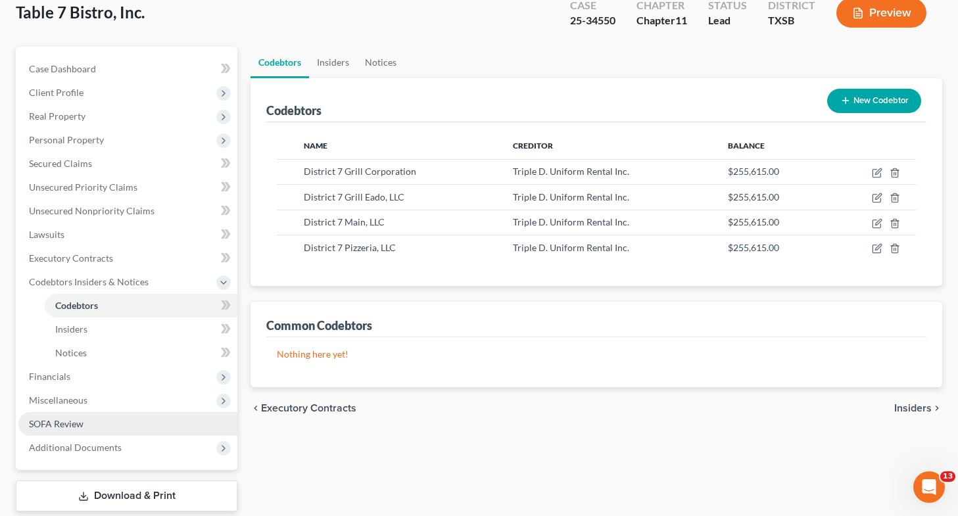
click at [146, 428] on link "SOFA Review" at bounding box center [127, 424] width 219 height 24
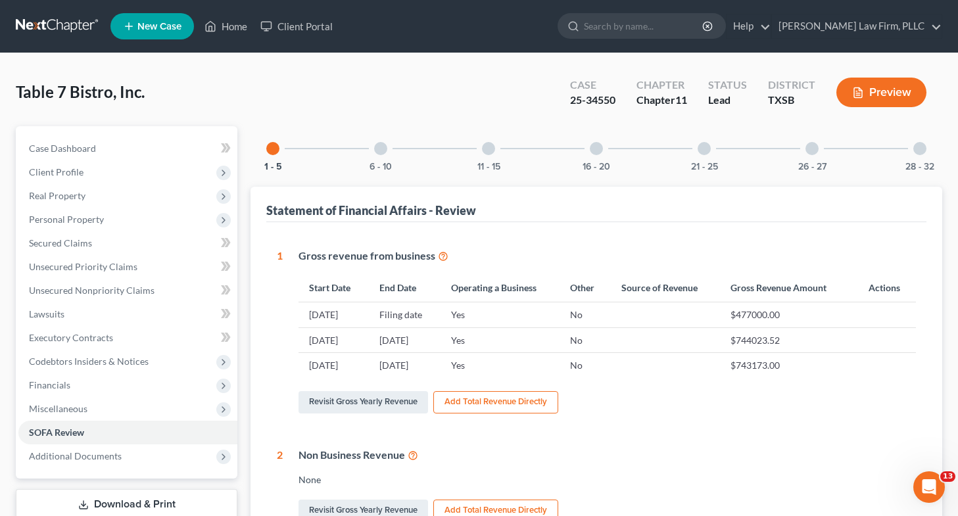
click at [384, 151] on div at bounding box center [380, 148] width 13 height 13
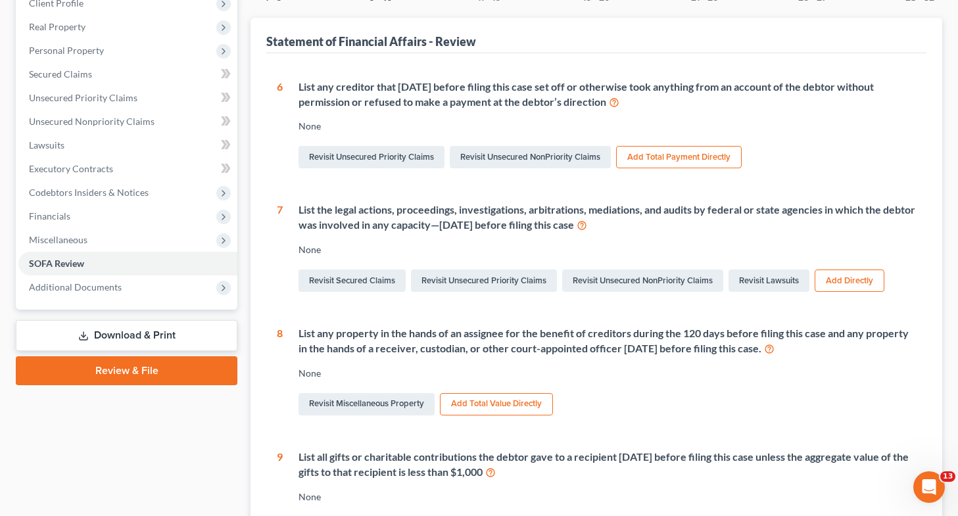
scroll to position [170, 0]
click at [756, 281] on link "Revisit Lawsuits" at bounding box center [768, 280] width 81 height 22
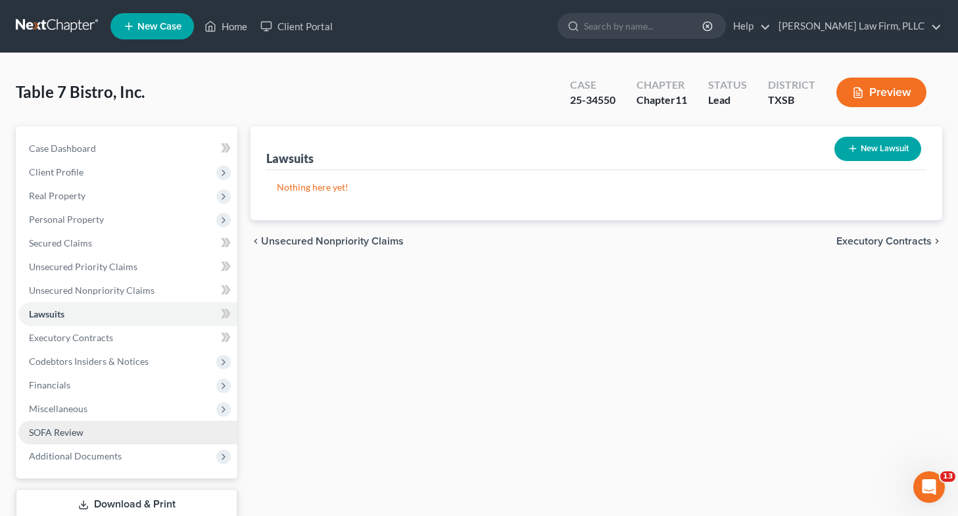
click at [82, 435] on span "SOFA Review" at bounding box center [56, 432] width 55 height 11
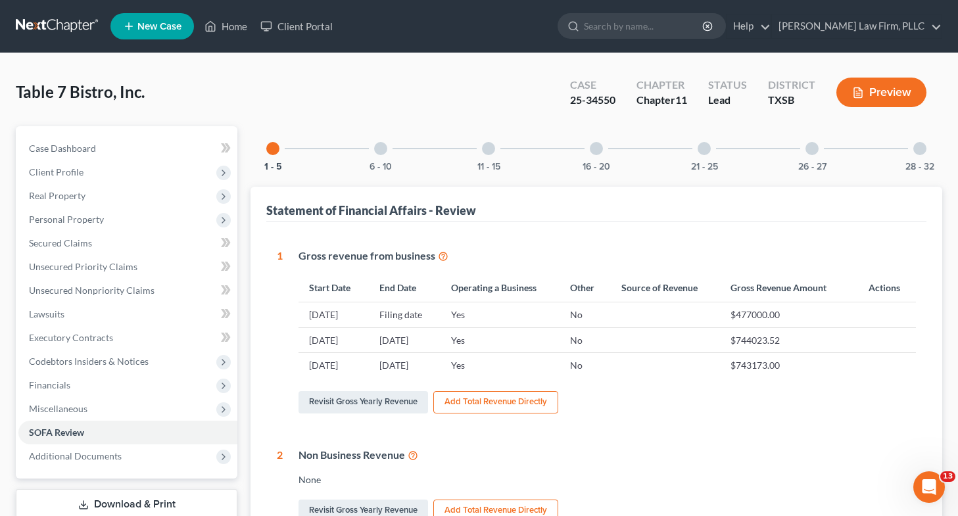
click at [598, 152] on div at bounding box center [595, 148] width 13 height 13
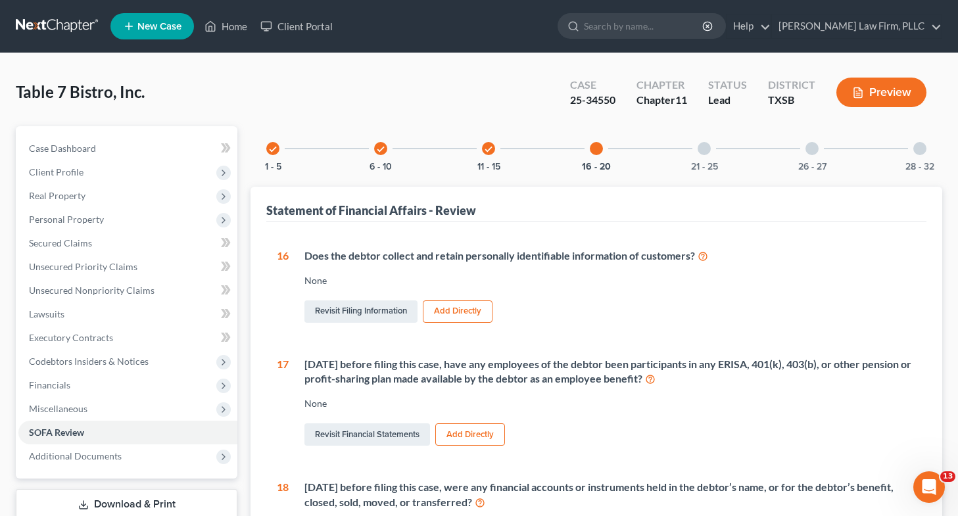
click at [700, 143] on div at bounding box center [703, 148] width 13 height 13
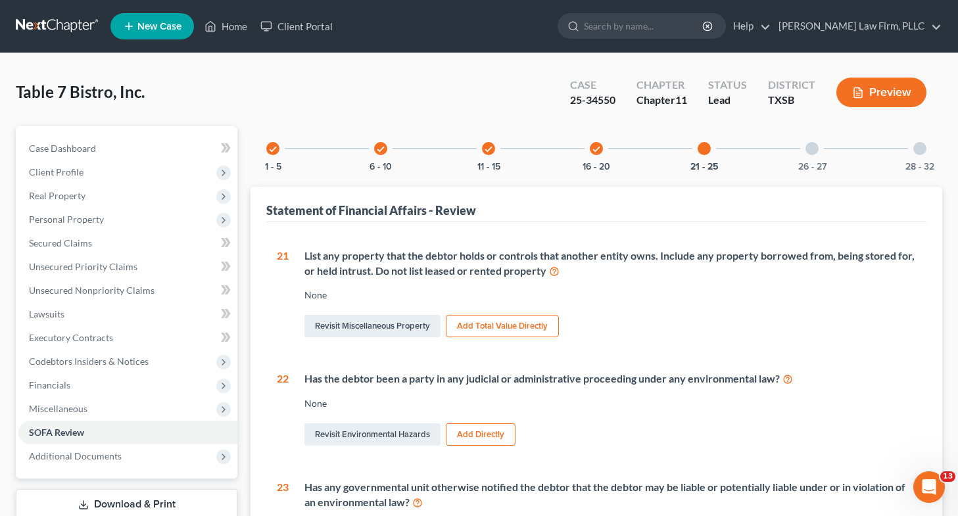
click at [811, 149] on div at bounding box center [811, 148] width 13 height 13
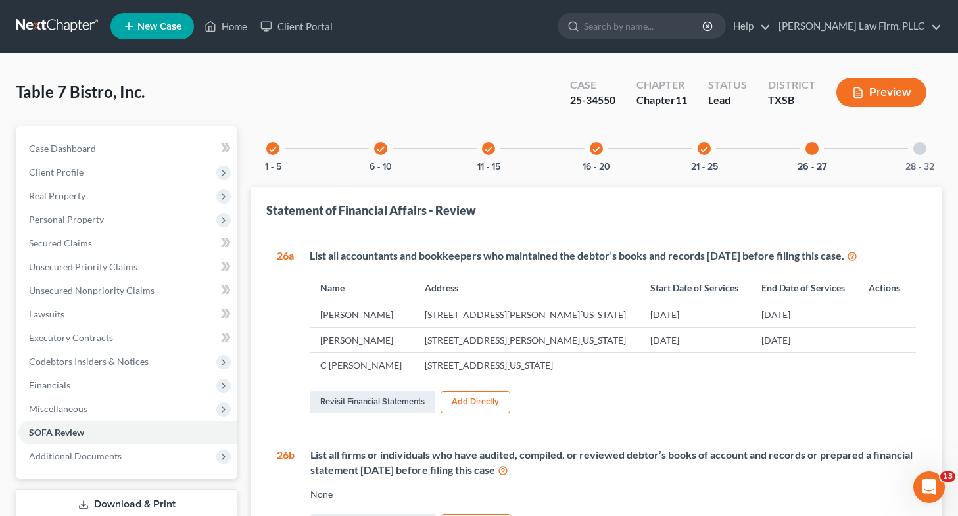
click at [486, 151] on icon "check" at bounding box center [488, 149] width 9 height 9
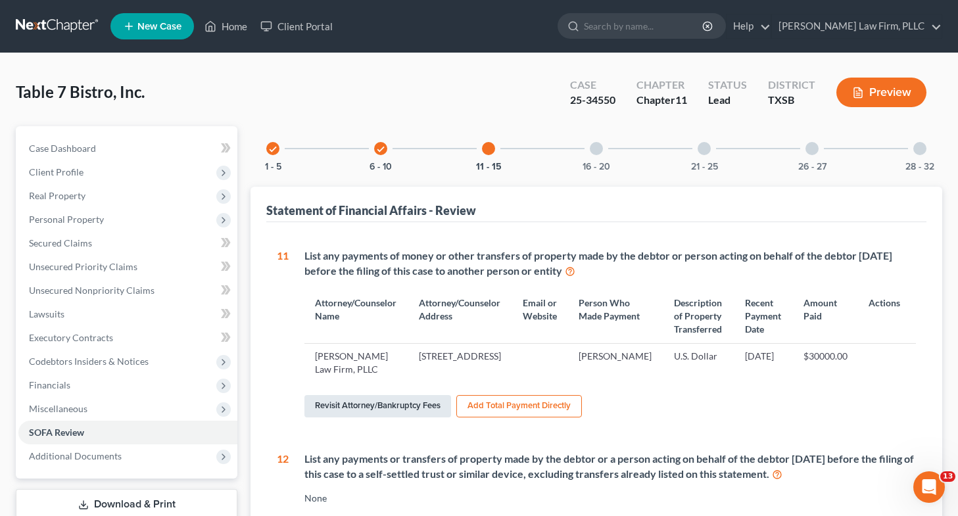
click at [407, 413] on link "Revisit Attorney/Bankruptcy Fees" at bounding box center [377, 406] width 147 height 22
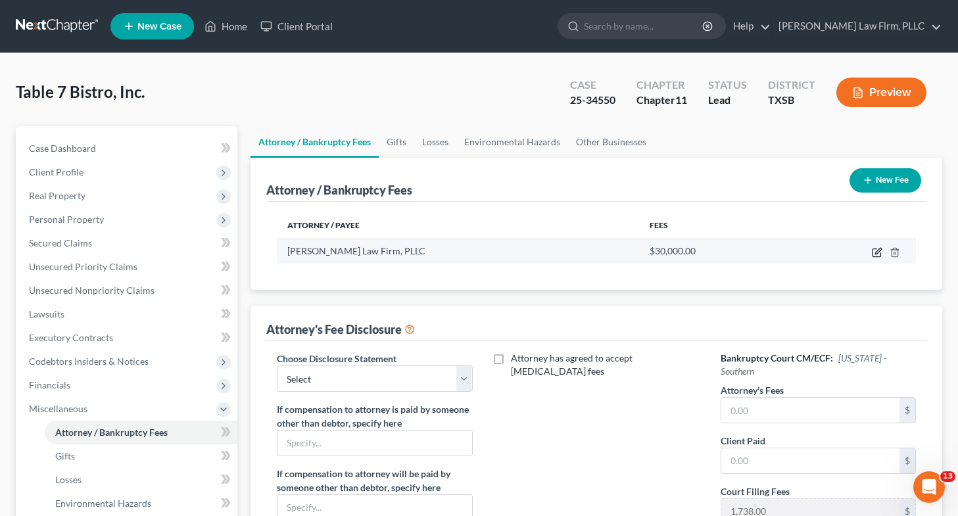
click at [878, 254] on icon "button" at bounding box center [876, 252] width 11 height 11
select select "45"
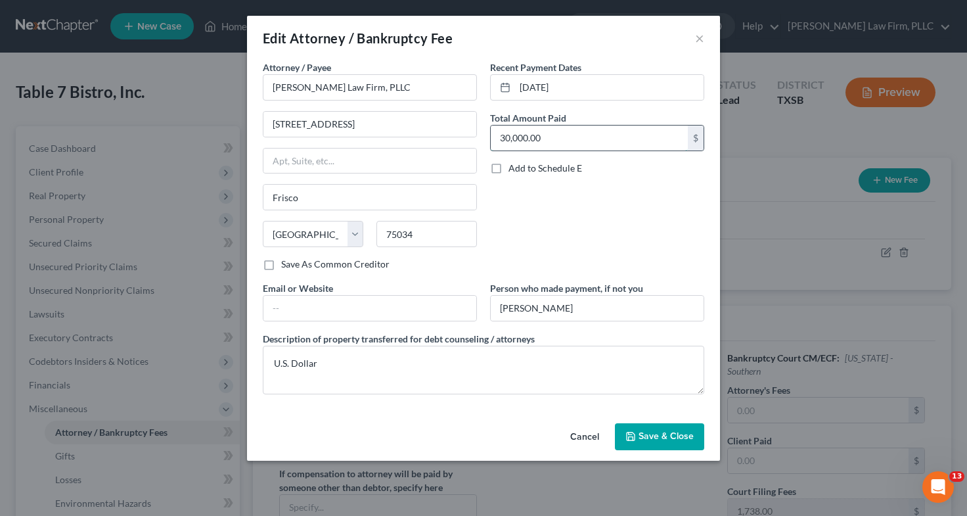
click at [582, 134] on input "30,000.00" at bounding box center [589, 138] width 197 height 25
type input "7,500"
click at [652, 430] on button "Save & Close" at bounding box center [659, 437] width 89 height 28
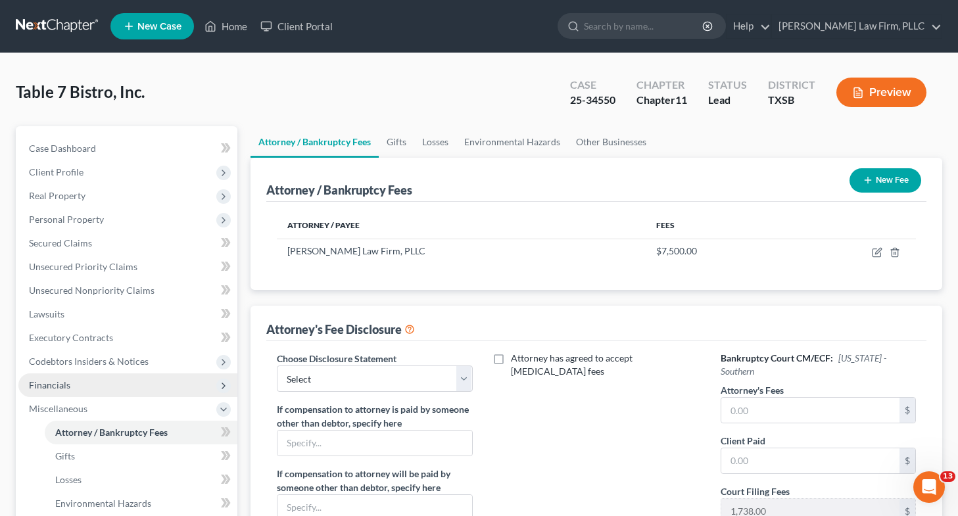
scroll to position [205, 0]
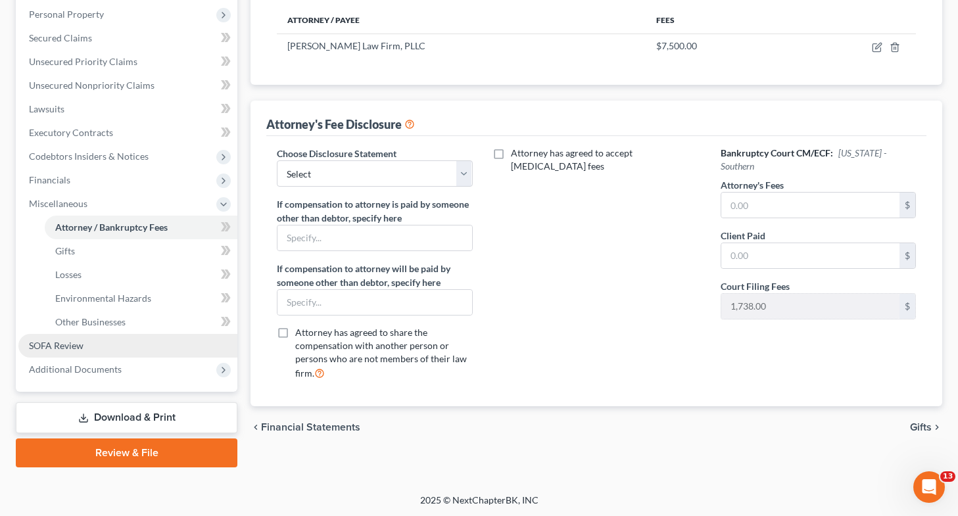
click at [107, 348] on link "SOFA Review" at bounding box center [127, 346] width 219 height 24
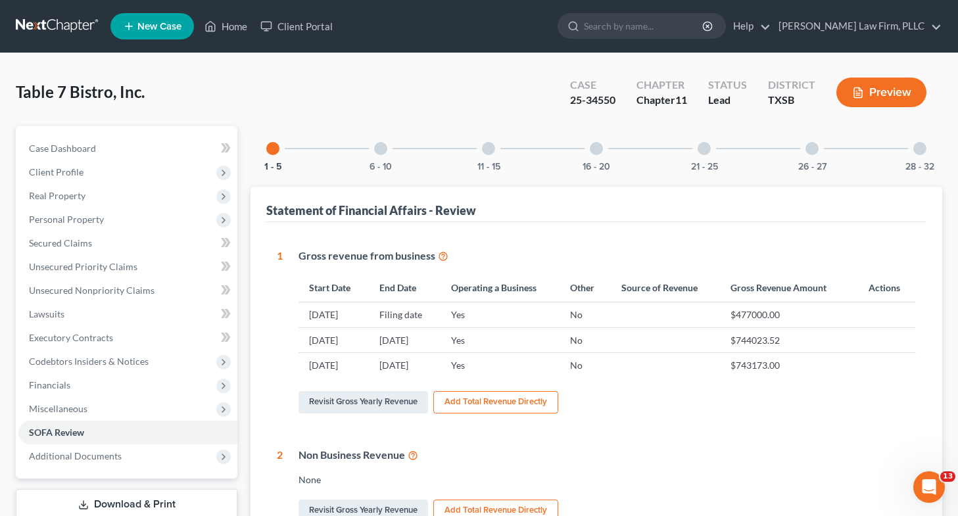
click at [377, 144] on div at bounding box center [380, 148] width 13 height 13
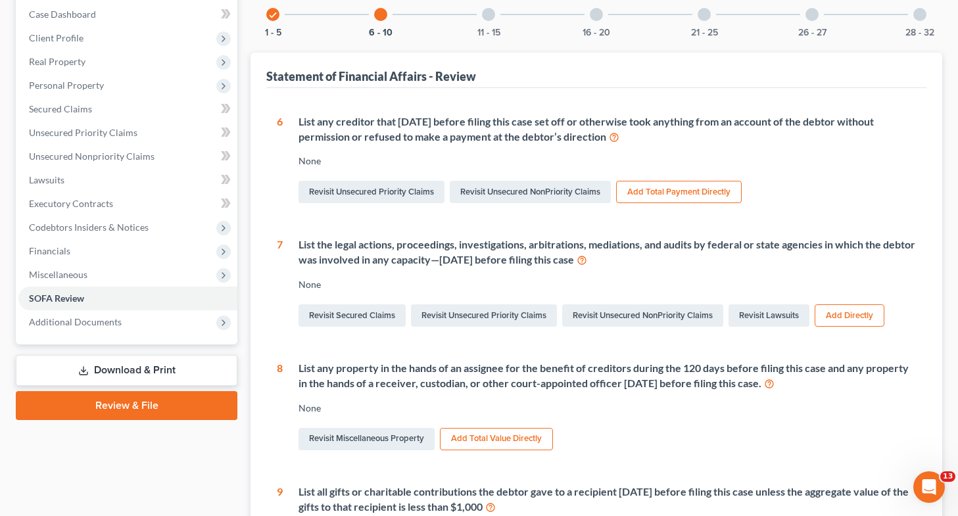
scroll to position [137, 0]
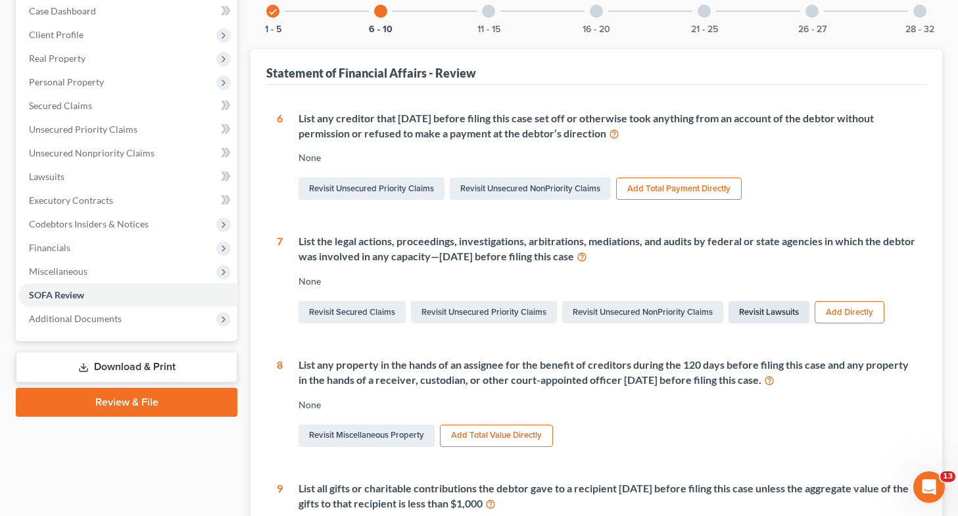
click at [753, 314] on link "Revisit Lawsuits" at bounding box center [768, 312] width 81 height 22
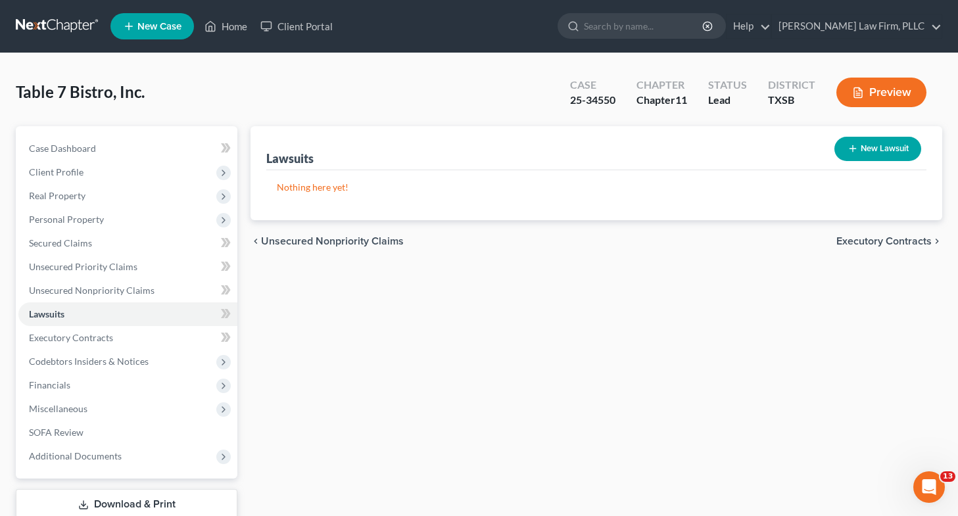
click at [857, 150] on button "New Lawsuit" at bounding box center [877, 149] width 87 height 24
select select "0"
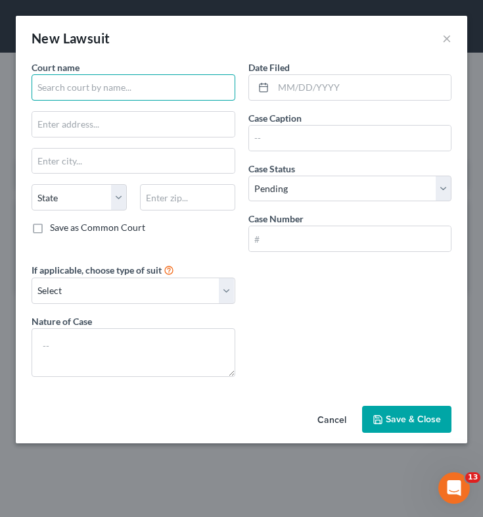
click at [168, 81] on input "text" at bounding box center [134, 87] width 204 height 26
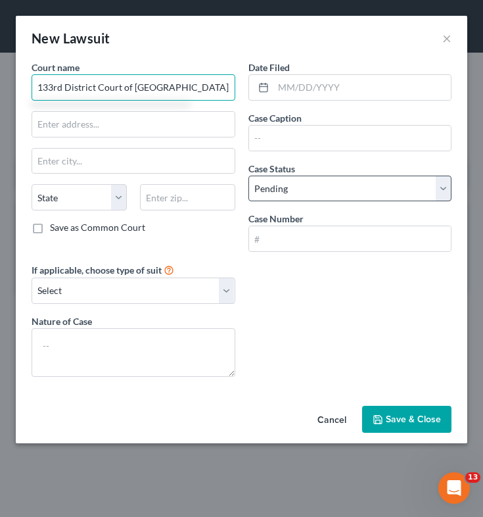
type input "133rd District Court of [GEOGRAPHIC_DATA], [US_STATE]"
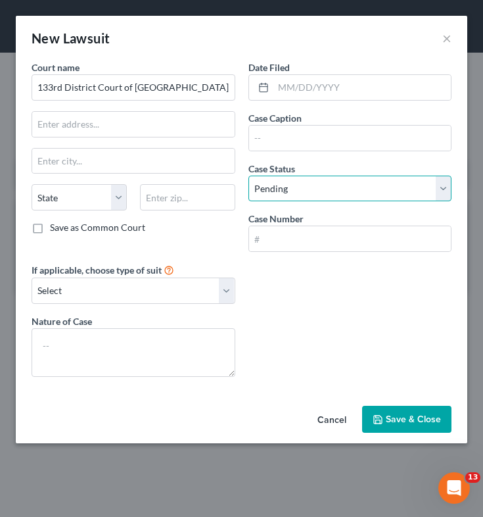
drag, startPoint x: 308, startPoint y: 180, endPoint x: 308, endPoint y: 198, distance: 18.4
click at [308, 180] on select "Select Pending On Appeal Concluded" at bounding box center [350, 188] width 204 height 26
select select "2"
click at [248, 175] on select "Select Pending On Appeal Concluded" at bounding box center [350, 188] width 204 height 26
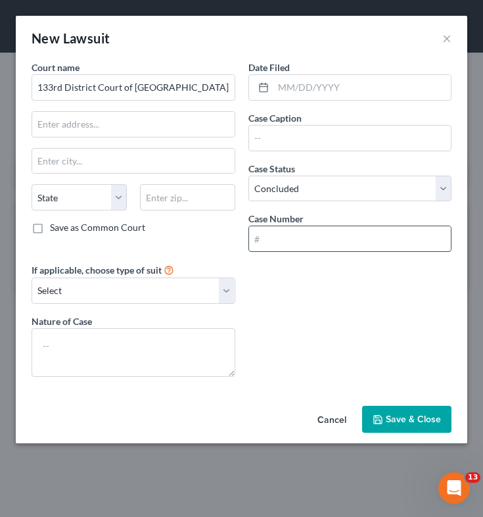
click at [325, 241] on input "text" at bounding box center [350, 238] width 202 height 25
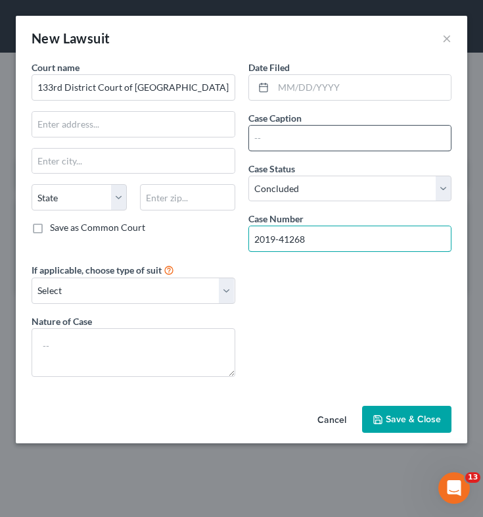
type input "2019-41268"
click at [353, 142] on input "text" at bounding box center [350, 138] width 202 height 25
type input "Triple D Uniform Inc. v. District 7 Grill Corp., et al."
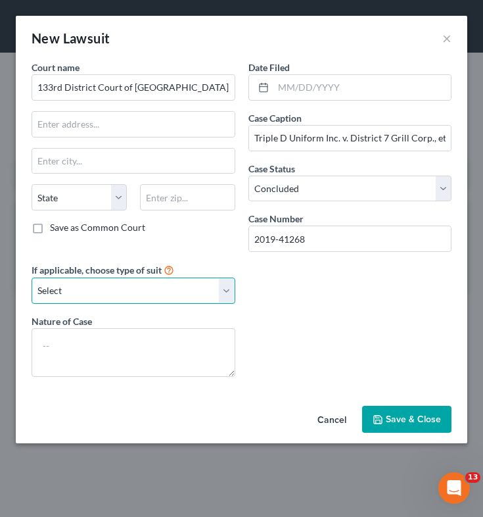
click at [152, 292] on select "Select Repossession Foreclosure Returns Other" at bounding box center [134, 290] width 204 height 26
select select "3"
click at [32, 277] on select "Select Repossession Foreclosure Returns Other" at bounding box center [134, 290] width 204 height 26
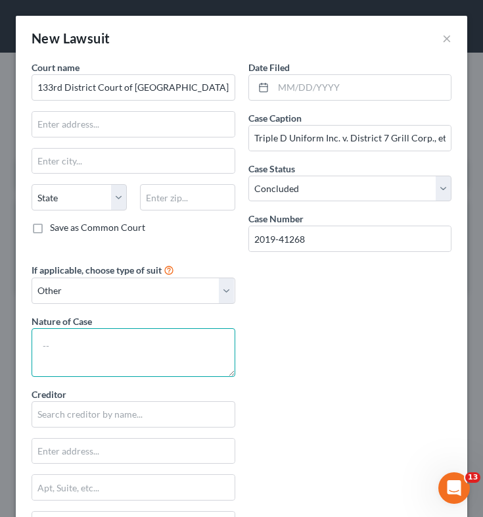
click at [141, 348] on textarea at bounding box center [134, 352] width 204 height 49
type textarea "Breach of Contract"
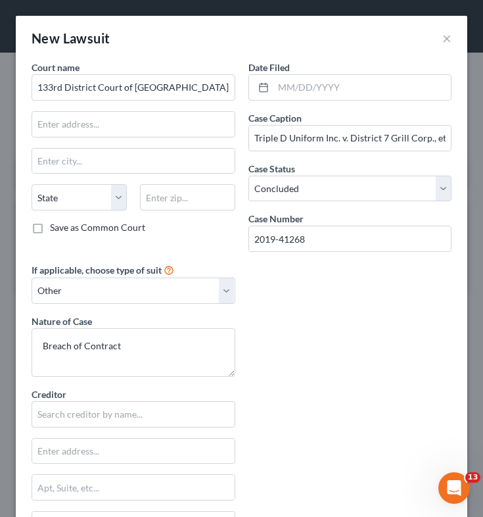
scroll to position [107, 0]
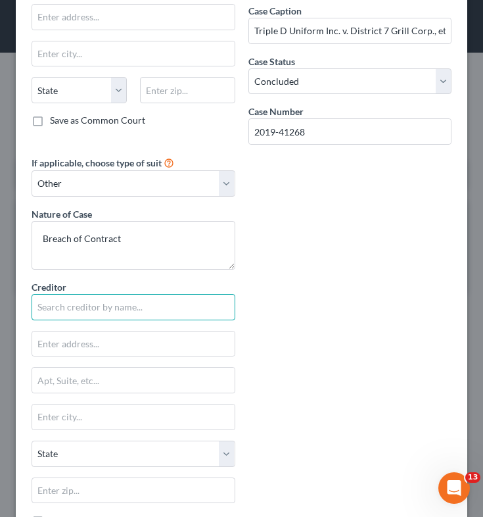
click at [139, 313] on input "text" at bounding box center [134, 307] width 204 height 26
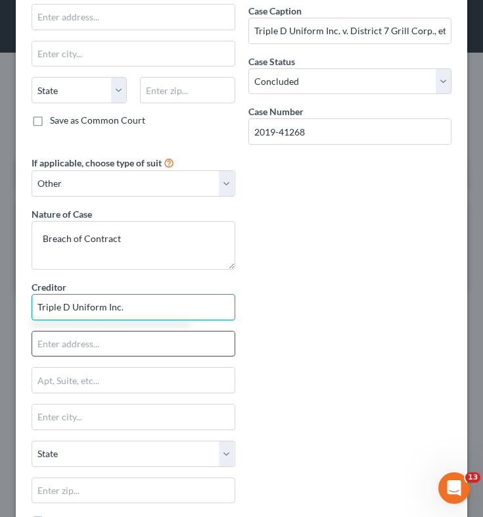
type input "Triple D Uniform Inc."
click at [133, 336] on input "text" at bounding box center [133, 343] width 202 height 25
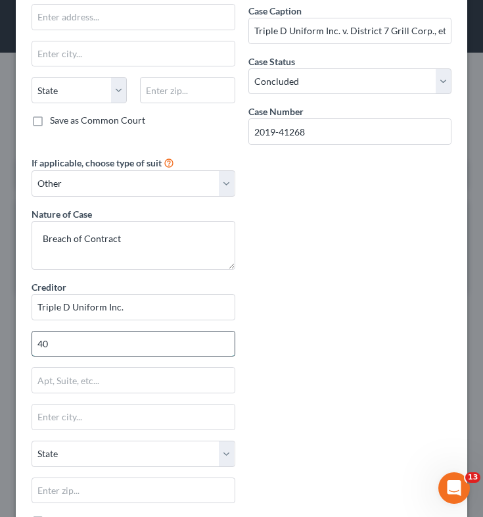
type input "[STREET_ADDRESS][PERSON_NAME]"
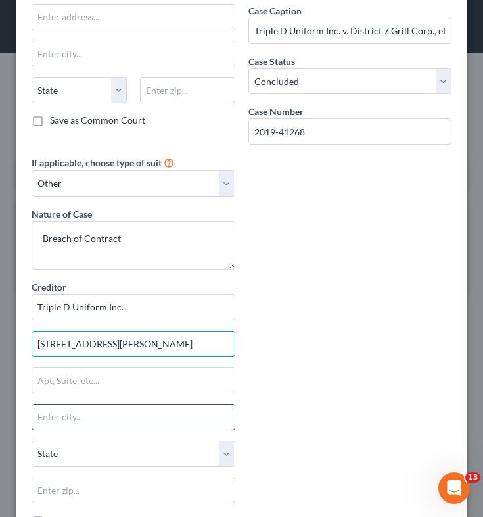
click at [116, 414] on input "text" at bounding box center [133, 416] width 202 height 25
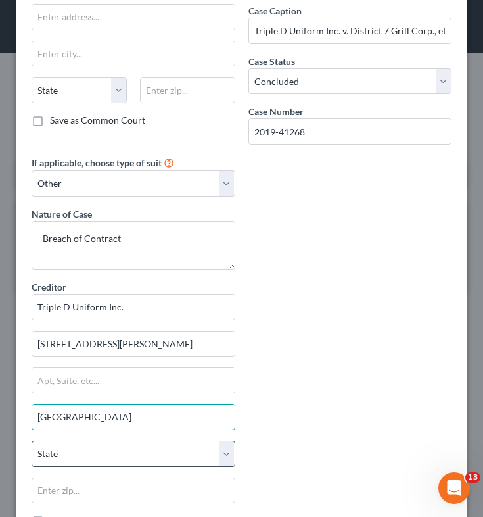
type input "[GEOGRAPHIC_DATA]"
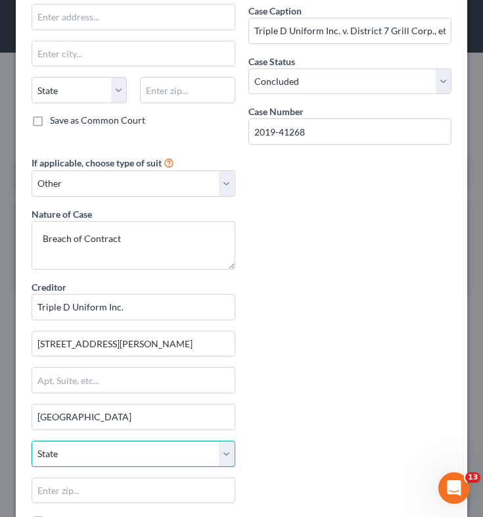
click at [112, 449] on select "State [US_STATE] AK AR AZ CA CO CT DE DC [GEOGRAPHIC_DATA] [GEOGRAPHIC_DATA] GU…" at bounding box center [134, 453] width 204 height 26
select select "45"
click at [32, 440] on select "State [US_STATE] AK AR AZ CA CO CT DE DC [GEOGRAPHIC_DATA] [GEOGRAPHIC_DATA] GU…" at bounding box center [134, 453] width 204 height 26
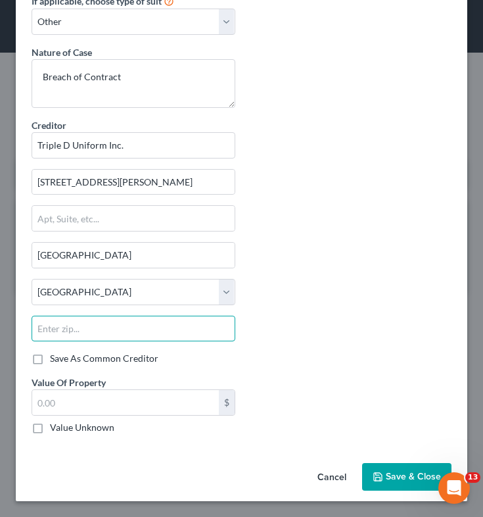
click at [97, 338] on input "text" at bounding box center [134, 328] width 204 height 26
type input "y"
type input "77092"
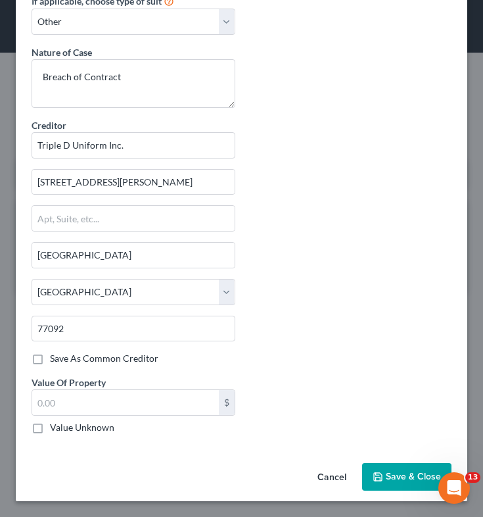
click at [50, 424] on label "Value Unknown" at bounding box center [82, 427] width 64 height 13
click at [55, 424] on input "Value Unknown" at bounding box center [59, 425] width 9 height 9
checkbox input "true"
type input "0.00"
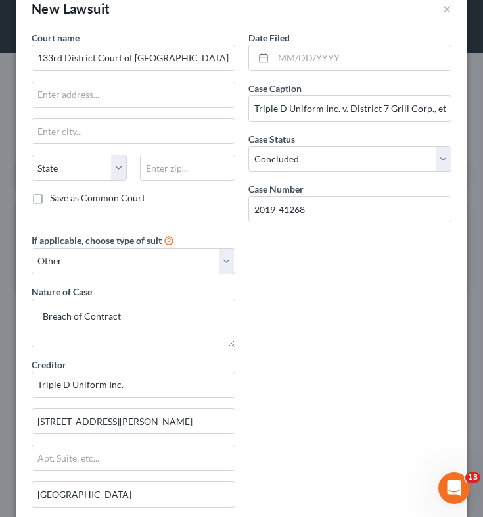
scroll to position [0, 0]
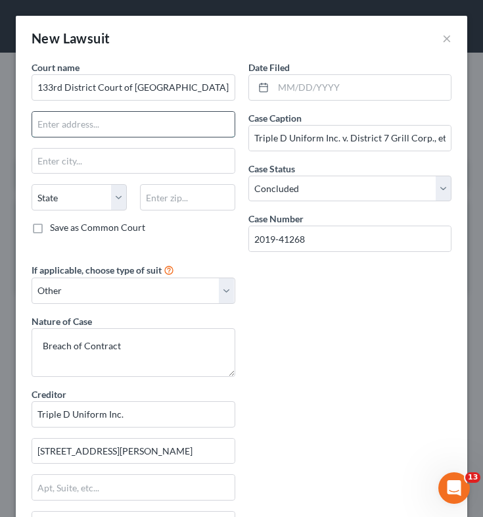
click at [155, 128] on input "text" at bounding box center [133, 124] width 202 height 25
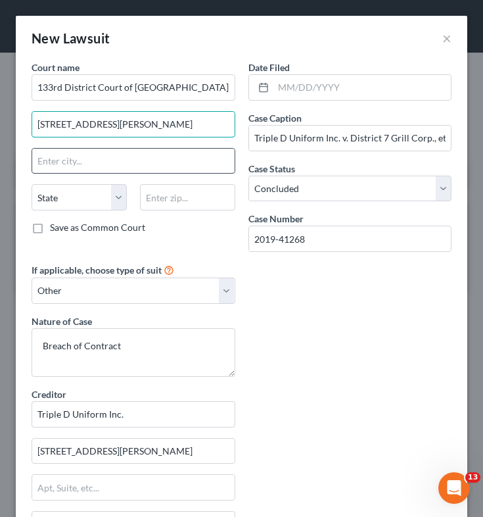
type input "[STREET_ADDRESS][PERSON_NAME]"
click at [44, 163] on input "text" at bounding box center [133, 161] width 202 height 25
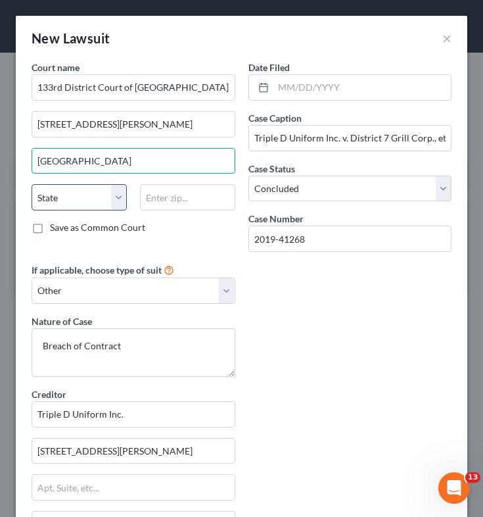
type input "[GEOGRAPHIC_DATA]"
click at [39, 198] on select "State [US_STATE] AK AR AZ CA CO CT DE DC [GEOGRAPHIC_DATA] [GEOGRAPHIC_DATA] GU…" at bounding box center [79, 197] width 95 height 26
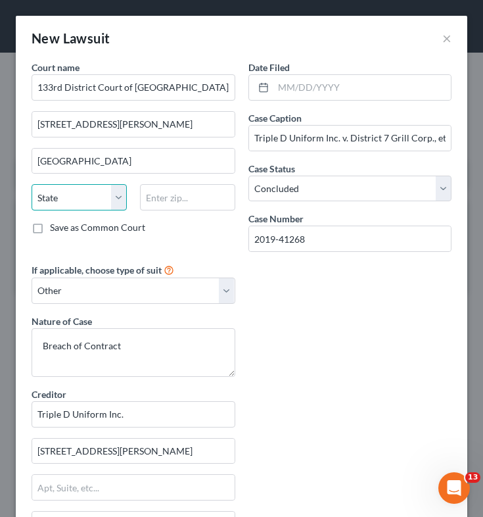
select select "45"
click at [32, 184] on select "State [US_STATE] AK AR AZ CA CO CT DE DC [GEOGRAPHIC_DATA] [GEOGRAPHIC_DATA] GU…" at bounding box center [79, 197] width 95 height 26
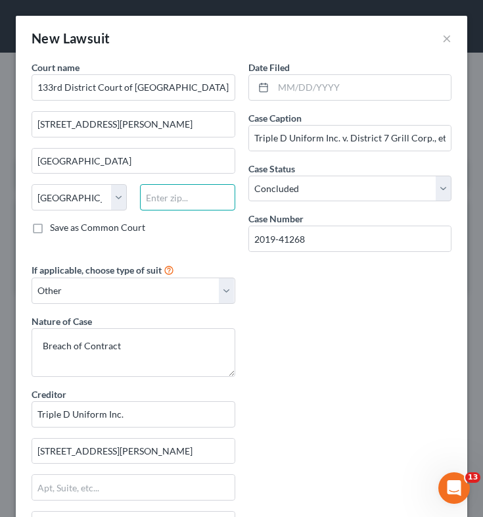
click at [162, 201] on input "text" at bounding box center [187, 197] width 95 height 26
click at [321, 370] on div "Court name * 133rd District Court of [GEOGRAPHIC_DATA], [US_STATE] [STREET_ADDR…" at bounding box center [241, 386] width 433 height 653
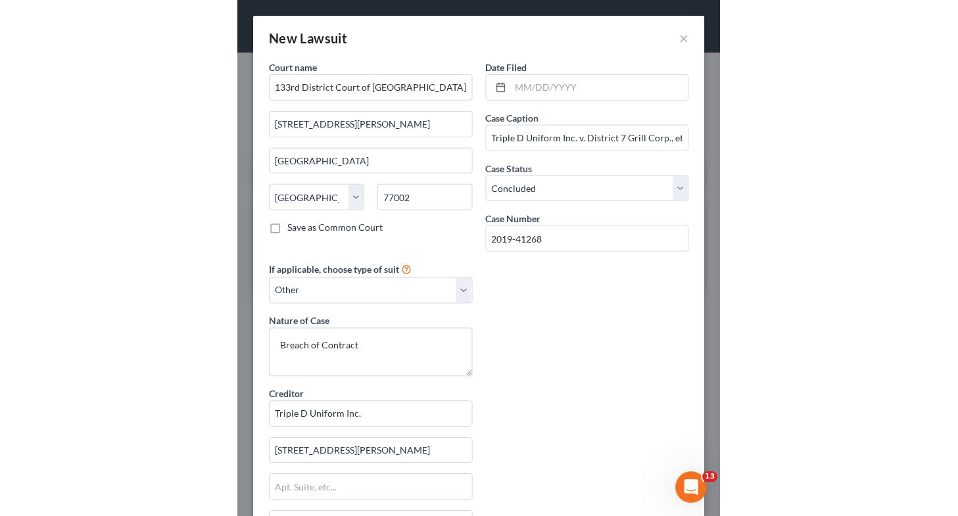
scroll to position [269, 0]
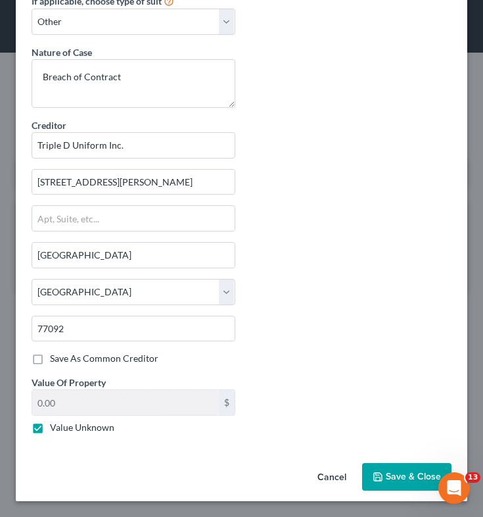
click at [386, 477] on span "Save & Close" at bounding box center [413, 476] width 55 height 11
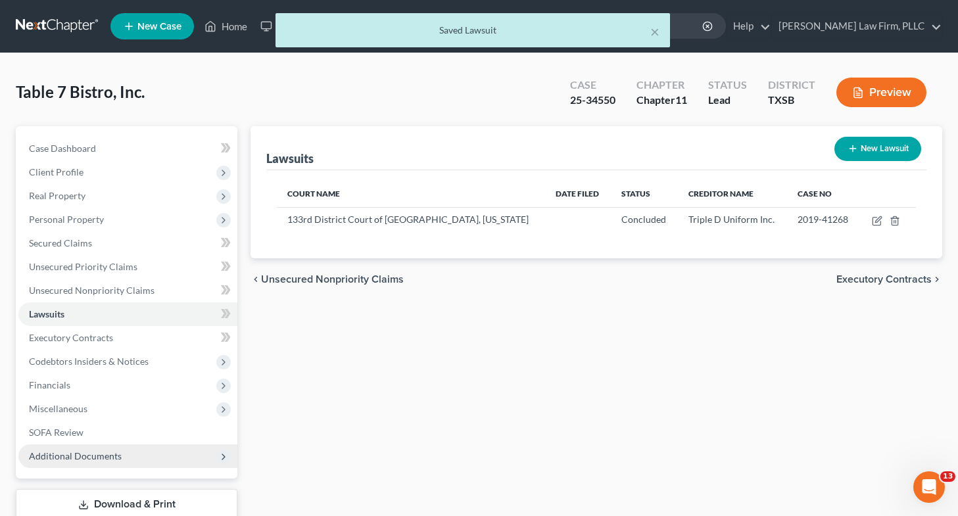
scroll to position [87, 0]
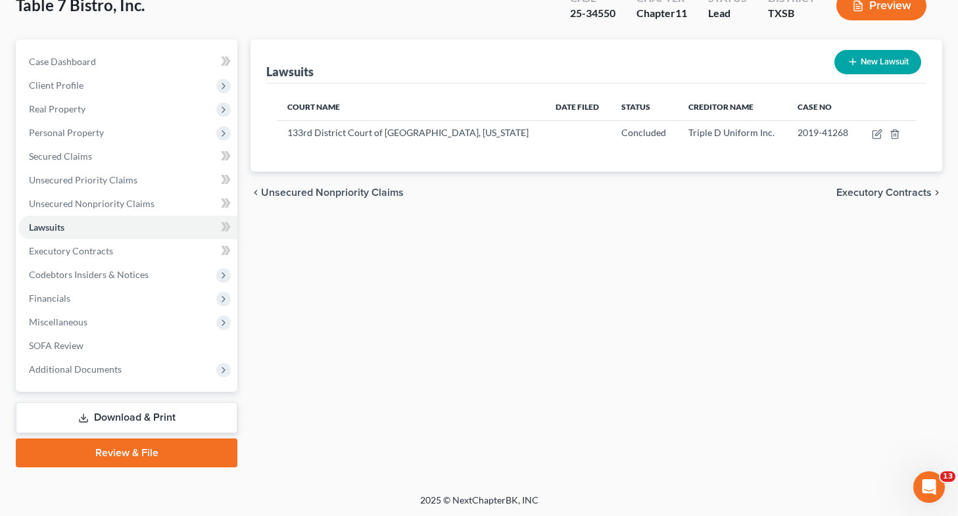
click at [147, 409] on link "Download & Print" at bounding box center [126, 417] width 221 height 31
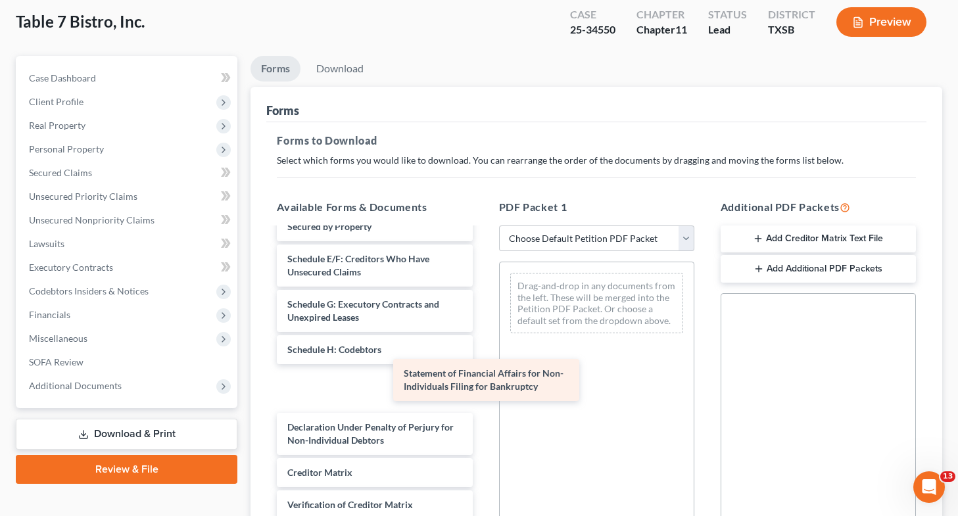
scroll to position [179, 0]
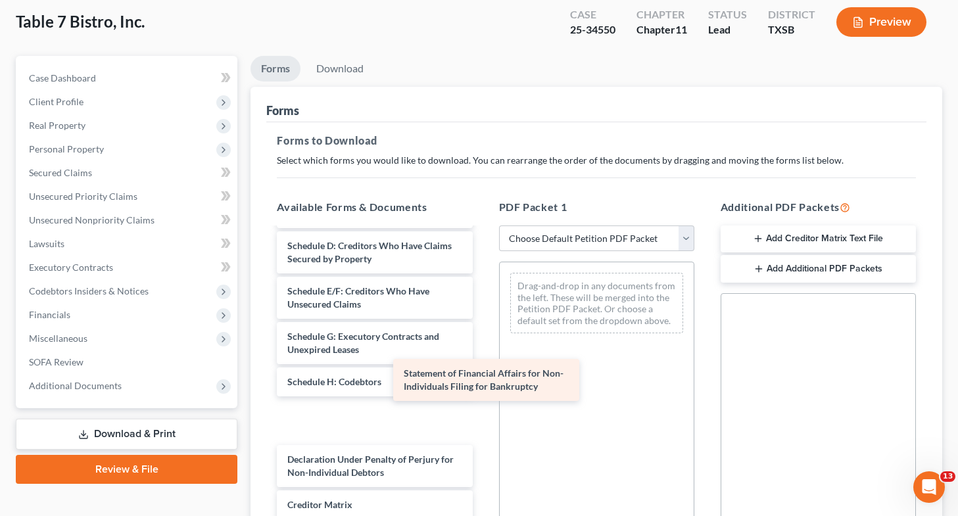
drag, startPoint x: 359, startPoint y: 390, endPoint x: 672, endPoint y: 419, distance: 314.2
click at [482, 419] on div "Statement of Financial Affairs for Non-Individuals Filing for Bankruptcy Volunt…" at bounding box center [374, 333] width 216 height 566
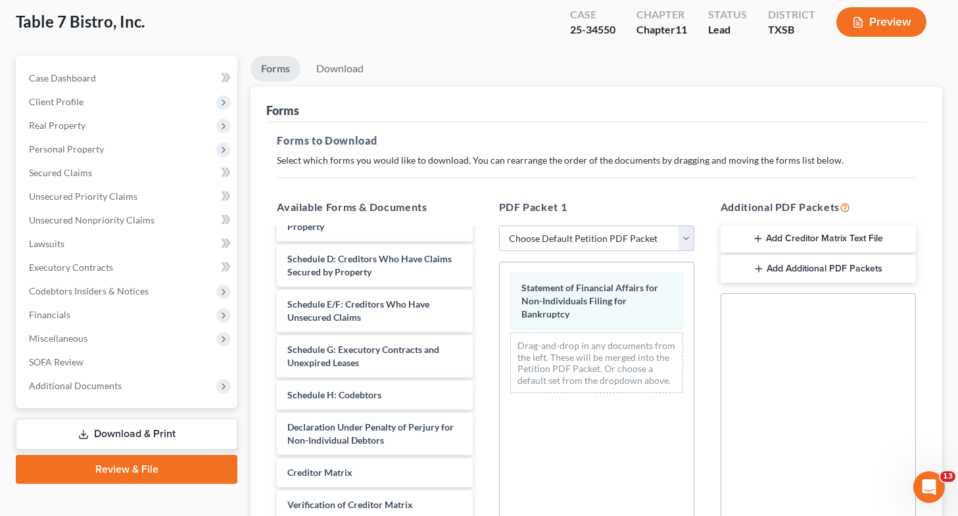
scroll to position [295, 0]
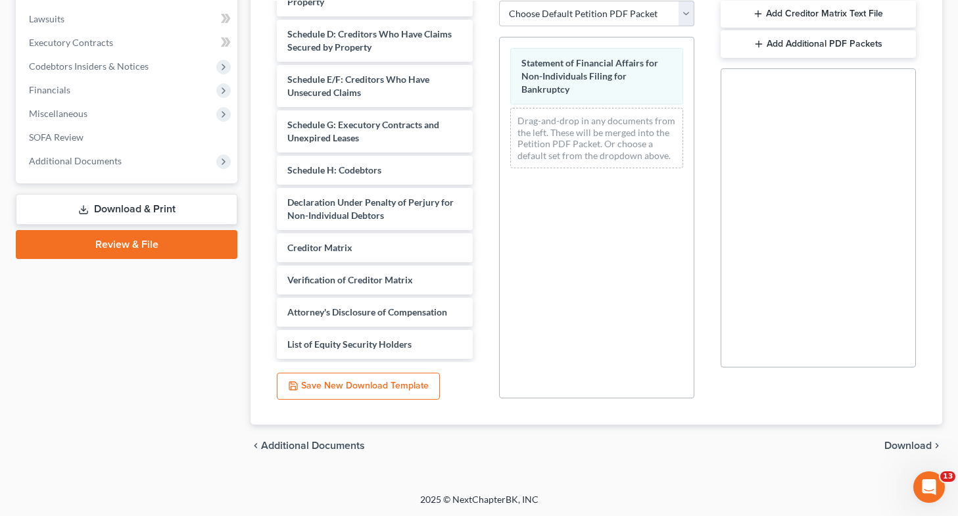
click at [909, 448] on span "Download" at bounding box center [907, 445] width 47 height 11
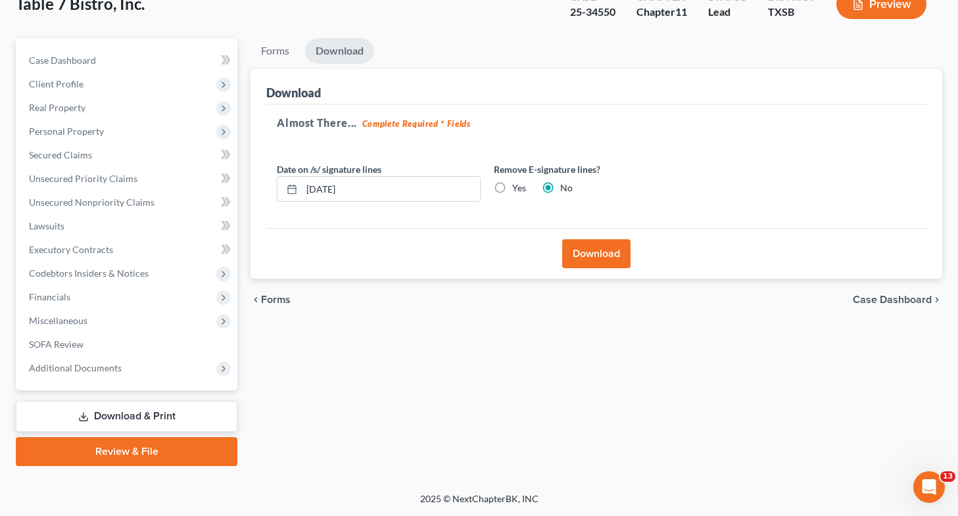
scroll to position [87, 0]
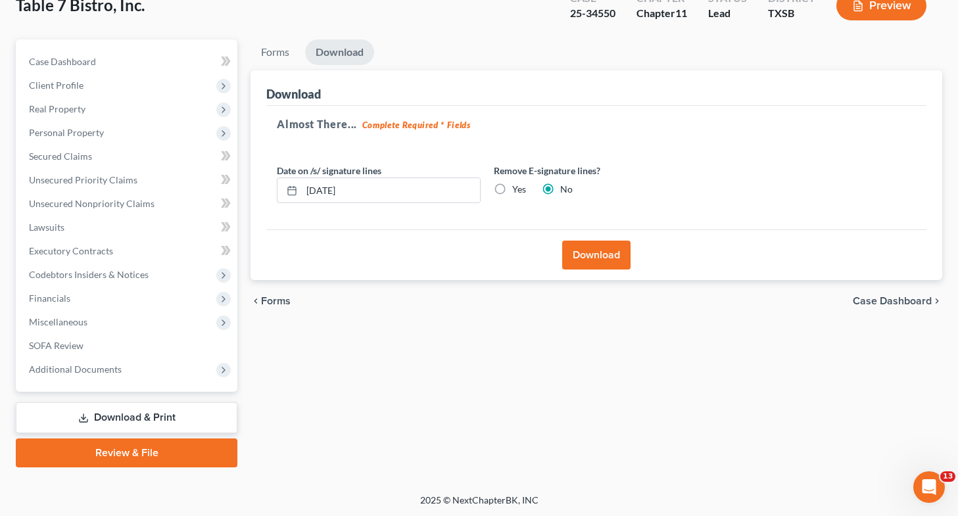
click at [512, 189] on label "Yes" at bounding box center [519, 189] width 14 height 13
click at [517, 189] on input "Yes" at bounding box center [521, 187] width 9 height 9
click at [591, 253] on button "Download" at bounding box center [596, 255] width 68 height 29
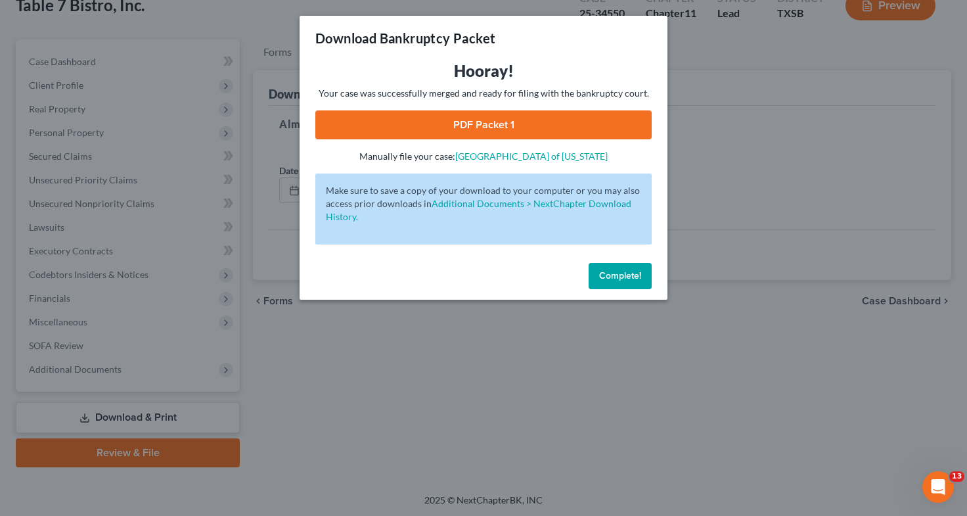
click at [540, 124] on link "PDF Packet 1" at bounding box center [483, 124] width 336 height 29
click at [186, 343] on div "Download Bankruptcy Packet Hooray! Your case was successfully merged and ready …" at bounding box center [483, 258] width 967 height 516
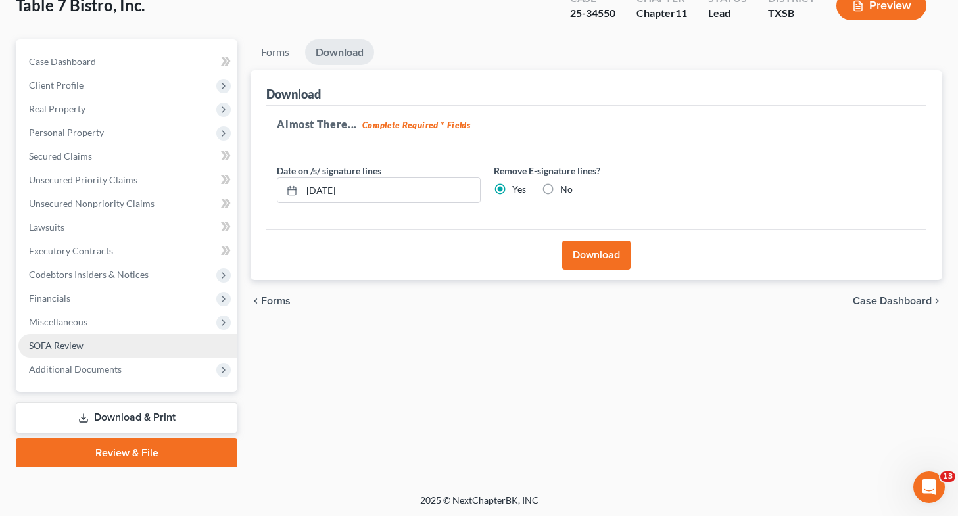
click at [186, 343] on link "SOFA Review" at bounding box center [127, 346] width 219 height 24
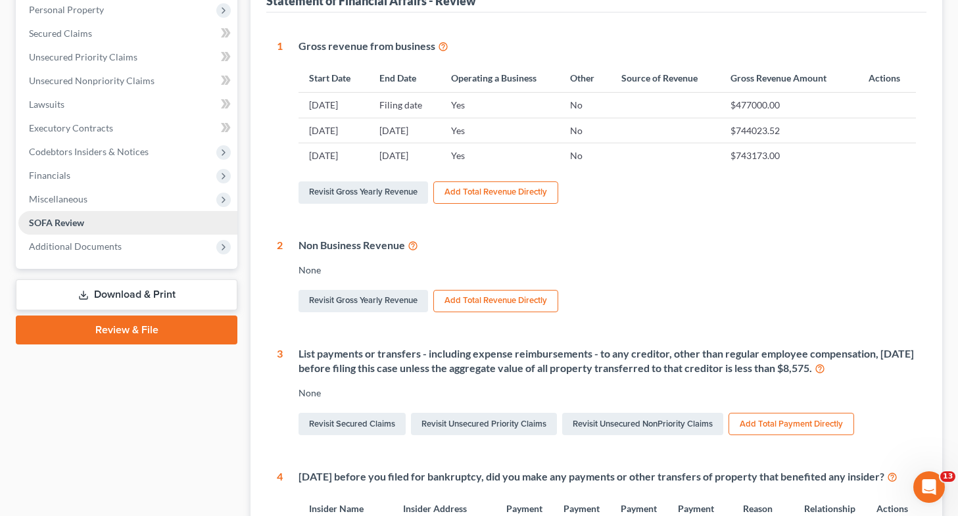
scroll to position [294, 0]
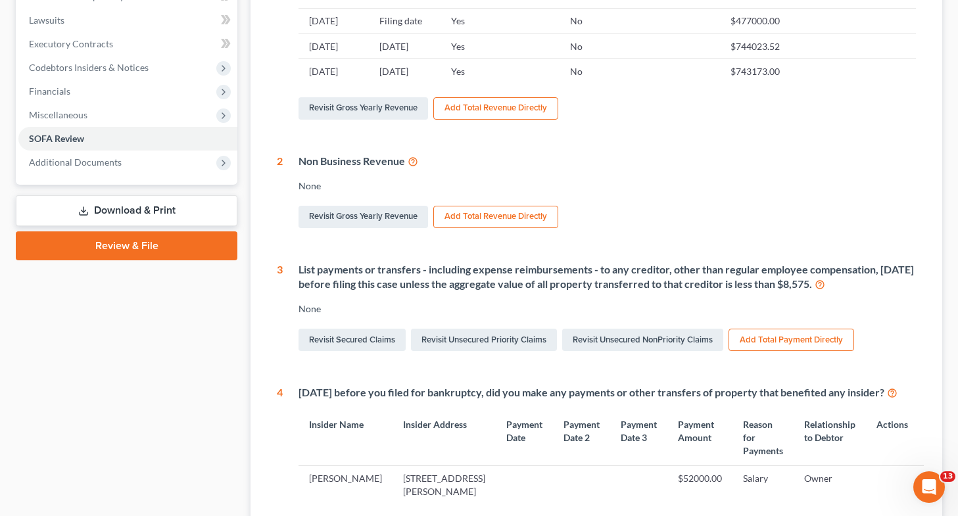
click at [177, 212] on link "Download & Print" at bounding box center [126, 210] width 221 height 31
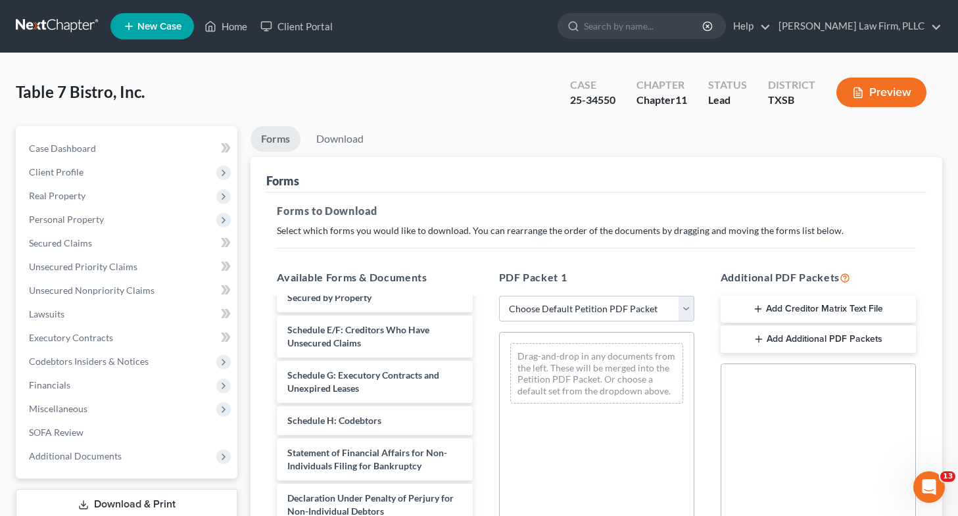
scroll to position [212, 0]
click at [482, 400] on div "Voluntary Petition for Non-Individuals Filing for Bankruptcy Summary of Assets …" at bounding box center [374, 371] width 216 height 566
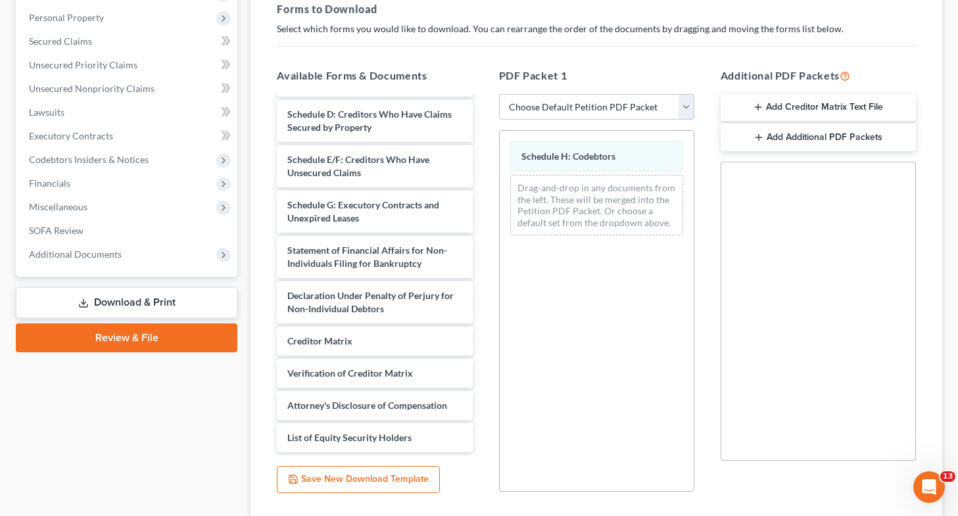
scroll to position [295, 0]
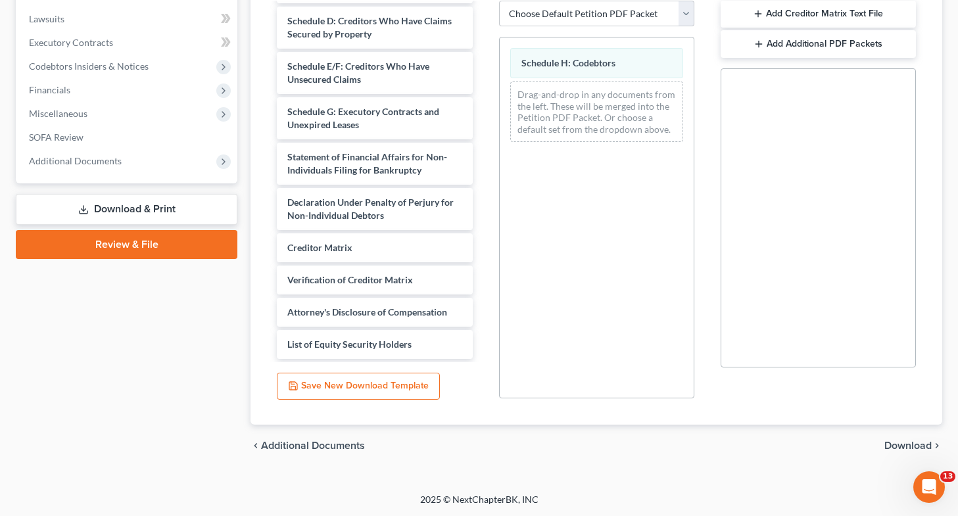
click at [890, 442] on span "Download" at bounding box center [907, 445] width 47 height 11
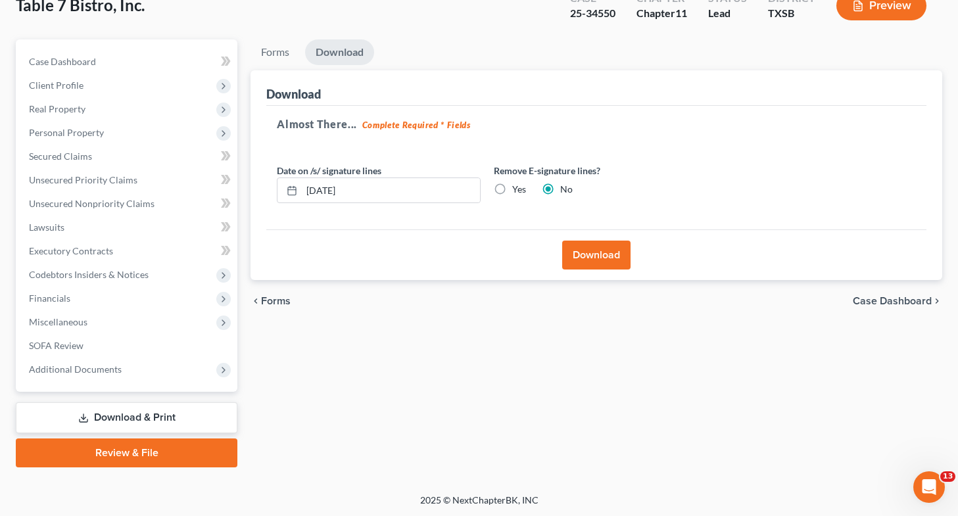
click at [512, 189] on label "Yes" at bounding box center [519, 189] width 14 height 13
click at [517, 189] on input "Yes" at bounding box center [521, 187] width 9 height 9
click at [590, 259] on button "Download" at bounding box center [596, 255] width 68 height 29
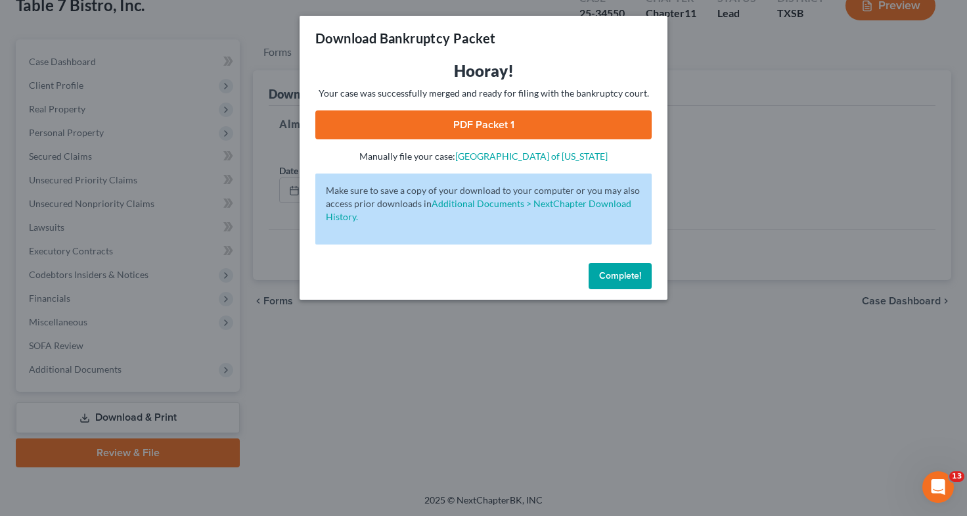
click at [565, 128] on link "PDF Packet 1" at bounding box center [483, 124] width 336 height 29
click at [133, 114] on div "Download Bankruptcy Packet Hooray! Your case was successfully merged and ready …" at bounding box center [483, 258] width 967 height 516
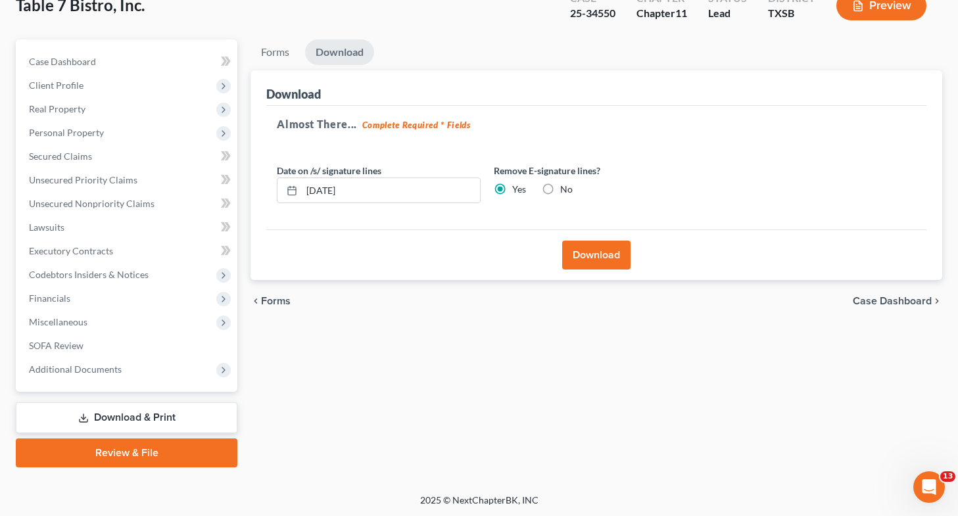
scroll to position [0, 0]
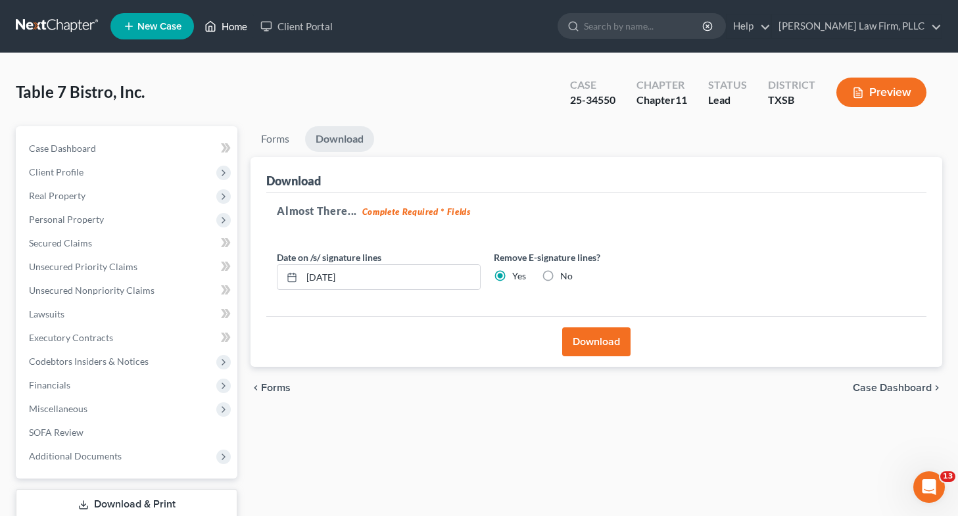
click at [240, 26] on link "Home" at bounding box center [226, 26] width 56 height 24
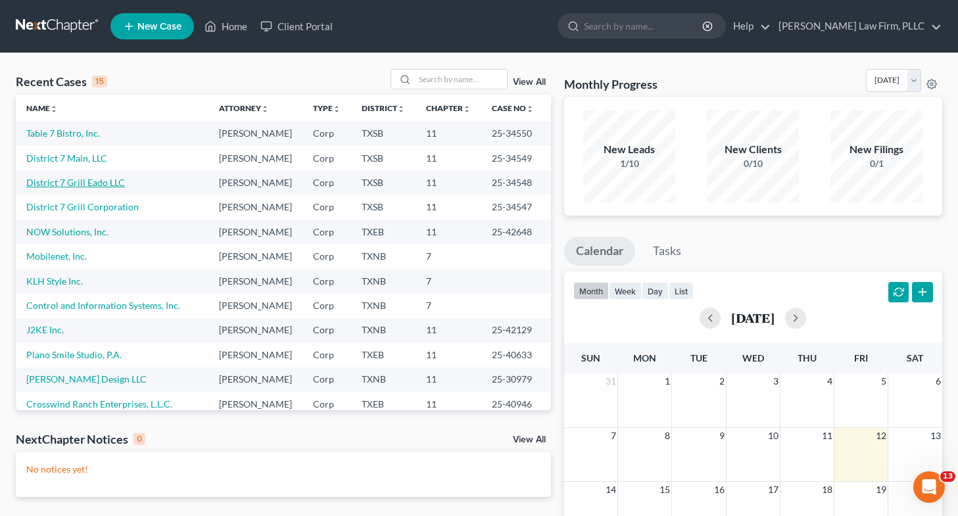
click at [97, 188] on link "District 7 Grill Eado LLC" at bounding box center [75, 182] width 99 height 11
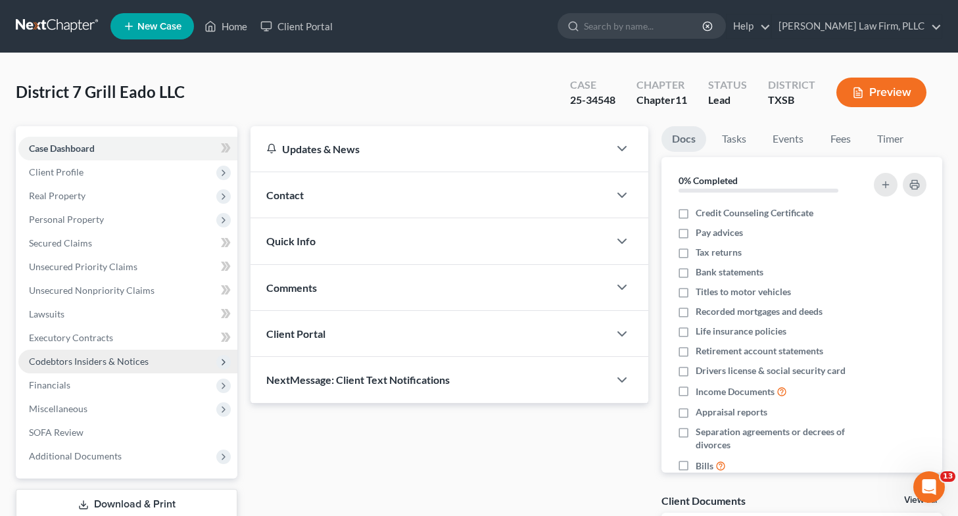
click at [94, 363] on span "Codebtors Insiders & Notices" at bounding box center [89, 361] width 120 height 11
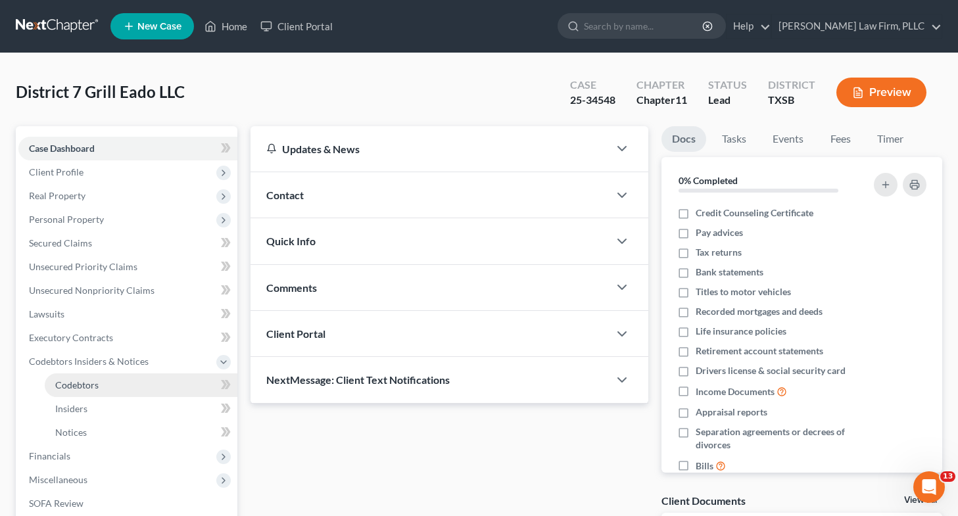
click at [149, 389] on link "Codebtors" at bounding box center [141, 385] width 193 height 24
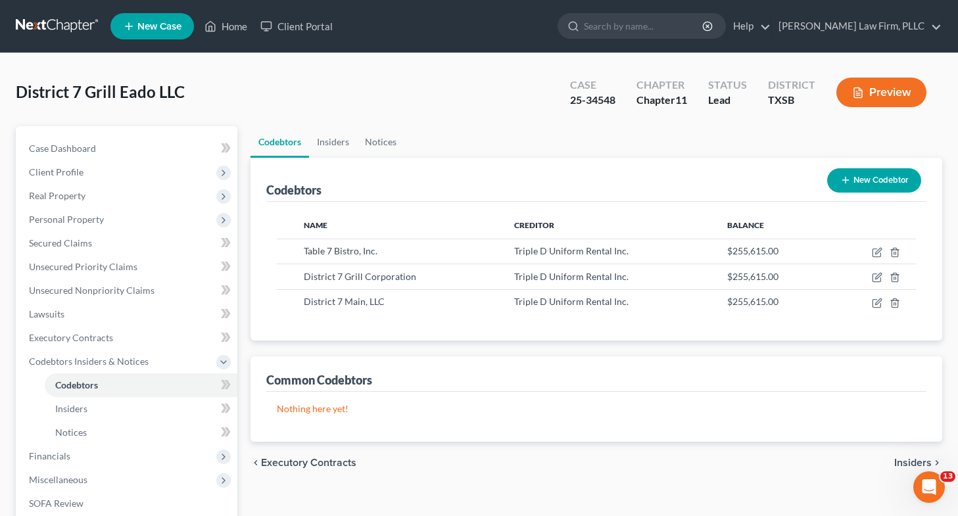
click at [890, 172] on button "New Codebtor" at bounding box center [874, 180] width 94 height 24
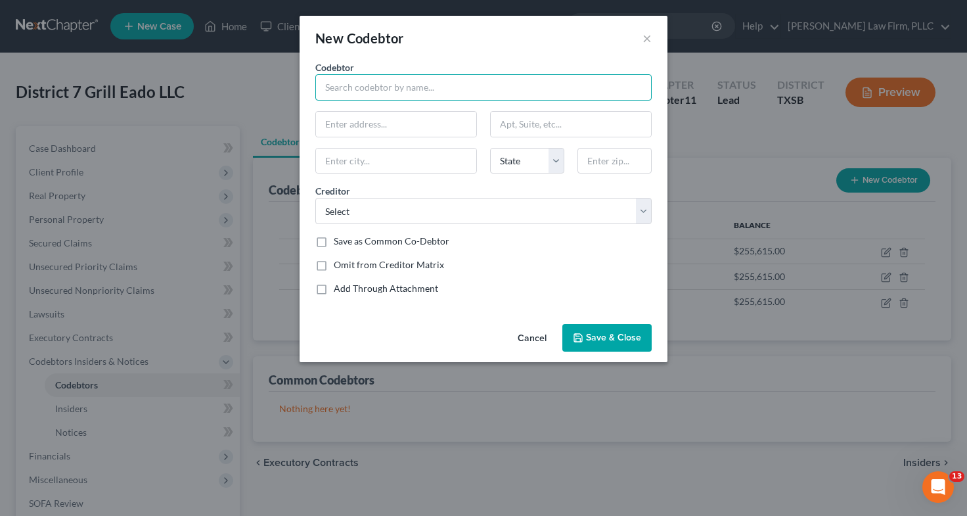
click at [460, 89] on input "text" at bounding box center [483, 87] width 336 height 26
click at [421, 123] on input "text" at bounding box center [396, 124] width 160 height 25
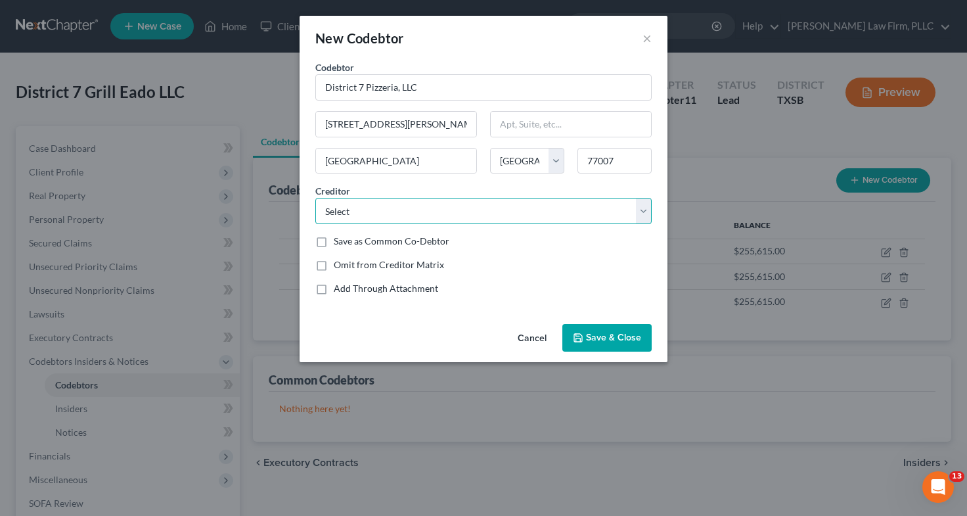
click at [371, 211] on select "Select [PERSON_NAME] Law Firm, PLLC Triple D Uniform Rental Inc. Knorvek LLC Co…" at bounding box center [483, 211] width 336 height 26
click at [315, 198] on select "Select [PERSON_NAME] Law Firm, PLLC Triple D Uniform Rental Inc. Knorvek LLC Co…" at bounding box center [483, 211] width 336 height 26
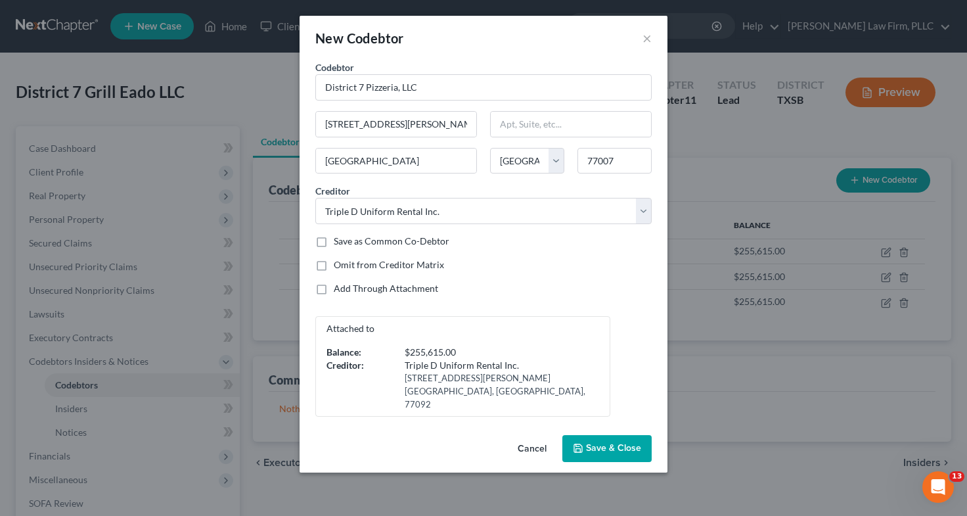
click at [593, 443] on span "Save & Close" at bounding box center [613, 448] width 55 height 11
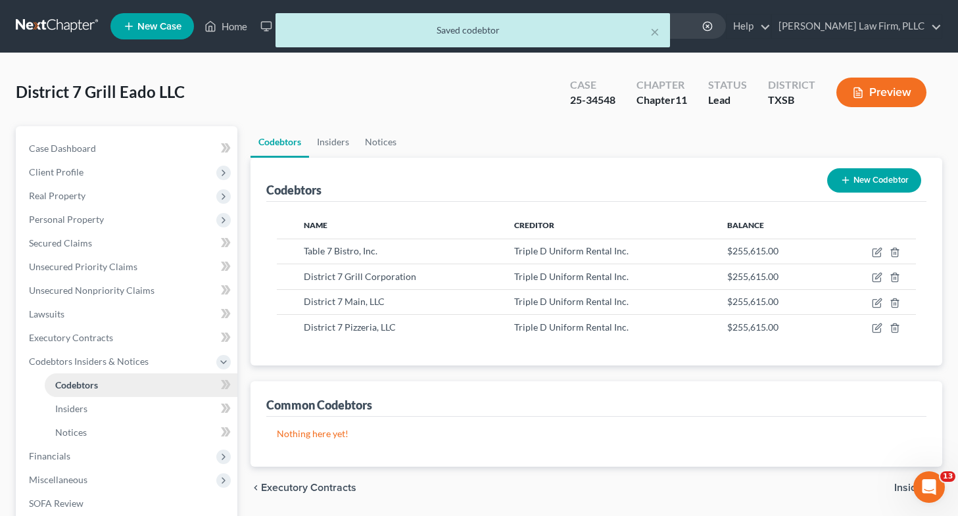
scroll to position [158, 0]
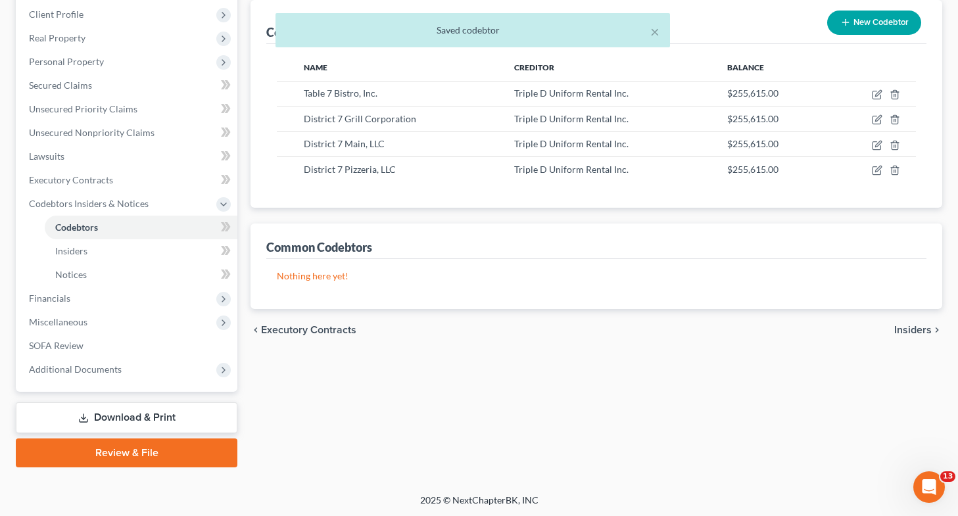
click at [136, 419] on link "Download & Print" at bounding box center [126, 417] width 221 height 31
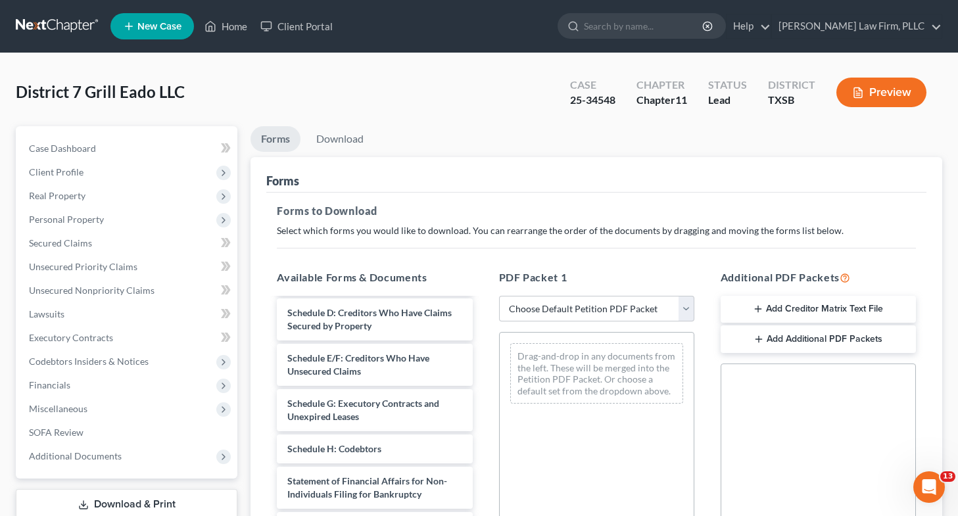
scroll to position [183, 0]
drag, startPoint x: 411, startPoint y: 464, endPoint x: 586, endPoint y: 388, distance: 189.8
click at [482, 388] on div "Schedule H: Codebtors Voluntary Petition for Non-Individuals Filing for Bankrup…" at bounding box center [374, 399] width 216 height 566
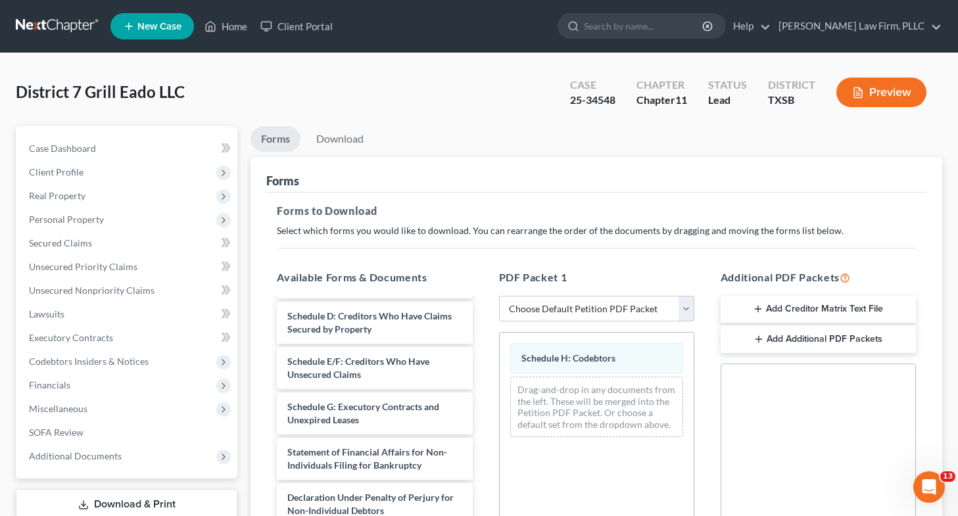
scroll to position [295, 0]
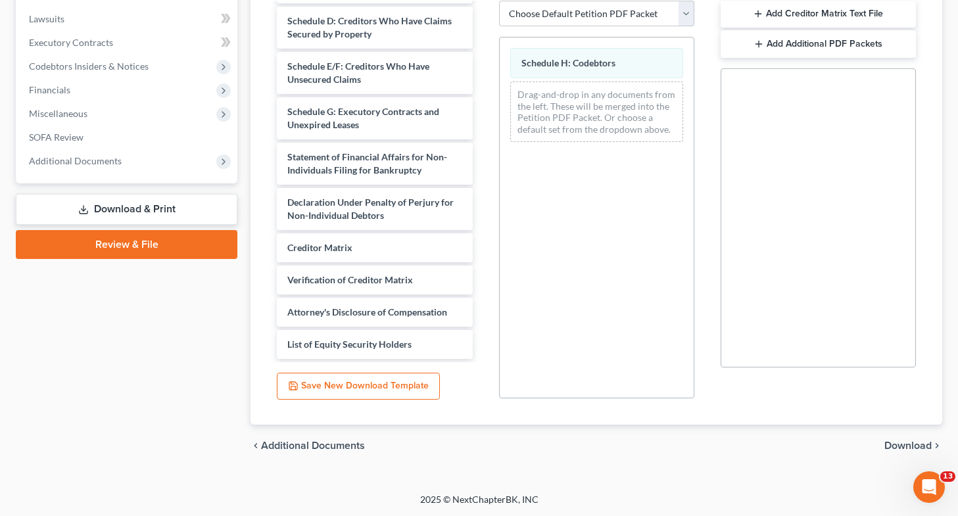
click at [911, 445] on span "Download" at bounding box center [907, 445] width 47 height 11
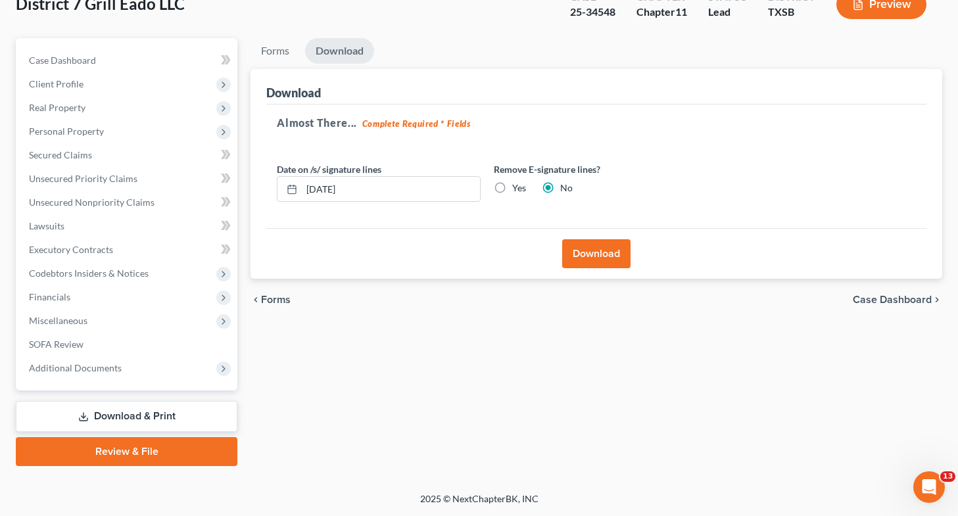
scroll to position [87, 0]
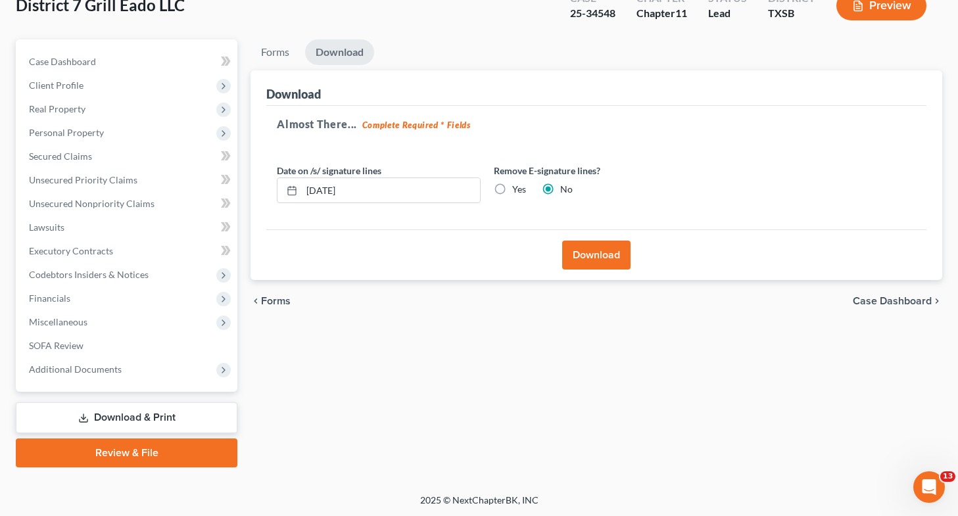
click at [512, 183] on label "Yes" at bounding box center [519, 189] width 14 height 13
click at [517, 183] on input "Yes" at bounding box center [521, 187] width 9 height 9
click at [586, 248] on button "Download" at bounding box center [596, 255] width 68 height 29
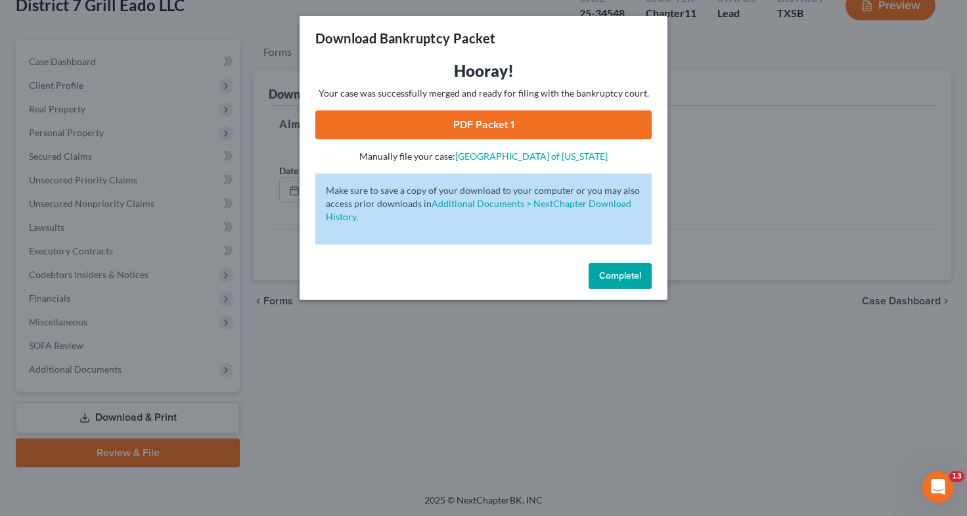
click at [455, 115] on link "PDF Packet 1" at bounding box center [483, 124] width 336 height 29
click at [312, 396] on div "Download Bankruptcy Packet Hooray! Your case was successfully merged and ready …" at bounding box center [483, 258] width 967 height 516
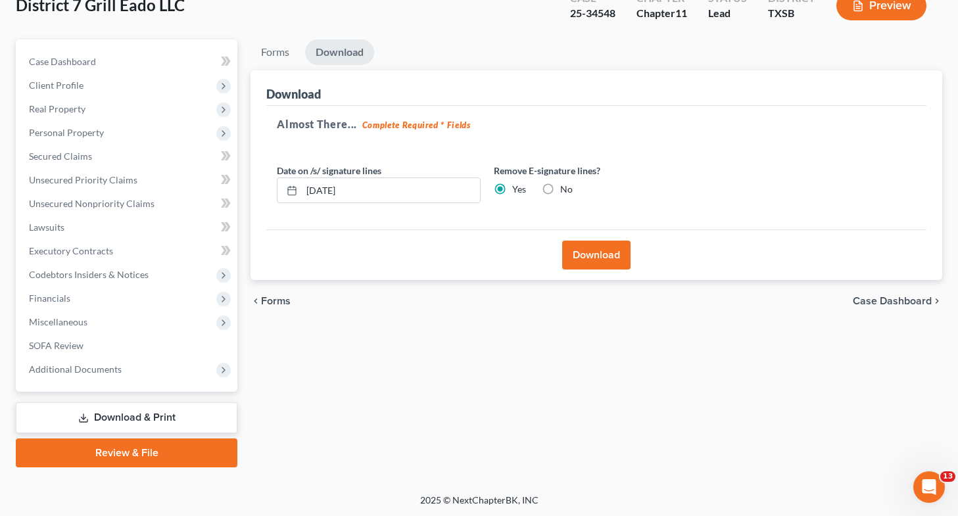
scroll to position [0, 0]
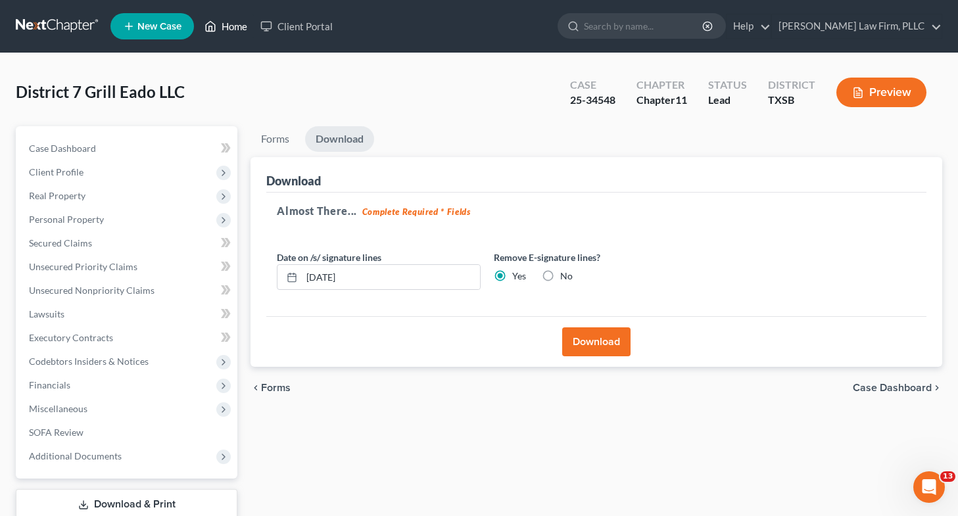
click at [224, 26] on link "Home" at bounding box center [226, 26] width 56 height 24
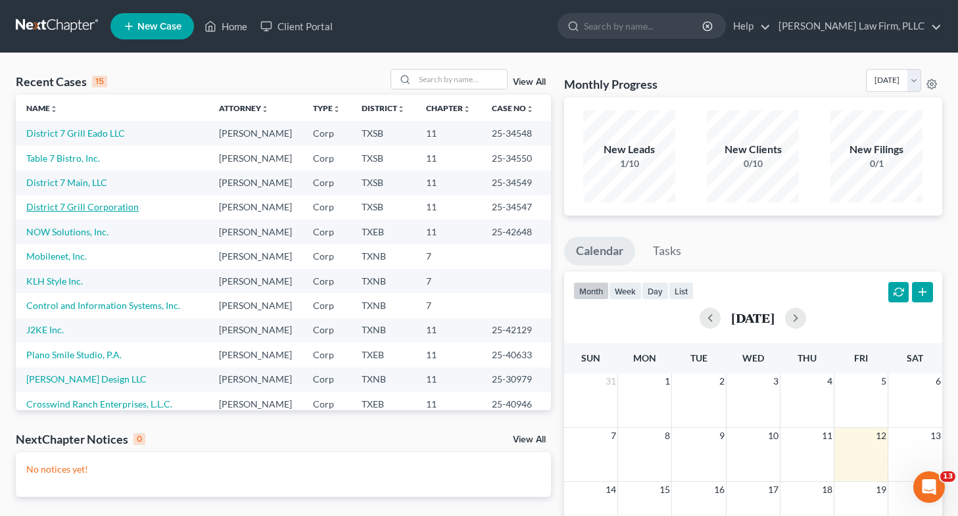
click at [91, 212] on link "District 7 Grill Corporation" at bounding box center [82, 206] width 112 height 11
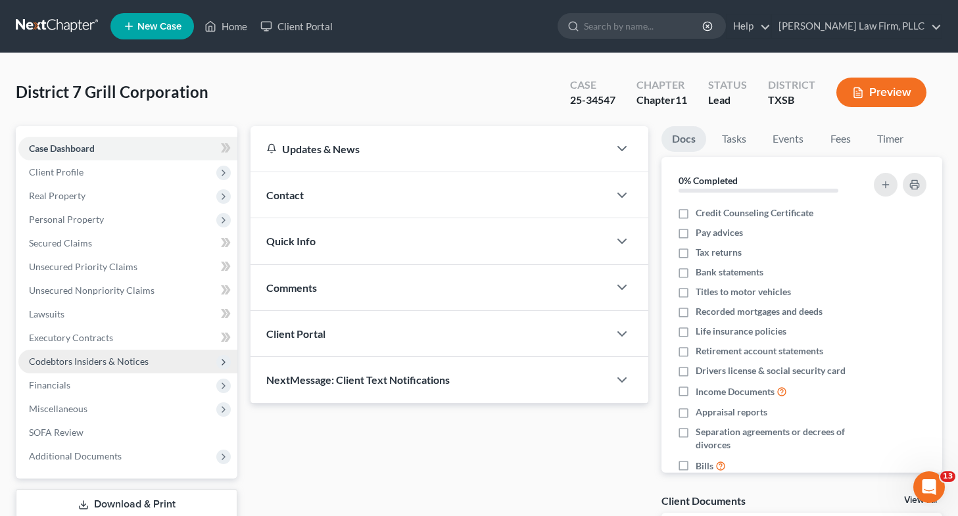
click at [137, 364] on span "Codebtors Insiders & Notices" at bounding box center [89, 361] width 120 height 11
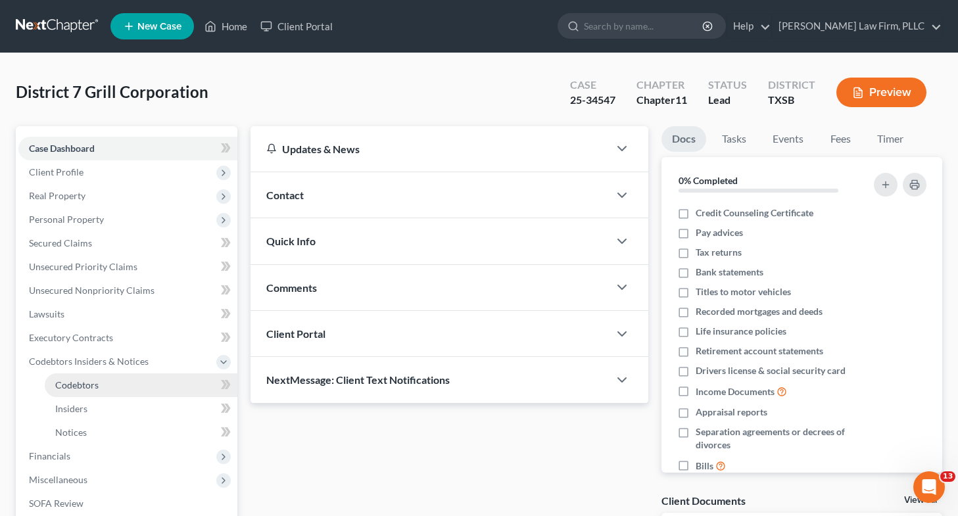
click at [157, 392] on link "Codebtors" at bounding box center [141, 385] width 193 height 24
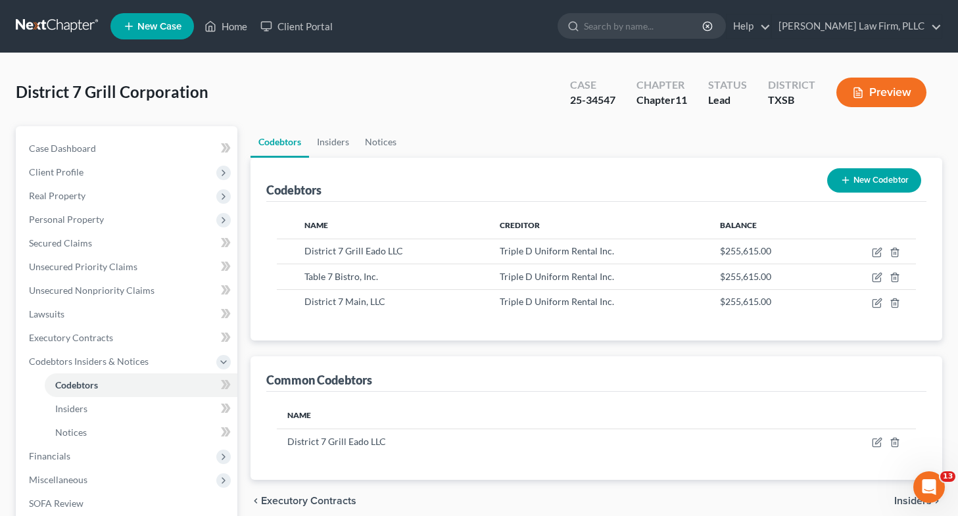
click at [871, 183] on button "New Codebtor" at bounding box center [874, 180] width 94 height 24
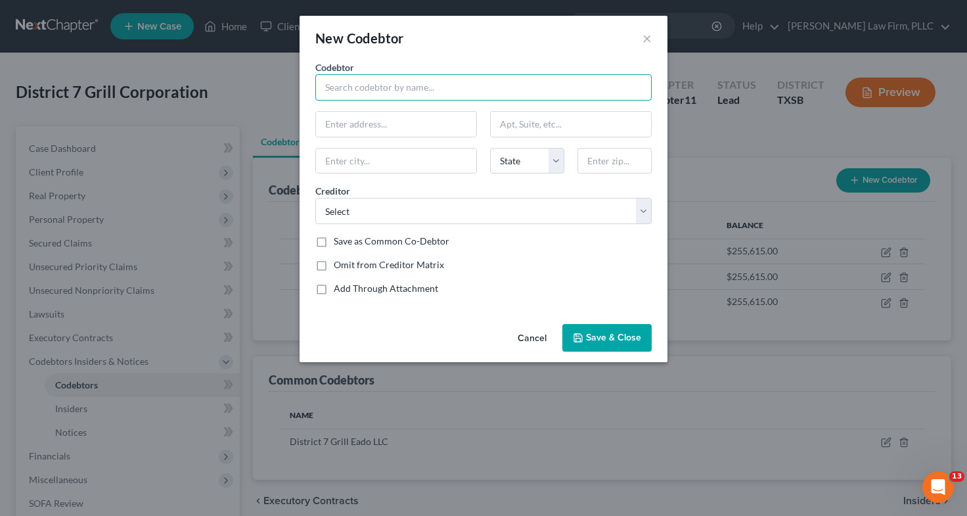
click at [494, 89] on input "text" at bounding box center [483, 87] width 336 height 26
click at [430, 132] on input "text" at bounding box center [396, 124] width 160 height 25
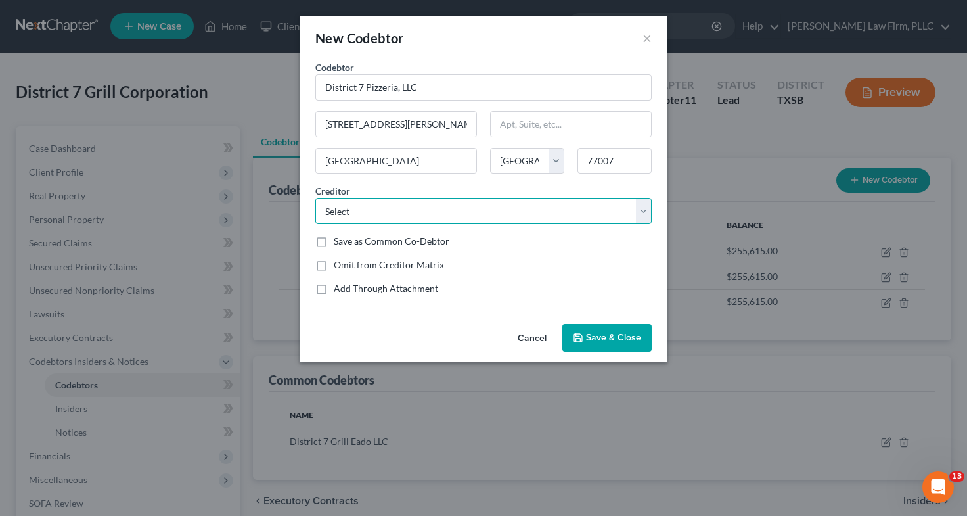
click at [364, 214] on select "Select Kamhos Seafood Lone Star Fruit & Vegetables Inc. Sysco Houston Performan…" at bounding box center [483, 211] width 336 height 26
click at [315, 198] on select "Select Kamhos Seafood Lone Star Fruit & Vegetables Inc. Sysco Houston Performan…" at bounding box center [483, 211] width 336 height 26
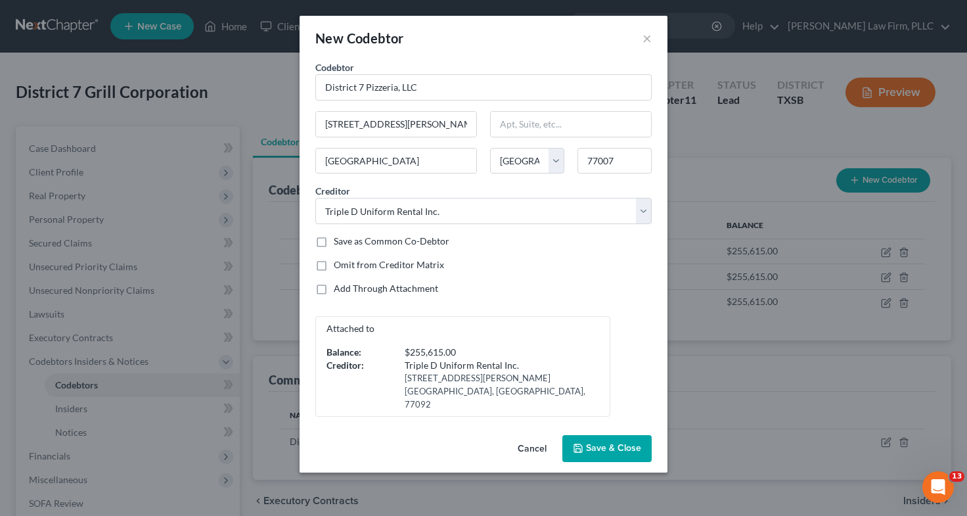
click at [607, 443] on span "Save & Close" at bounding box center [613, 448] width 55 height 11
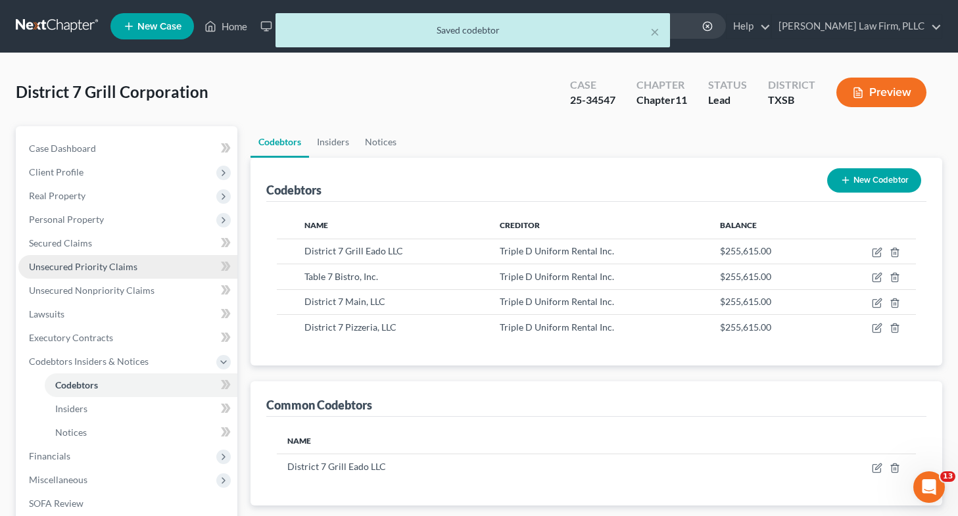
scroll to position [158, 0]
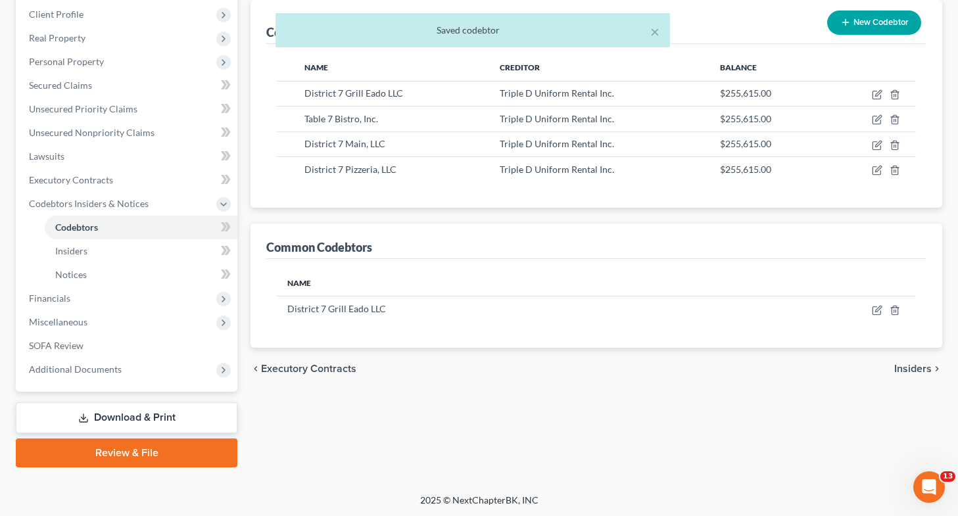
click at [113, 414] on link "Download & Print" at bounding box center [126, 417] width 221 height 31
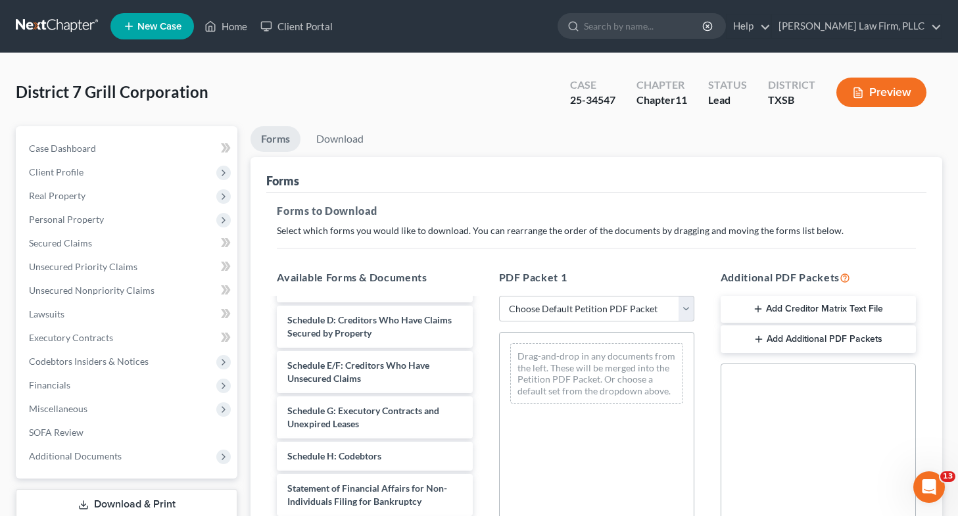
scroll to position [175, 0]
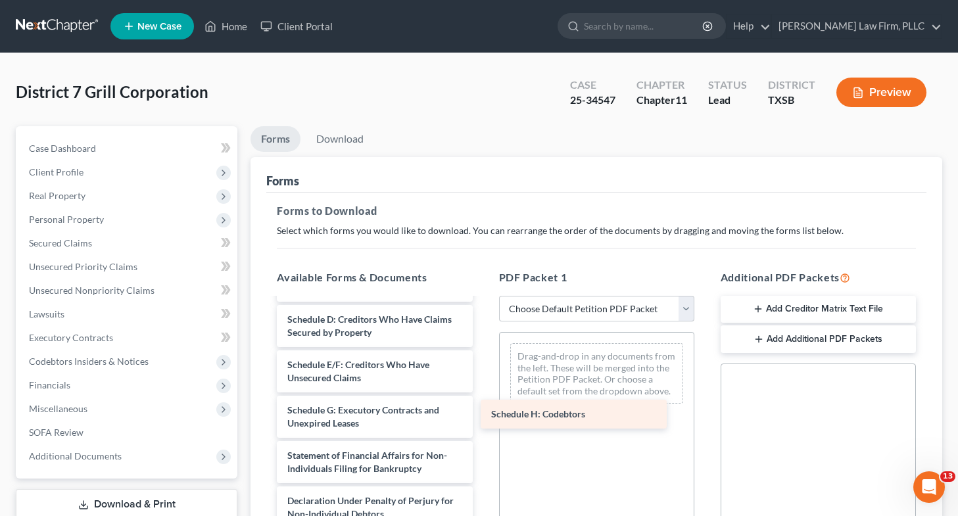
drag, startPoint x: 361, startPoint y: 473, endPoint x: 591, endPoint y: 404, distance: 239.5
click at [482, 404] on div "Schedule H: Codebtors Voluntary Petition for Non-Individuals Filing for Bankrup…" at bounding box center [374, 391] width 216 height 534
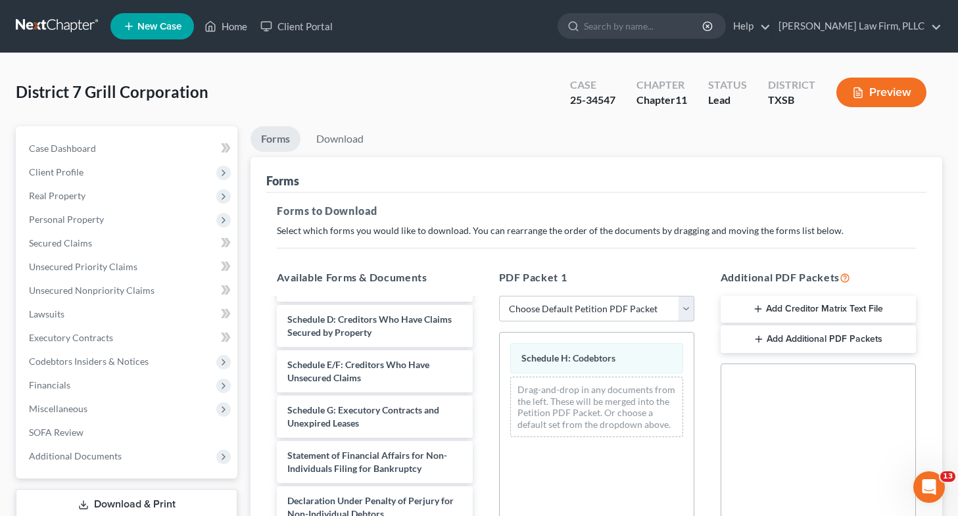
scroll to position [295, 0]
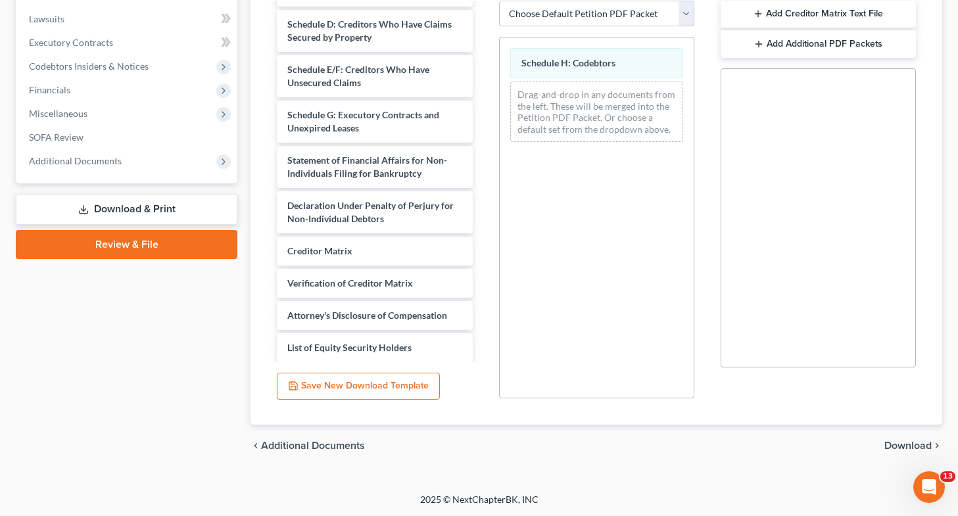
click at [918, 449] on span "Download" at bounding box center [907, 445] width 47 height 11
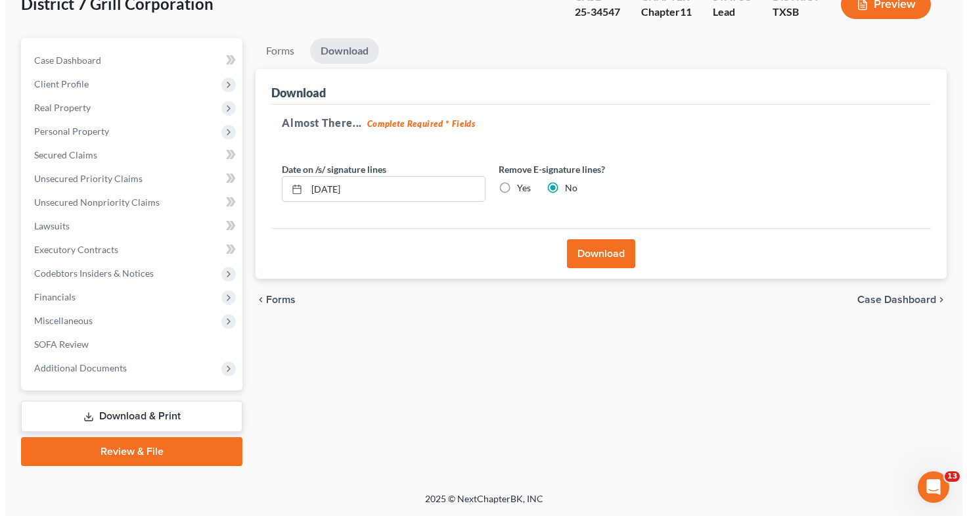
scroll to position [87, 0]
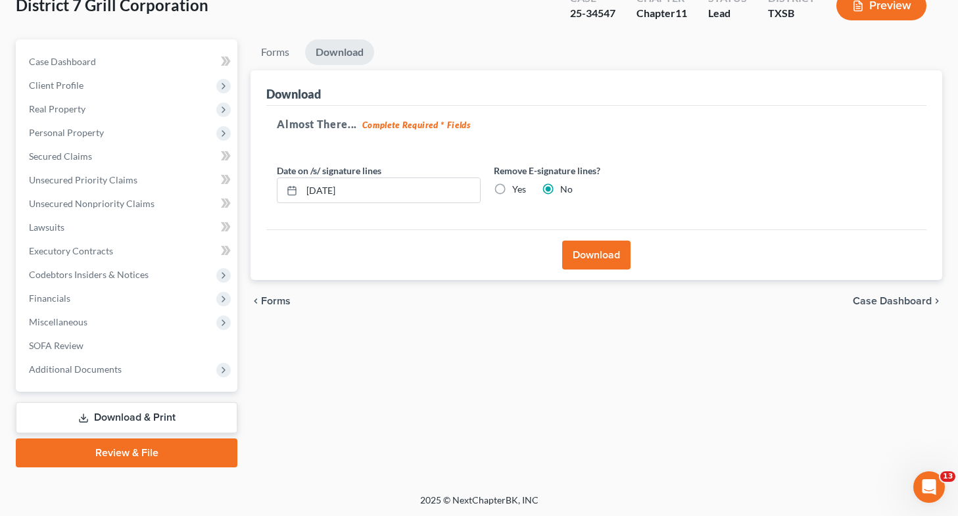
click at [512, 185] on label "Yes" at bounding box center [519, 189] width 14 height 13
click at [517, 185] on input "Yes" at bounding box center [521, 187] width 9 height 9
click at [593, 258] on button "Download" at bounding box center [596, 255] width 68 height 29
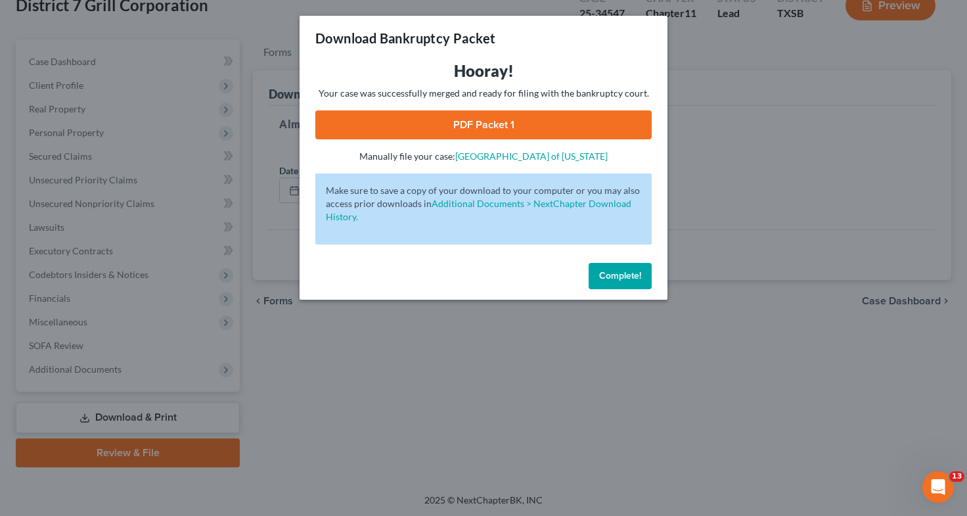
click at [409, 120] on link "PDF Packet 1" at bounding box center [483, 124] width 336 height 29
